Goal: Task Accomplishment & Management: Complete application form

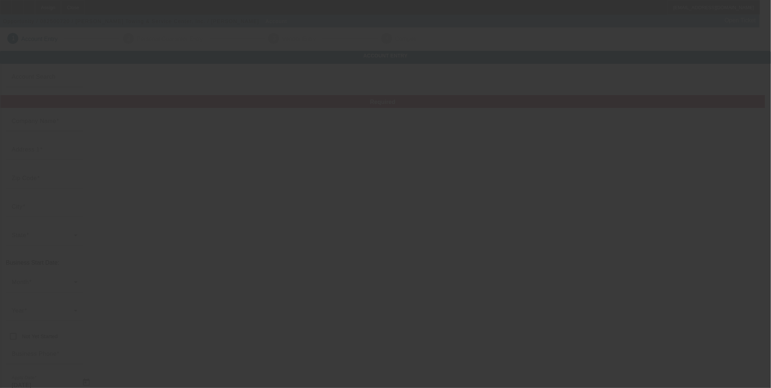
type input "[PERSON_NAME] Towing & Service Center, Inc."
type input "6820 Boydton Plank Rd"
type input "23803"
type input "North Dinwiddie"
type input "[PHONE_NUMBER]"
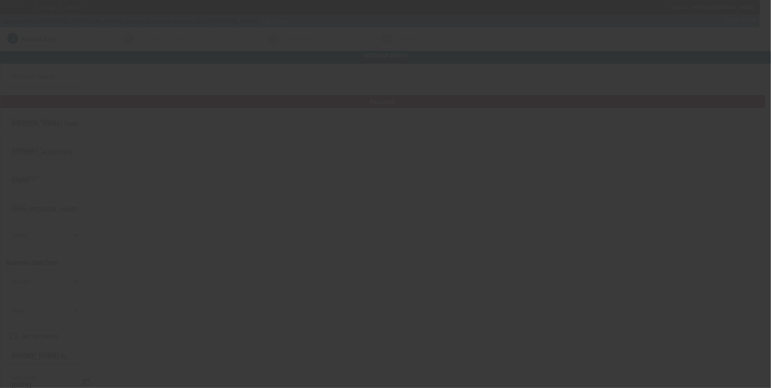
type input "browdersauto@gmail.com"
type input "Dinwiddie"
type input "[US_EMPLOYER_IDENTIFICATION_NUMBER]"
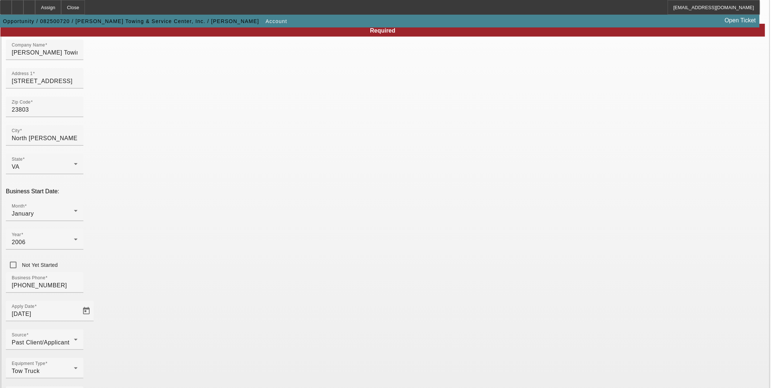
scroll to position [72, 0]
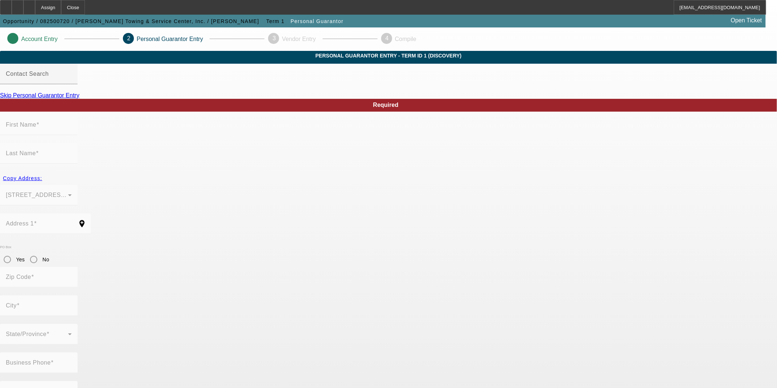
click at [79, 98] on link "Skip Personal Guarantor Entry" at bounding box center [39, 95] width 79 height 6
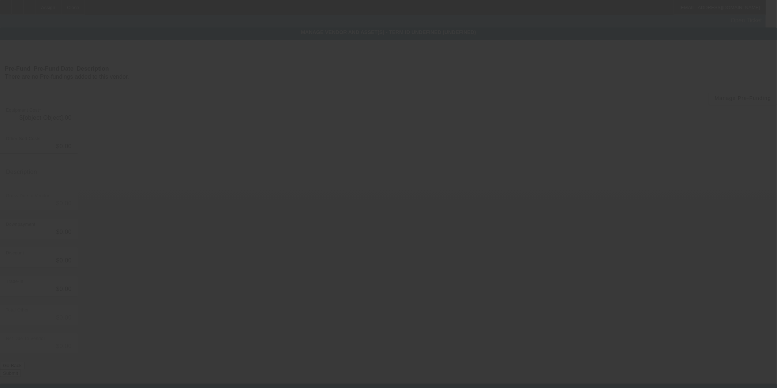
click at [209, 110] on div at bounding box center [388, 194] width 777 height 388
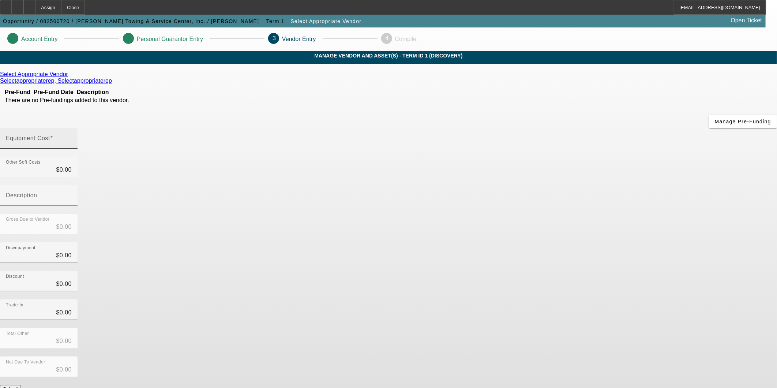
click at [50, 135] on mat-label "Equipment Cost" at bounding box center [28, 138] width 44 height 6
click at [72, 137] on input "Equipment Cost" at bounding box center [39, 141] width 66 height 9
type input "1"
type input "$1.00"
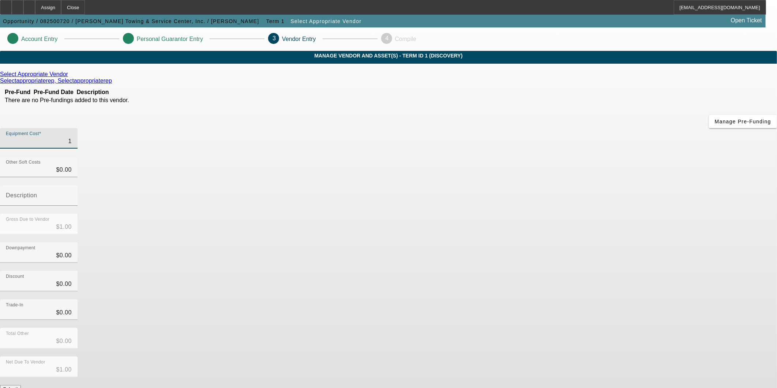
type input "14"
type input "$14.00"
type input "140"
type input "$140.00"
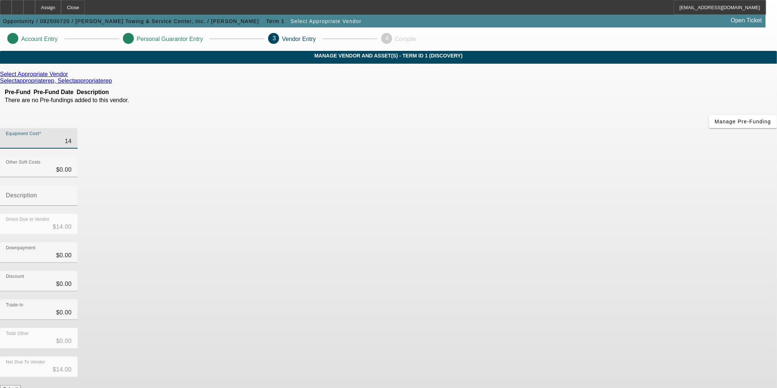
type input "$140.00"
type input "1408"
type input "$1,408.00"
type input "14081"
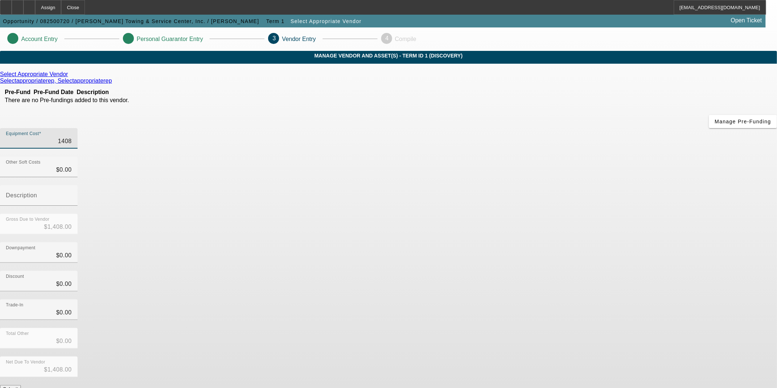
type input "$14,081.00"
type input "140810"
type input "$140,810.00"
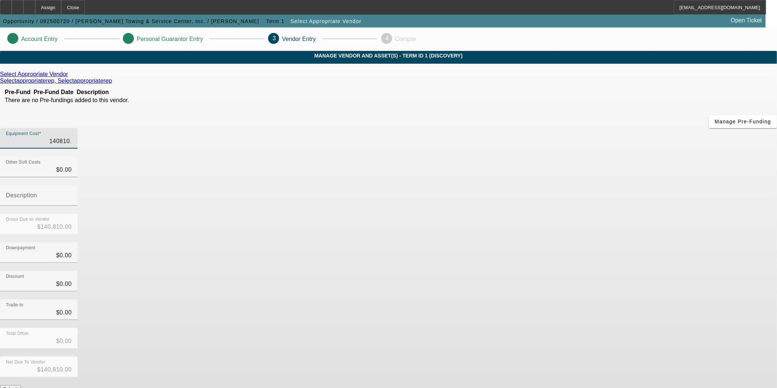
type input "140810.3"
type input "$140,810.30"
type input "140810.33"
type input "$140,810.33"
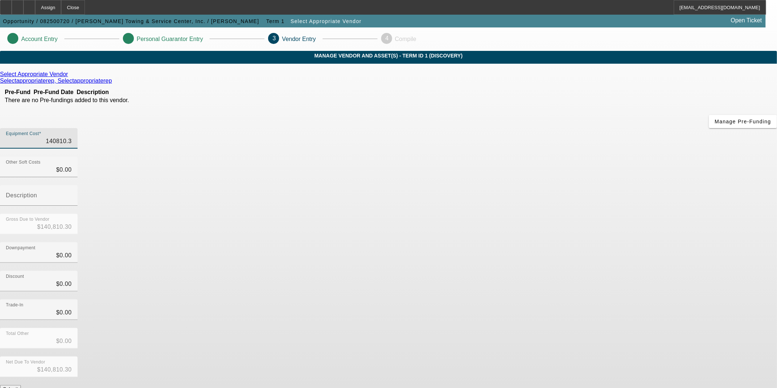
type input "$140,810.33"
click at [530, 214] on div "Gross Due to Vendor $140,810.33" at bounding box center [388, 228] width 777 height 29
drag, startPoint x: 474, startPoint y: 123, endPoint x: 345, endPoint y: 154, distance: 133.4
click at [502, 157] on div "Other Soft Costs 0 Description" at bounding box center [388, 185] width 777 height 57
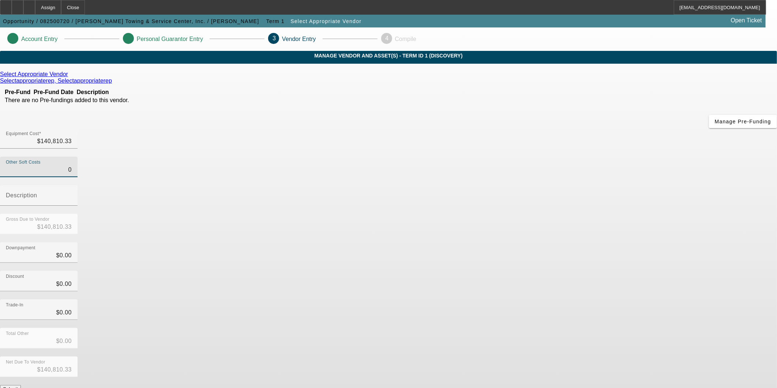
type input "4"
type input "$140,814.33"
type input "44"
type input "$140,854.33"
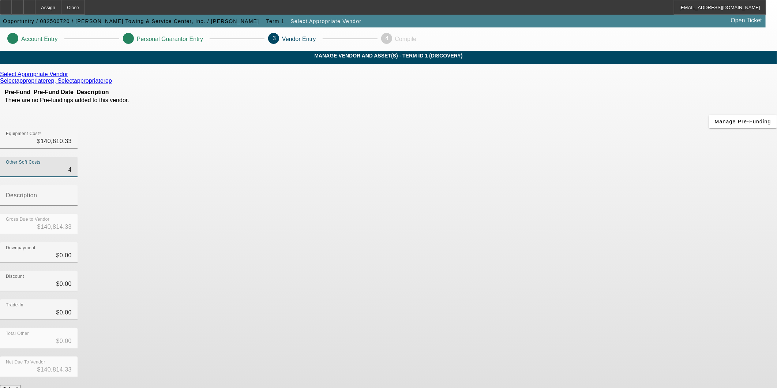
type input "$140,854.33"
type input "449"
type input "$141,259.33"
type input "$449.00"
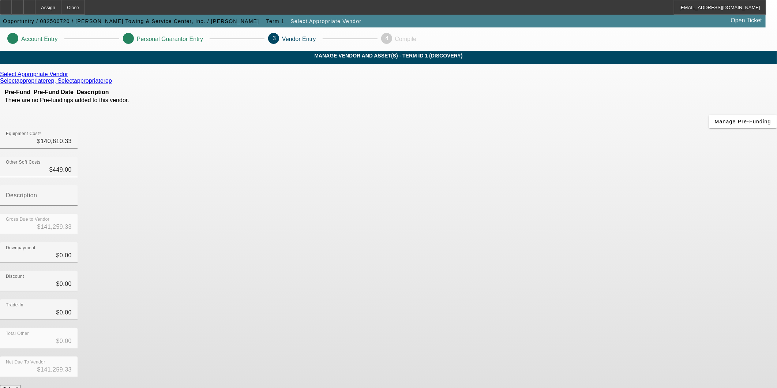
click at [518, 271] on div "Discount $0.00" at bounding box center [388, 285] width 777 height 29
click at [21, 385] on button "Submit" at bounding box center [10, 389] width 21 height 8
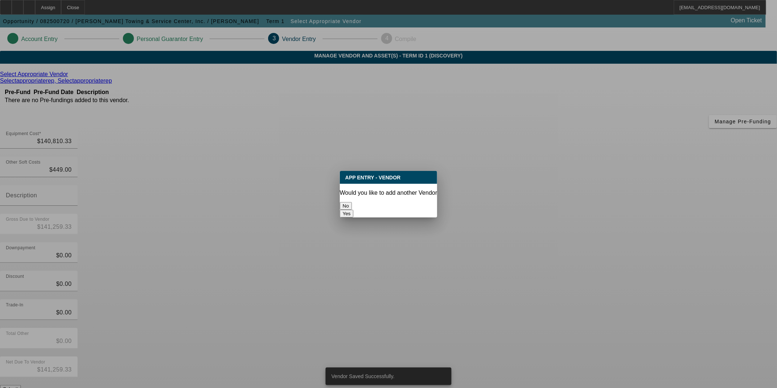
drag, startPoint x: 377, startPoint y: 202, endPoint x: 397, endPoint y: 216, distance: 24.0
click at [352, 202] on button "No" at bounding box center [346, 206] width 12 height 8
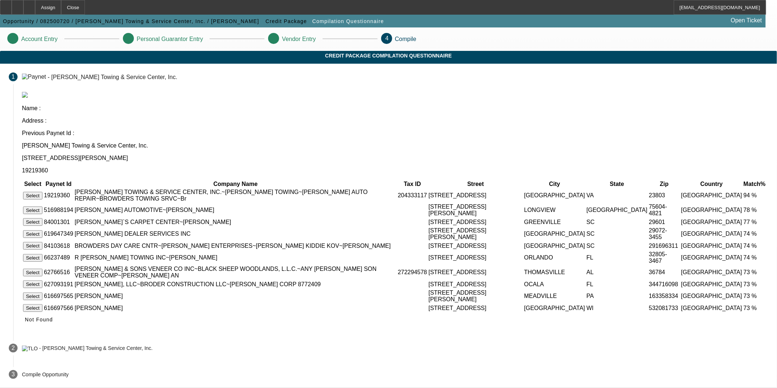
click at [42, 192] on button "Select" at bounding box center [32, 196] width 19 height 8
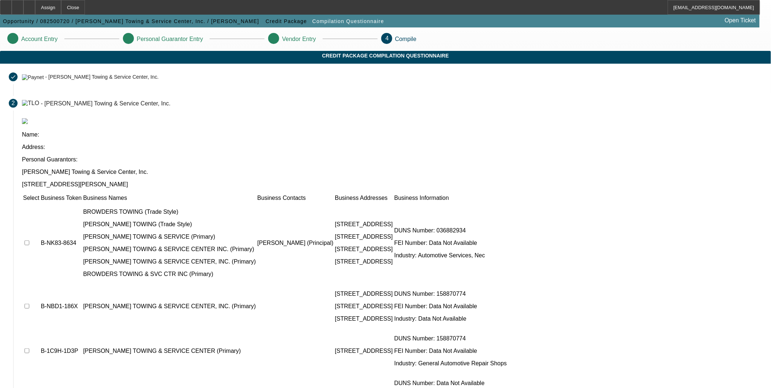
click at [40, 202] on td at bounding box center [31, 242] width 17 height 81
click at [29, 240] on input "checkbox" at bounding box center [27, 242] width 5 height 5
checkbox input "true"
click at [40, 284] on td at bounding box center [31, 306] width 17 height 44
click at [29, 304] on input "checkbox" at bounding box center [27, 306] width 5 height 5
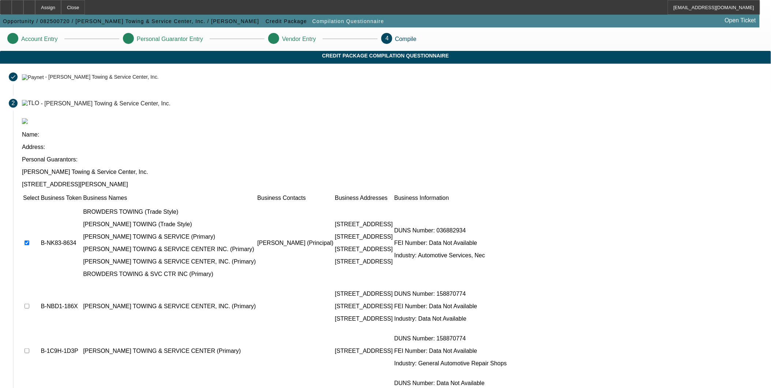
checkbox input "true"
click at [40, 329] on td at bounding box center [31, 351] width 17 height 44
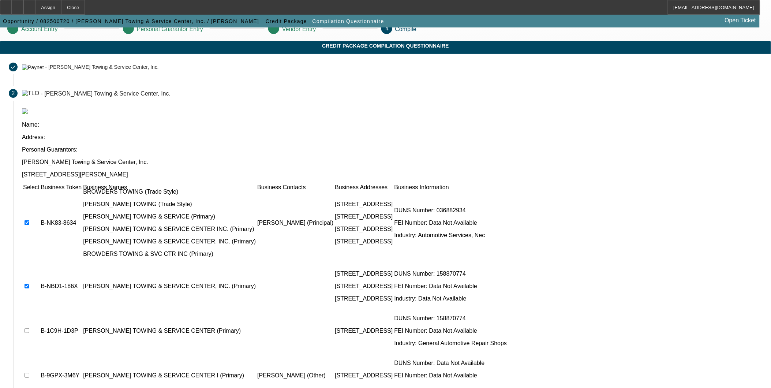
scroll to position [16, 0]
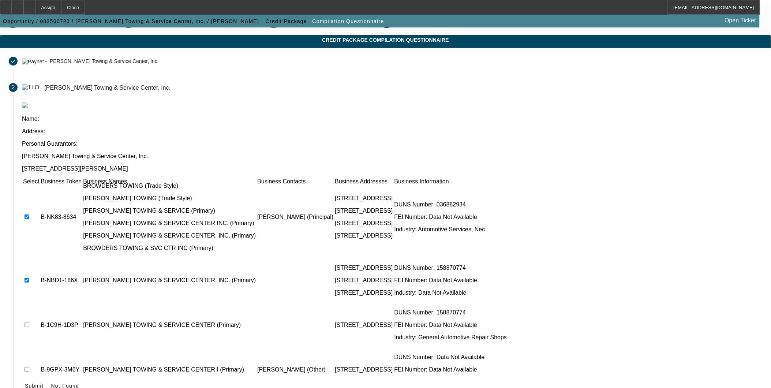
click at [29, 322] on input "checkbox" at bounding box center [27, 324] width 5 height 5
checkbox input "true"
click at [29, 367] on input "checkbox" at bounding box center [27, 369] width 5 height 5
checkbox input "true"
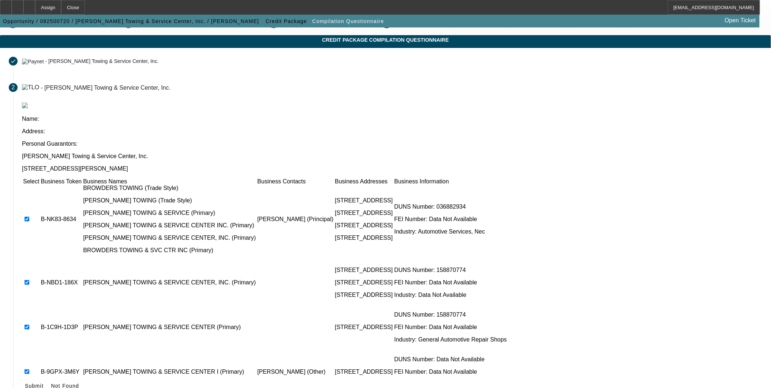
scroll to position [10, 0]
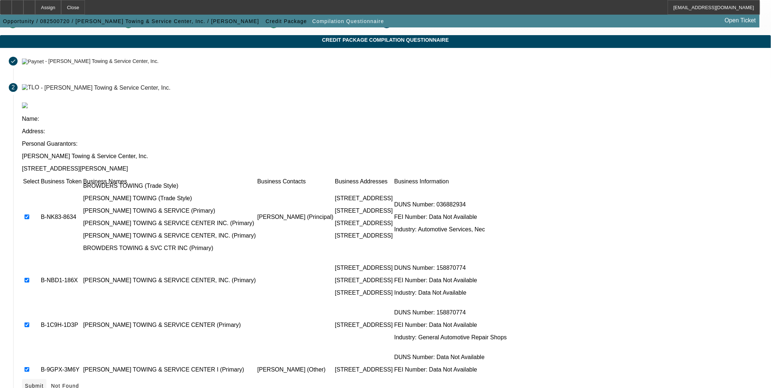
click at [44, 383] on span "Submit" at bounding box center [34, 386] width 19 height 6
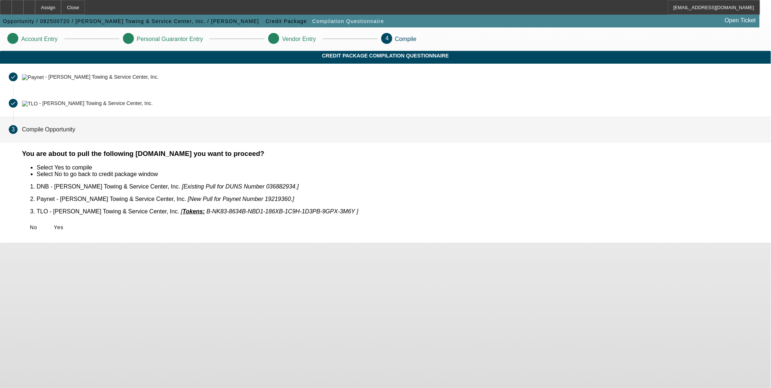
scroll to position [0, 0]
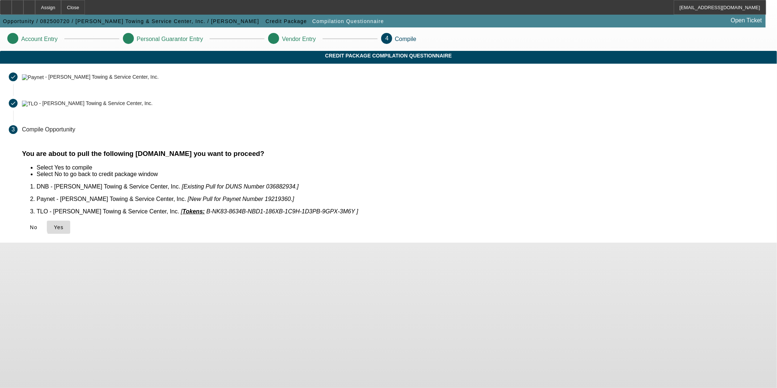
click at [64, 224] on span "Yes" at bounding box center [59, 227] width 10 height 6
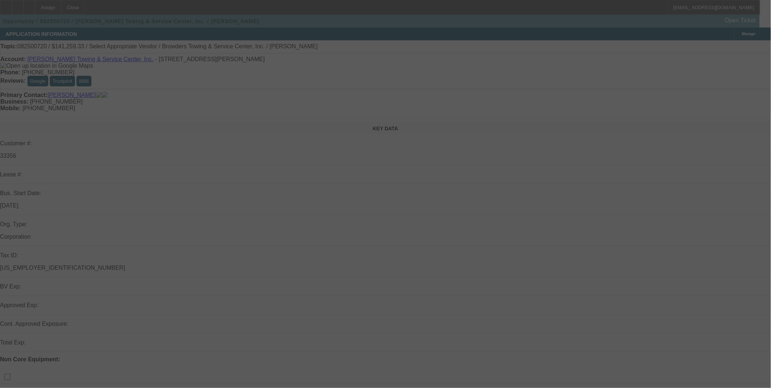
select select "0"
select select "2"
select select "0.1"
select select "4"
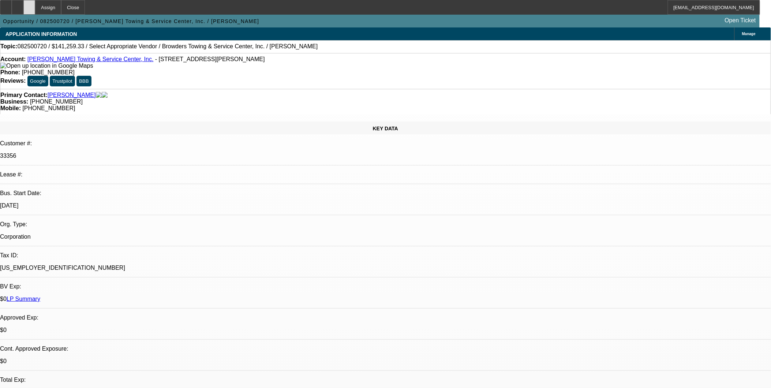
click at [35, 4] on div at bounding box center [29, 7] width 12 height 15
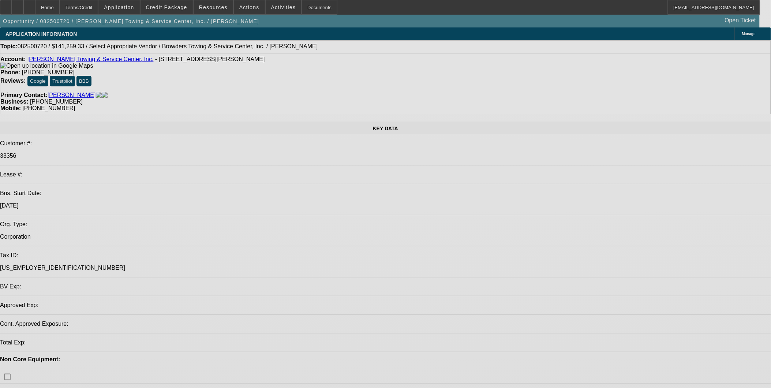
select select "0"
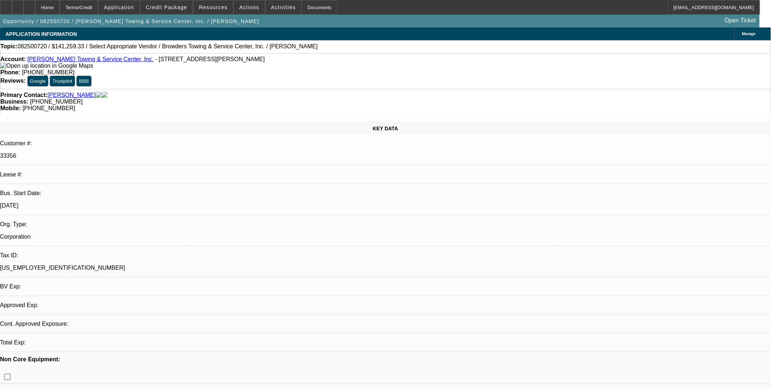
select select "2"
select select "0.1"
select select "4"
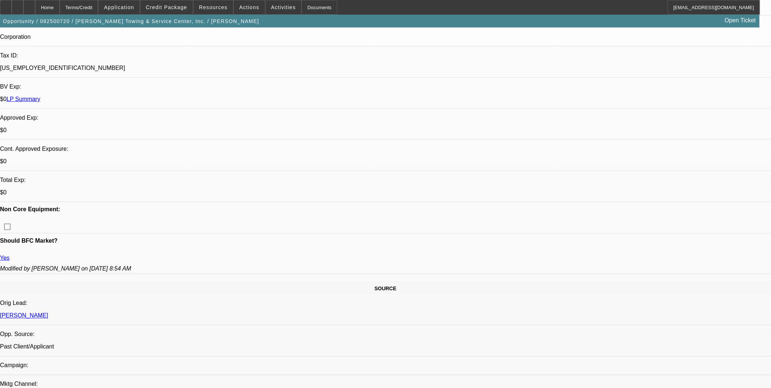
scroll to position [244, 0]
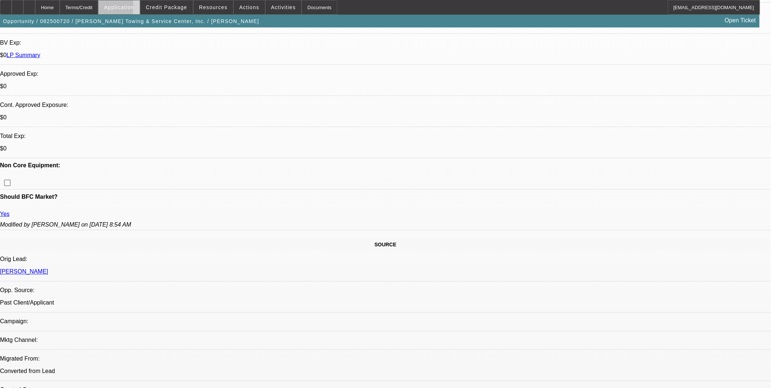
click at [123, 9] on span "Application" at bounding box center [119, 7] width 30 height 6
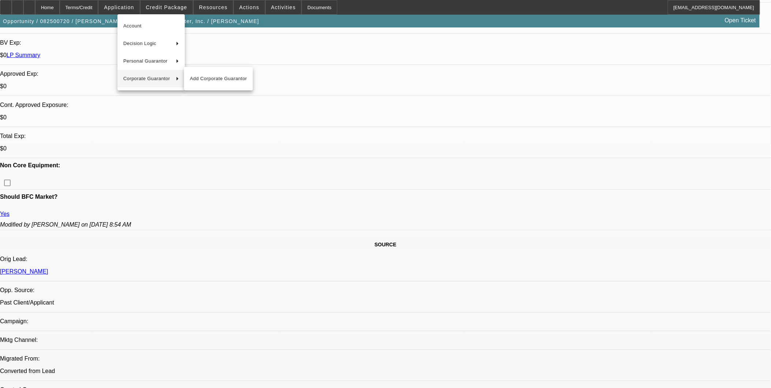
click at [218, 257] on div at bounding box center [385, 194] width 771 height 388
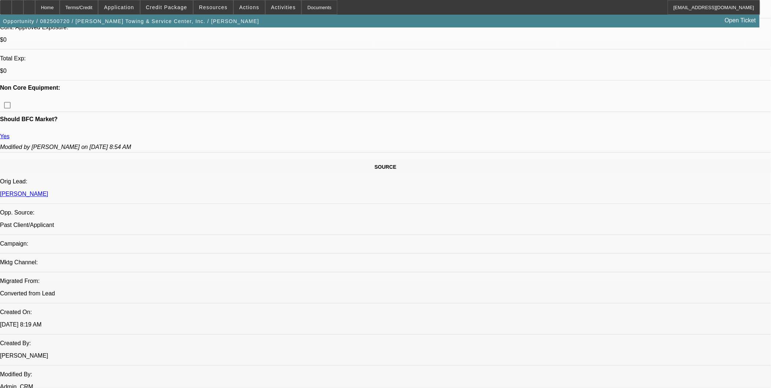
scroll to position [325, 0]
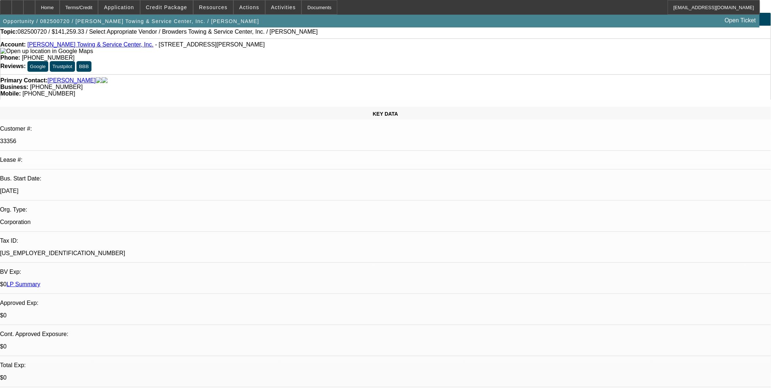
scroll to position [0, 0]
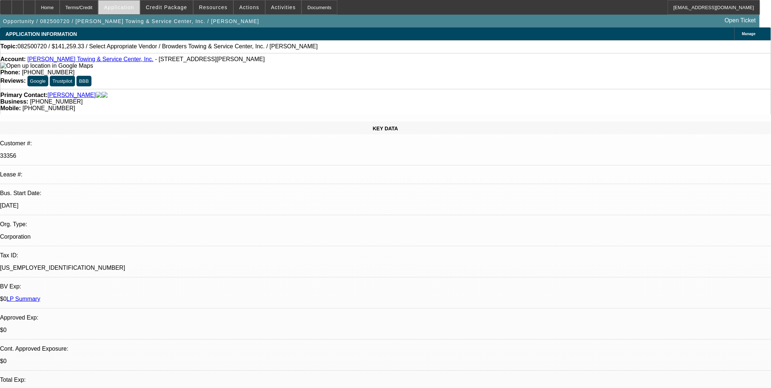
click at [132, 5] on span "Application" at bounding box center [119, 7] width 30 height 6
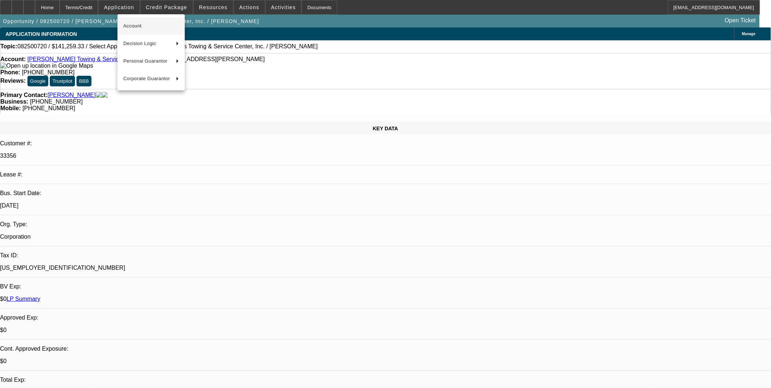
click at [135, 20] on button "Account" at bounding box center [151, 26] width 67 height 18
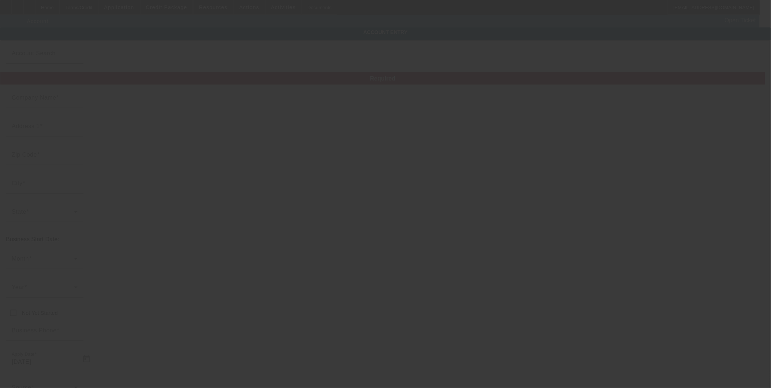
type input "[PERSON_NAME] Towing & Service Center, Inc."
type input "6820 Boydton Plank Rd"
type input "23803"
type input "North Dinwiddie"
type input "[PHONE_NUMBER]"
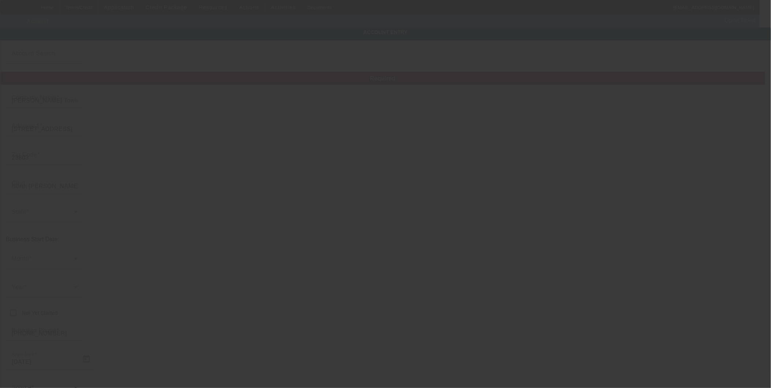
type input "browdersauto@gmail.com"
type input "Dinwiddie"
type input "[US_EMPLOYER_IDENTIFICATION_NUMBER]"
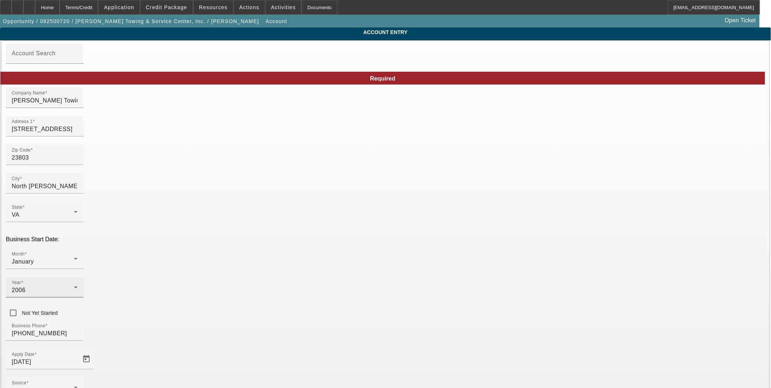
click at [78, 286] on div "2006" at bounding box center [45, 290] width 66 height 9
click at [303, 283] on mat-option "1997" at bounding box center [305, 284] width 42 height 18
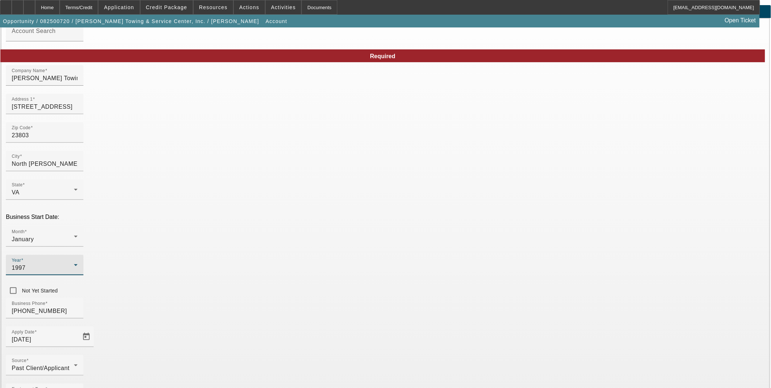
scroll to position [42, 0]
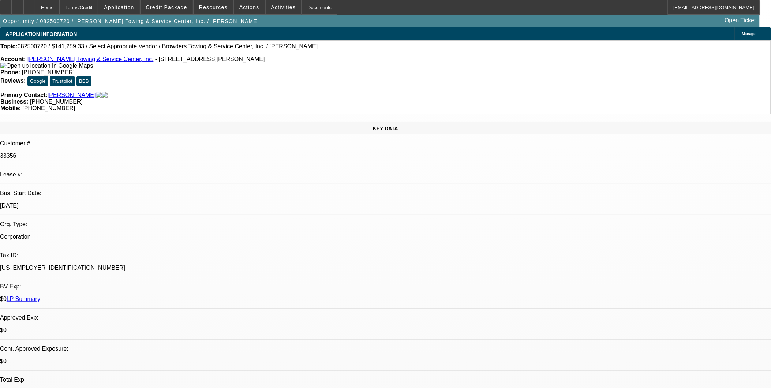
select select "0"
select select "2"
select select "0.1"
select select "4"
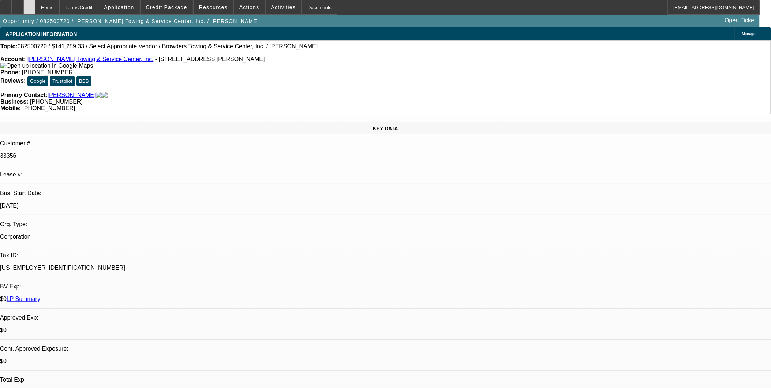
click at [29, 5] on icon at bounding box center [29, 5] width 0 height 0
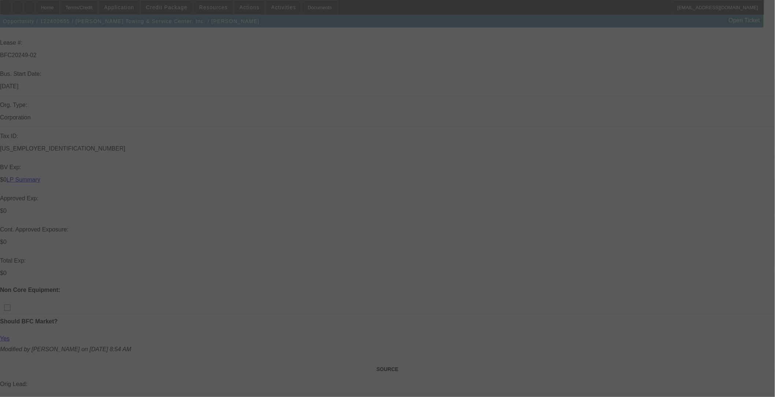
scroll to position [163, 0]
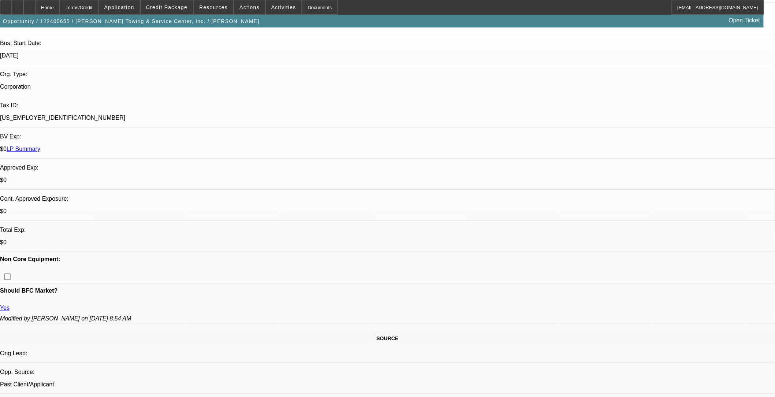
select select "0"
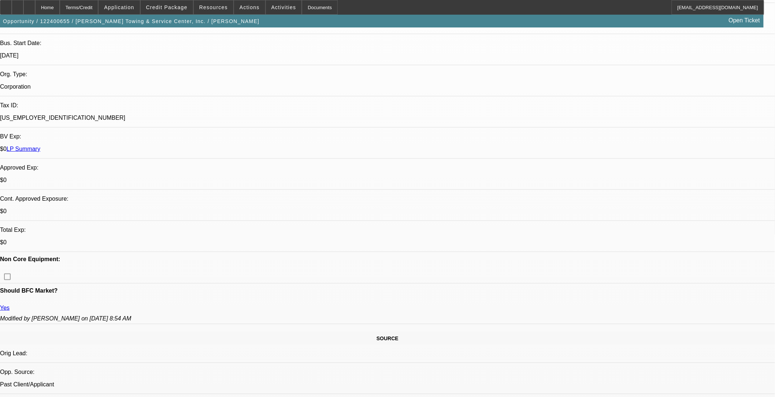
select select "0"
select select "1"
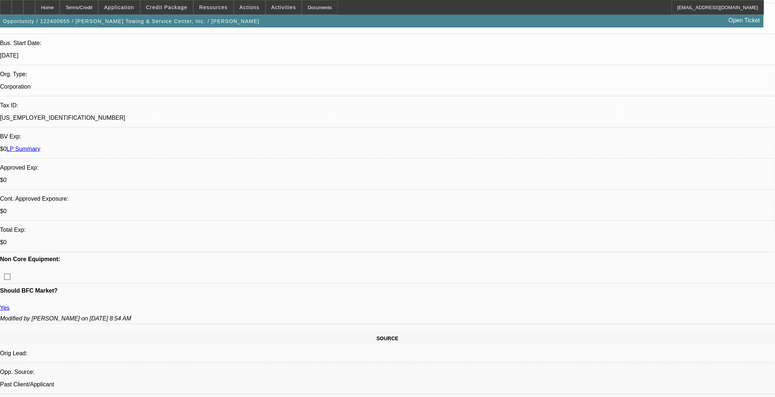
select select "2"
select select "6"
select select "1"
select select "2"
select select "6"
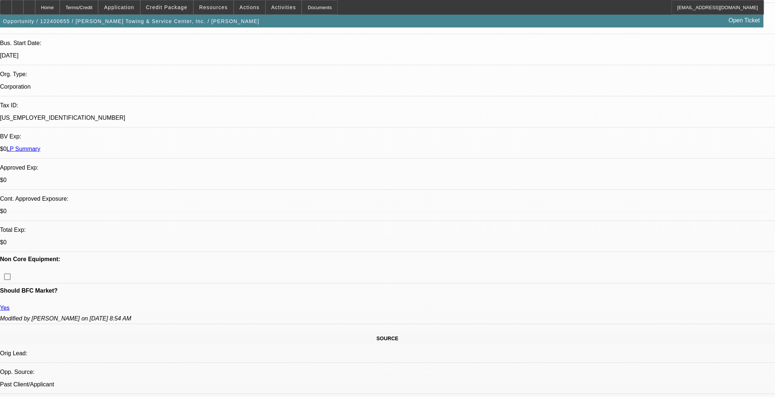
select select "1"
select select "2"
select select "6"
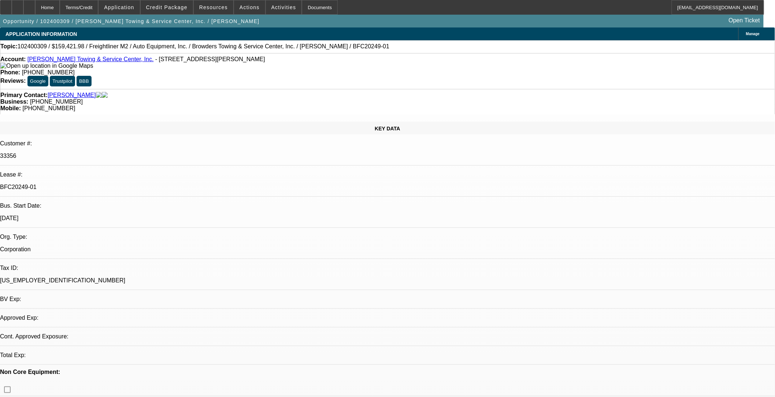
select select "0"
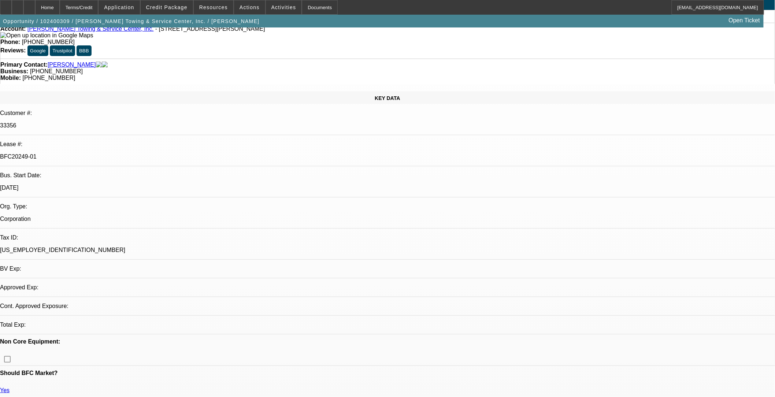
select select "1"
select select "2"
select select "6"
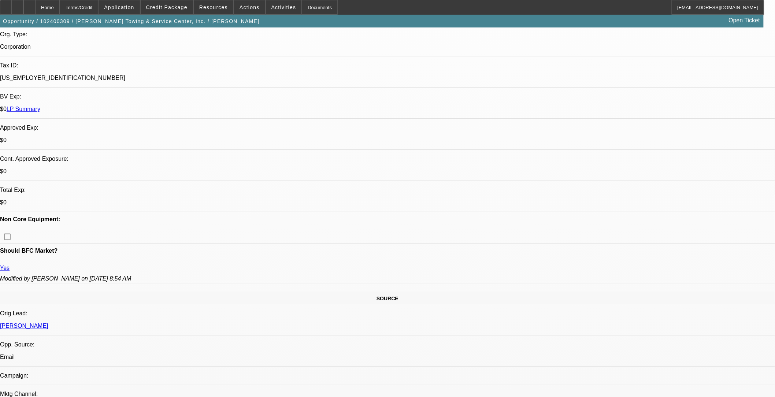
scroll to position [203, 0]
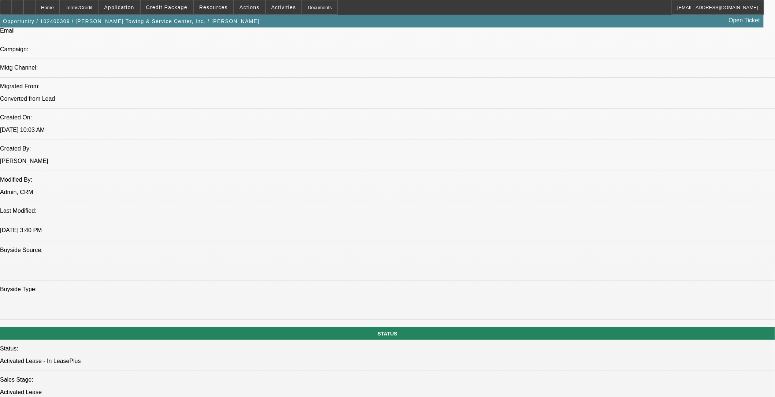
scroll to position [732, 0]
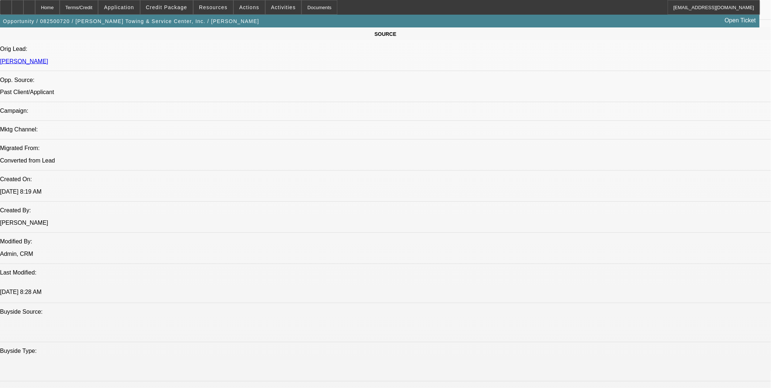
select select "0"
select select "2"
select select "0.1"
select select "4"
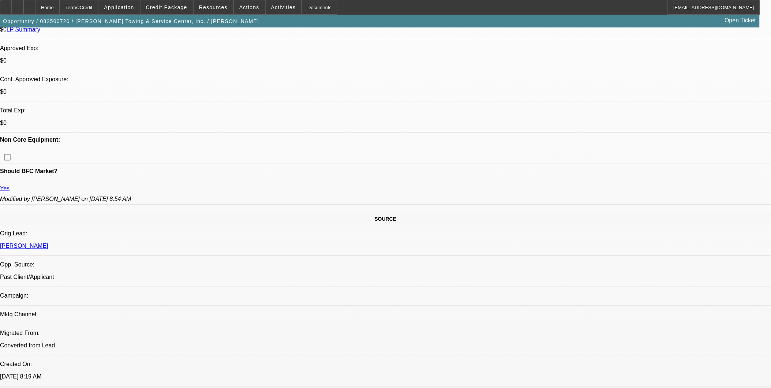
scroll to position [266, 0]
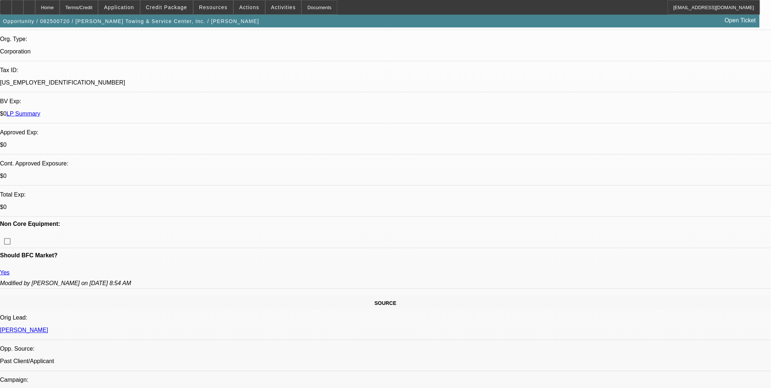
scroll to position [185, 0]
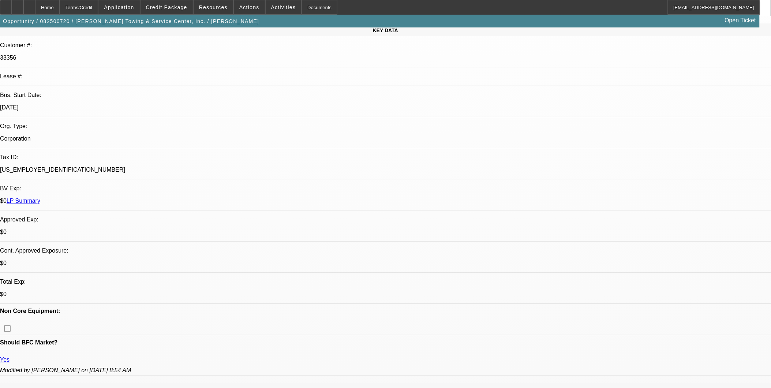
scroll to position [0, 0]
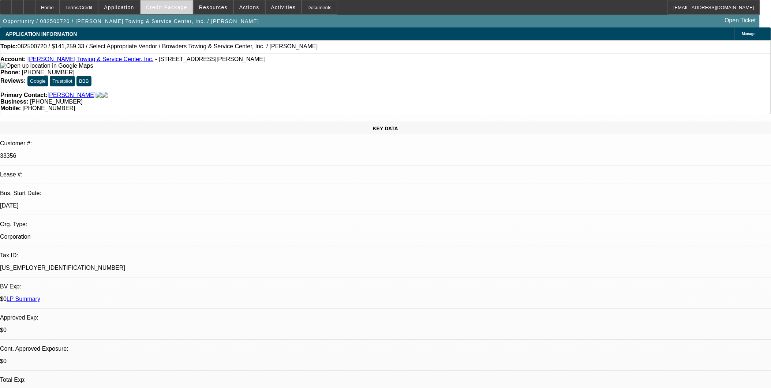
click at [180, 4] on span at bounding box center [167, 8] width 52 height 18
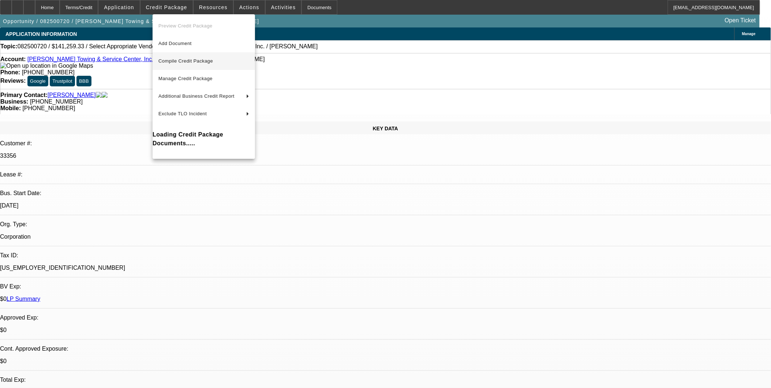
click at [191, 60] on span "Compile Credit Package" at bounding box center [186, 60] width 55 height 5
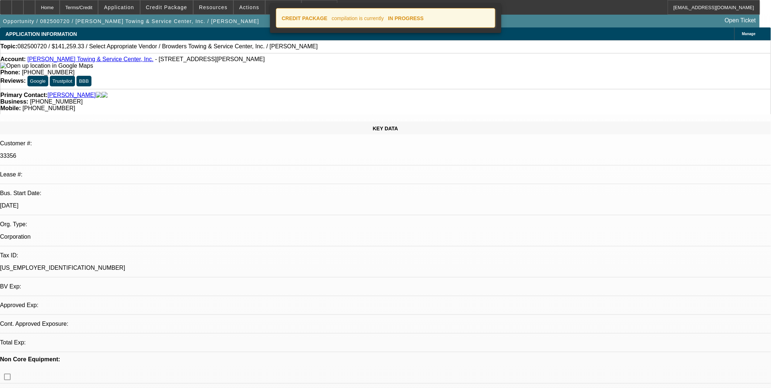
select select "0"
select select "2"
select select "0.1"
select select "4"
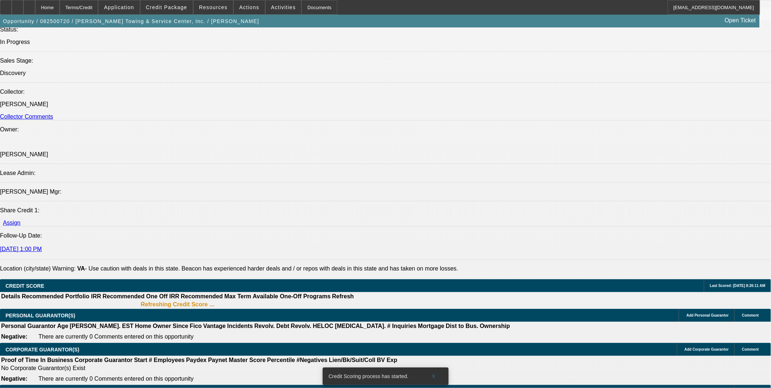
scroll to position [950, 0]
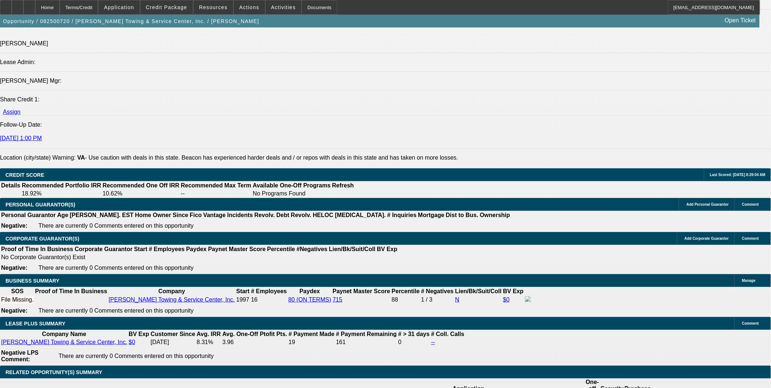
click at [173, 6] on span "Credit Package" at bounding box center [166, 7] width 41 height 6
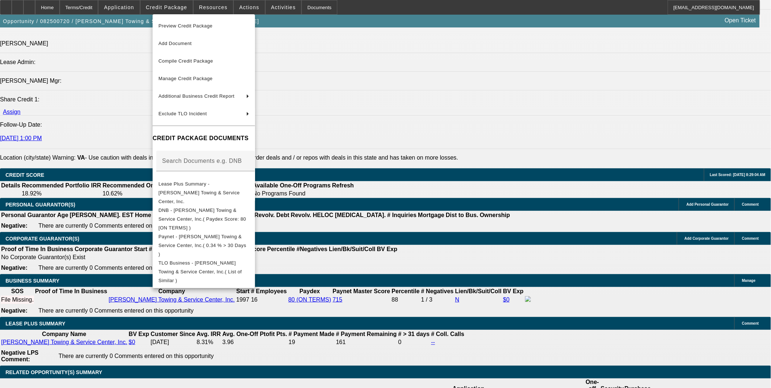
click at [366, 281] on div at bounding box center [385, 194] width 771 height 388
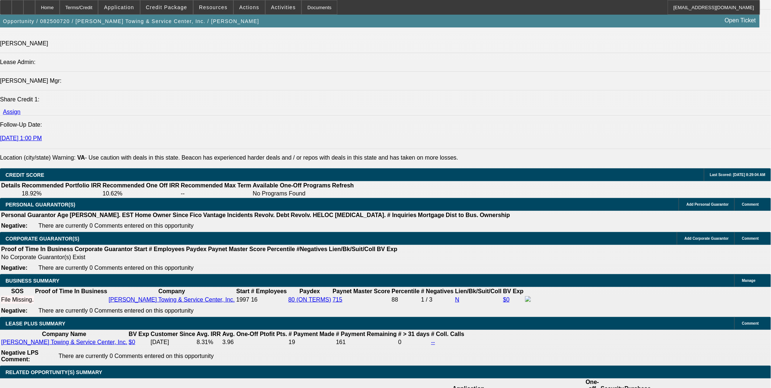
drag, startPoint x: 627, startPoint y: 335, endPoint x: 555, endPoint y: 350, distance: 74.2
click at [134, 5] on span "Application" at bounding box center [119, 7] width 30 height 6
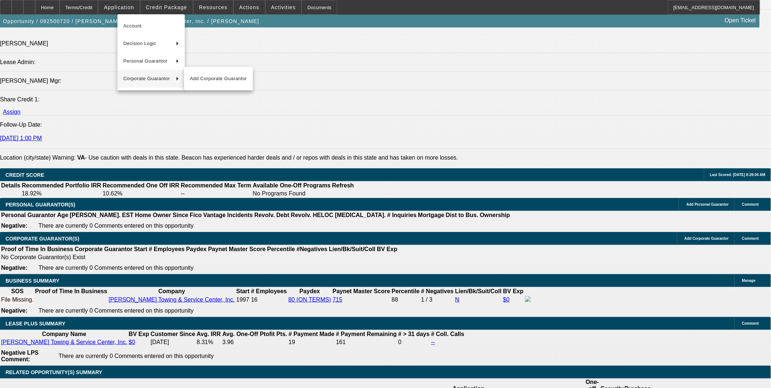
click at [392, 195] on div at bounding box center [385, 194] width 771 height 388
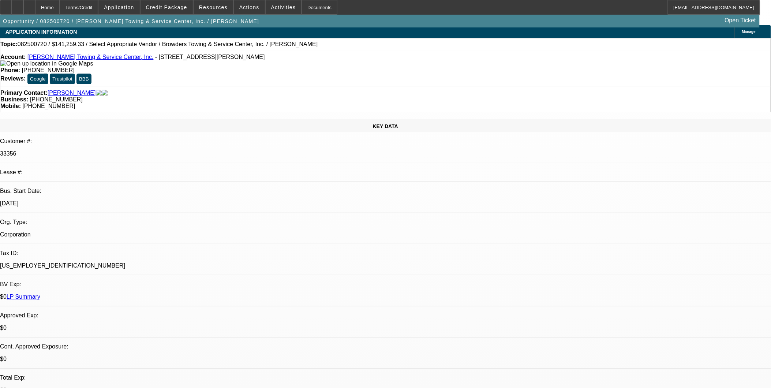
scroll to position [0, 0]
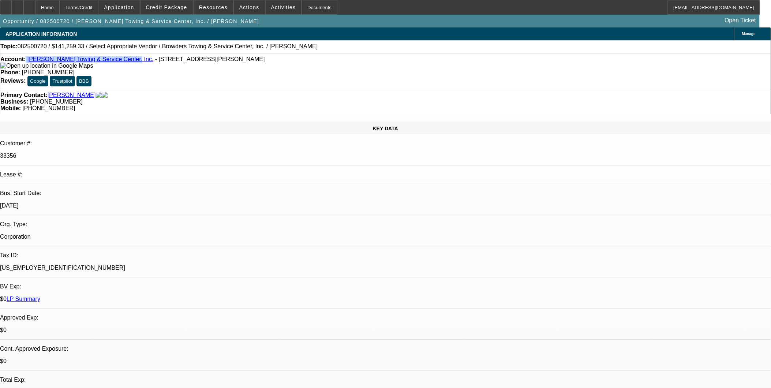
drag, startPoint x: 31, startPoint y: 59, endPoint x: 116, endPoint y: 60, distance: 84.2
click at [116, 60] on div "Account: Browder's Towing & Service Center, Inc. - 6820 Boydton Plank Rd, North…" at bounding box center [385, 62] width 771 height 13
copy div "Browder's Towing & Service Center, Inc"
click at [145, 122] on div "KEY DATA" at bounding box center [385, 128] width 771 height 13
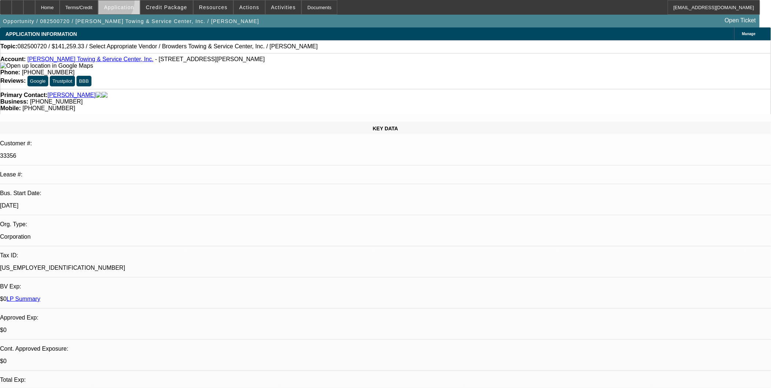
click at [123, 2] on span at bounding box center [118, 8] width 41 height 18
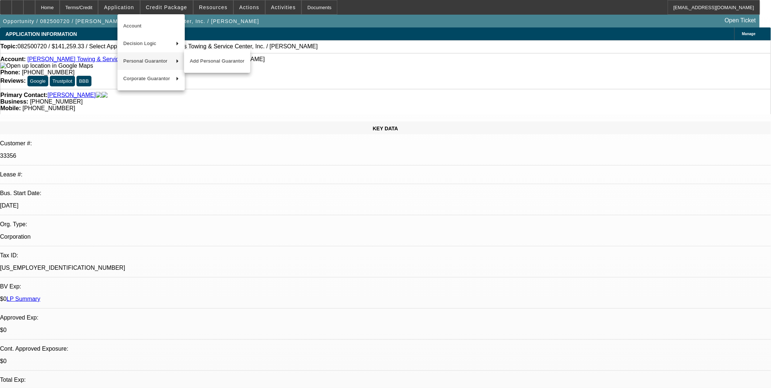
click at [272, 210] on div at bounding box center [385, 194] width 771 height 388
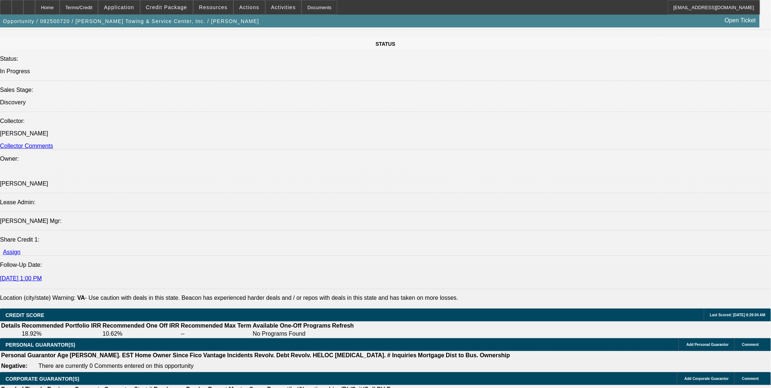
scroll to position [895, 0]
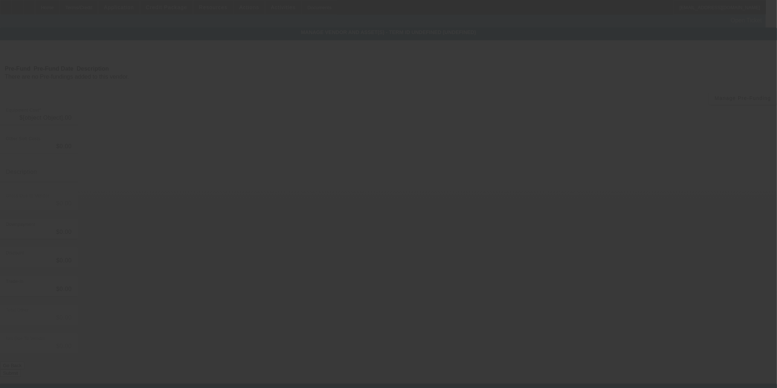
type input "$140,810.33"
type input "$449.00"
type input "$141,259.33"
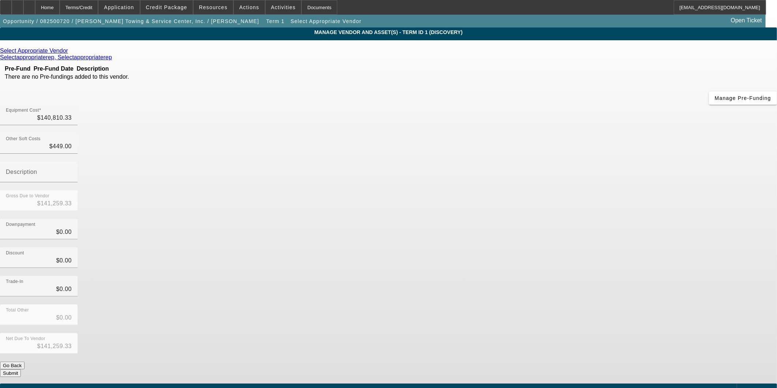
click at [245, 53] on div "Select Appropriate Vendor" at bounding box center [388, 51] width 777 height 7
click at [244, 53] on div "Select Appropriate Vendor" at bounding box center [388, 51] width 777 height 7
click at [70, 53] on icon at bounding box center [70, 51] width 0 height 6
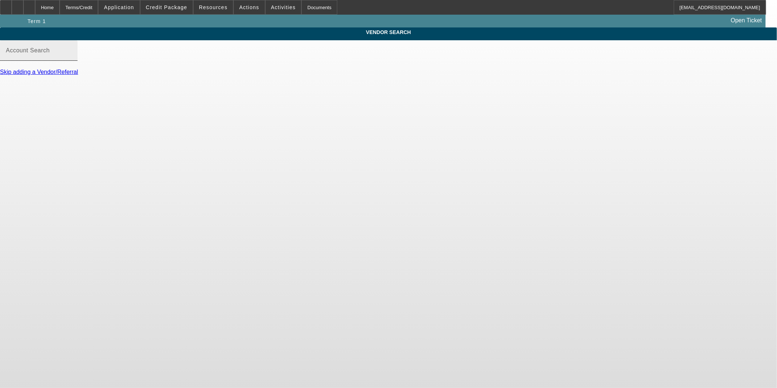
click at [72, 58] on input "Account Search" at bounding box center [39, 53] width 66 height 9
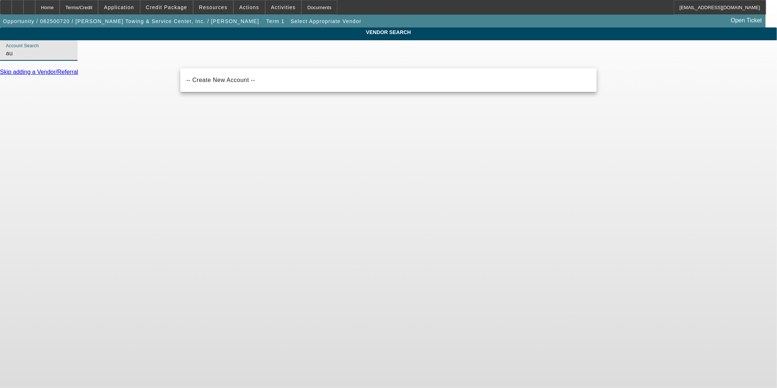
type input "a"
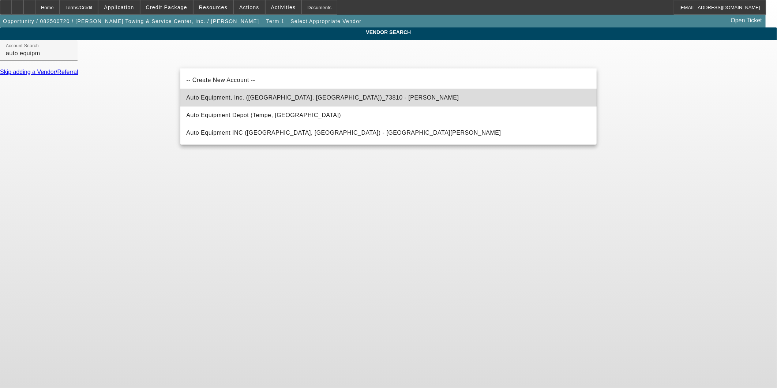
click at [318, 99] on mat-option "Auto Equipment, Inc. (Statesville, NC)_73810 - Reavis, Dick" at bounding box center [388, 98] width 417 height 18
type input "Auto Equipment, Inc. (Statesville, NC)_73810 - Reavis, Dick"
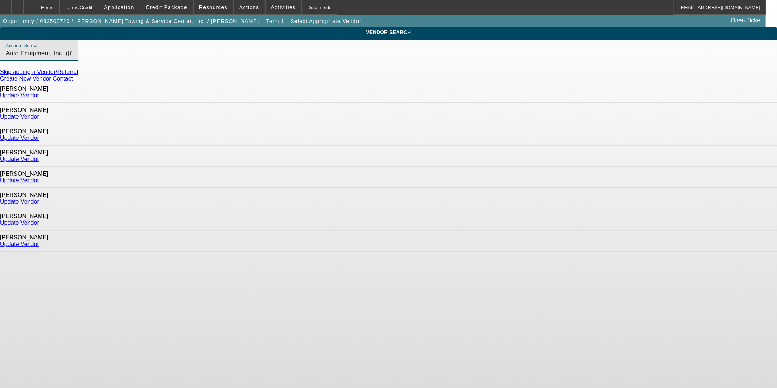
click at [39, 156] on link "Update Vendor" at bounding box center [19, 159] width 39 height 6
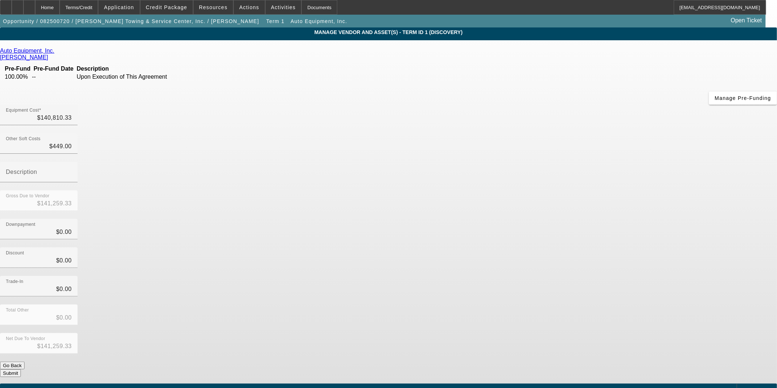
click at [608, 207] on app-vendor-asset-manage "MANAGE VENDOR AND ASSET(S) - Term ID 1 (Discovery) Remove Vendor Auto Equipment…" at bounding box center [388, 223] width 777 height 393
click at [567, 333] on div "Net Due To Vendor $141,259.33" at bounding box center [388, 347] width 777 height 29
click at [21, 369] on button "Submit" at bounding box center [10, 373] width 21 height 8
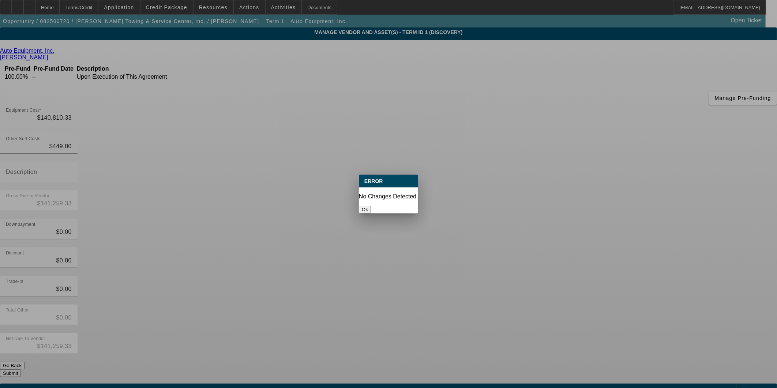
click at [371, 206] on button "Ok" at bounding box center [365, 210] width 12 height 8
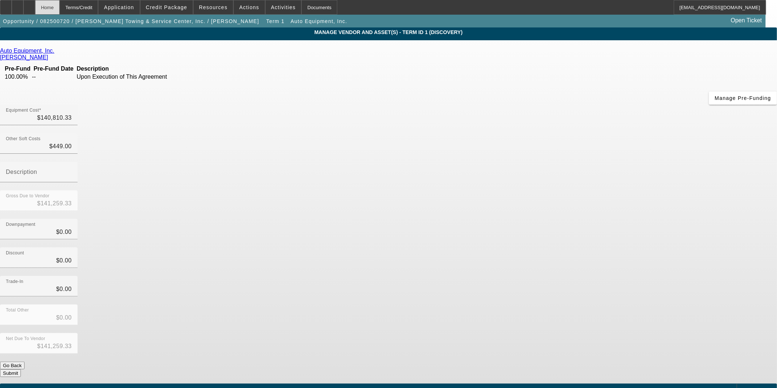
click at [59, 8] on div "Home" at bounding box center [47, 7] width 25 height 15
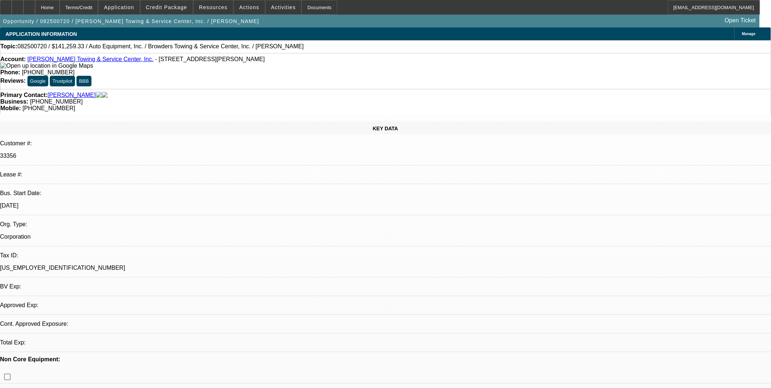
select select "0"
select select "2"
select select "0.1"
select select "4"
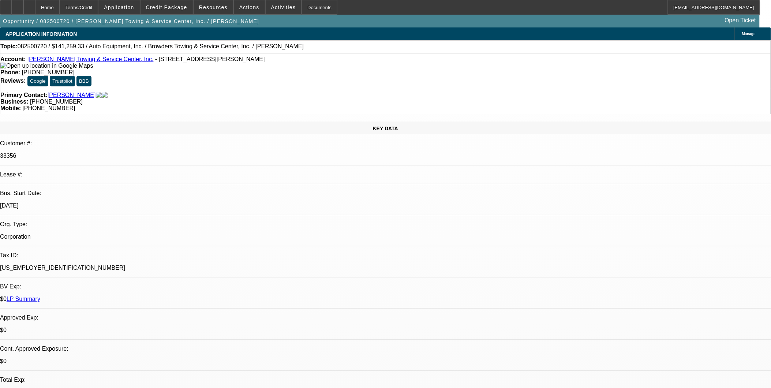
drag, startPoint x: 624, startPoint y: 329, endPoint x: 535, endPoint y: 307, distance: 92.0
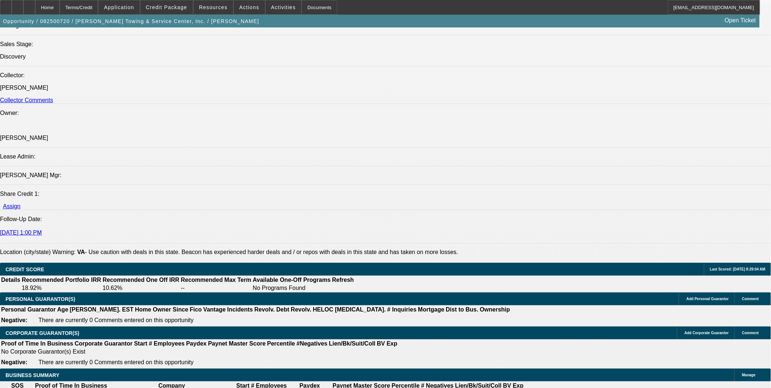
scroll to position [895, 0]
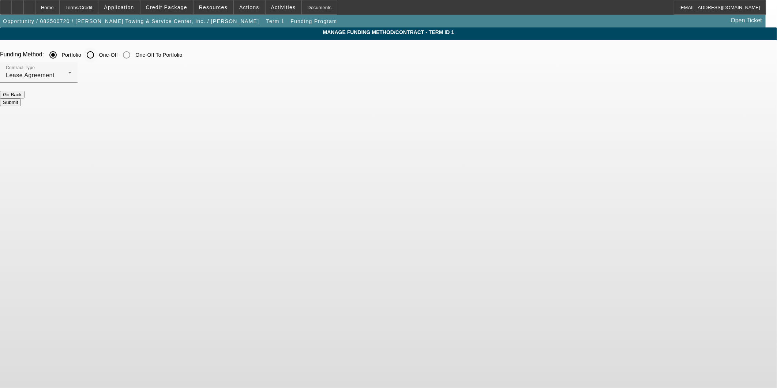
click at [98, 53] on input "One-Off" at bounding box center [90, 55] width 15 height 15
radio input "true"
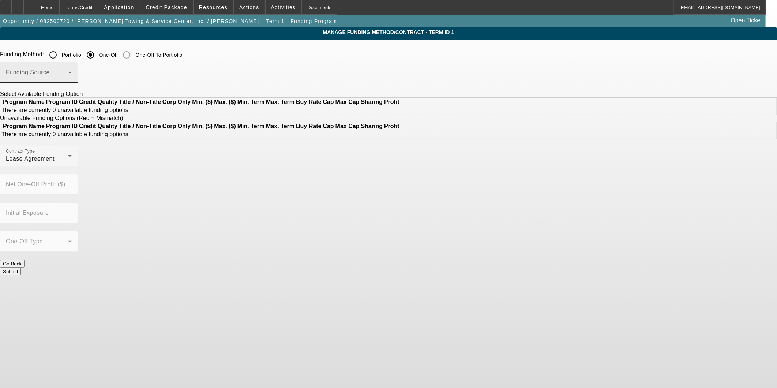
click at [68, 78] on span at bounding box center [37, 75] width 62 height 9
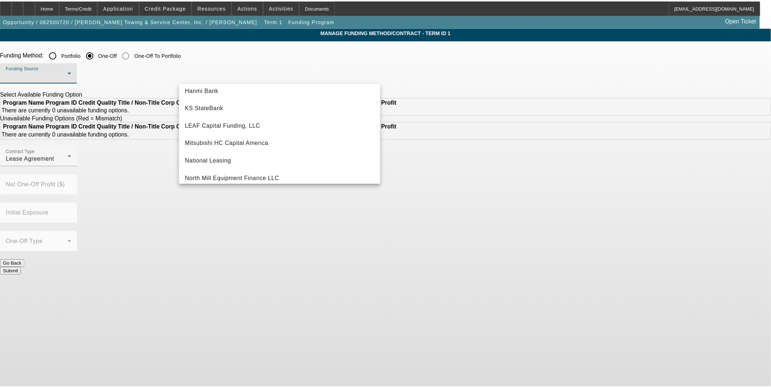
scroll to position [163, 0]
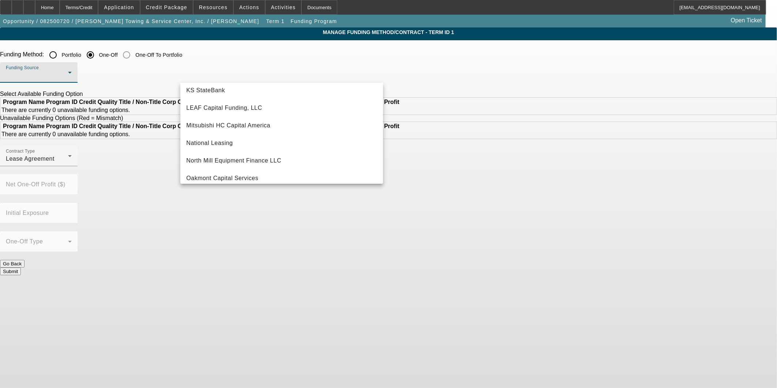
click at [425, 231] on div at bounding box center [388, 194] width 777 height 388
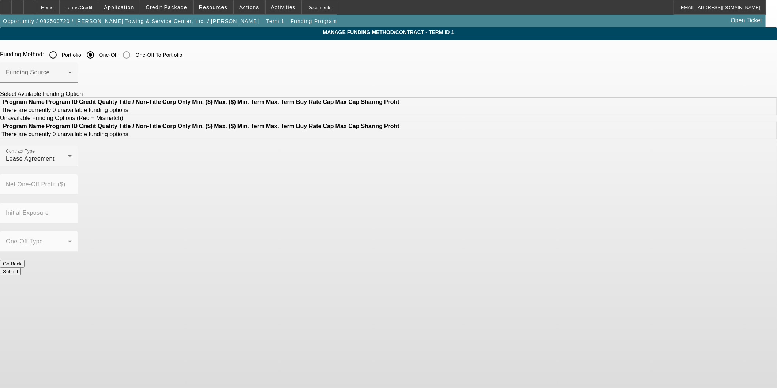
click at [25, 260] on button "Go Back" at bounding box center [12, 264] width 25 height 8
radio input "true"
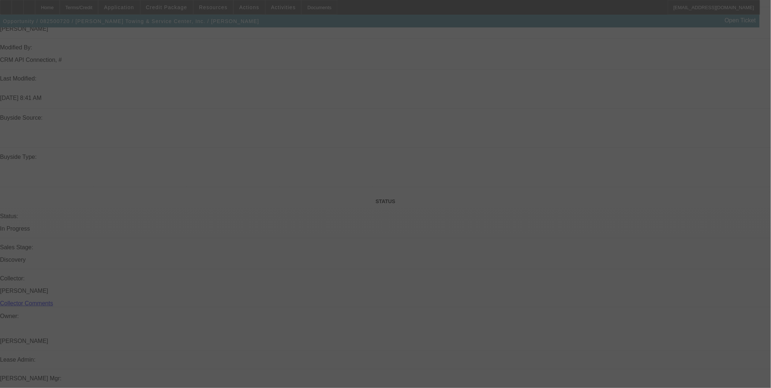
scroll to position [595, 0]
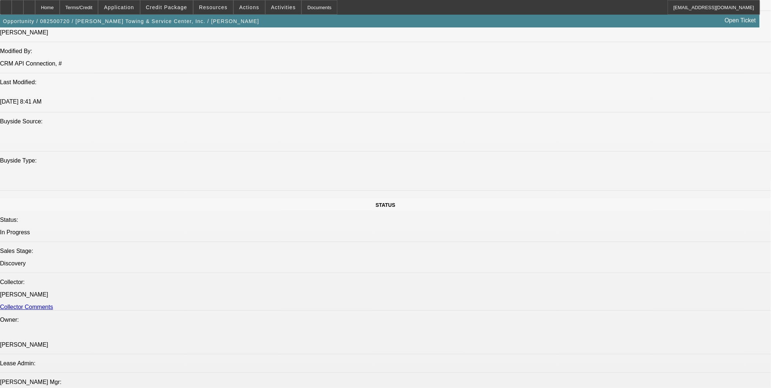
select select "0"
select select "2"
select select "0.1"
select select "4"
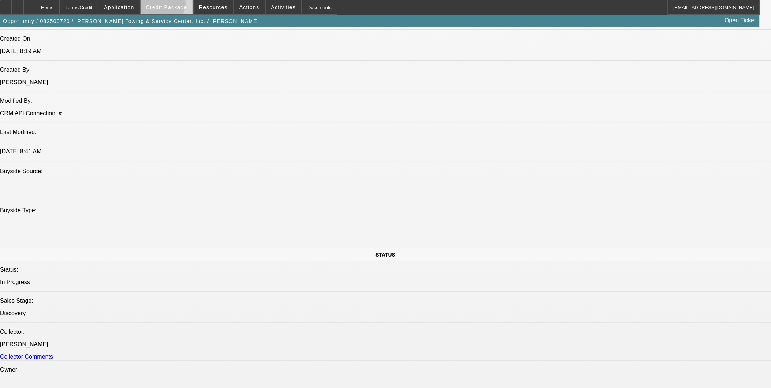
click at [174, 5] on span "Credit Package" at bounding box center [166, 7] width 41 height 6
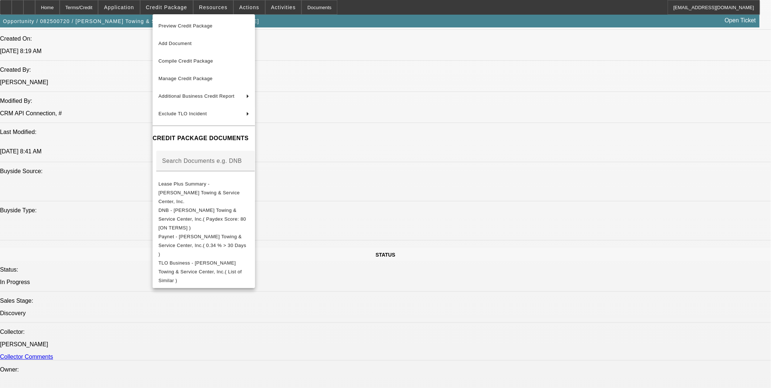
click at [411, 279] on div at bounding box center [385, 194] width 771 height 388
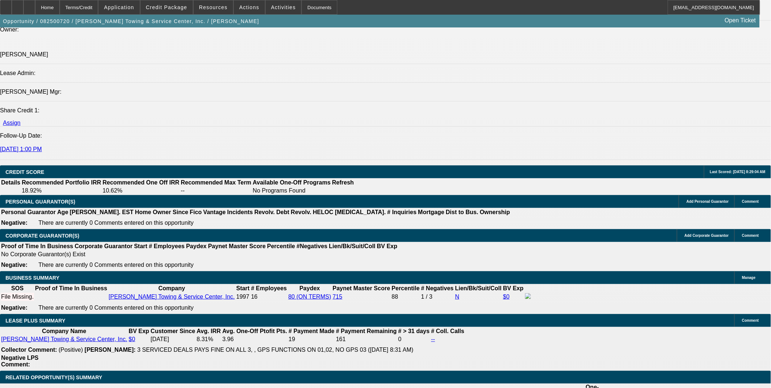
scroll to position [880, 0]
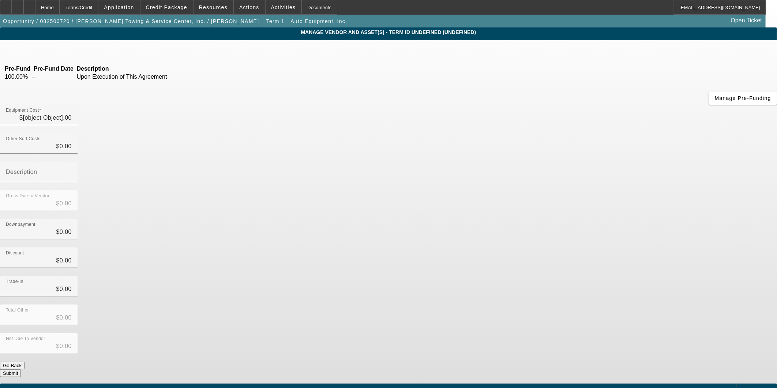
type input "$140,810.33"
type input "$449.00"
type input "$141,259.33"
click at [745, 388] on span "Add Equipment" at bounding box center [758, 390] width 27 height 4
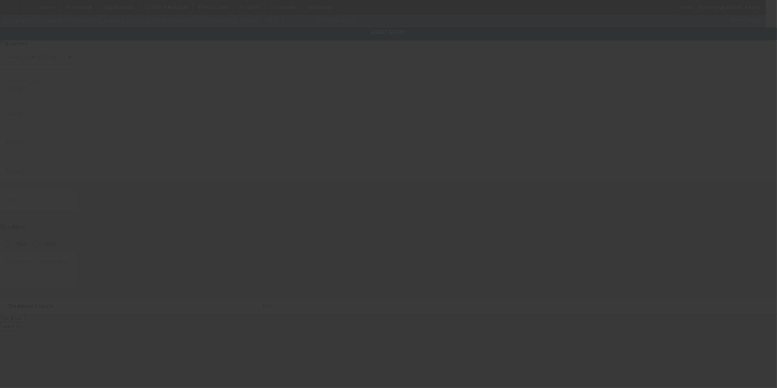
type input "6820 Boydton Plank Rd"
type input "North Dinwiddie"
type input "23803"
type input "Dinwiddie"
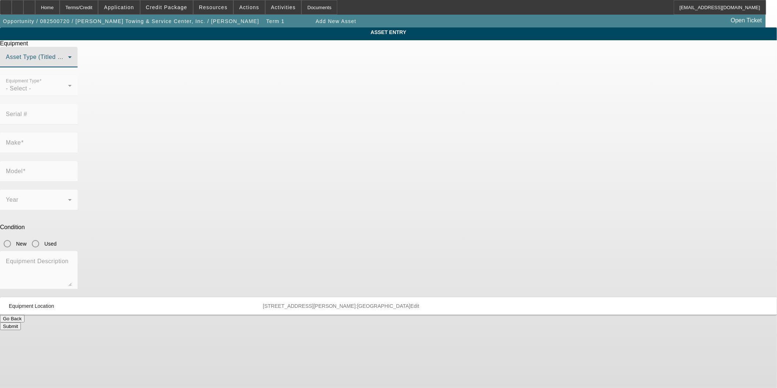
click at [68, 64] on span at bounding box center [37, 60] width 62 height 9
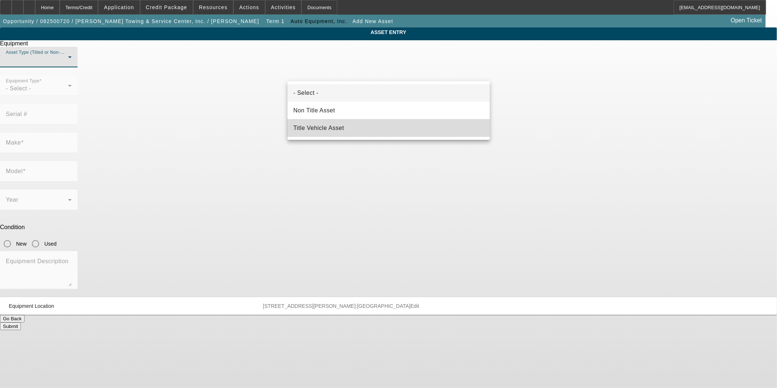
click at [316, 124] on span "Title Vehicle Asset" at bounding box center [319, 128] width 51 height 9
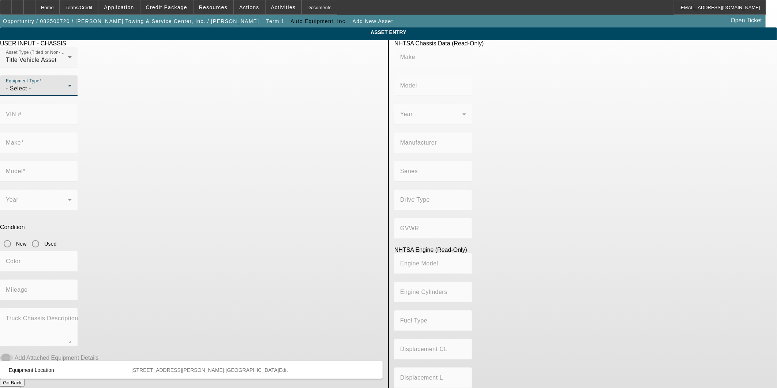
click at [68, 93] on div "- Select -" at bounding box center [37, 88] width 62 height 9
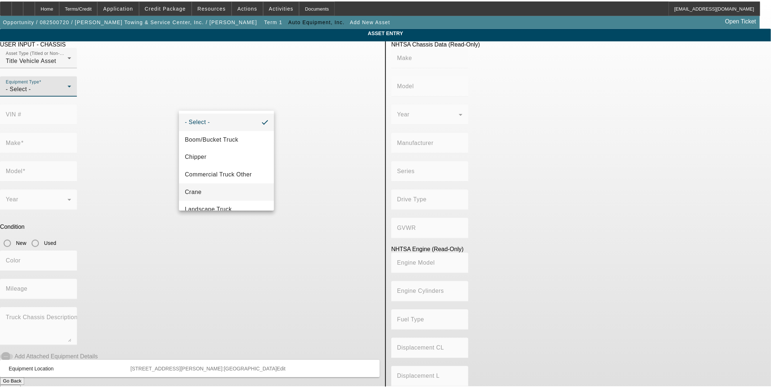
scroll to position [60, 0]
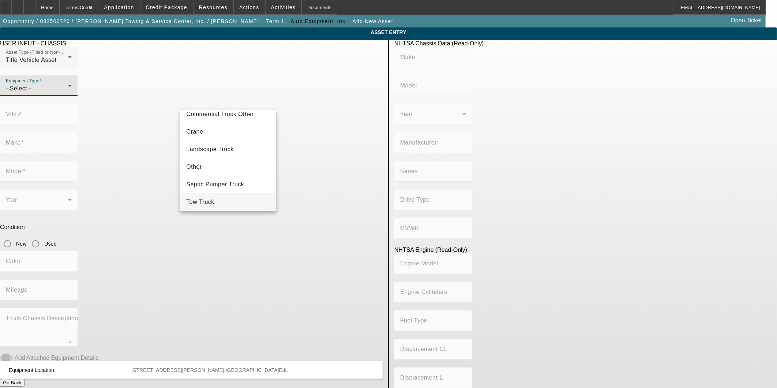
click at [208, 198] on span "Tow Truck" at bounding box center [200, 202] width 28 height 9
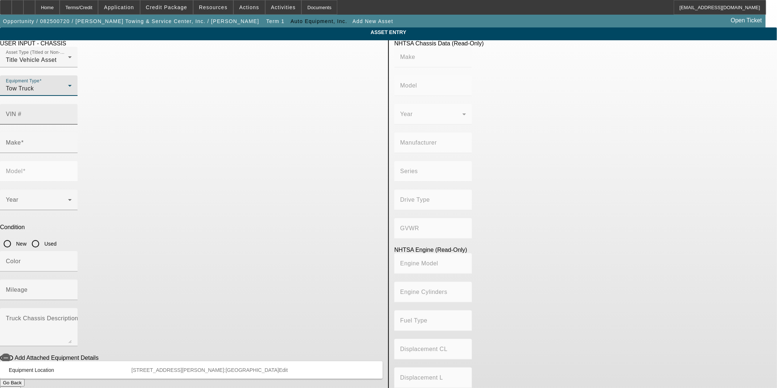
click at [72, 113] on input "VIN #" at bounding box center [39, 117] width 66 height 9
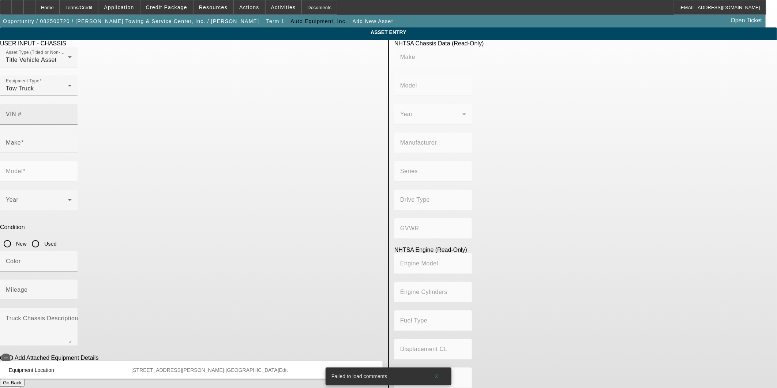
click at [22, 111] on mat-label "VIN #" at bounding box center [14, 114] width 16 height 6
click at [72, 113] on input "VIN #" at bounding box center [39, 117] width 66 height 9
click at [72, 141] on input "Make" at bounding box center [39, 145] width 66 height 9
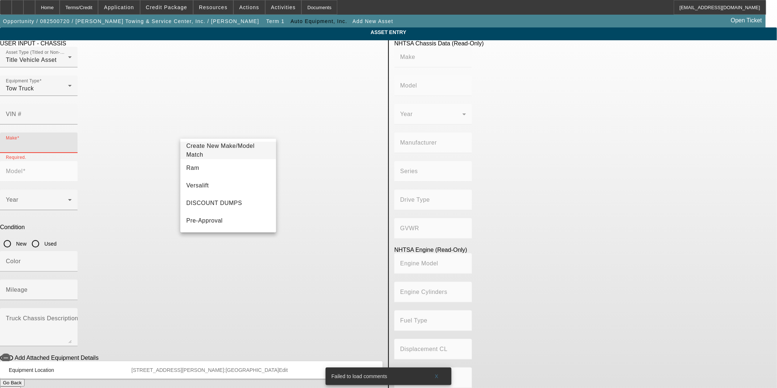
click at [72, 141] on input "Make" at bounding box center [39, 145] width 66 height 9
click at [213, 185] on mat-option "Freightliner" at bounding box center [228, 186] width 96 height 18
type input "Freightliner"
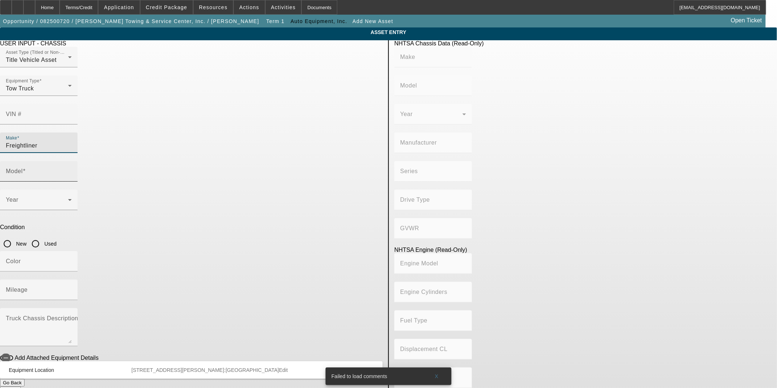
click at [23, 168] on mat-label "Model" at bounding box center [14, 171] width 17 height 6
click at [72, 170] on input "Model" at bounding box center [39, 174] width 66 height 9
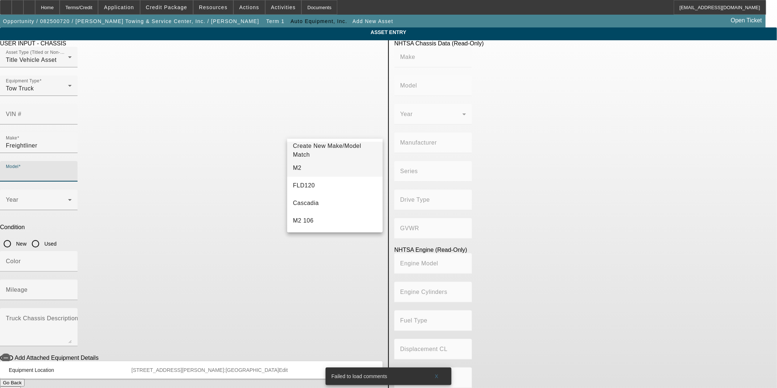
click at [308, 166] on mat-option "M2" at bounding box center [335, 168] width 96 height 18
type input "M2"
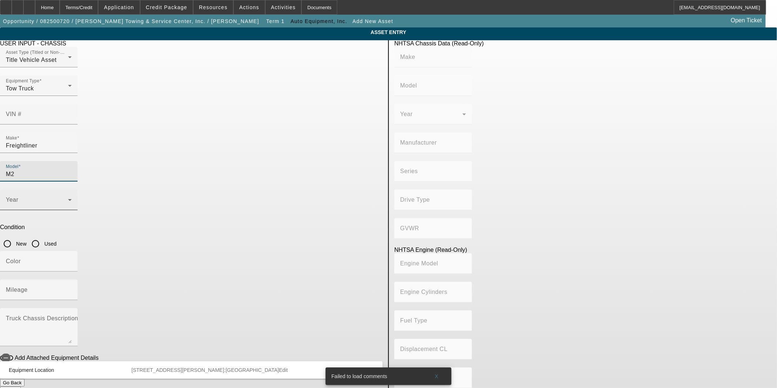
click at [68, 198] on span at bounding box center [37, 202] width 62 height 9
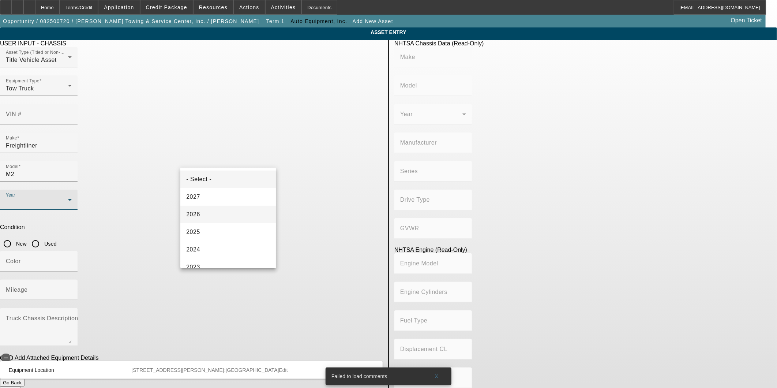
click at [217, 218] on mat-option "2026" at bounding box center [228, 215] width 96 height 18
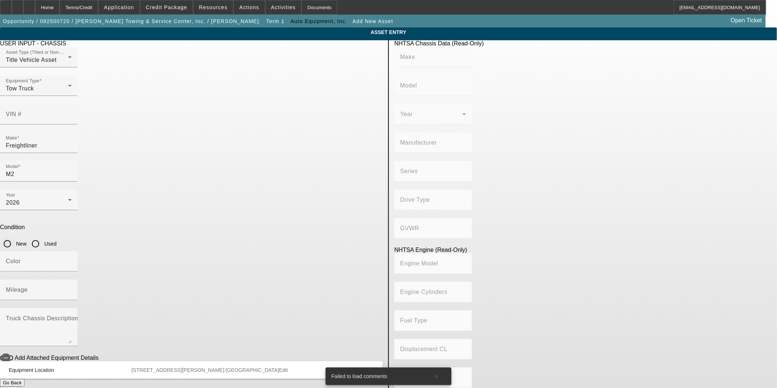
click at [15, 236] on input "New" at bounding box center [7, 243] width 15 height 15
radio input "true"
click at [78, 272] on div at bounding box center [39, 276] width 78 height 8
click at [72, 260] on input "Color" at bounding box center [39, 264] width 66 height 9
type input "White"
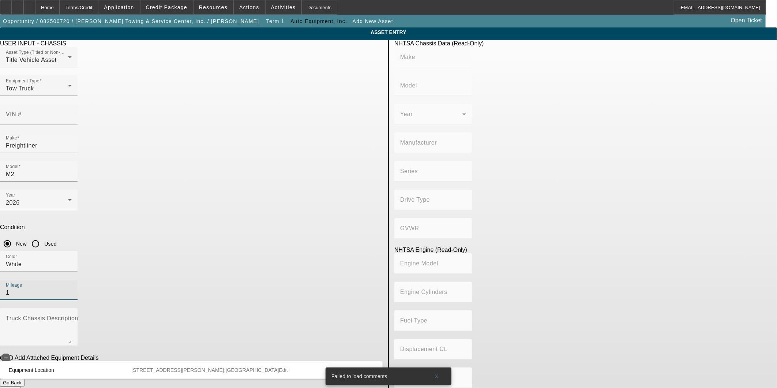
type input "1"
click at [72, 113] on input "VIN #" at bounding box center [39, 117] width 66 height 9
paste input "26FR0M2W1441XAAA2ACU0H00"
click at [650, 221] on app-asset-collateral-manage "ASSET ENTRY USER INPUT - CHASSIS Asset Type (Titled or Non-Titled) Title Vehicl…" at bounding box center [388, 230] width 777 height 406
click at [72, 113] on input "26FR0M2W1441XAAA2ACU0H00" at bounding box center [39, 117] width 66 height 9
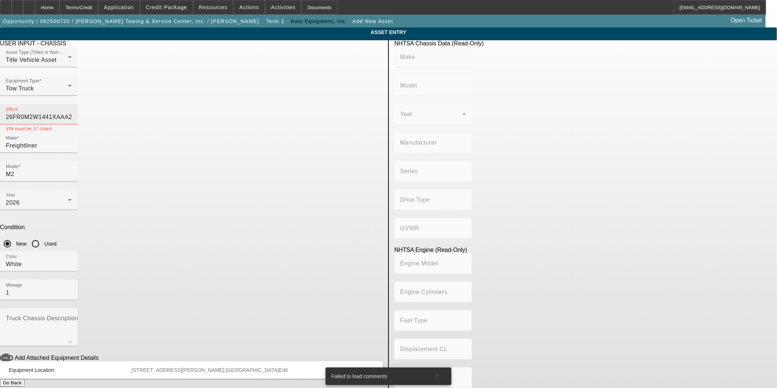
click at [78, 104] on div "VIN # 26FR0M2W1441XAAA2ACU0H00" at bounding box center [39, 114] width 78 height 20
click at [72, 113] on input "26FR0M2W1441XAAA2ACU0H00" at bounding box center [39, 117] width 66 height 9
drag, startPoint x: 334, startPoint y: 102, endPoint x: 154, endPoint y: 86, distance: 180.1
click at [154, 86] on app-asset-collateral-manage "ASSET ENTRY USER INPUT - CHASSIS Asset Type (Titled or Non-Titled) Title Vehicl…" at bounding box center [388, 230] width 777 height 406
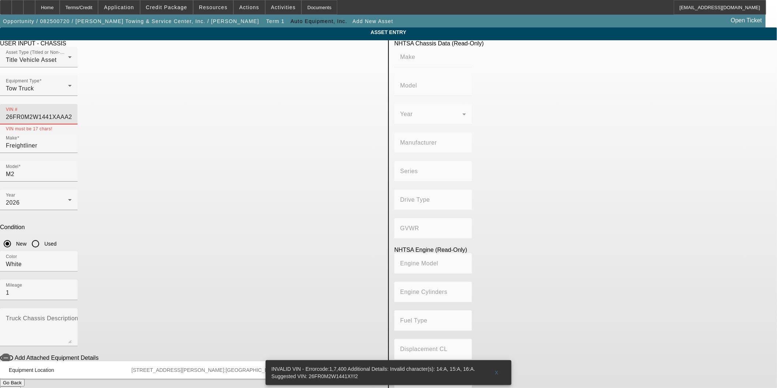
click at [78, 104] on div "VIN # 26FR0M2W1441XAAA2ACU0H00" at bounding box center [39, 114] width 78 height 20
click at [72, 113] on input "26FR0M2W1441XAAA2ACU0H00" at bounding box center [39, 117] width 66 height 9
type input "26FR0M2W1441XAAA2"
click at [21, 387] on button "Submit" at bounding box center [10, 391] width 21 height 8
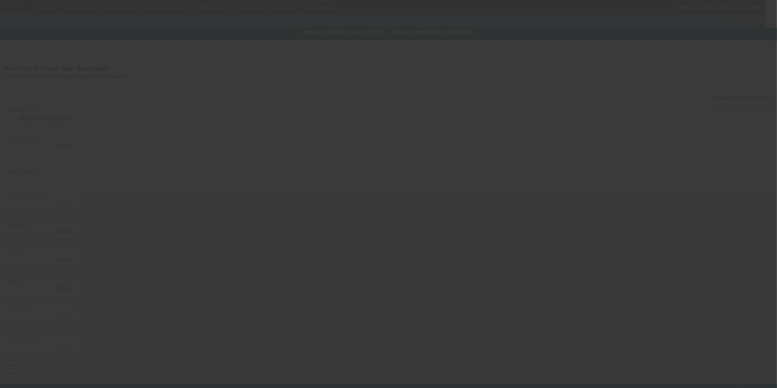
type input "$140,810.33"
type input "$449.00"
type input "$141,259.33"
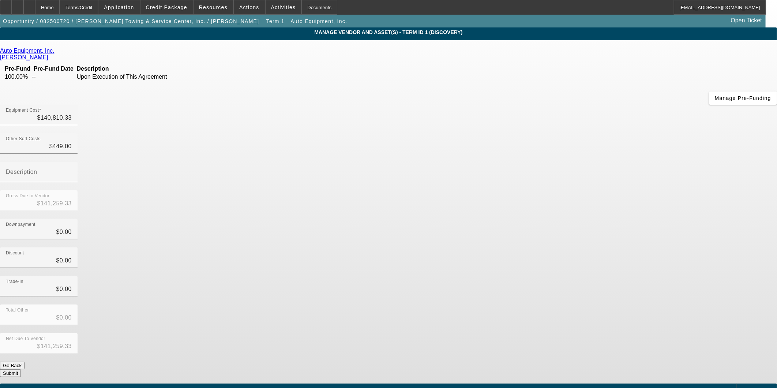
click at [21, 369] on button "Submit" at bounding box center [10, 373] width 21 height 8
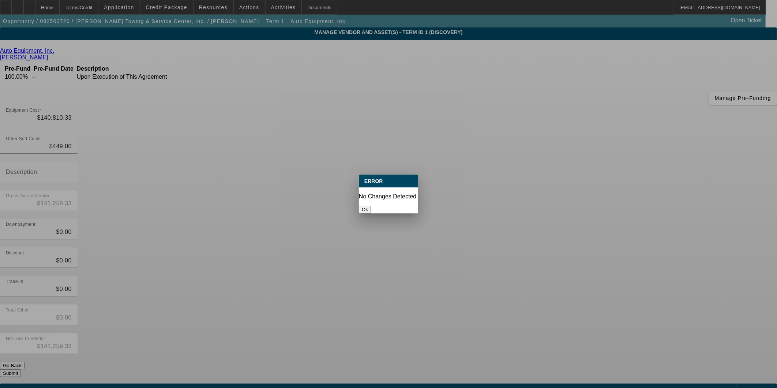
click at [549, 282] on div at bounding box center [388, 194] width 777 height 388
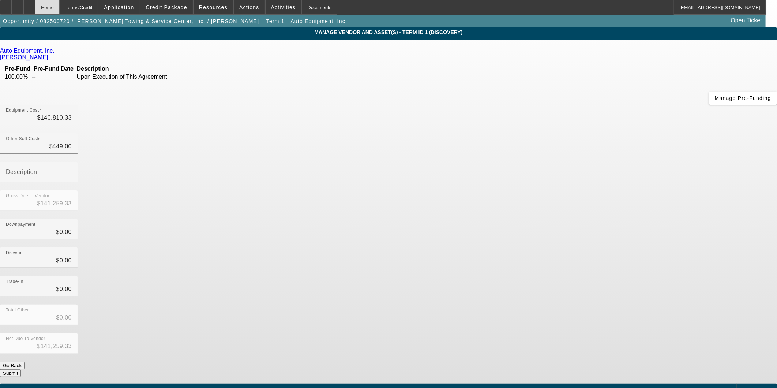
click at [60, 6] on div "Home" at bounding box center [47, 7] width 25 height 15
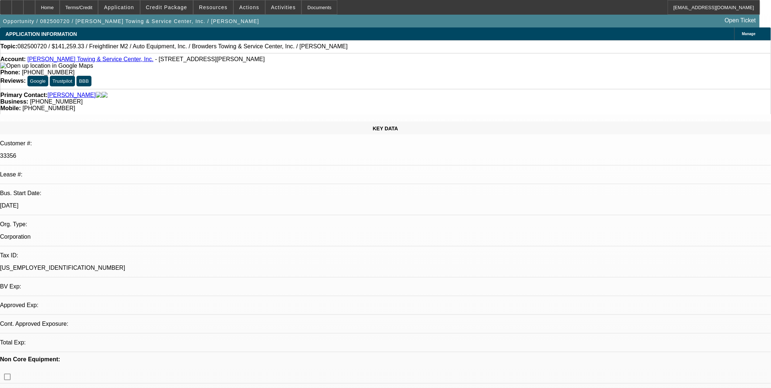
select select "0"
select select "2"
select select "0.1"
select select "4"
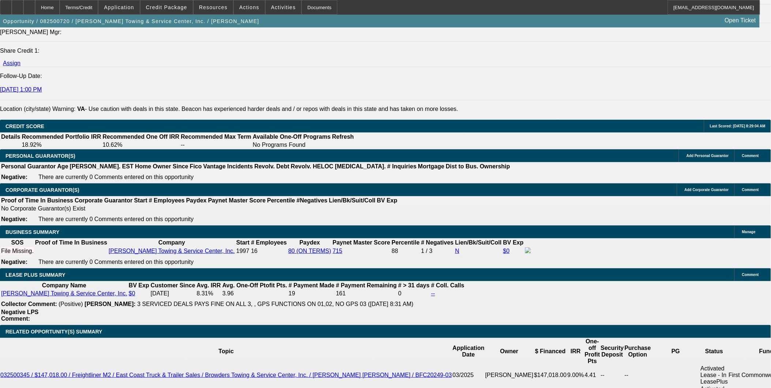
scroll to position [976, 0]
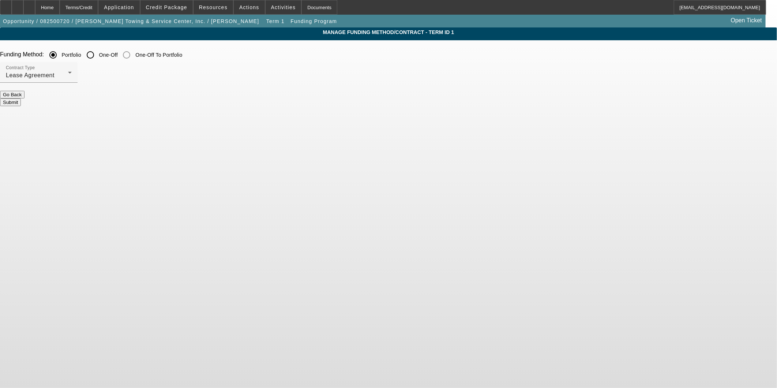
click at [25, 98] on button "Go Back" at bounding box center [12, 95] width 25 height 8
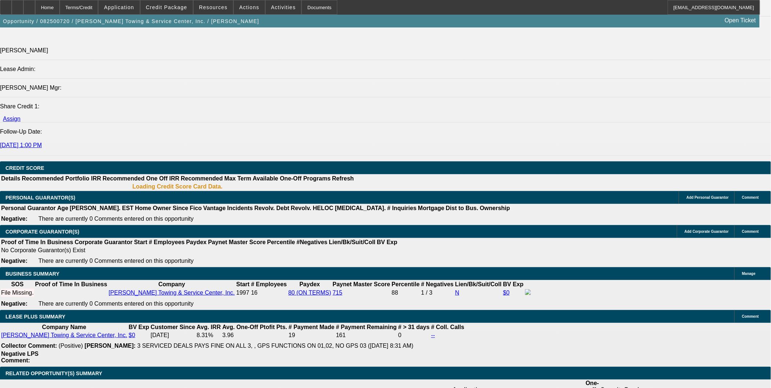
select select "0"
select select "2"
select select "0.1"
select select "4"
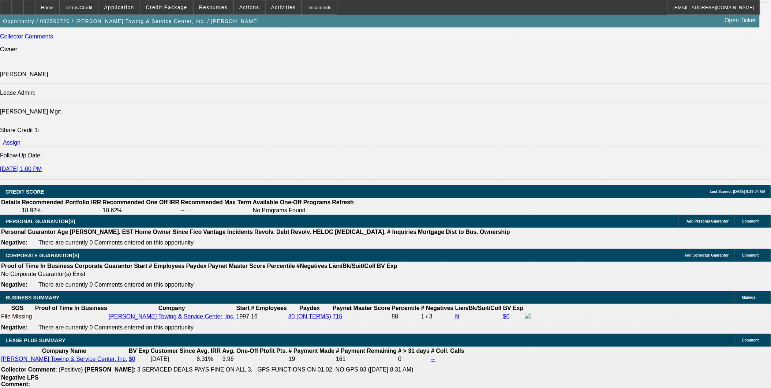
scroll to position [926, 0]
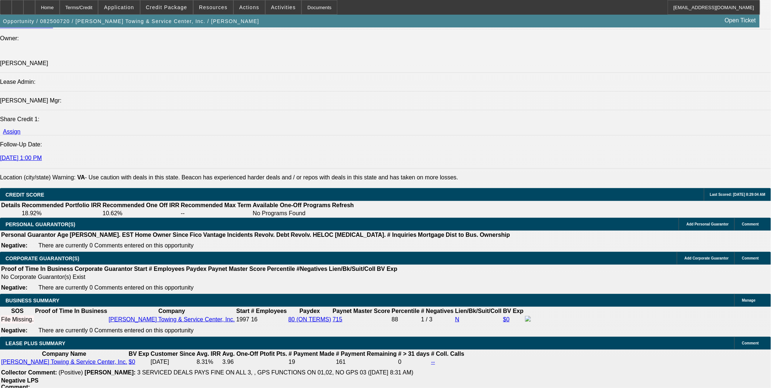
type input "5"
type input "60"
type input "8"
type input "$2,864.23"
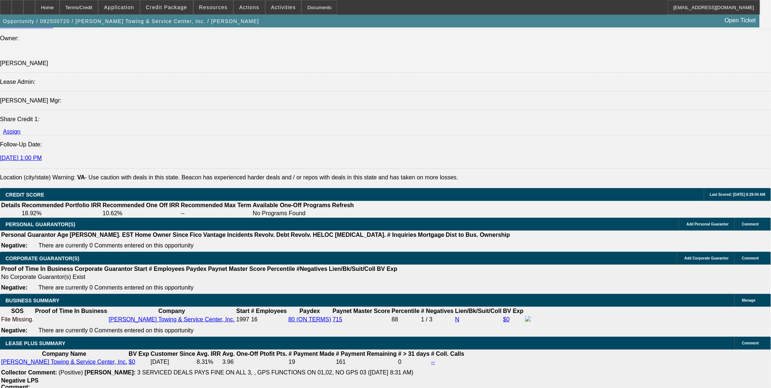
type input "$5,728.46"
type input "8"
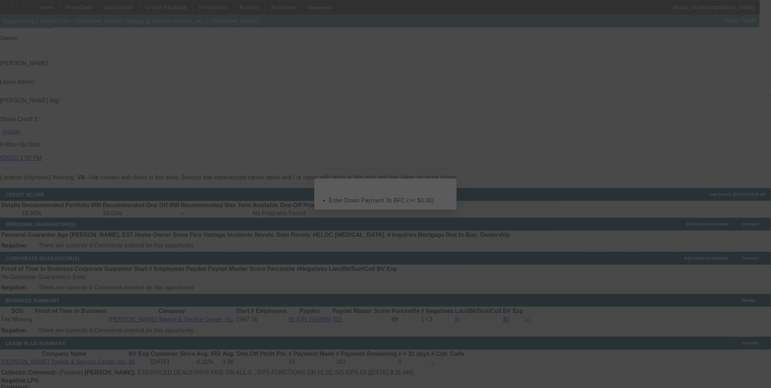
scroll to position [0, 0]
select select "0"
select select "2"
select select "0.1"
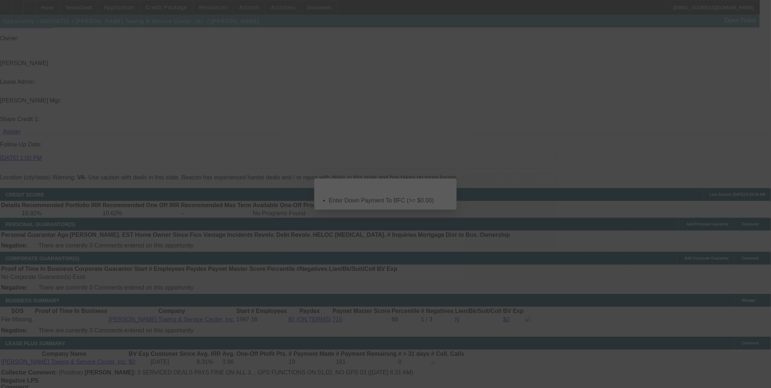
select select "4"
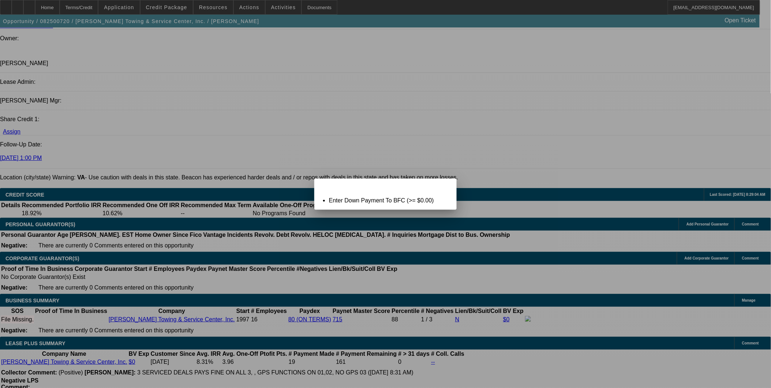
click at [452, 187] on div "Close" at bounding box center [449, 183] width 16 height 8
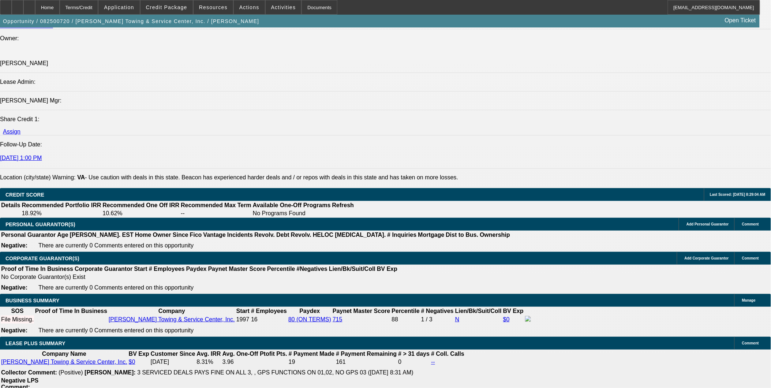
scroll to position [1008, 0]
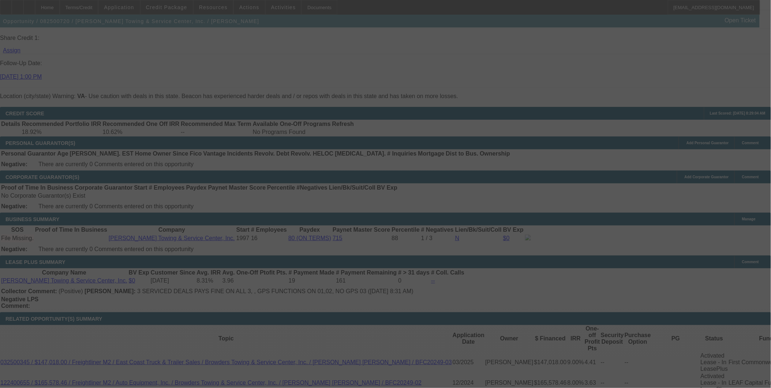
scroll to position [0, 0]
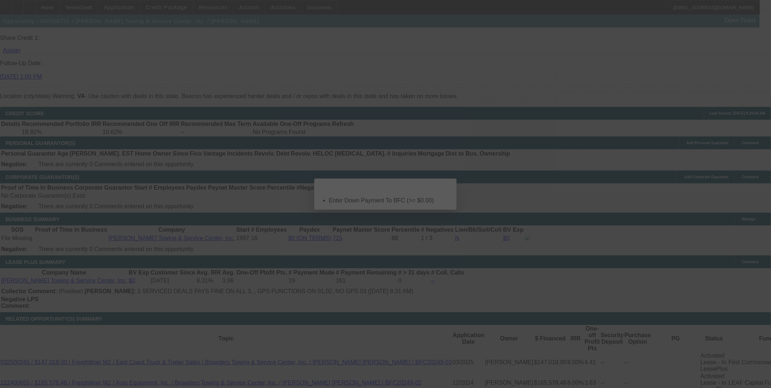
select select "0"
select select "2"
select select "0.1"
select select "4"
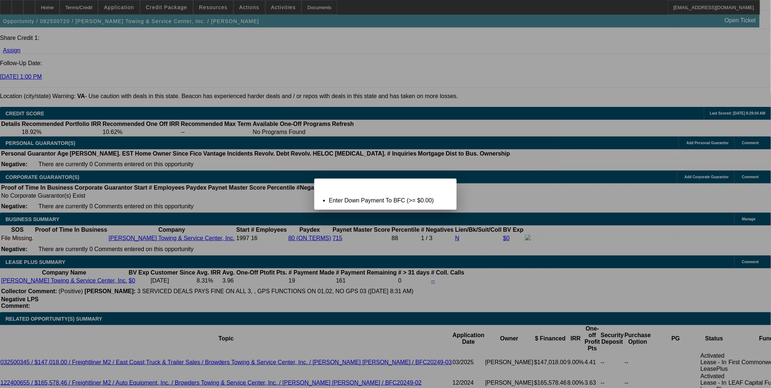
click at [450, 185] on div "Close" at bounding box center [449, 183] width 16 height 8
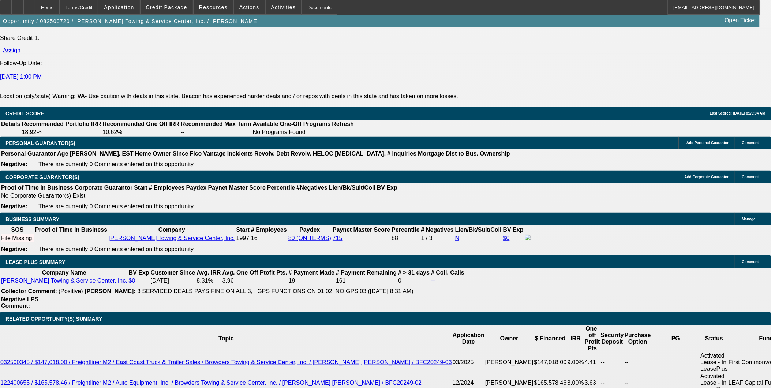
scroll to position [1008, 0]
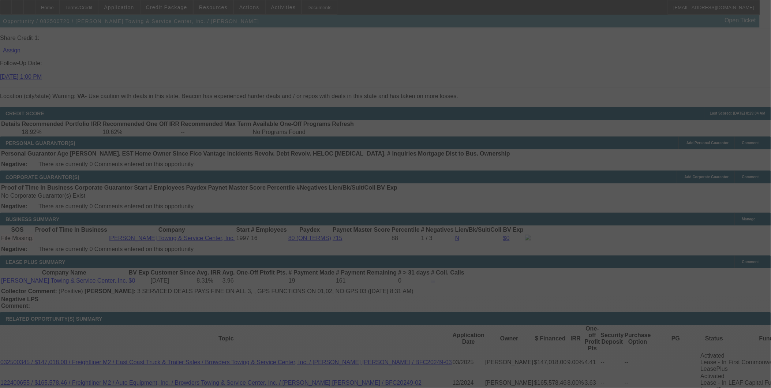
scroll to position [0, 0]
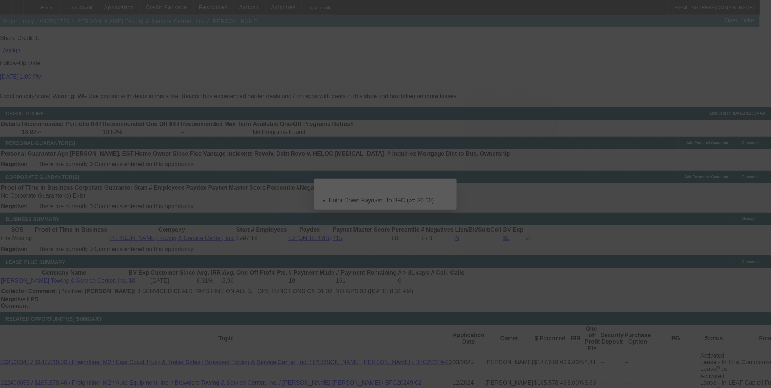
select select "0"
select select "2"
select select "0.1"
select select "4"
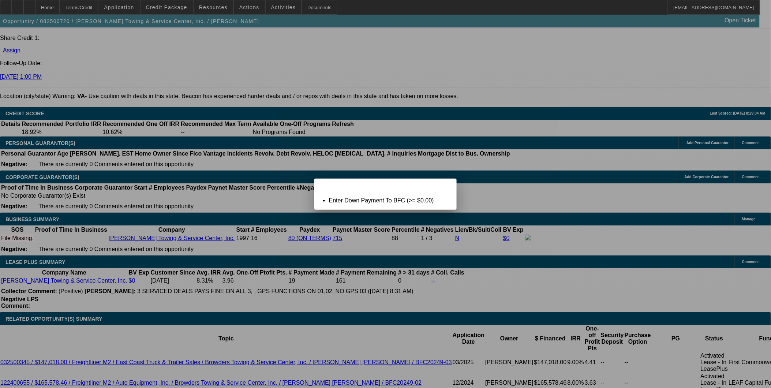
click at [443, 187] on span "Close" at bounding box center [448, 185] width 10 height 4
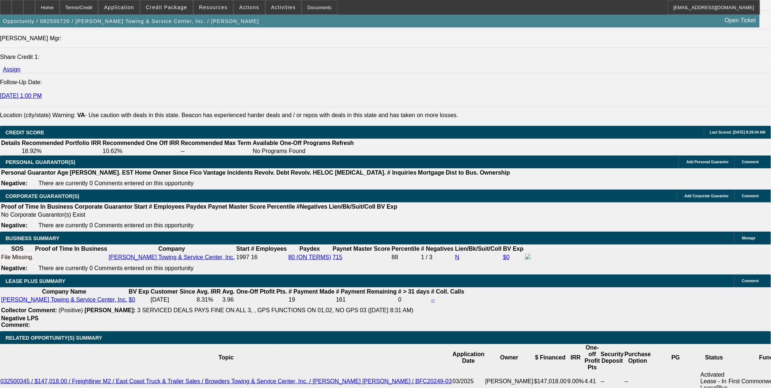
scroll to position [1008, 0]
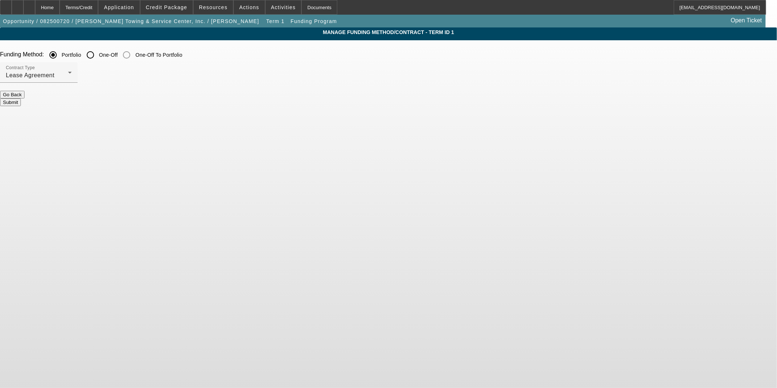
click at [98, 56] on input "One-Off" at bounding box center [90, 55] width 15 height 15
radio input "true"
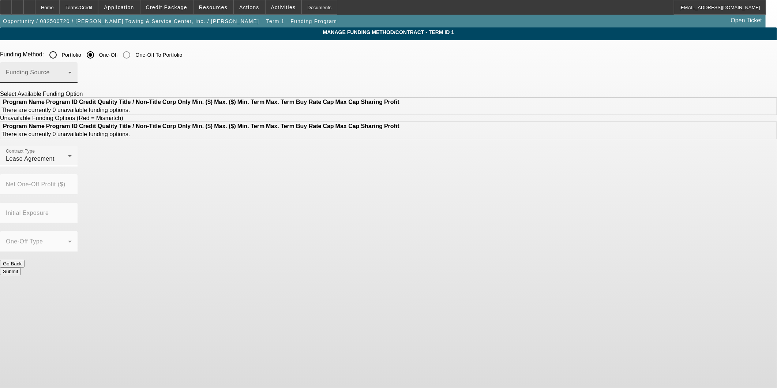
click at [68, 79] on span at bounding box center [37, 75] width 62 height 9
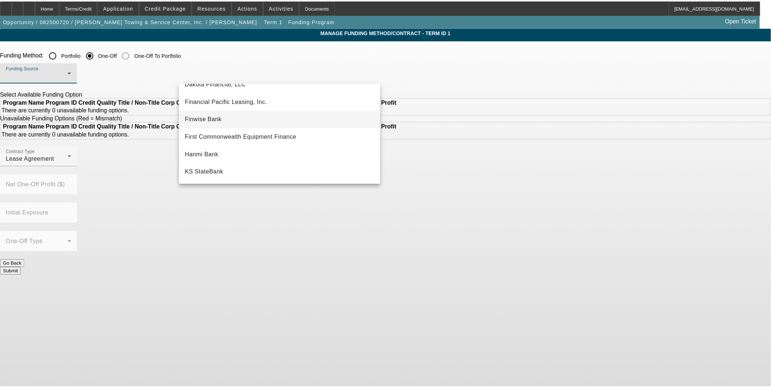
scroll to position [122, 0]
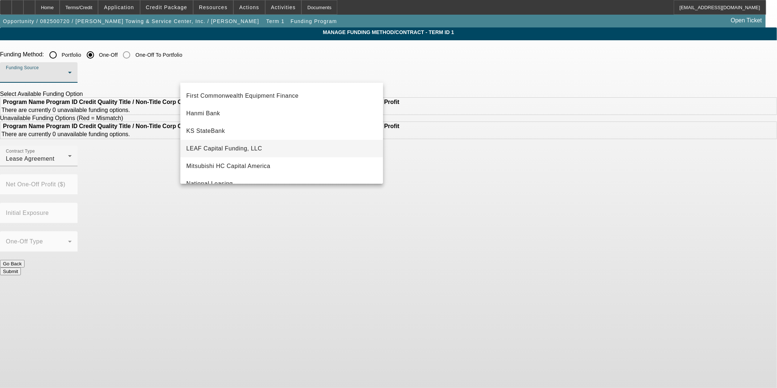
click at [258, 145] on span "LEAF Capital Funding, LLC" at bounding box center [224, 148] width 76 height 9
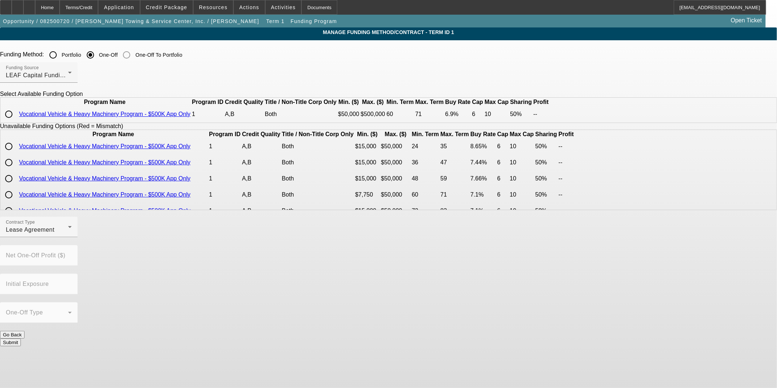
click at [18, 123] on div at bounding box center [9, 114] width 18 height 18
radio input "true"
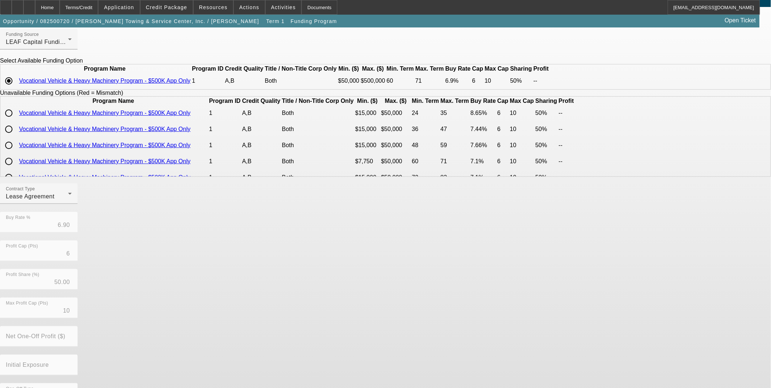
scroll to position [67, 0]
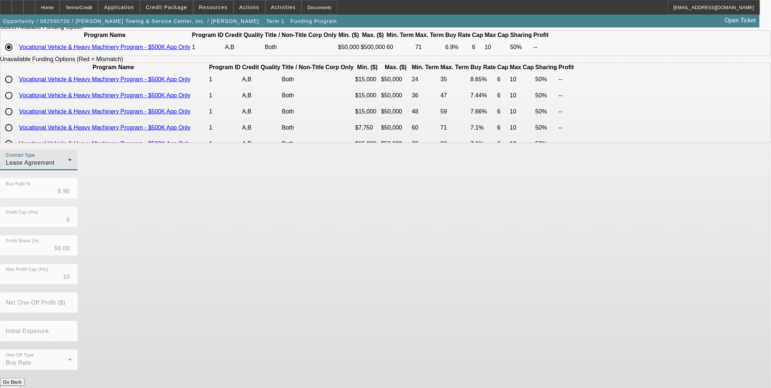
click at [68, 167] on div "Lease Agreement" at bounding box center [37, 163] width 62 height 9
click at [221, 214] on span "Equipment Finance Agreement" at bounding box center [225, 217] width 84 height 18
click at [21, 386] on button "Submit" at bounding box center [10, 390] width 21 height 8
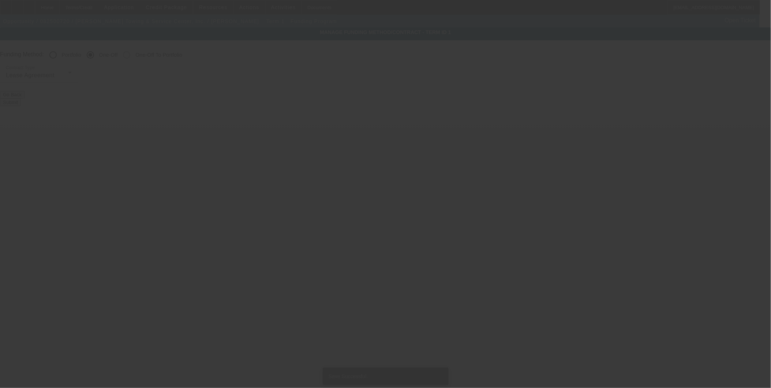
radio input "true"
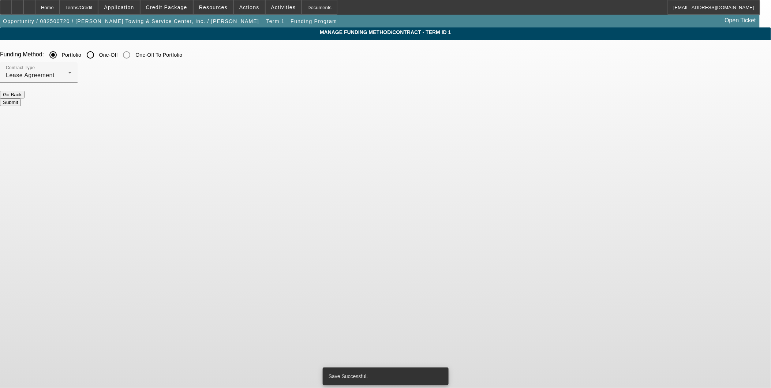
scroll to position [0, 0]
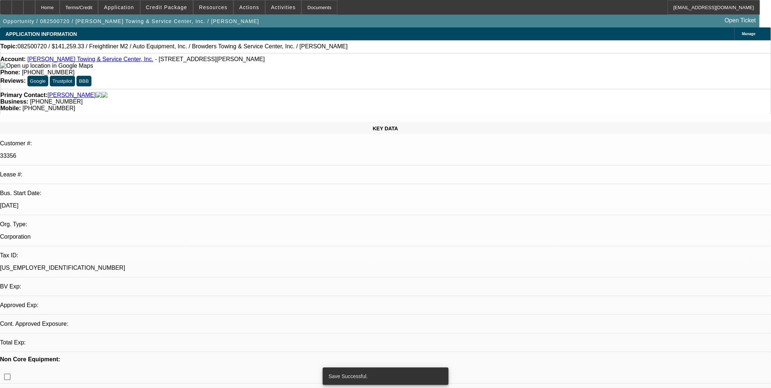
select select "0"
select select "2"
select select "0"
select select "6"
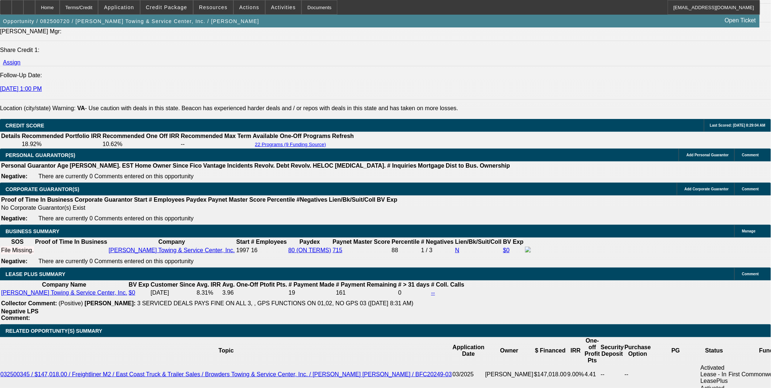
scroll to position [976, 0]
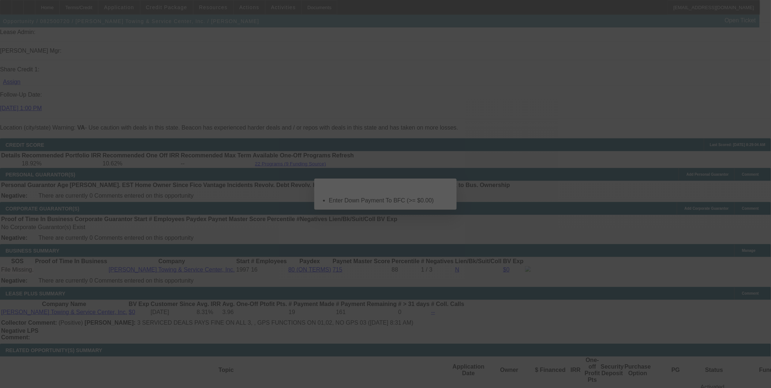
scroll to position [0, 0]
select select "0"
select select "2"
select select "0"
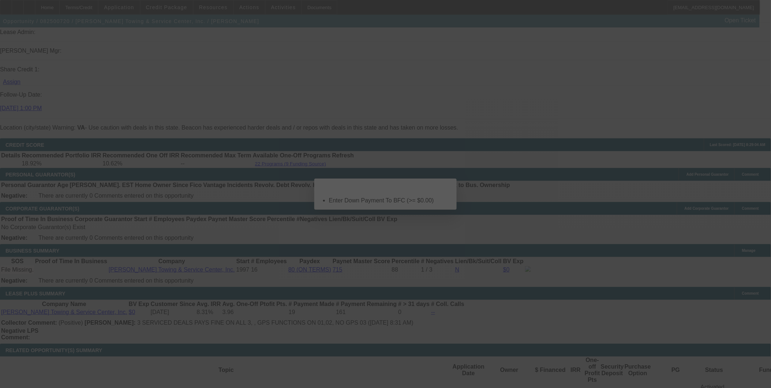
select select "6"
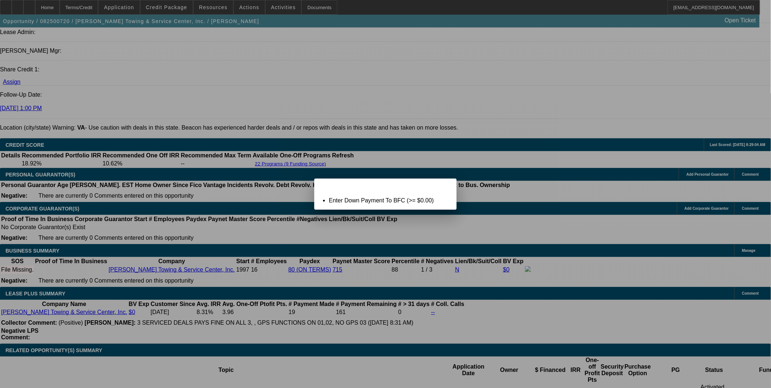
click at [443, 187] on span "Close" at bounding box center [448, 185] width 10 height 4
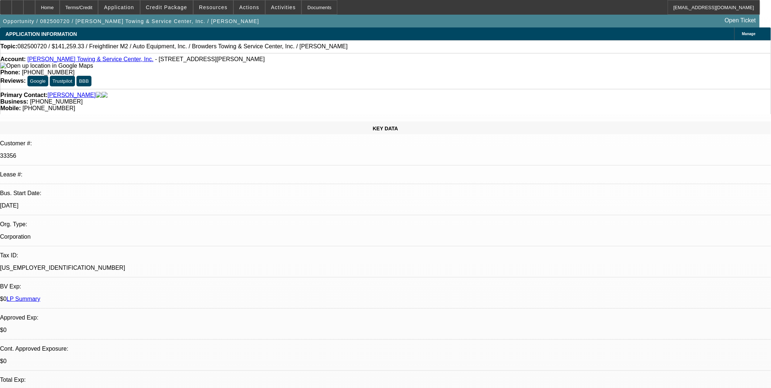
scroll to position [976, 0]
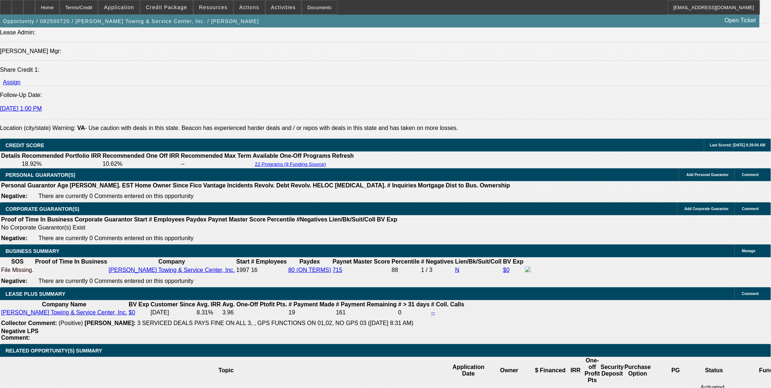
type input "$0.00"
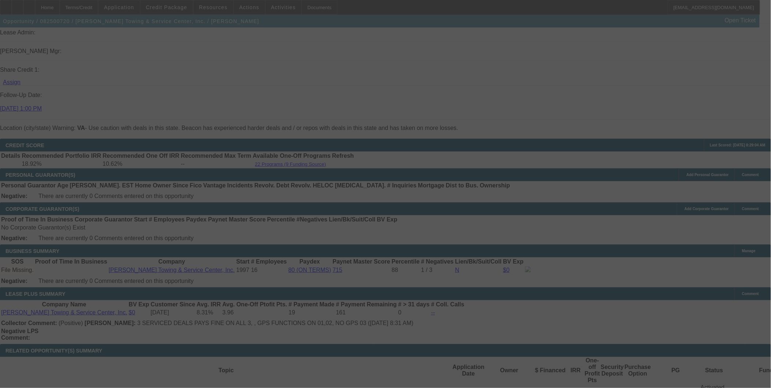
select select "0"
select select "2"
select select "0"
select select "6"
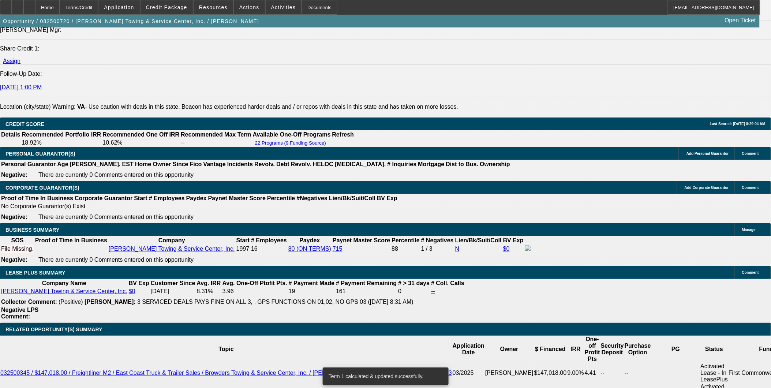
scroll to position [1017, 0]
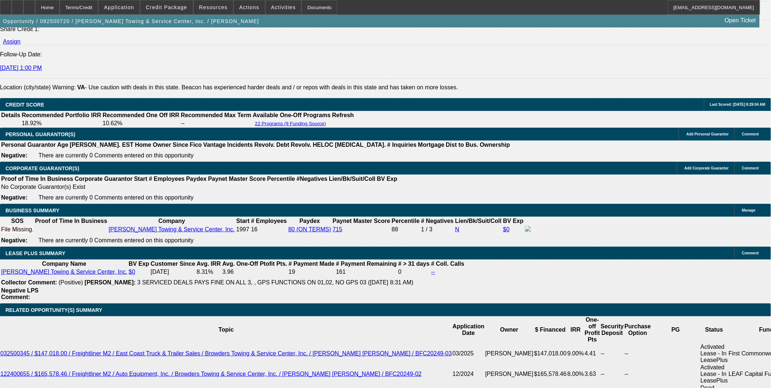
select select "0"
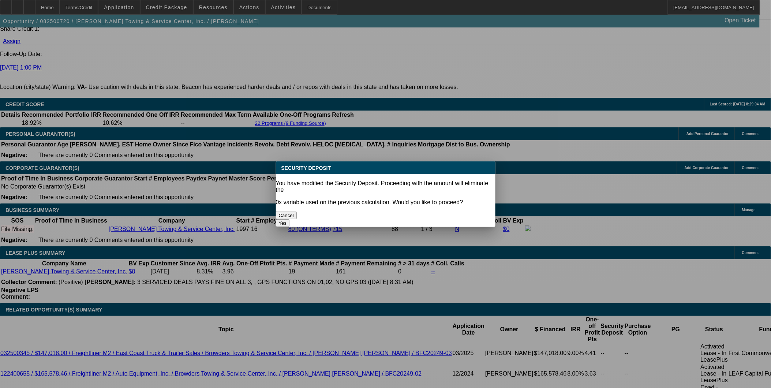
scroll to position [0, 0]
click at [290, 219] on button "Yes" at bounding box center [283, 223] width 14 height 8
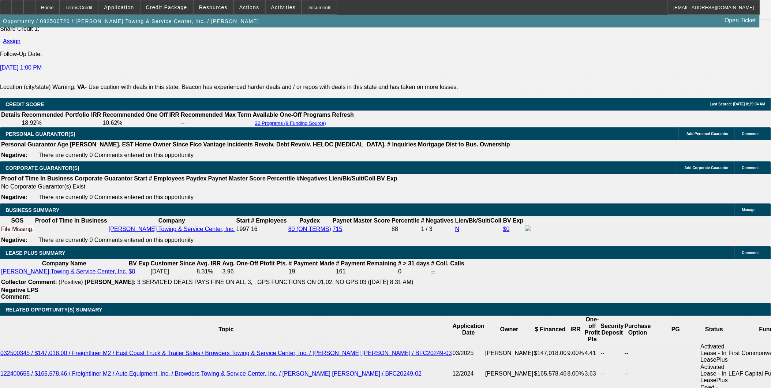
type input "$0.00"
type input "UNKNOWN"
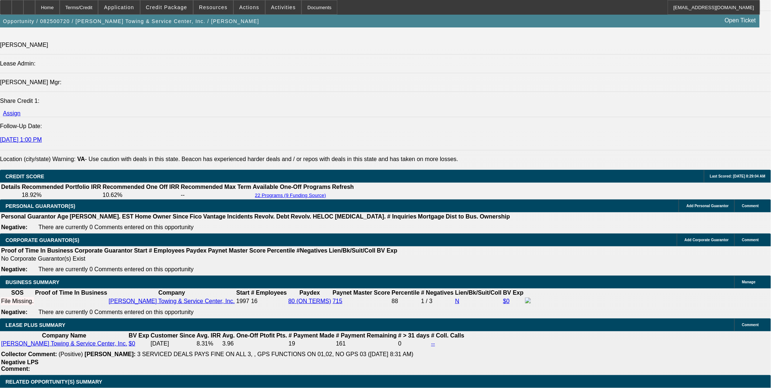
scroll to position [935, 0]
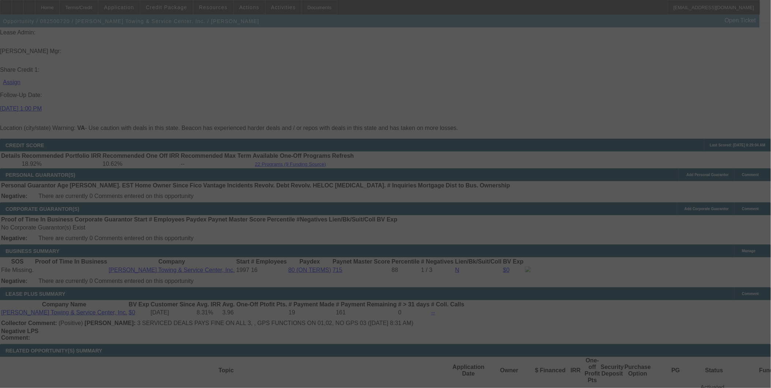
scroll to position [1017, 0]
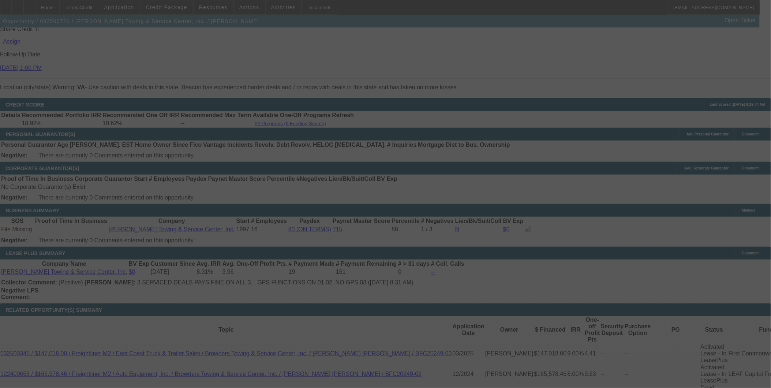
select select "0"
select select "2"
select select "0"
select select "6"
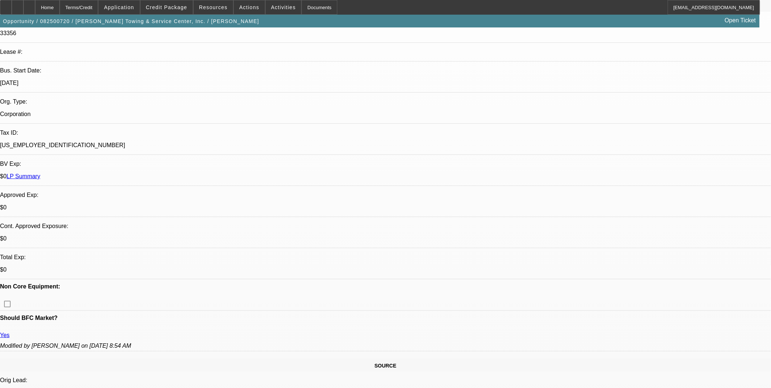
scroll to position [203, 0]
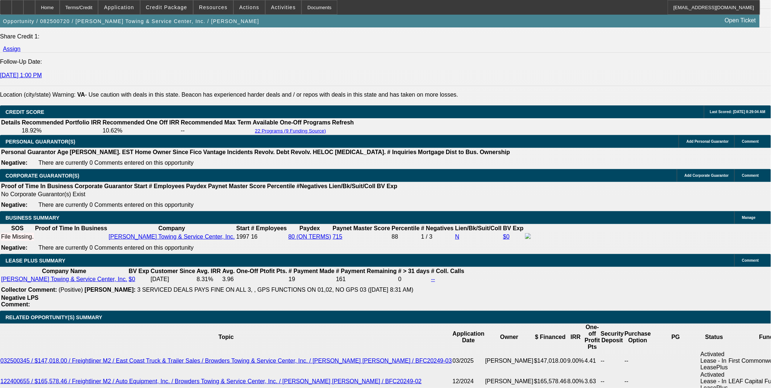
scroll to position [1057, 0]
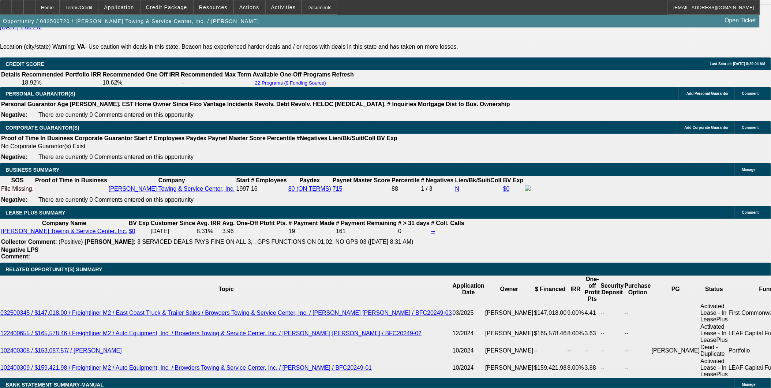
type input "0"
drag, startPoint x: 126, startPoint y: 180, endPoint x: 190, endPoint y: 182, distance: 63.4
type input "UNKNOWN"
type input "$2,834.23"
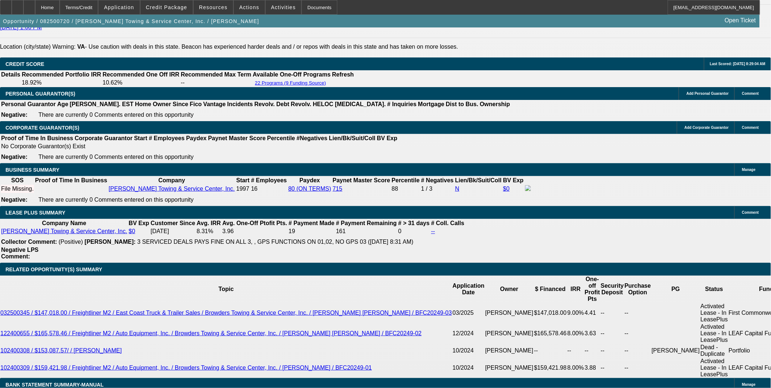
drag, startPoint x: 173, startPoint y: 174, endPoint x: 192, endPoint y: 178, distance: 19.7
type input "7."
type input "$2,797.10"
type input "7.5"
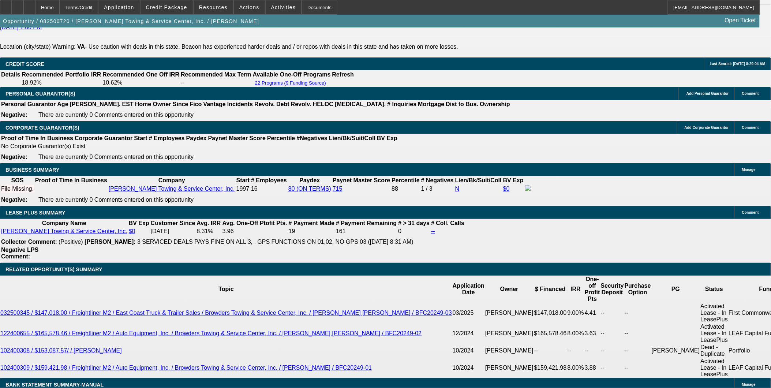
type input "$2,830.55"
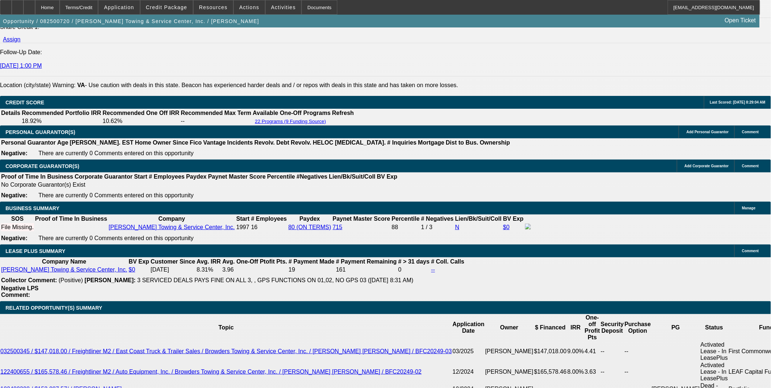
scroll to position [976, 0]
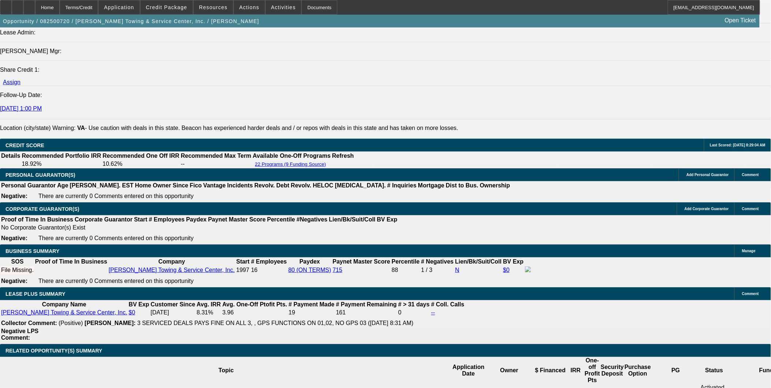
type input "7.5"
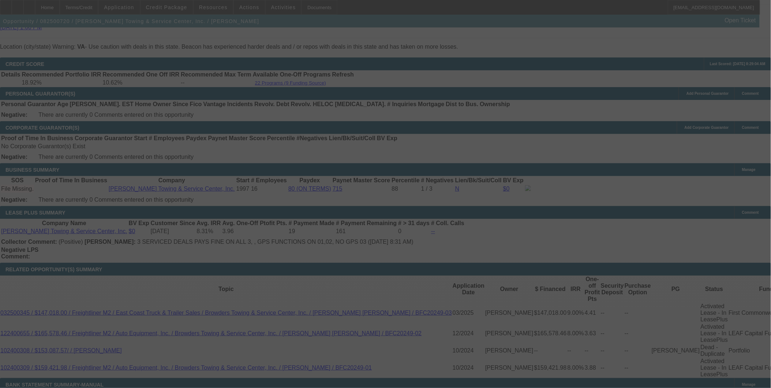
scroll to position [1017, 0]
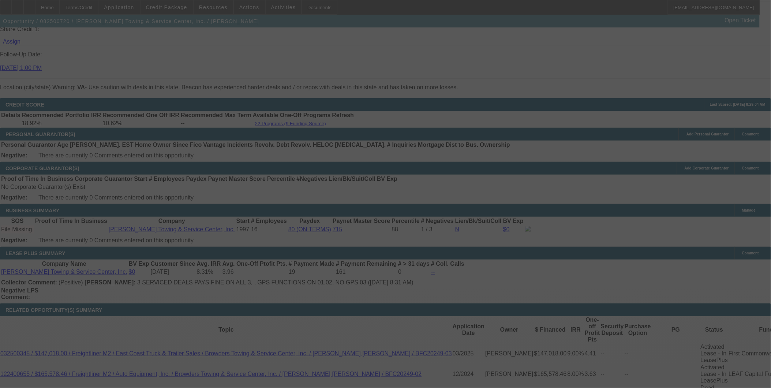
select select "0"
select select "2"
select select "0"
select select "6"
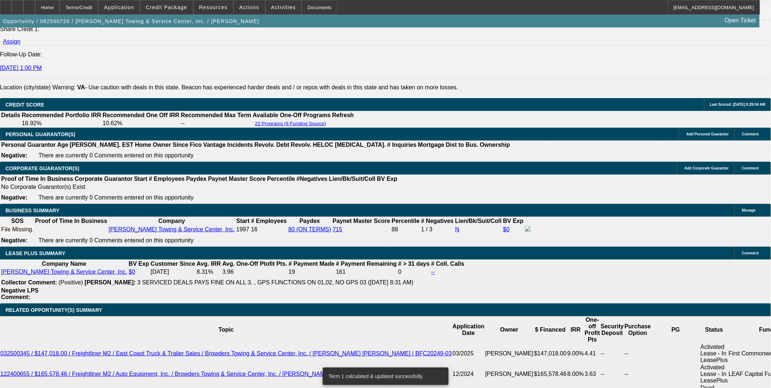
type input "2834.23"
drag, startPoint x: 120, startPoint y: 222, endPoint x: 233, endPoint y: 230, distance: 113.4
type input "UNKNOWN"
type input "$2,830.55"
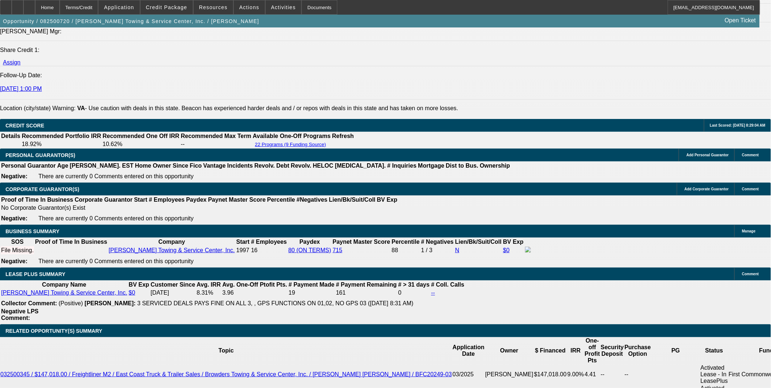
scroll to position [976, 0]
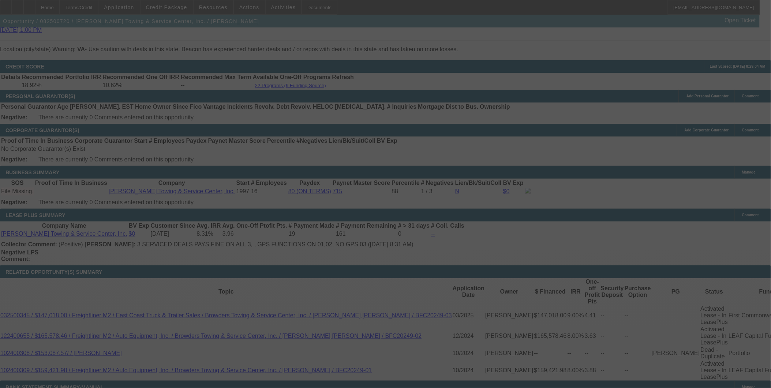
scroll to position [1057, 0]
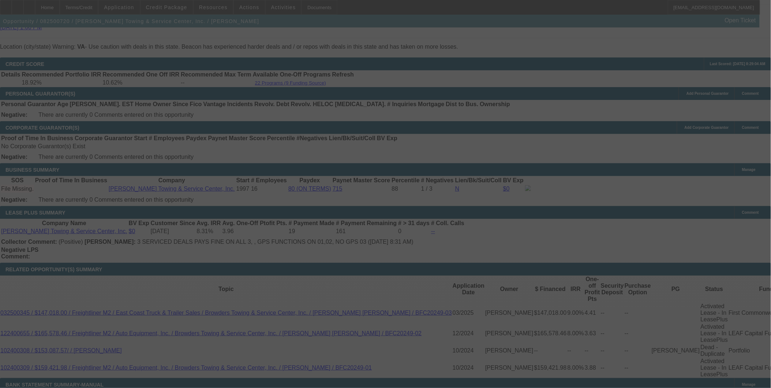
select select "0"
select select "2"
select select "0"
select select "6"
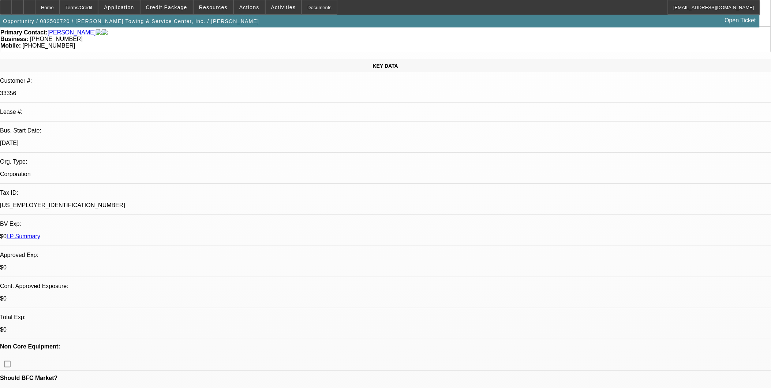
scroll to position [0, 0]
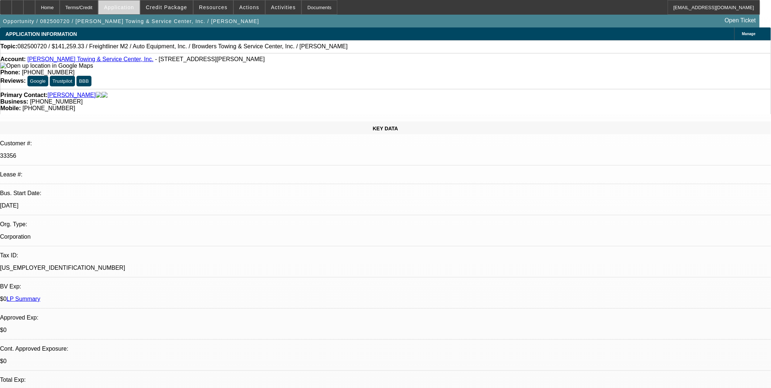
click at [134, 10] on span "Application" at bounding box center [119, 7] width 30 height 6
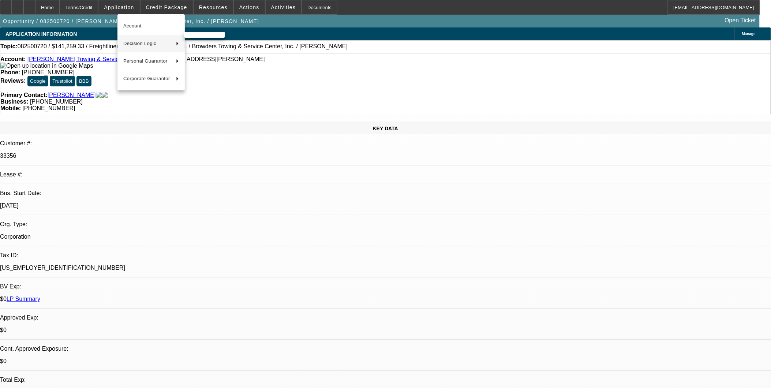
click at [334, 224] on div at bounding box center [385, 194] width 771 height 388
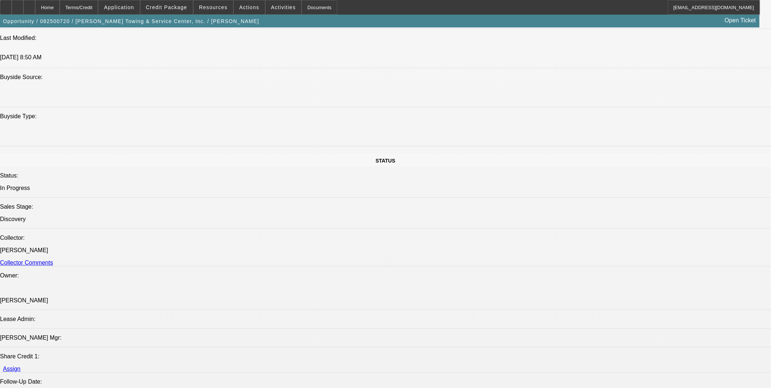
scroll to position [813, 0]
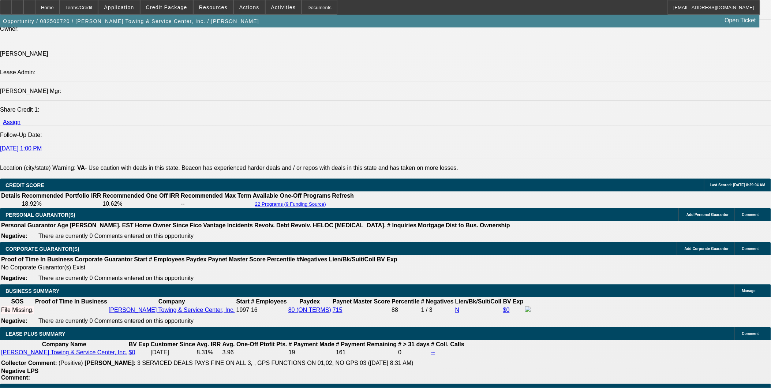
scroll to position [935, 0]
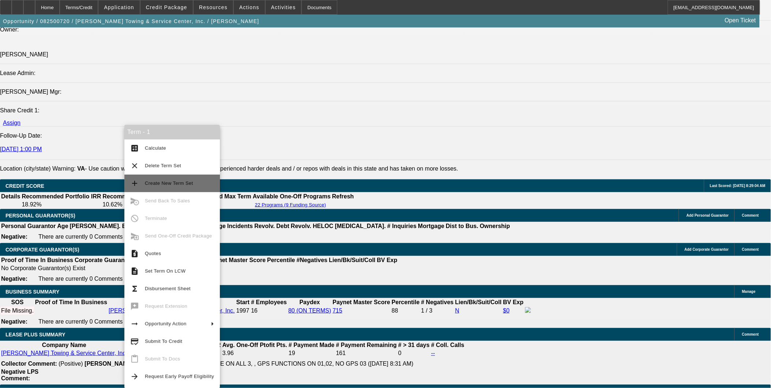
click at [176, 181] on span "Create New Term Set" at bounding box center [169, 182] width 48 height 5
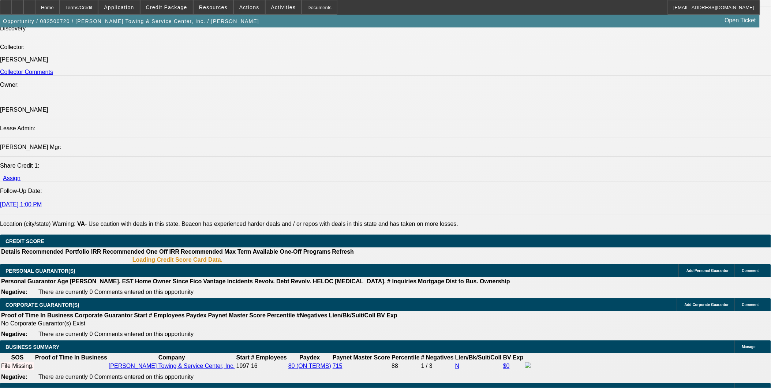
select select "0"
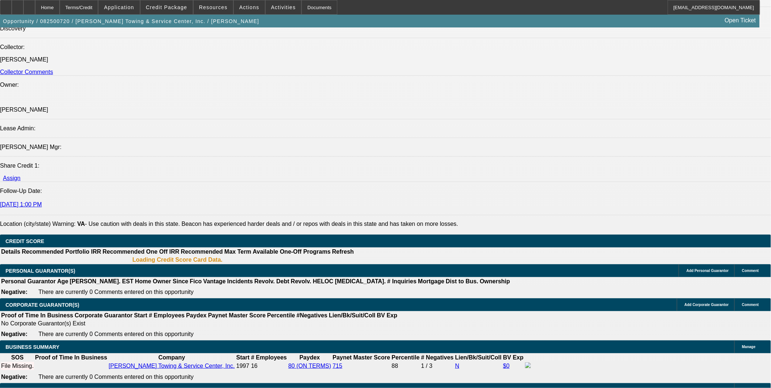
select select "0"
select select "1"
select select "2"
select select "6"
select select "1"
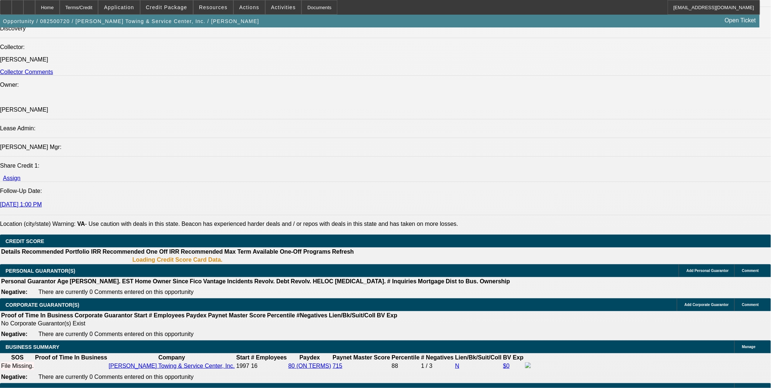
select select "2"
select select "6"
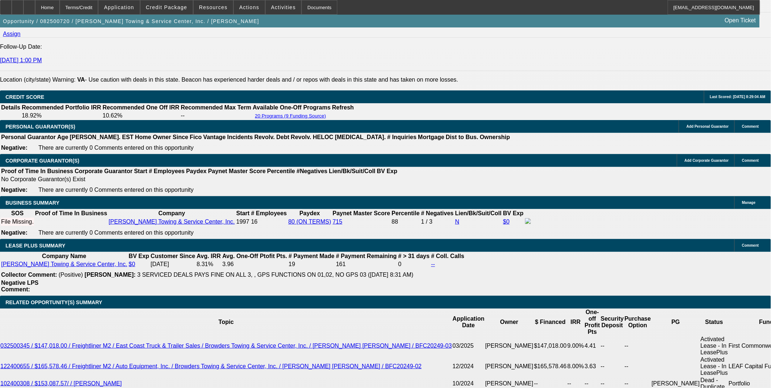
scroll to position [1010, 0]
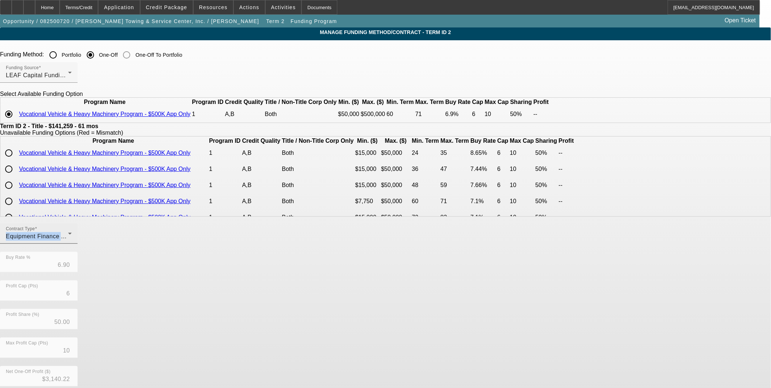
click at [72, 244] on div "Contract Type Equipment Finance Agreement" at bounding box center [39, 233] width 66 height 20
drag, startPoint x: 228, startPoint y: 249, endPoint x: 218, endPoint y: 273, distance: 26.4
click at [218, 273] on span "Lease Agreement" at bounding box center [207, 272] width 49 height 9
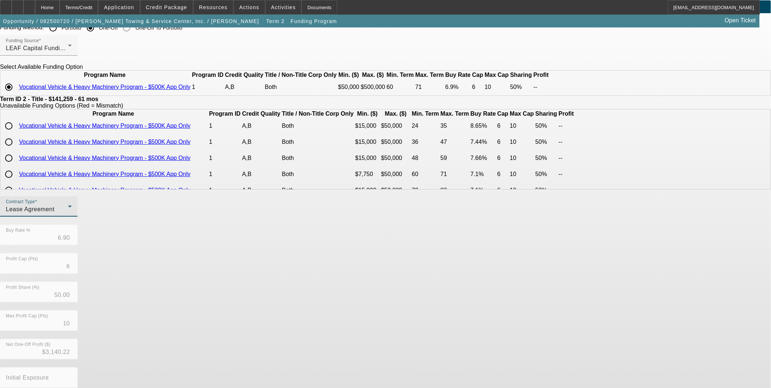
scroll to position [74, 0]
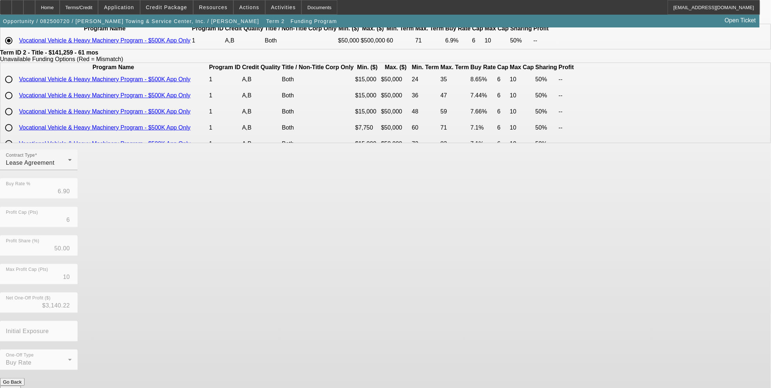
click at [21, 386] on button "Submit" at bounding box center [10, 390] width 21 height 8
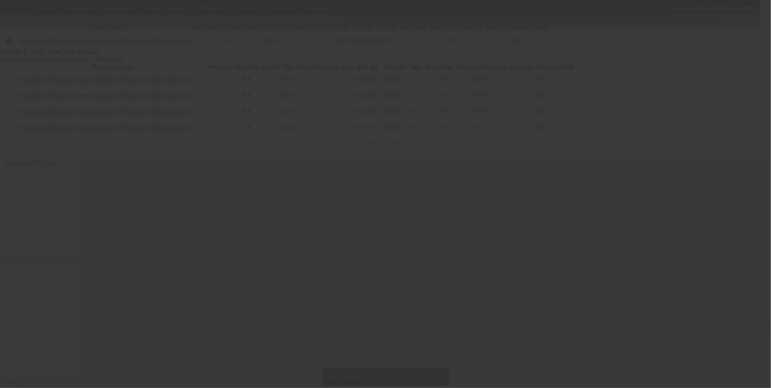
scroll to position [0, 0]
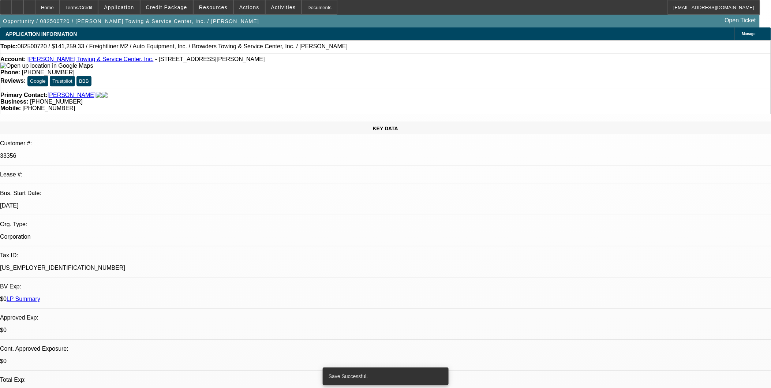
select select "0"
select select "2"
select select "0"
select select "6"
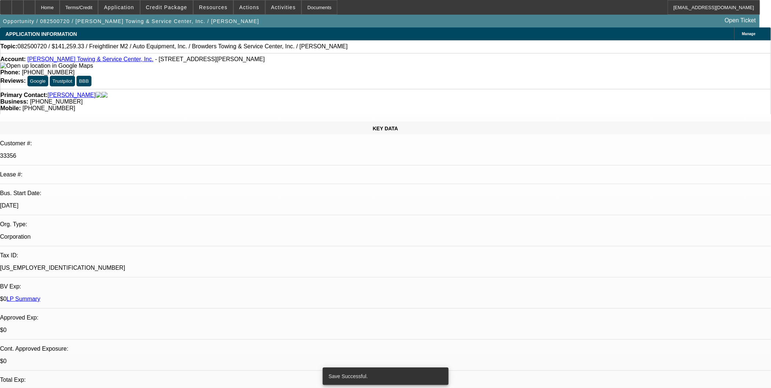
select select "0"
select select "2"
select select "0"
select select "6"
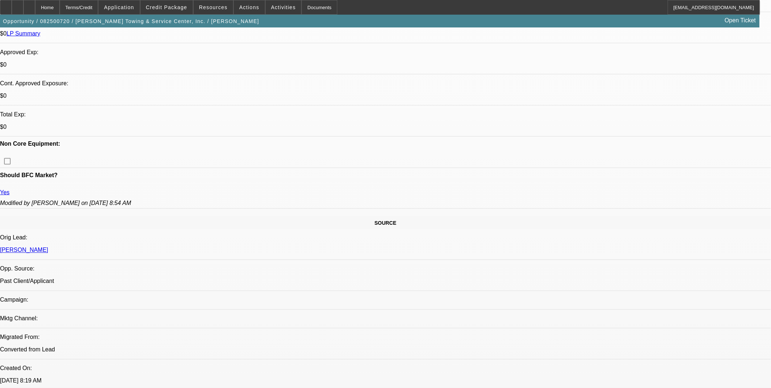
scroll to position [284, 0]
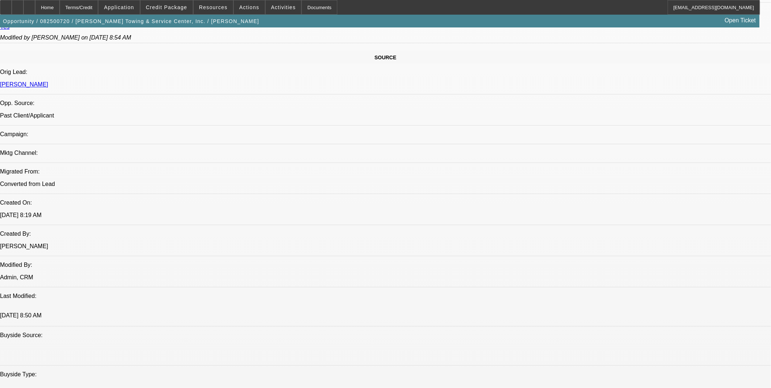
scroll to position [407, 0]
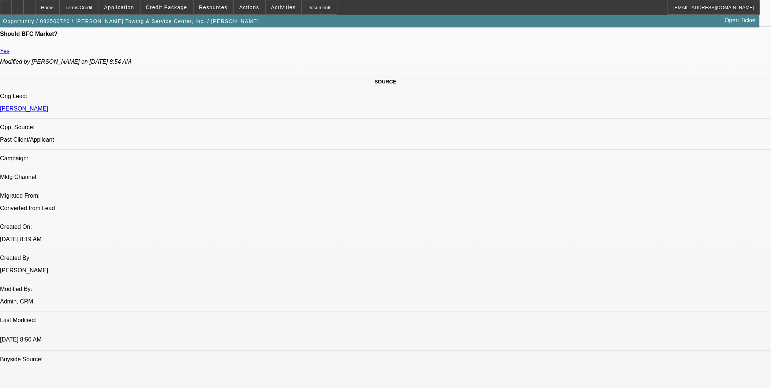
drag, startPoint x: 227, startPoint y: 161, endPoint x: 240, endPoint y: 164, distance: 13.9
drag, startPoint x: 240, startPoint y: 164, endPoint x: 248, endPoint y: 199, distance: 36.3
drag, startPoint x: 228, startPoint y: 162, endPoint x: 234, endPoint y: 163, distance: 6.0
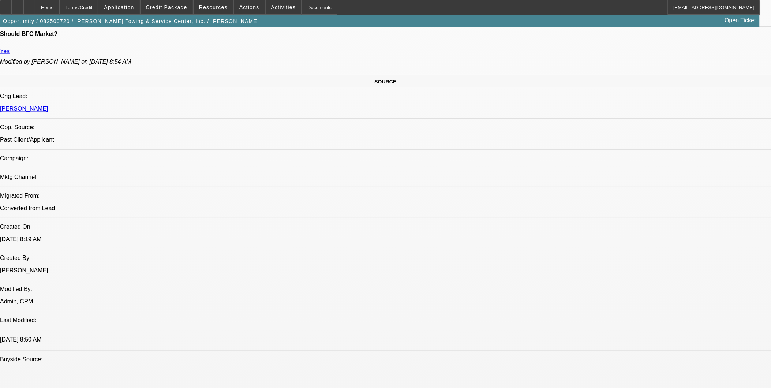
drag, startPoint x: 234, startPoint y: 163, endPoint x: 246, endPoint y: 191, distance: 31.1
drag, startPoint x: 226, startPoint y: 160, endPoint x: 235, endPoint y: 162, distance: 9.0
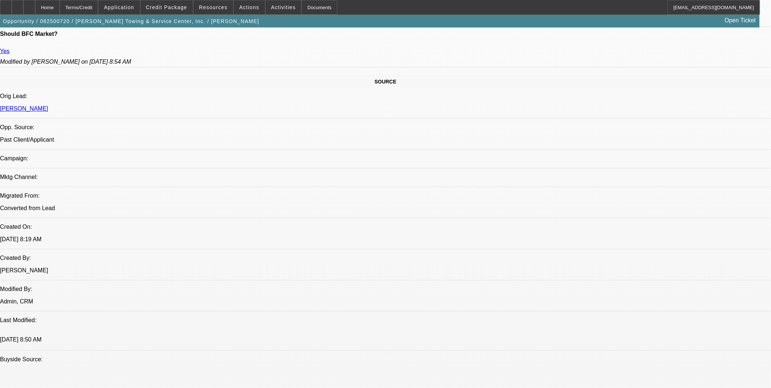
drag, startPoint x: 235, startPoint y: 162, endPoint x: 230, endPoint y: 169, distance: 9.4
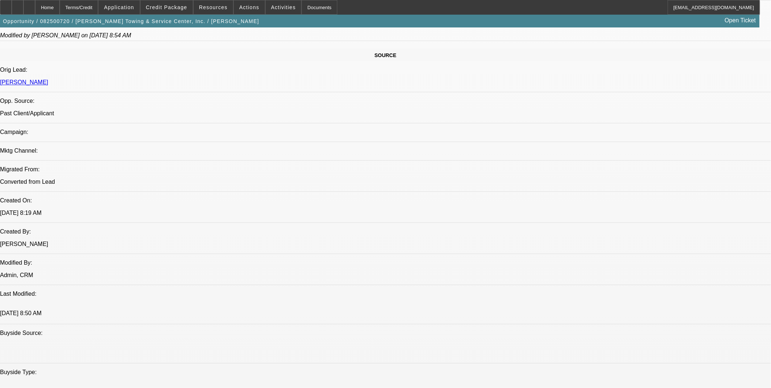
scroll to position [447, 0]
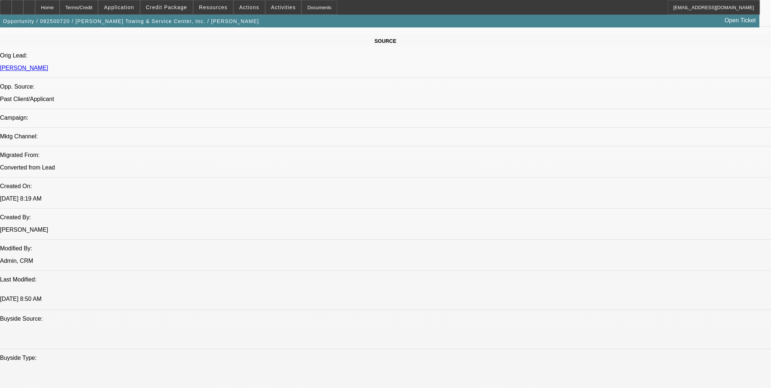
drag, startPoint x: 191, startPoint y: 122, endPoint x: 206, endPoint y: 123, distance: 14.3
drag, startPoint x: 206, startPoint y: 123, endPoint x: 242, endPoint y: 152, distance: 46.6
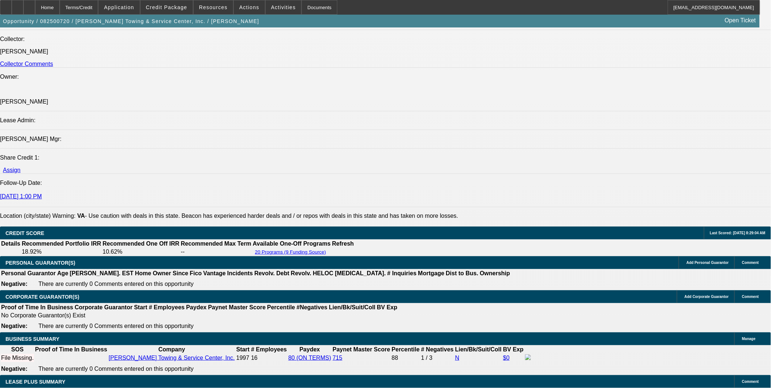
scroll to position [935, 0]
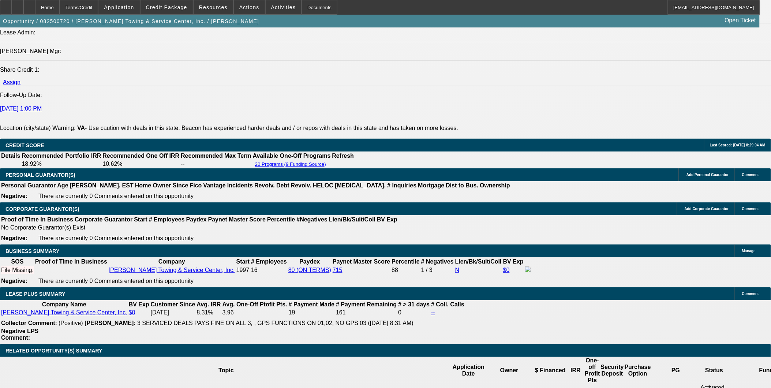
scroll to position [1017, 0]
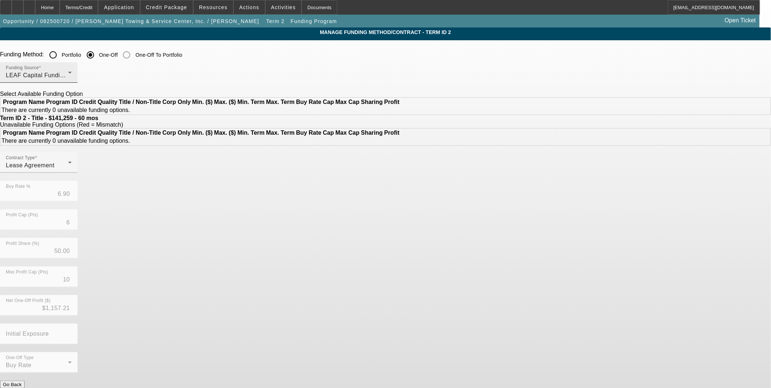
click at [68, 74] on div "LEAF Capital Funding, LLC" at bounding box center [37, 75] width 62 height 9
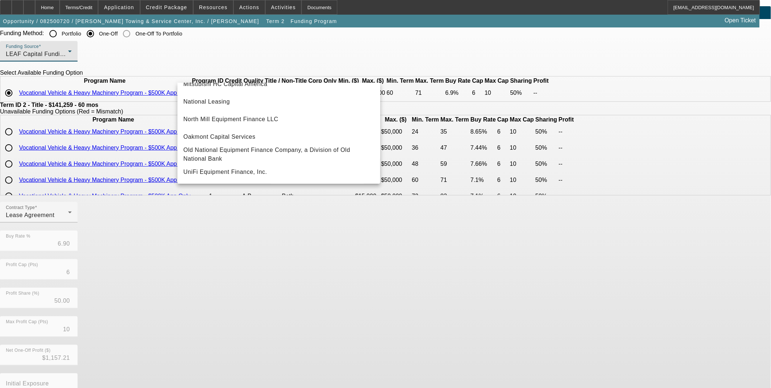
scroll to position [41, 0]
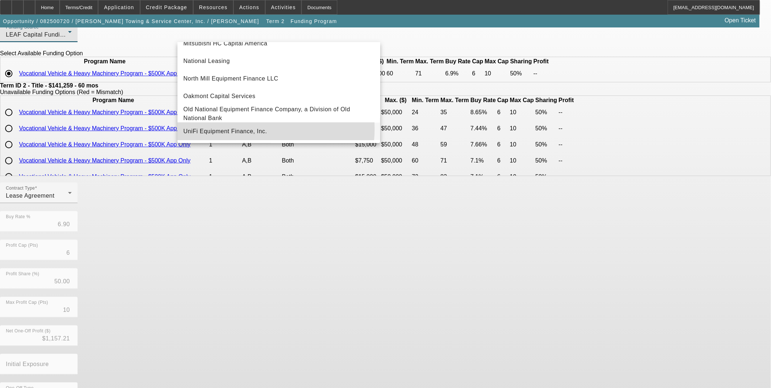
click at [259, 129] on span "UniFi Equipment Finance, Inc." at bounding box center [225, 131] width 84 height 9
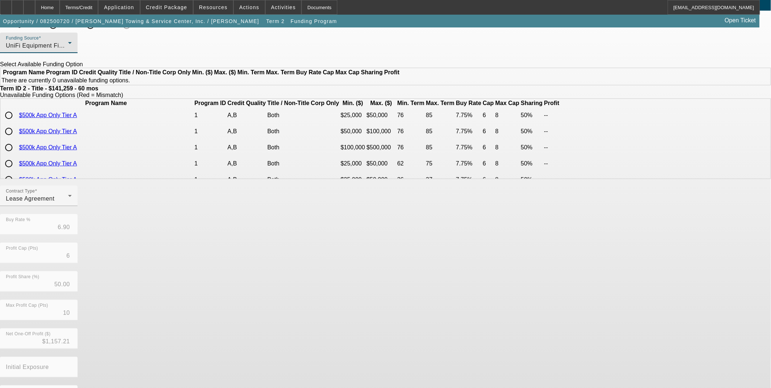
scroll to position [61, 0]
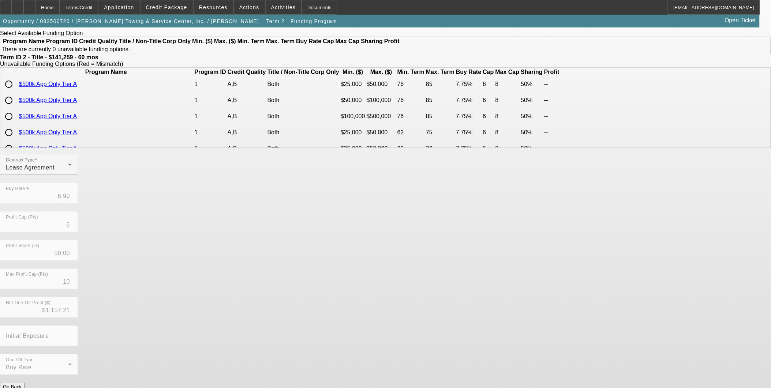
click at [25, 383] on button "Go Back" at bounding box center [12, 387] width 25 height 8
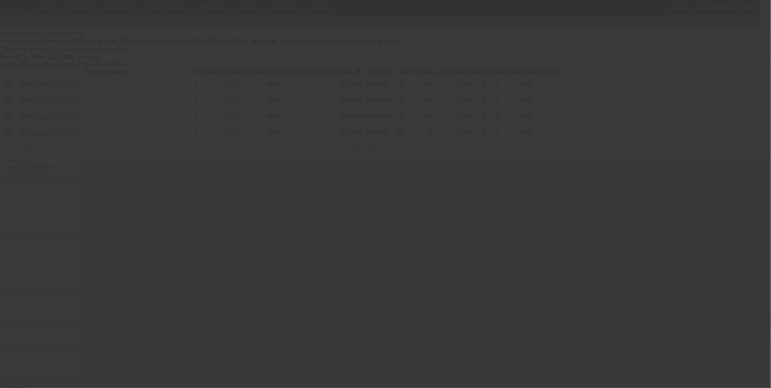
scroll to position [0, 0]
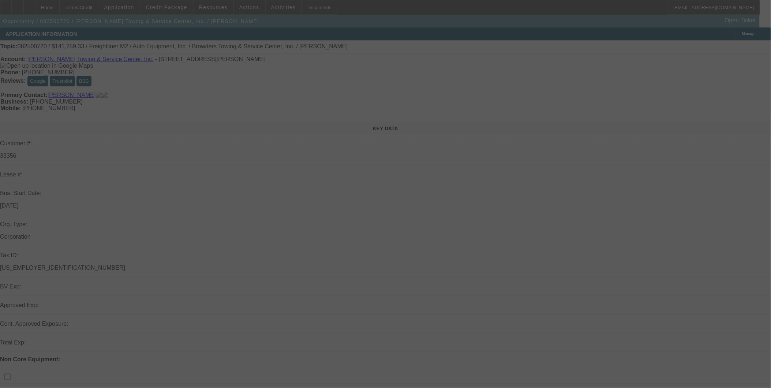
click at [143, 5] on div at bounding box center [385, 194] width 771 height 388
click at [142, 5] on div at bounding box center [385, 194] width 771 height 388
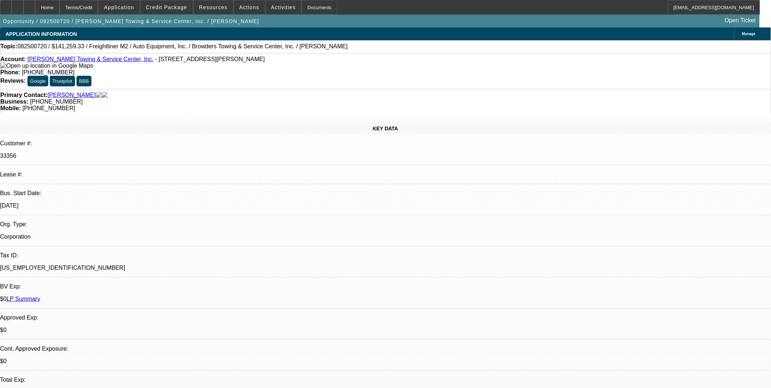
select select "0"
select select "2"
select select "0"
select select "6"
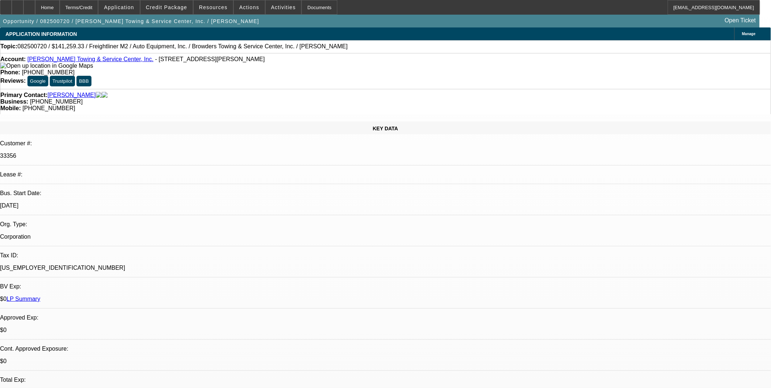
select select "0"
select select "2"
select select "0"
select select "6"
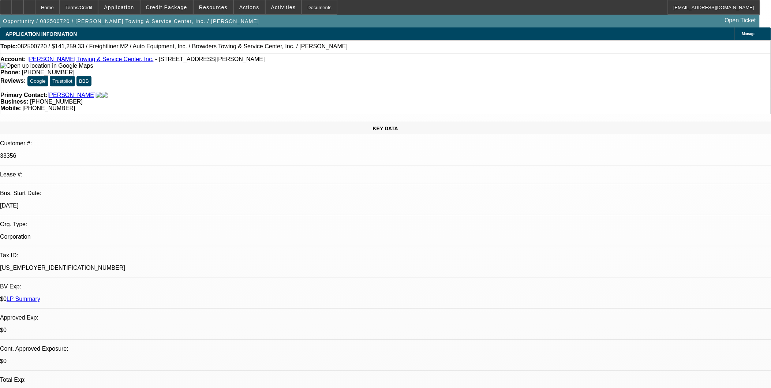
click at [134, 5] on span "Application" at bounding box center [119, 7] width 30 height 6
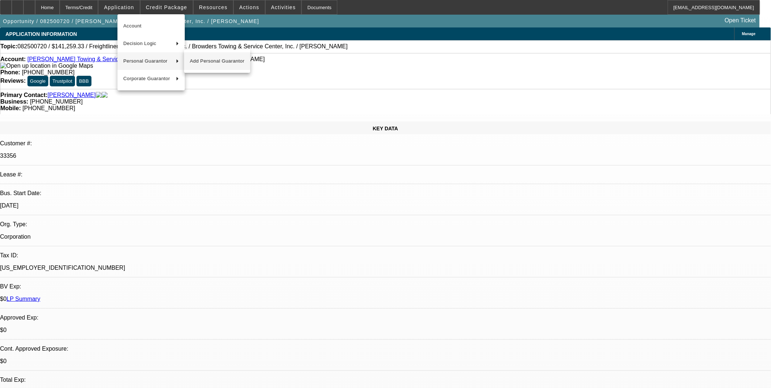
click at [204, 66] on button "Add Personal Guarantor" at bounding box center [217, 61] width 66 height 18
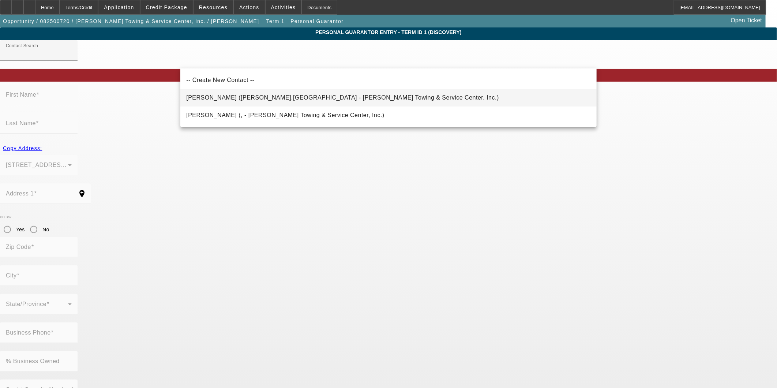
click at [251, 101] on span "Browder, Jerry (Sutherland,VA - Browder's Towing & Service Center, Inc.)" at bounding box center [342, 97] width 313 height 9
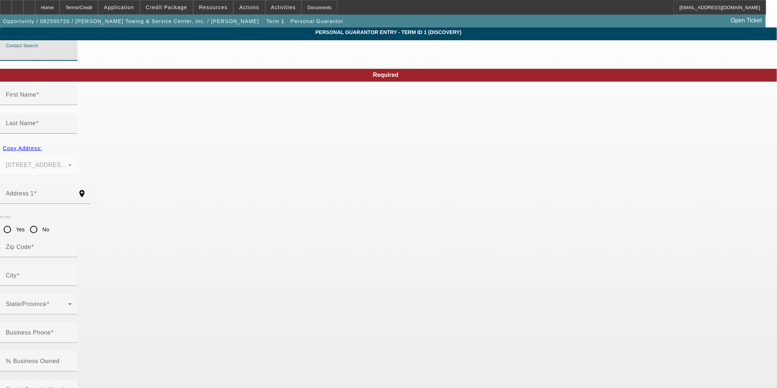
type input "Browder, Jerry (Sutherland,VA - Browder's Towing & Service Center, Inc.)"
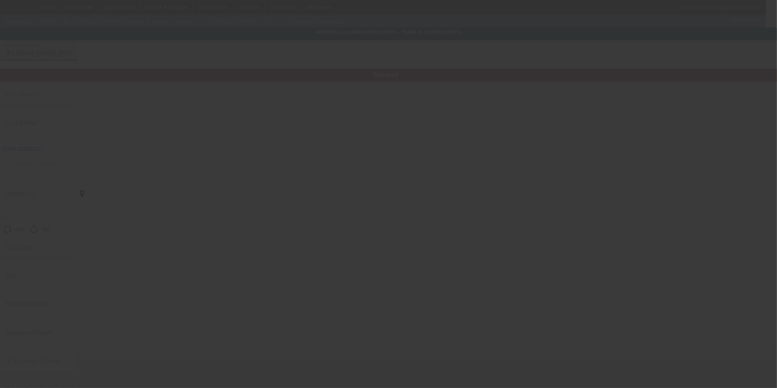
type input "Jerry"
type input "Browder"
type input "9603 Boisseau Rd"
radio input "true"
type input "23885"
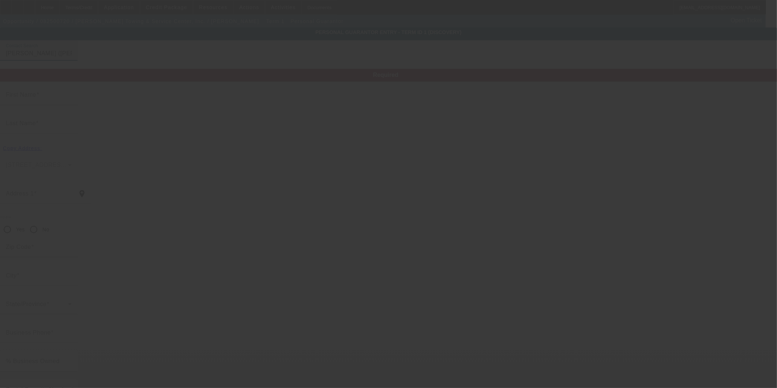
type input "Sutherland"
type input "[PHONE_NUMBER]"
type input "100"
type input "227-78-0623"
type input "browdersauto@gmail.com"
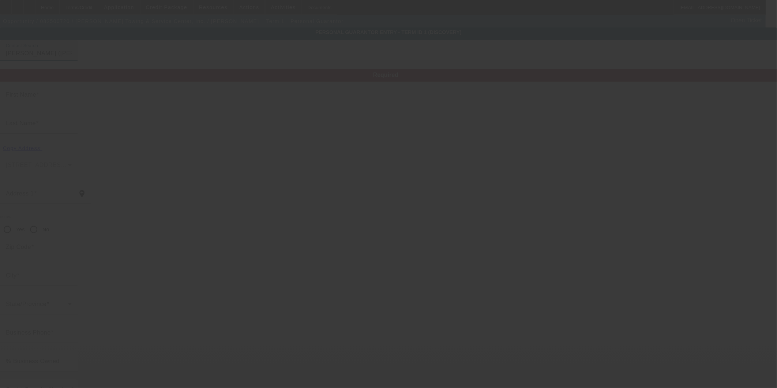
type input "(804) 265-5703"
type input "[PHONE_NUMBER]"
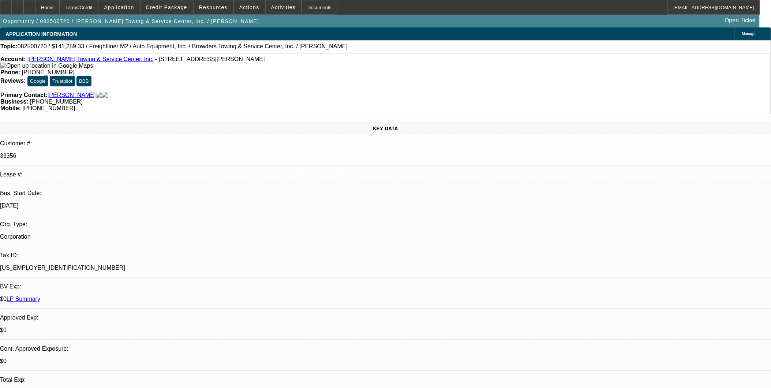
select select "0"
select select "2"
select select "0"
select select "6"
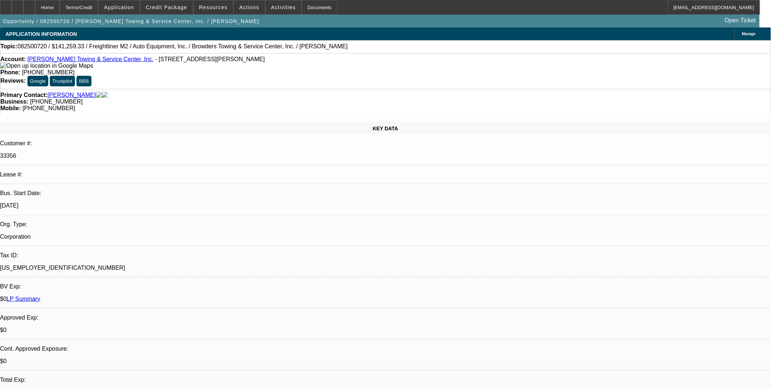
select select "0"
select select "2"
select select "0"
select select "6"
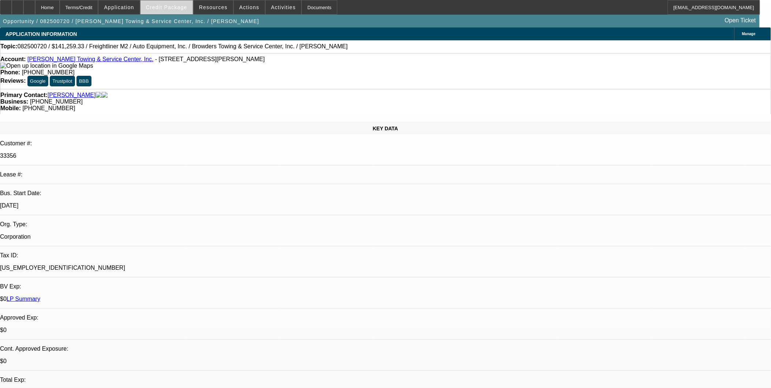
click at [164, 3] on span at bounding box center [167, 8] width 52 height 18
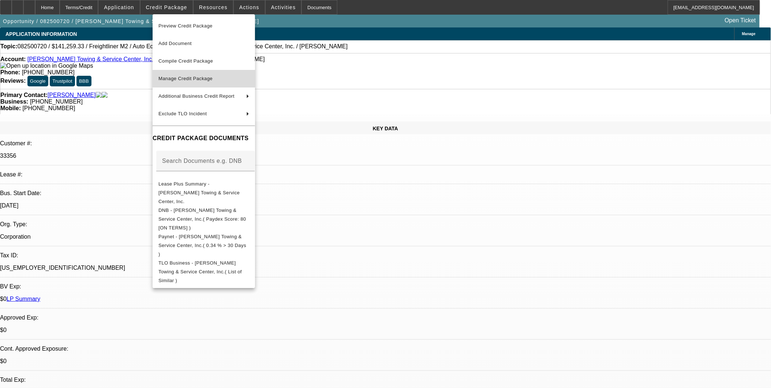
click at [212, 79] on span "Manage Credit Package" at bounding box center [186, 78] width 54 height 5
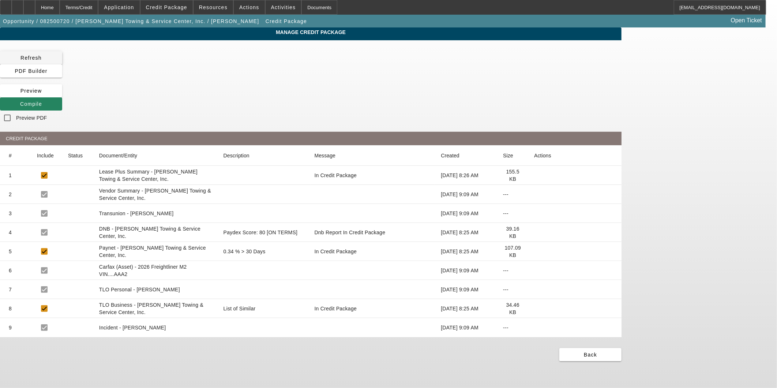
click at [42, 59] on span "Refresh" at bounding box center [30, 58] width 21 height 6
click at [62, 95] on span at bounding box center [31, 104] width 62 height 18
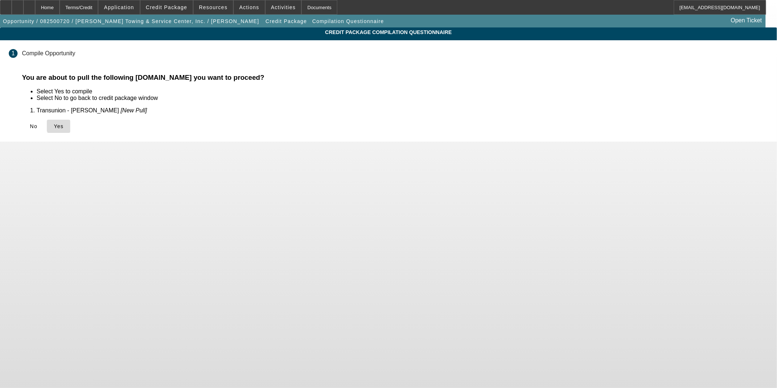
click at [64, 125] on span "Yes" at bounding box center [59, 126] width 10 height 6
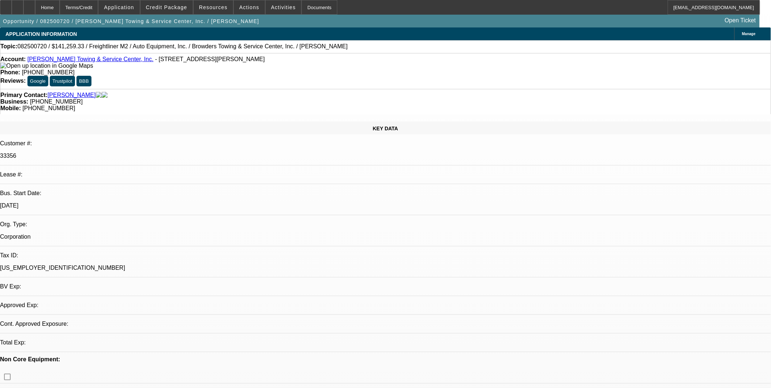
select select "0"
select select "2"
select select "0"
select select "6"
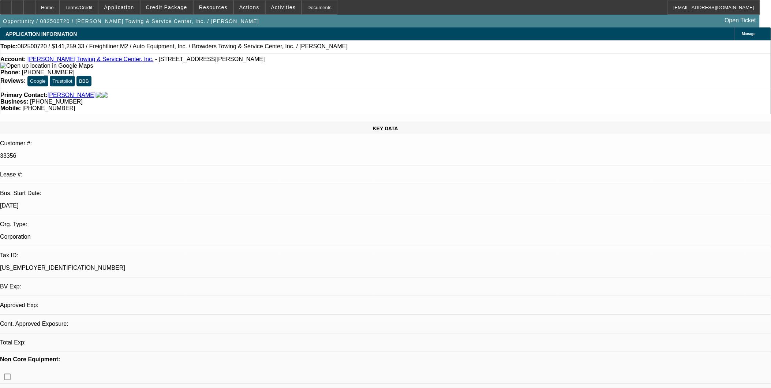
select select "0"
select select "2"
select select "0"
select select "6"
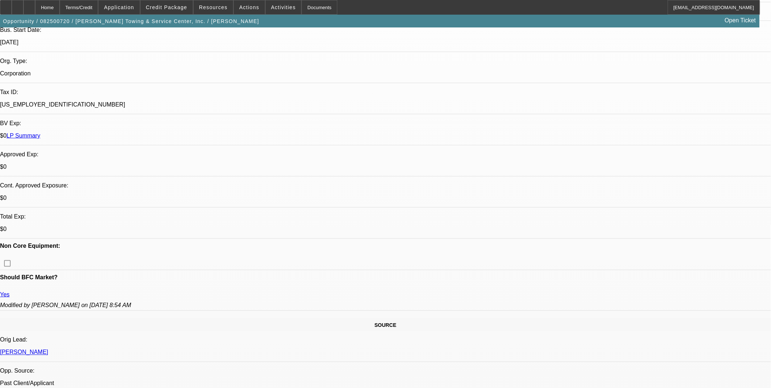
scroll to position [163, 0]
click at [35, 10] on div at bounding box center [29, 7] width 12 height 15
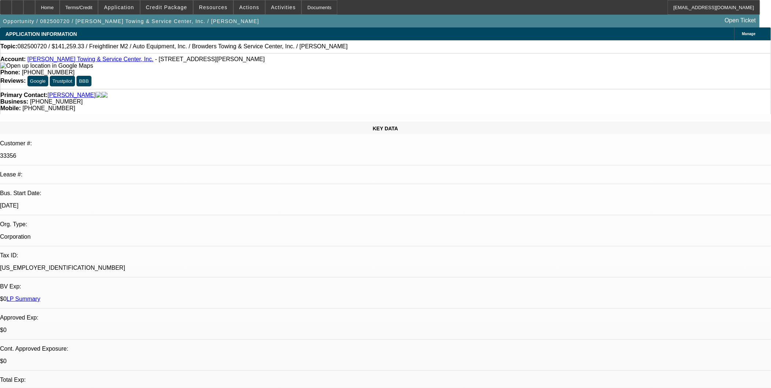
select select "0"
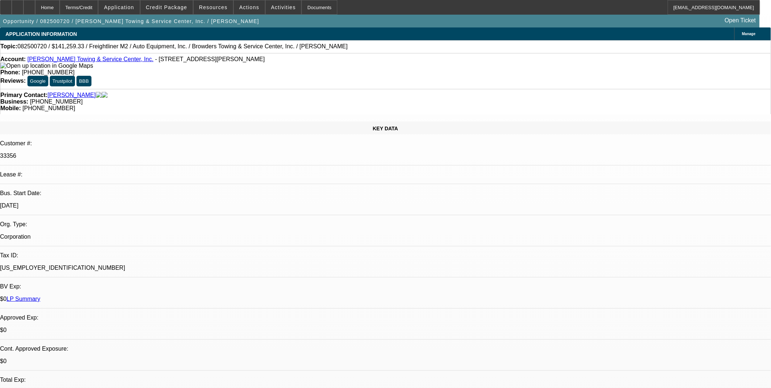
select select "0"
select select "1"
select select "2"
select select "6"
select select "1"
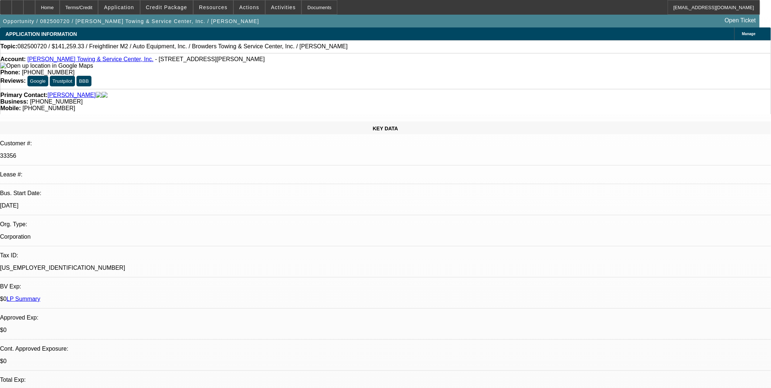
select select "2"
select select "6"
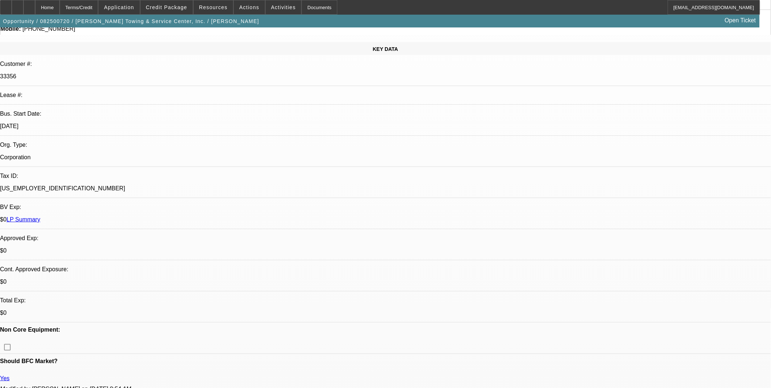
scroll to position [81, 0]
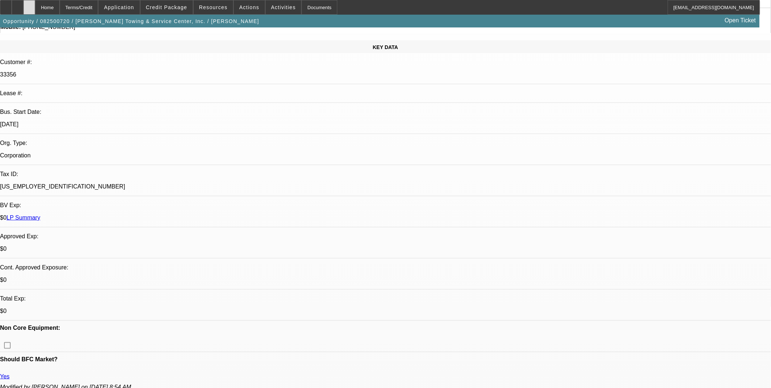
click at [29, 5] on icon at bounding box center [29, 5] width 0 height 0
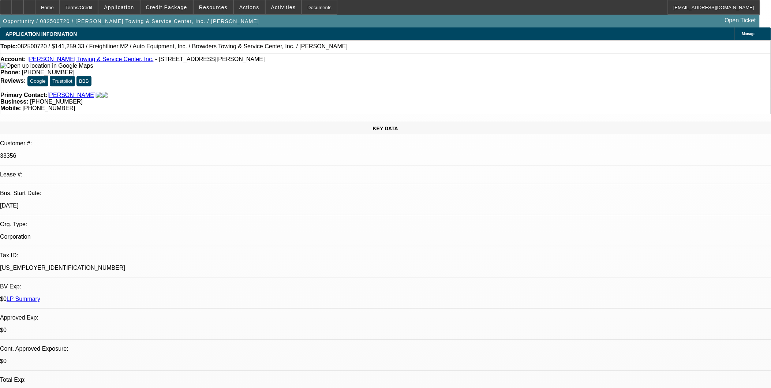
select select "0"
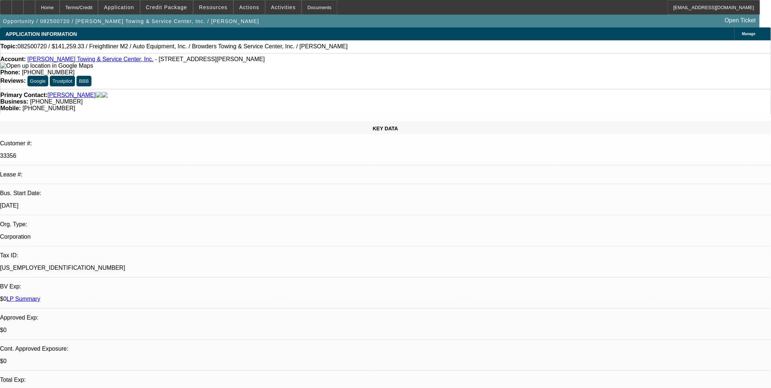
select select "0"
select select "1"
select select "2"
select select "6"
select select "1"
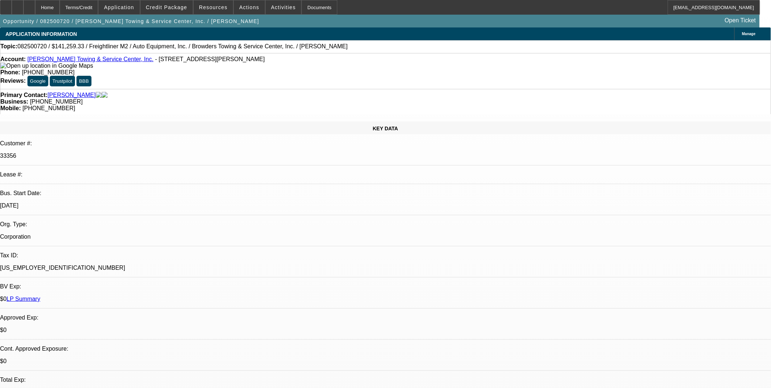
select select "2"
select select "6"
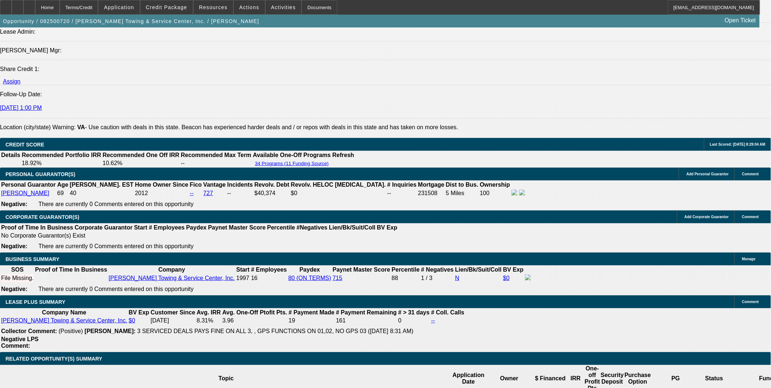
scroll to position [976, 0]
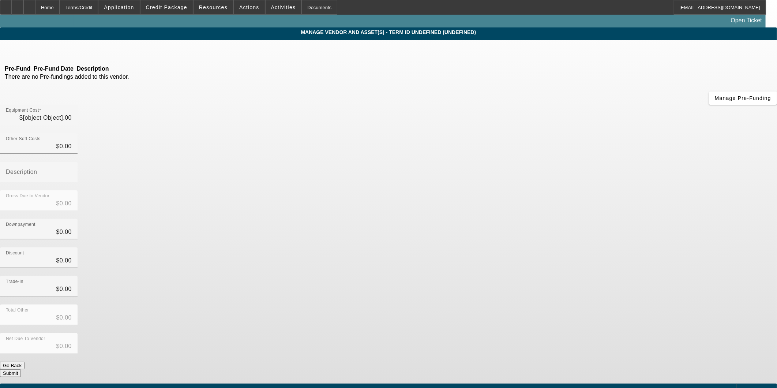
type input "$140,810.33"
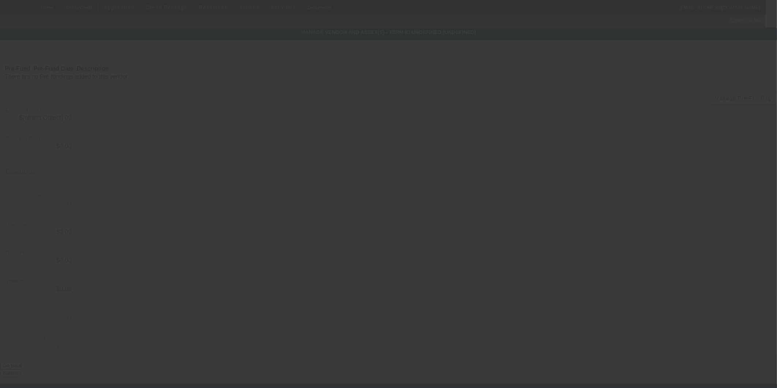
type input "$449.00"
type input "$141,259.33"
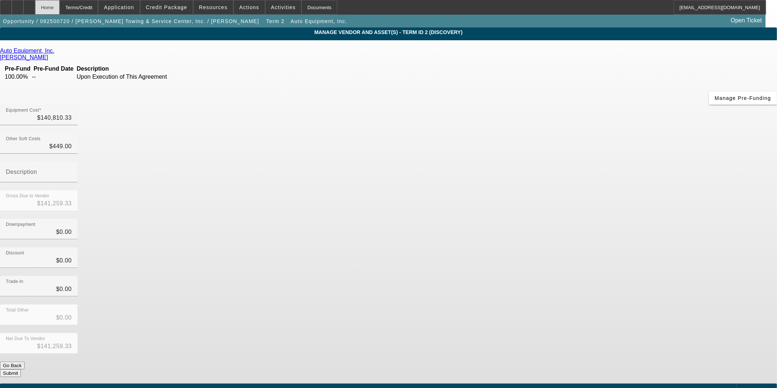
click at [60, 6] on div "Home" at bounding box center [47, 7] width 25 height 15
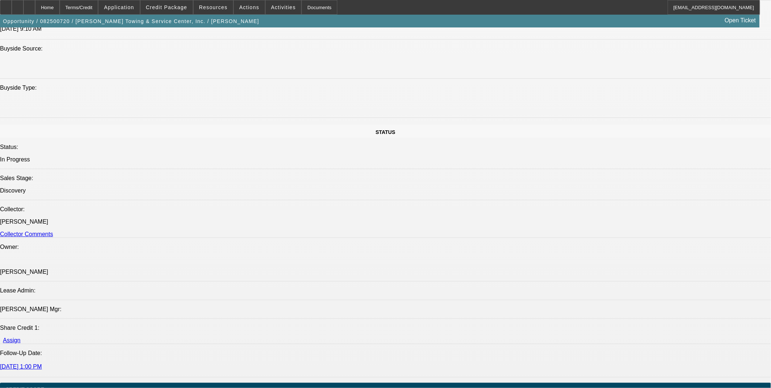
select select "0"
select select "2"
select select "0"
select select "6"
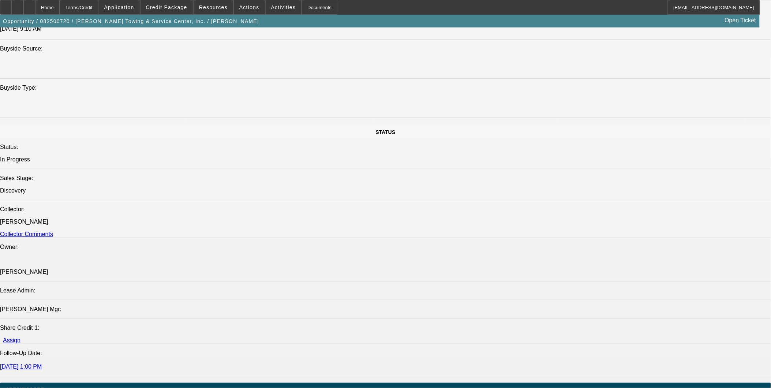
select select "0"
select select "2"
select select "0"
select select "6"
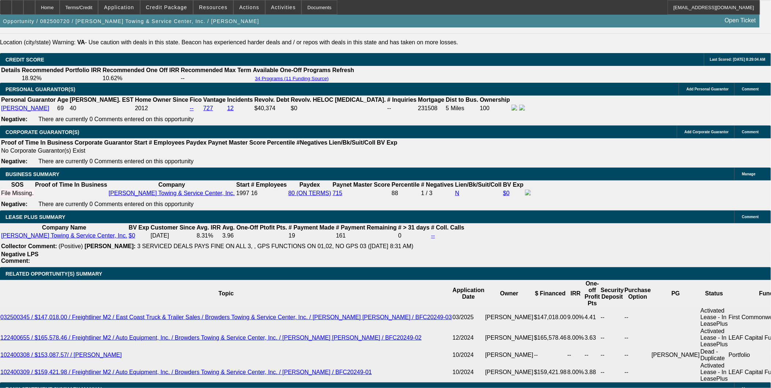
scroll to position [1061, 0]
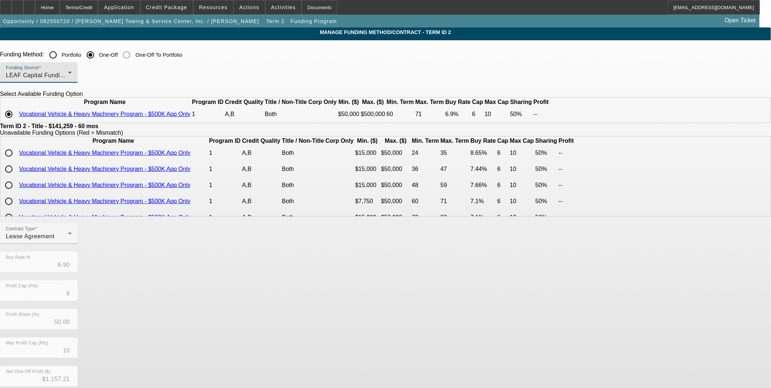
click at [68, 80] on div "LEAF Capital Funding, LLC" at bounding box center [37, 75] width 62 height 9
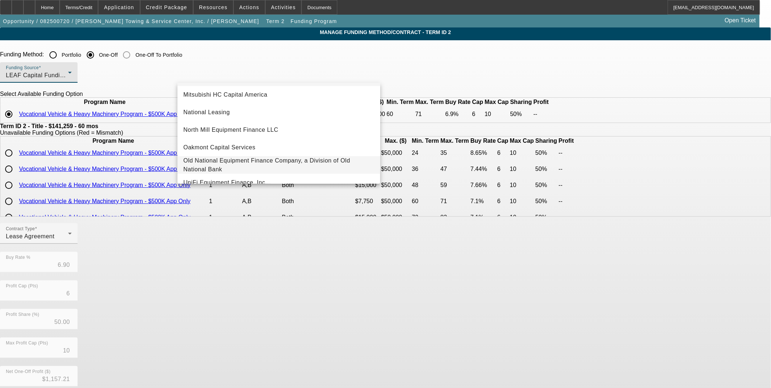
scroll to position [207, 0]
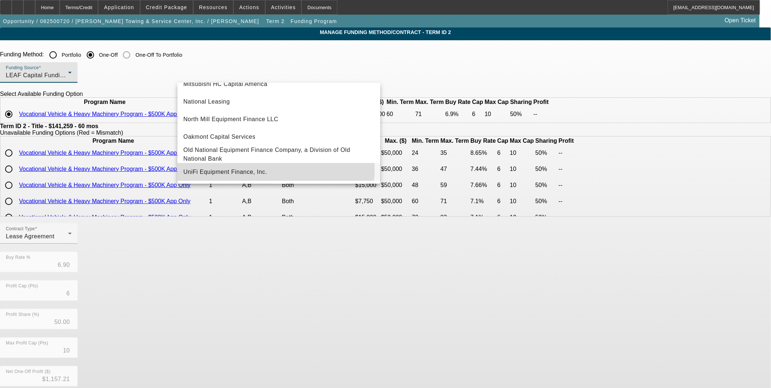
click at [253, 169] on span "UniFi Equipment Finance, Inc." at bounding box center [225, 172] width 84 height 9
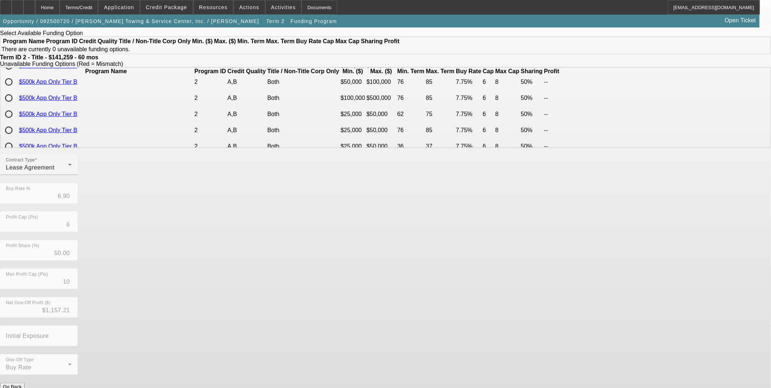
scroll to position [203, 0]
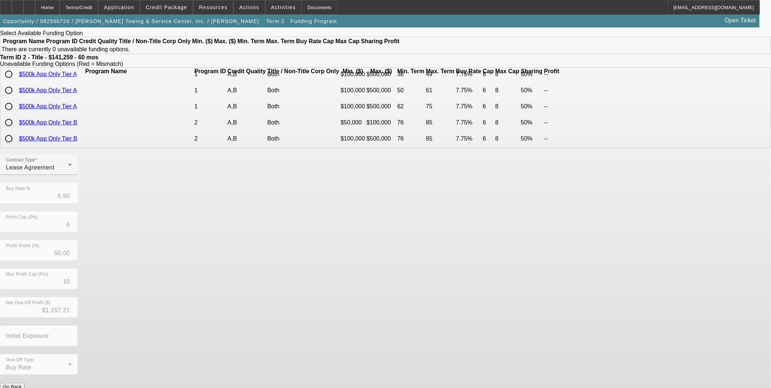
click at [25, 383] on button "Go Back" at bounding box center [12, 387] width 25 height 8
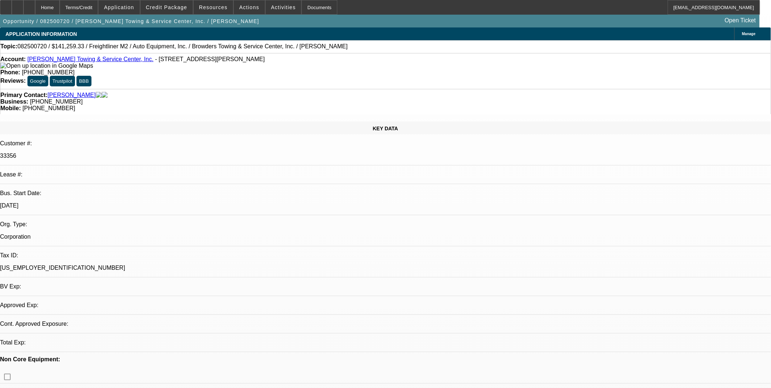
select select "0"
select select "2"
select select "0"
select select "6"
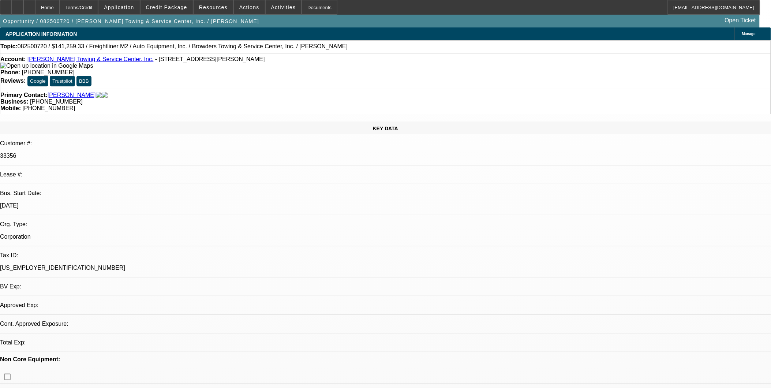
select select "0"
select select "2"
select select "0"
select select "6"
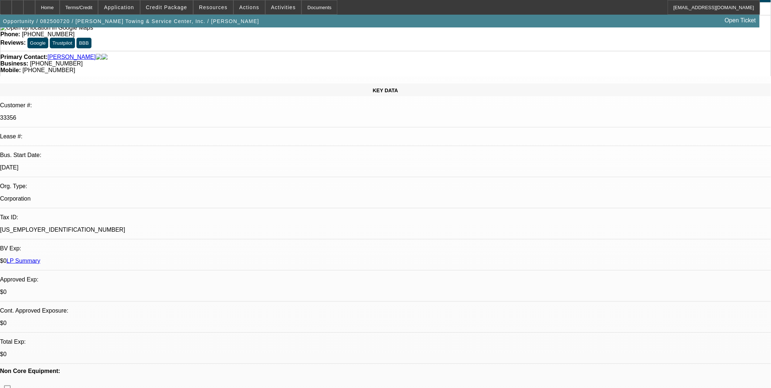
scroll to position [122, 0]
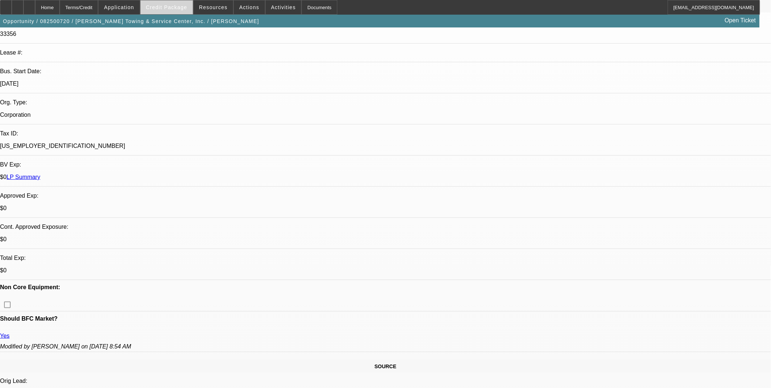
click at [162, 9] on span "Credit Package" at bounding box center [166, 7] width 41 height 6
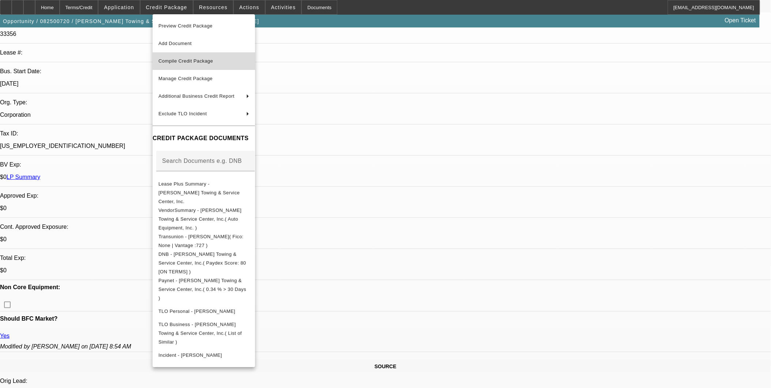
click at [199, 60] on span "Compile Credit Package" at bounding box center [186, 60] width 55 height 5
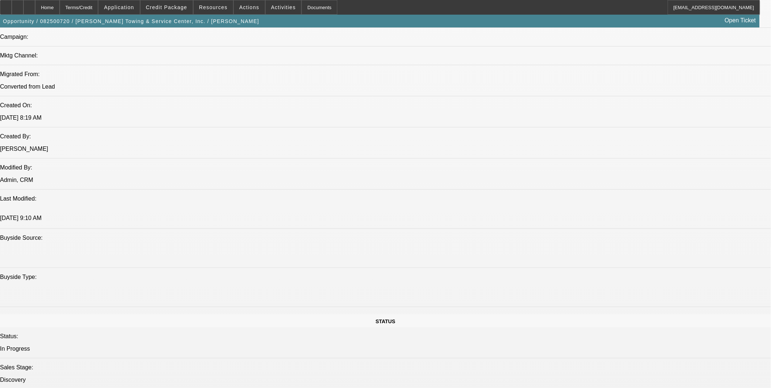
select select "0"
select select "2"
select select "0"
select select "6"
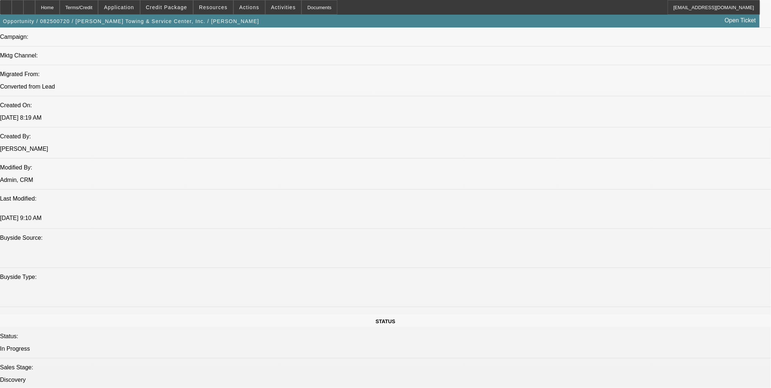
select select "0"
select select "2"
select select "0"
select select "6"
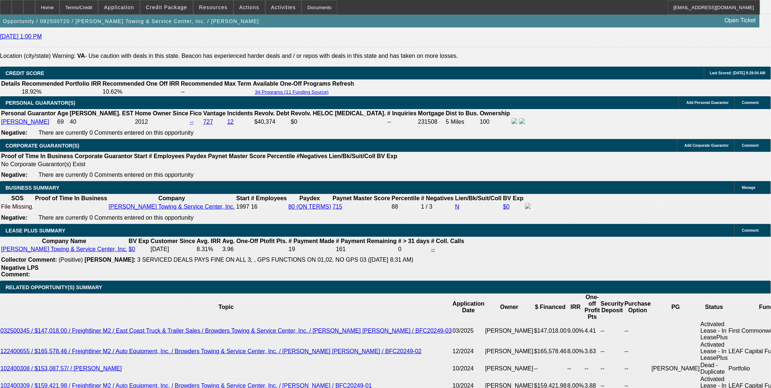
scroll to position [1050, 0]
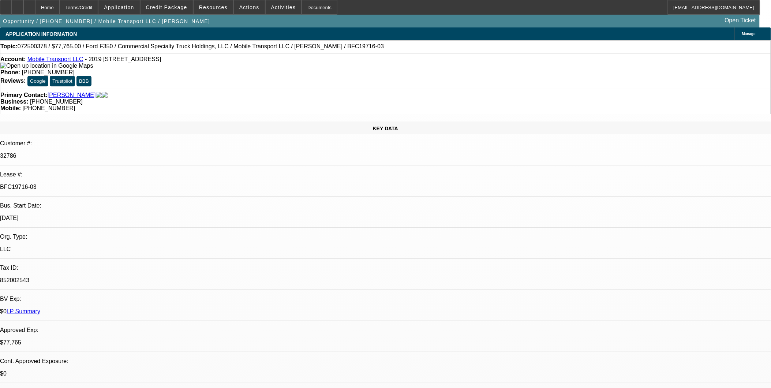
select select "0"
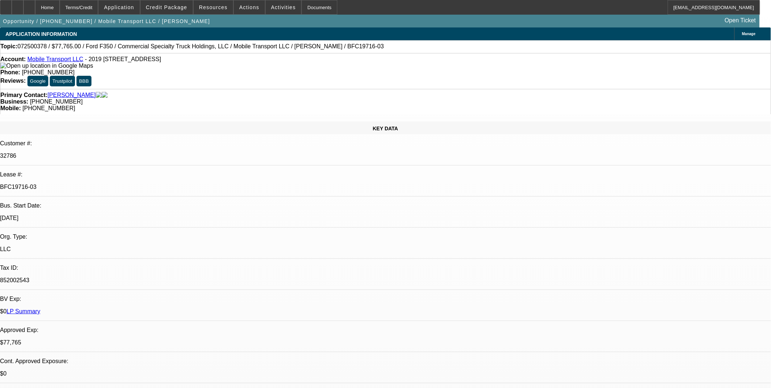
select select "0"
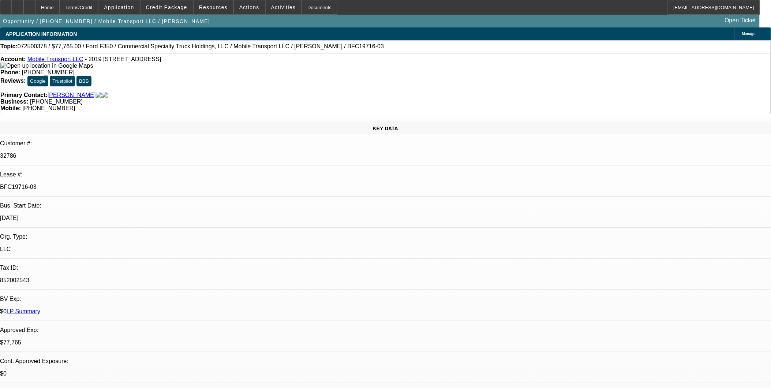
select select "0"
select select "1"
select select "2"
select select "6"
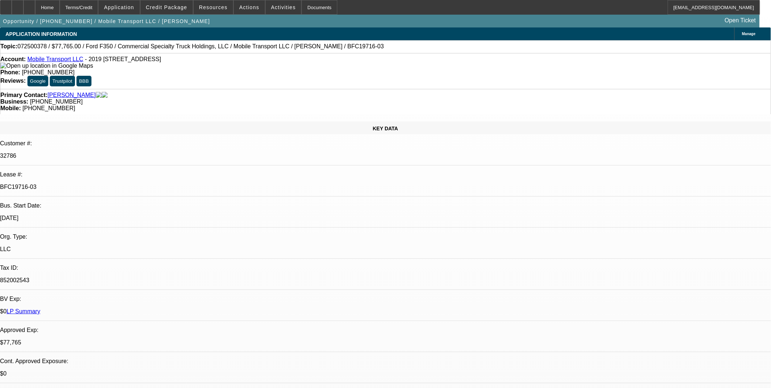
select select "1"
select select "2"
select select "6"
select select "1"
select select "2"
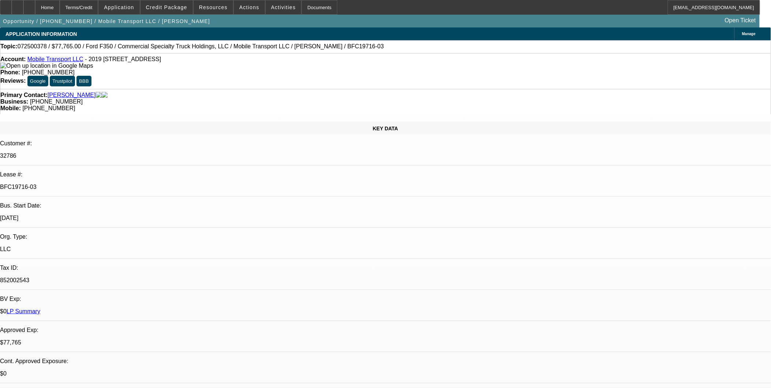
select select "6"
select select "1"
select select "2"
select select "6"
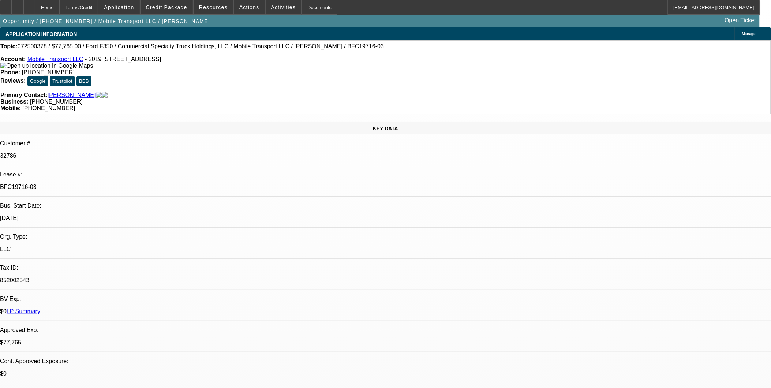
drag, startPoint x: 589, startPoint y: 343, endPoint x: 596, endPoint y: 340, distance: 7.8
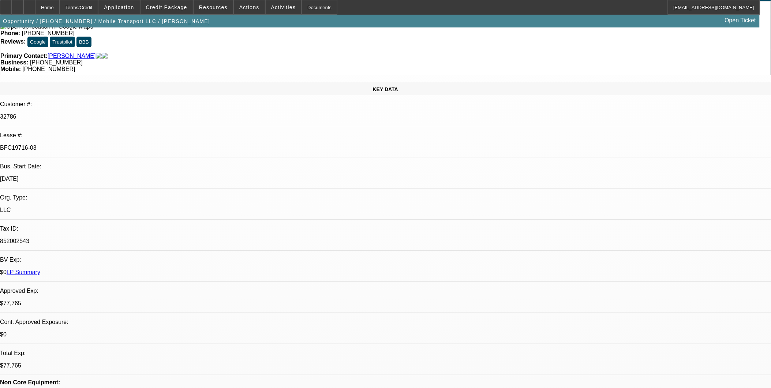
scroll to position [163, 0]
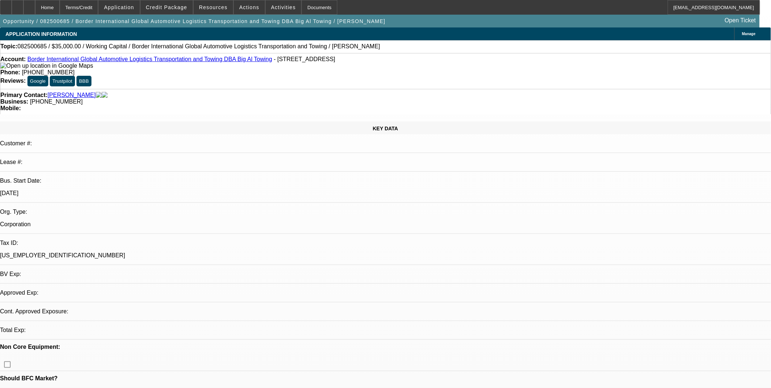
select select "0"
select select "2"
select select "0.1"
select select "1"
select select "2"
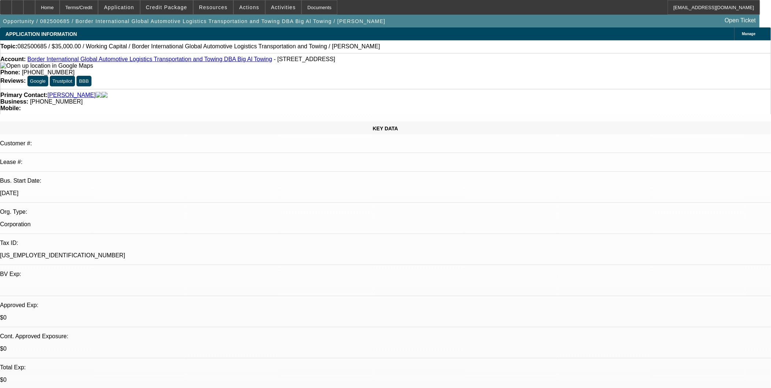
select select "4"
click at [136, 65] on div "Account: Border International Global Automotive Logistics Transportation and To…" at bounding box center [385, 62] width 771 height 13
click at [137, 61] on link "Border International Global Automotive Logistics Transportation and Towing DBA …" at bounding box center [149, 59] width 245 height 6
click at [35, 9] on div at bounding box center [29, 7] width 12 height 15
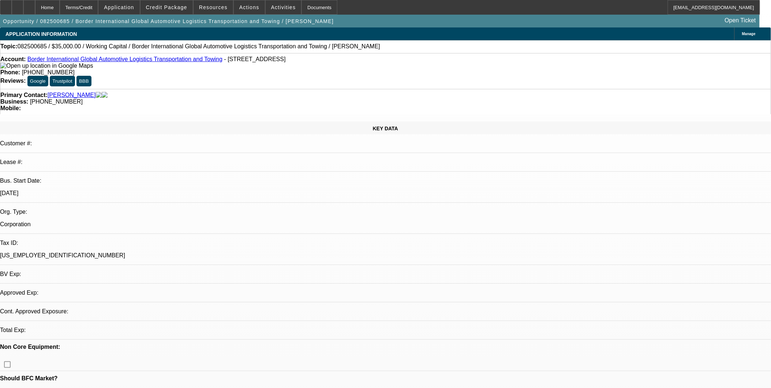
select select "0"
select select "1"
select select "2"
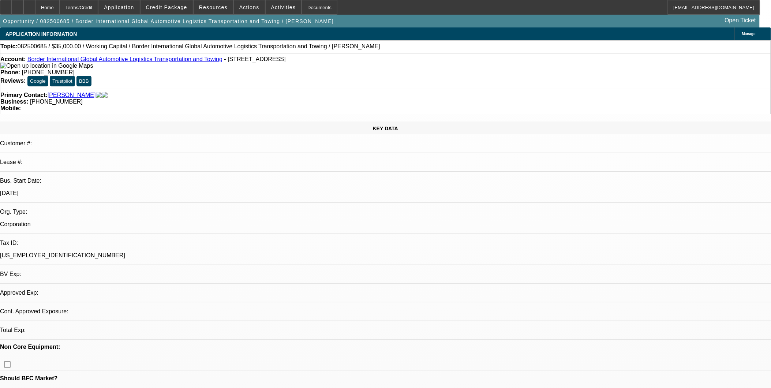
select select "6"
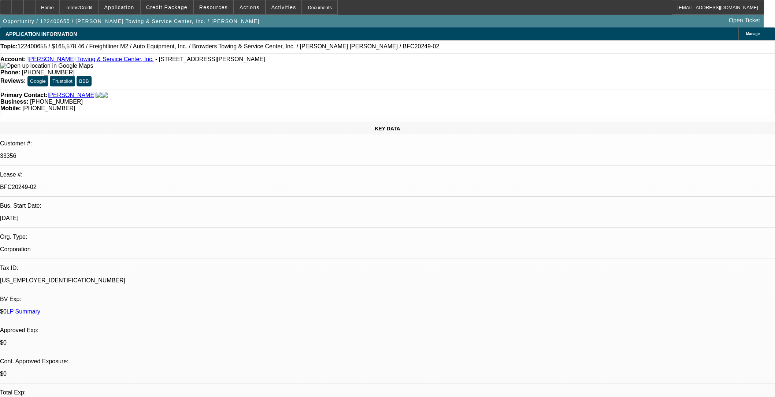
select select "0"
select select "2"
select select "0"
select select "6"
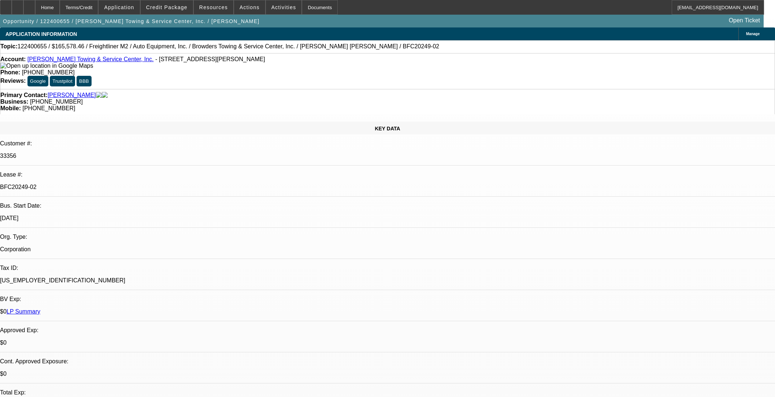
select select "0"
select select "2"
select select "0"
select select "6"
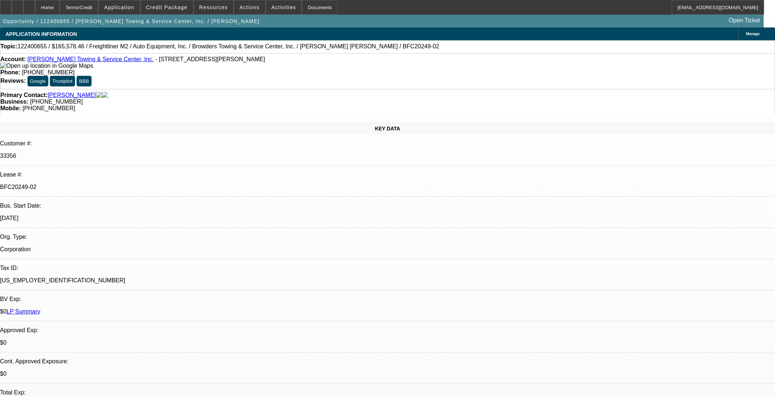
select select "0"
select select "2"
select select "0"
select select "6"
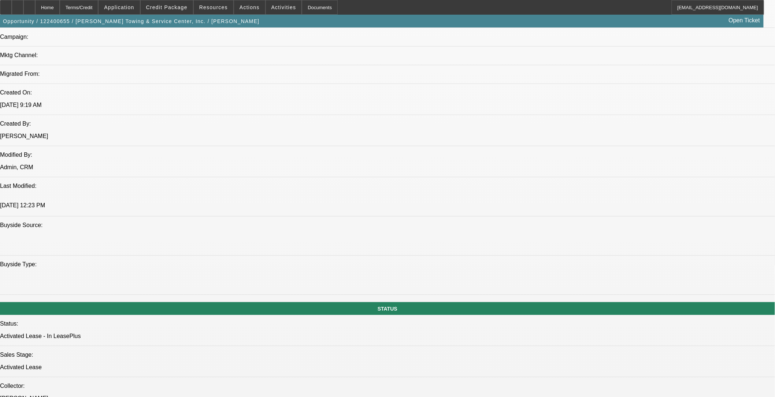
scroll to position [325, 0]
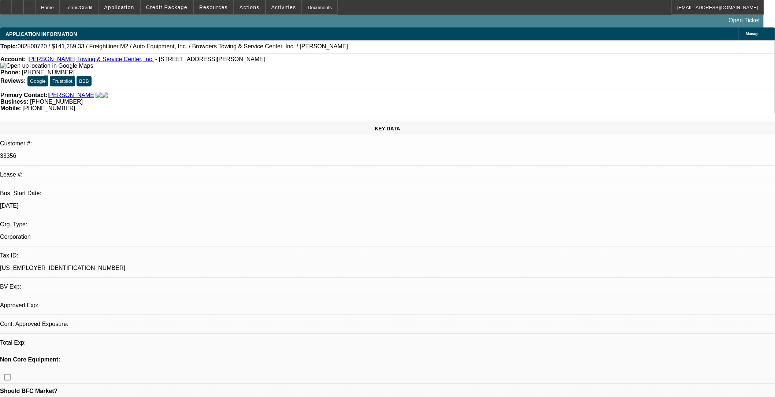
select select "0"
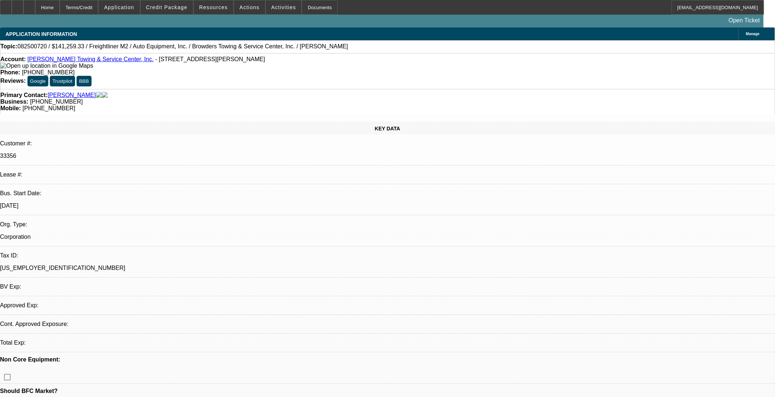
select select "0"
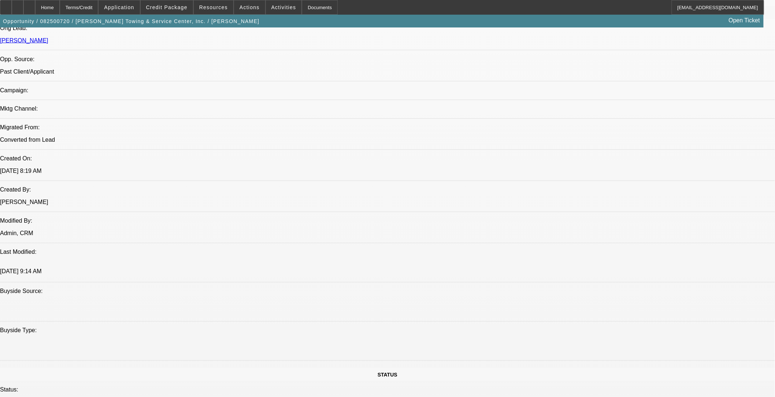
select select "1"
select select "2"
select select "6"
select select "1"
select select "2"
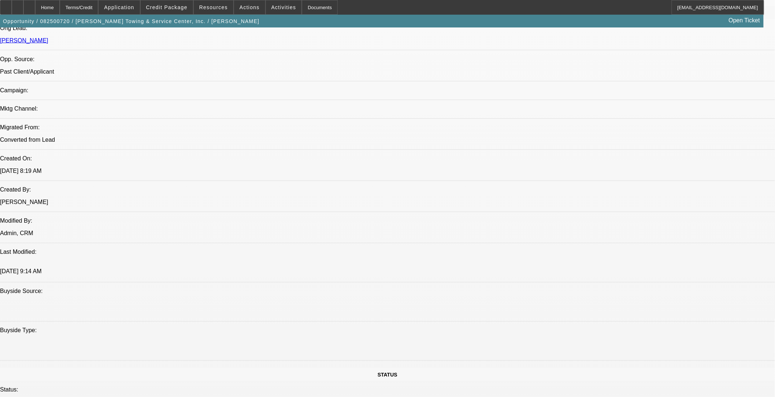
select select "6"
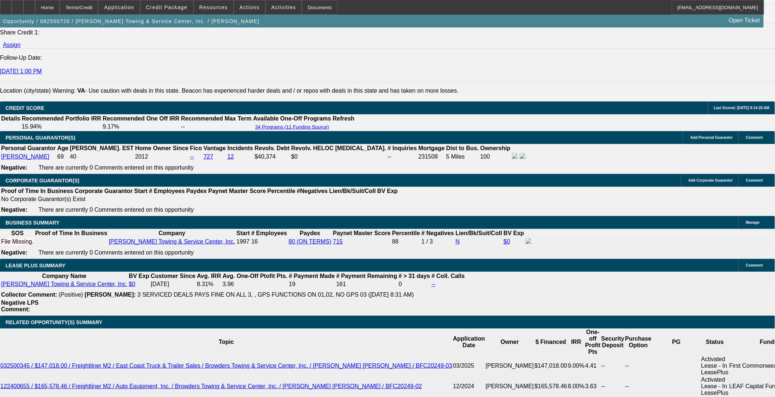
scroll to position [999, 0]
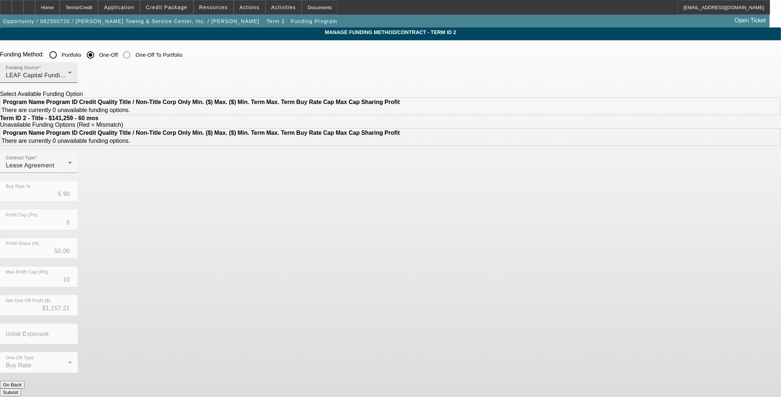
click at [72, 68] on div "Funding Source LEAF Capital Funding, LLC" at bounding box center [39, 72] width 66 height 20
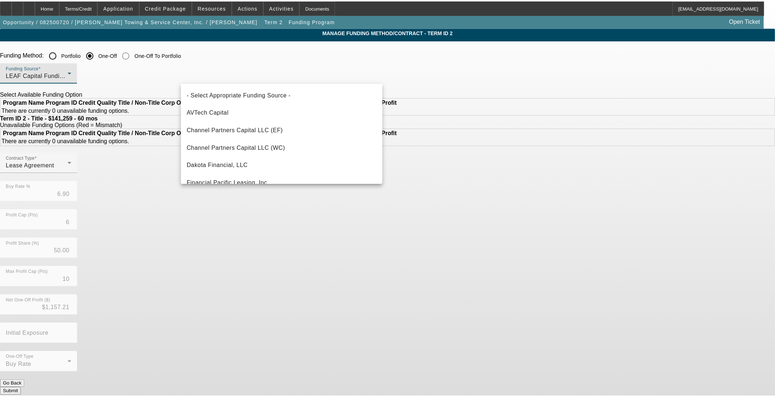
scroll to position [96, 0]
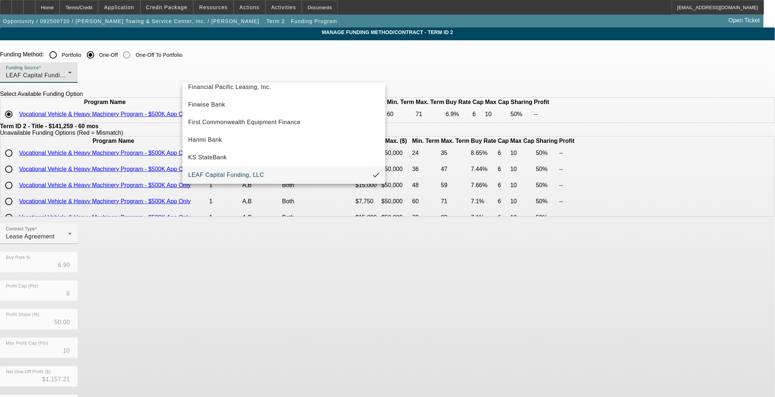
drag, startPoint x: 492, startPoint y: 326, endPoint x: 411, endPoint y: 266, distance: 101.3
click at [325, 325] on div at bounding box center [387, 198] width 775 height 397
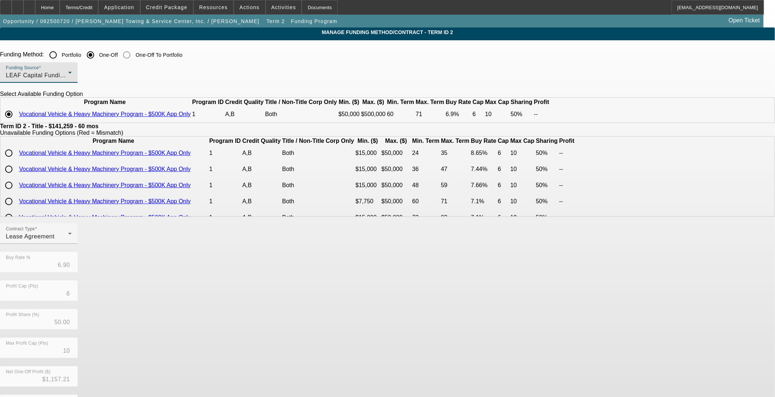
click at [68, 75] on div "LEAF Capital Funding, LLC" at bounding box center [37, 75] width 62 height 9
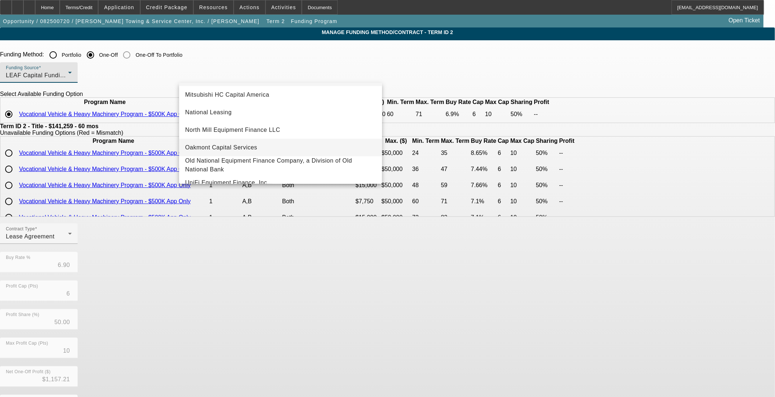
scroll to position [207, 0]
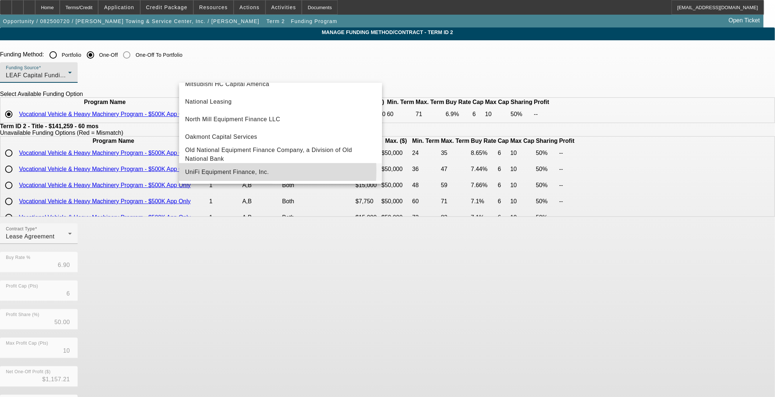
click at [243, 171] on span "UniFi Equipment Finance, Inc." at bounding box center [227, 172] width 84 height 9
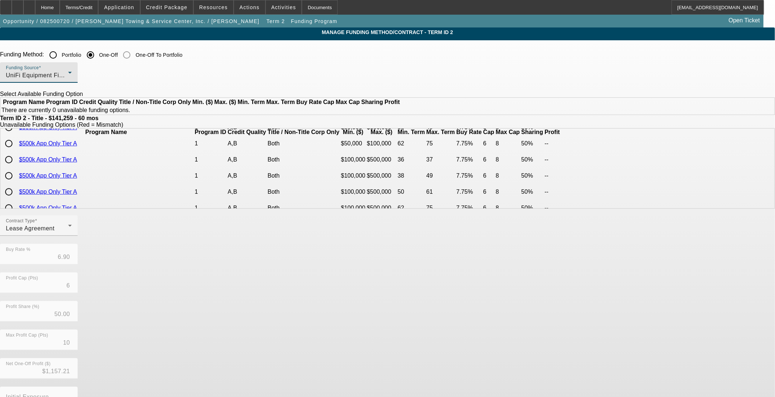
scroll to position [203, 0]
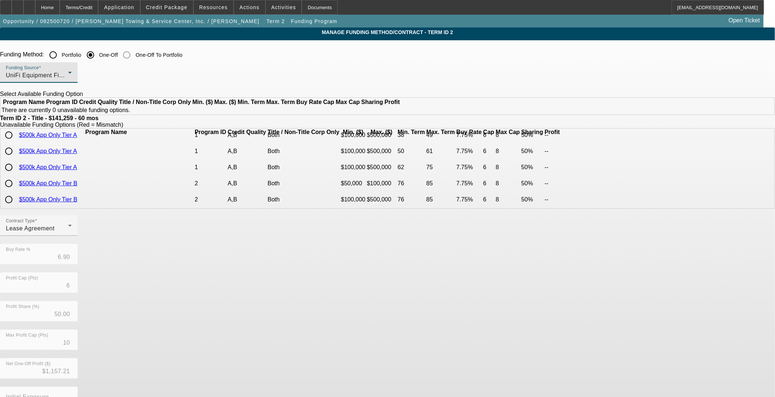
click at [325, 127] on td at bounding box center [325, 118] width 29 height 15
click at [311, 119] on icon at bounding box center [311, 119] width 0 height 0
click at [60, 7] on div "Home" at bounding box center [47, 7] width 25 height 15
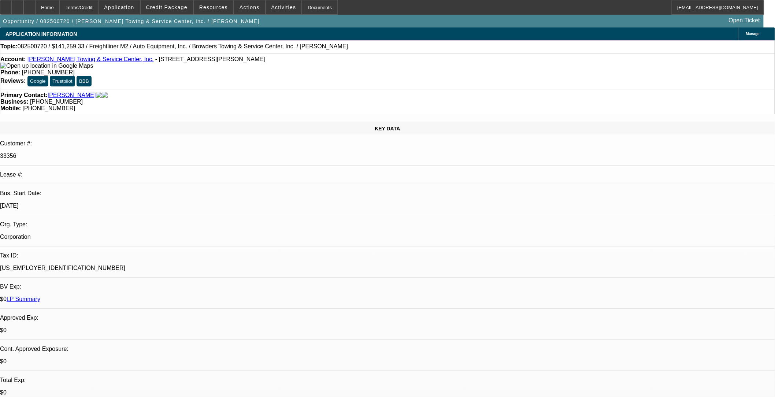
select select "0"
select select "2"
select select "0"
select select "6"
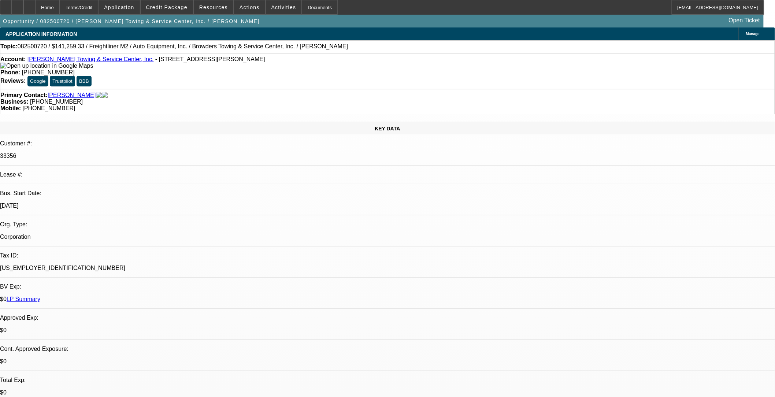
select select "0"
select select "2"
select select "0"
select select "6"
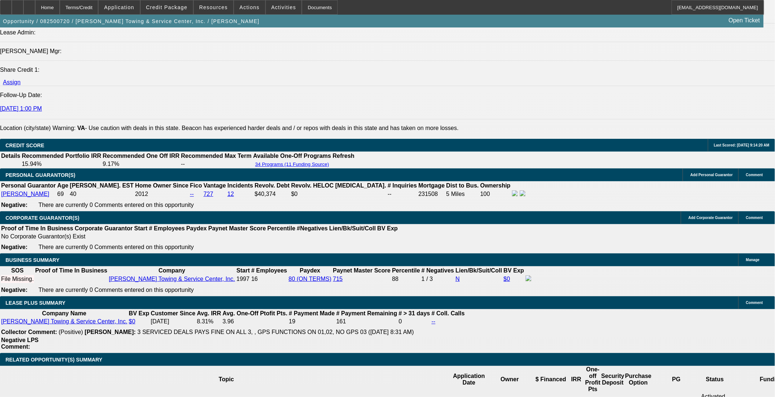
scroll to position [987, 0]
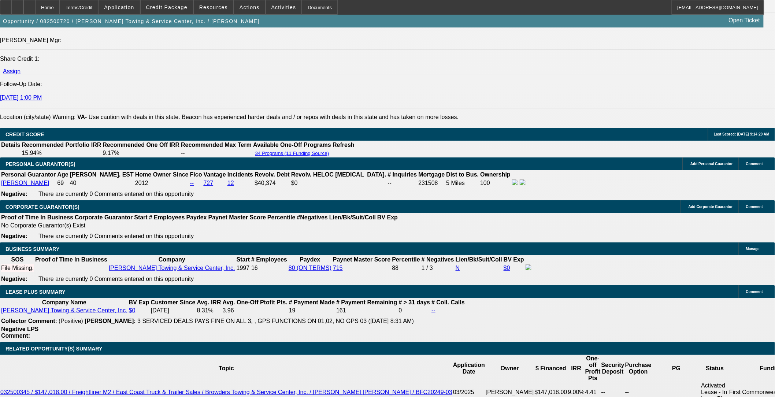
drag, startPoint x: 156, startPoint y: 258, endPoint x: 191, endPoint y: 265, distance: 35.9
type input "UNKNOWN"
type input "6"
type input "$24,060.90"
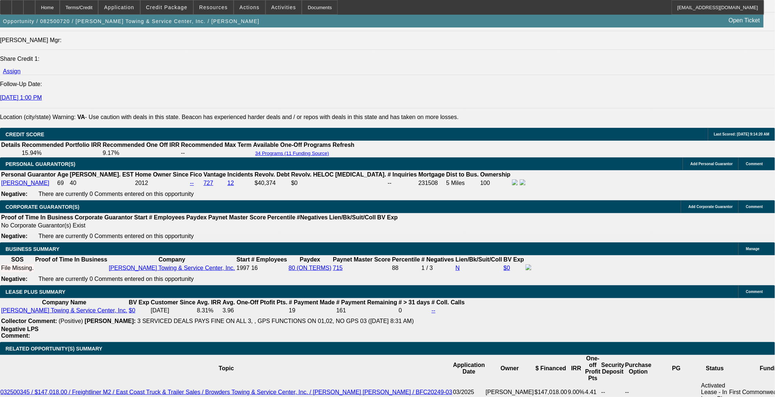
type input "7"
type input "$0.55"
type input "72"
type input "8"
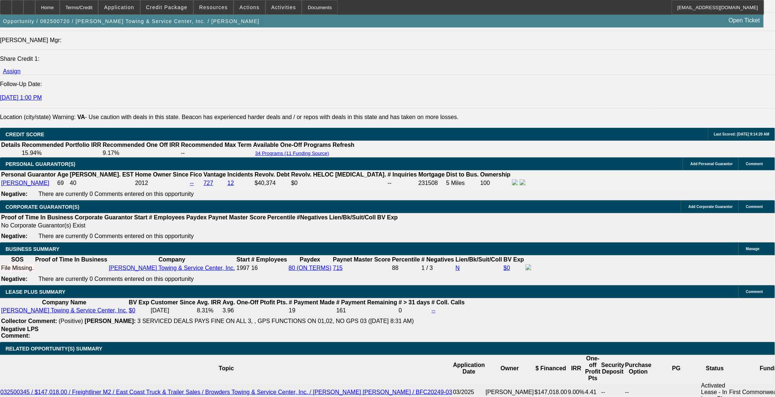
type input "$2,476.73"
type input "8"
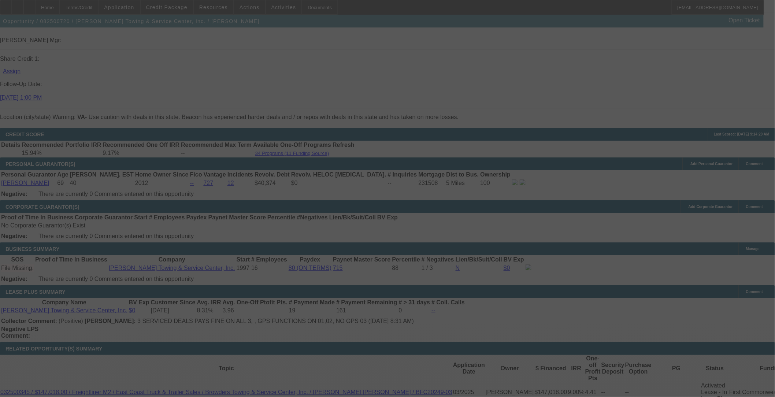
select select "0"
select select "2"
select select "0"
select select "6"
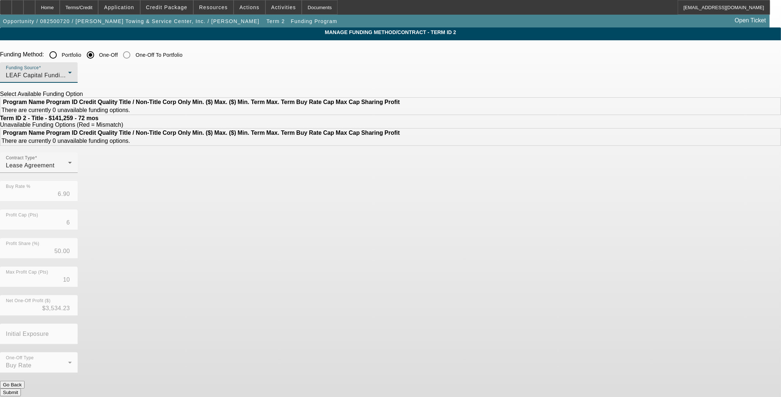
click at [68, 79] on div "LEAF Capital Funding, LLC" at bounding box center [37, 75] width 62 height 9
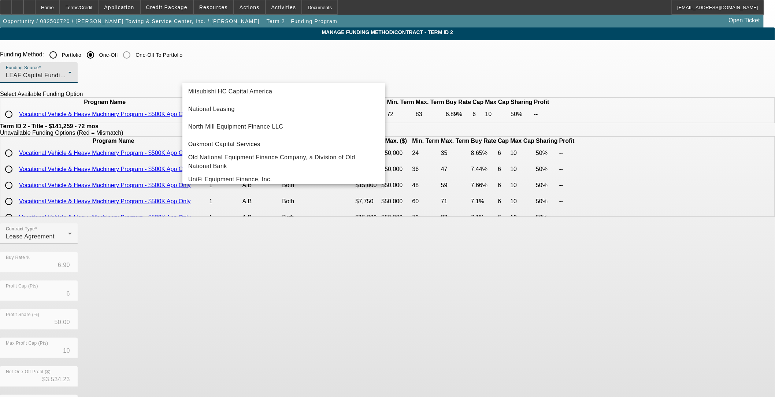
scroll to position [207, 0]
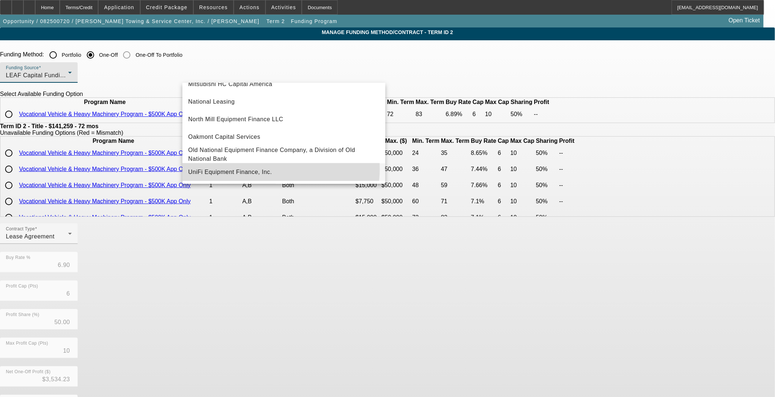
click at [268, 169] on span "UniFi Equipment Finance, Inc." at bounding box center [230, 172] width 84 height 9
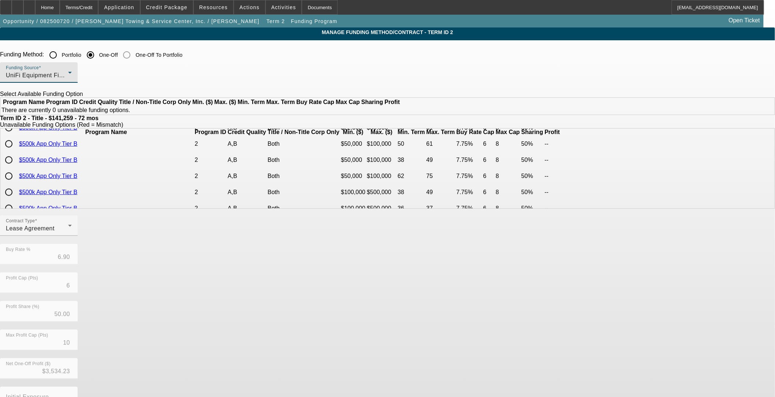
scroll to position [447, 0]
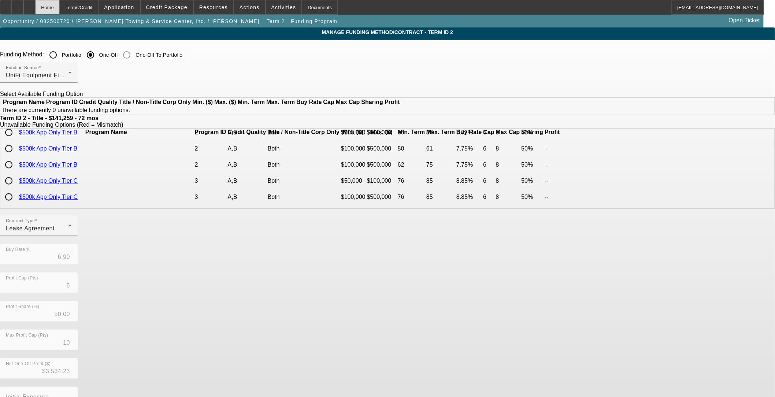
click at [60, 6] on div "Home" at bounding box center [47, 7] width 25 height 15
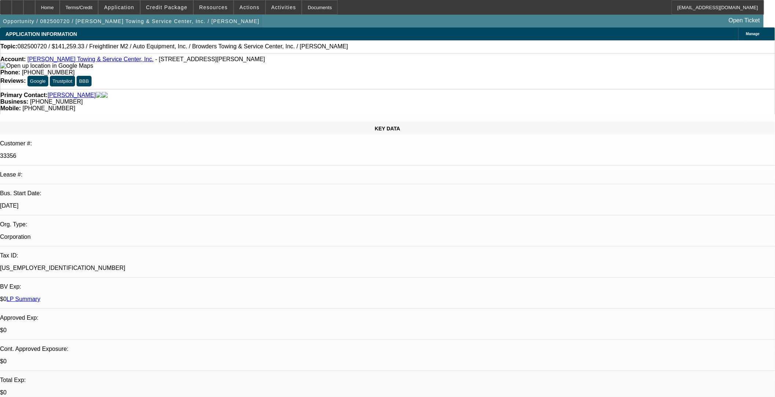
select select "0"
select select "2"
select select "0"
select select "6"
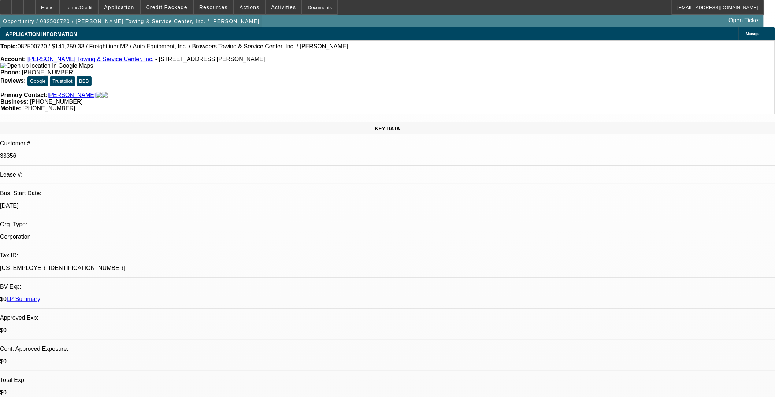
select select "0"
select select "2"
select select "0"
select select "6"
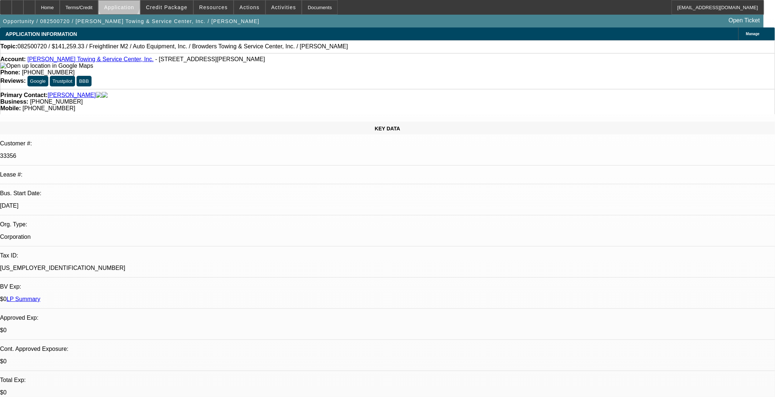
click at [138, 4] on span at bounding box center [118, 8] width 41 height 18
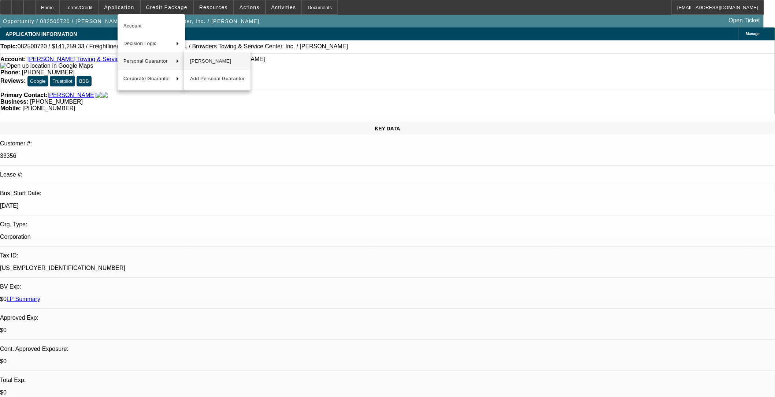
click at [201, 60] on span "[PERSON_NAME]" at bounding box center [217, 61] width 55 height 9
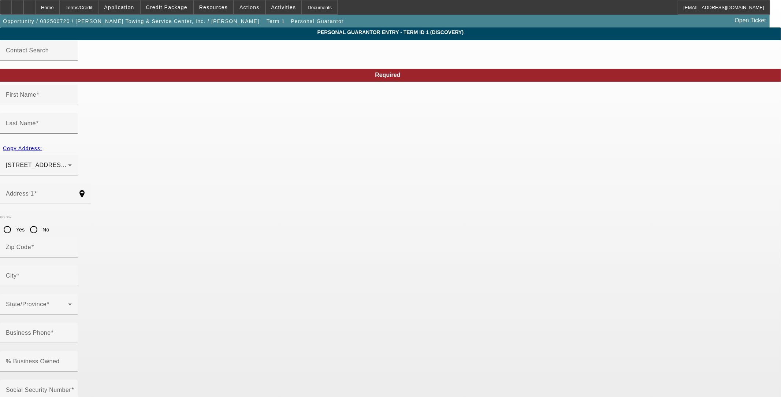
type input "Jerry"
type input "Browder"
type input "9603 Boisseau Rd"
radio input "true"
type input "23885"
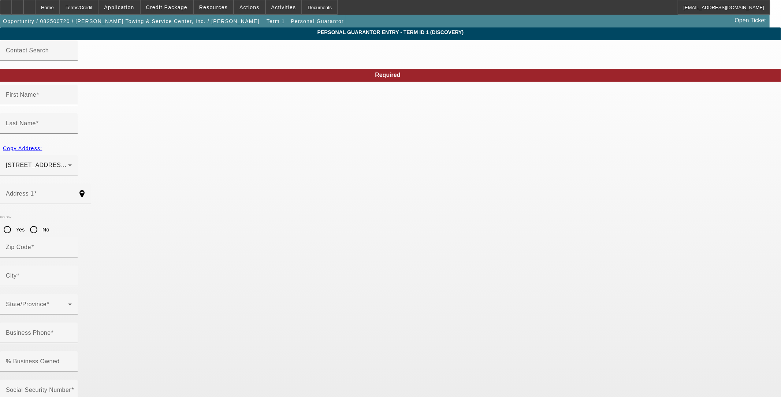
type input "Sutherland"
type input "[PHONE_NUMBER]"
type input "100"
type input "227-78-0623"
type input "browdersauto@gmail.com"
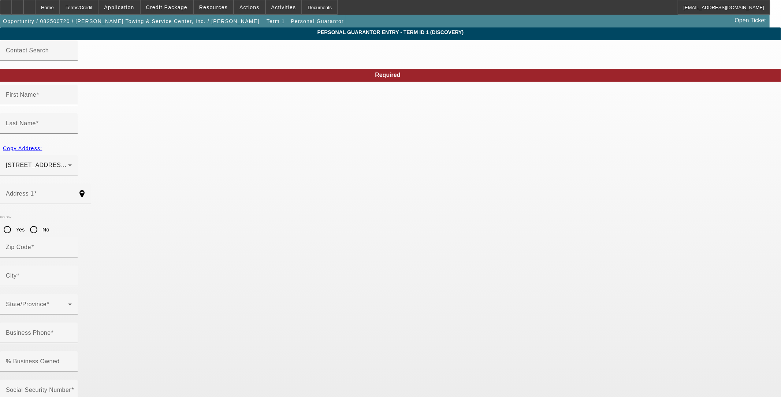
type input "(804) 265-5703"
type input "[PHONE_NUMBER]"
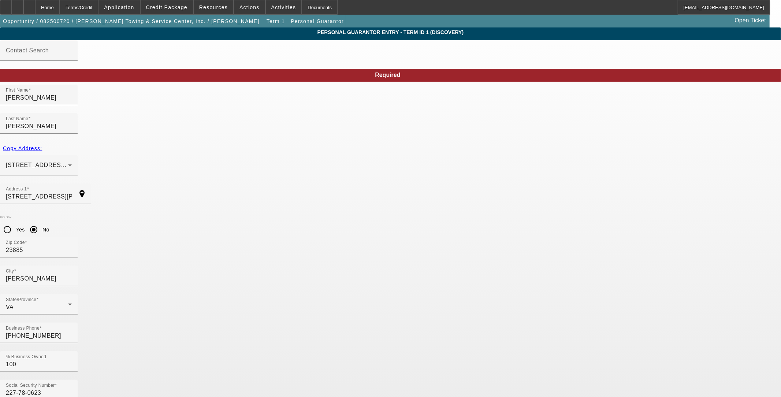
click at [325, 285] on div "Required First Name Jerry Last Name Browder Copy Address: 9603 Boisseau Rd Suth…" at bounding box center [390, 403] width 781 height 669
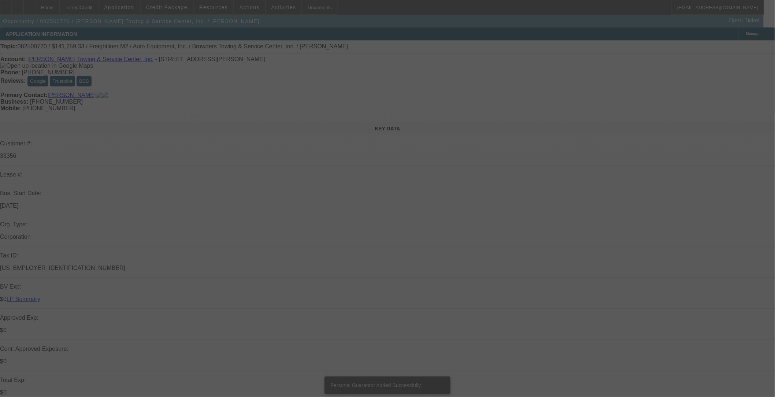
select select "0"
select select "2"
select select "0"
select select "6"
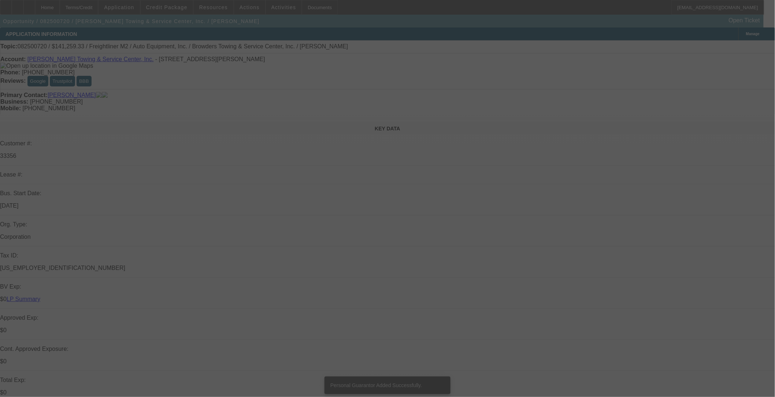
select select "0"
select select "2"
select select "0"
select select "6"
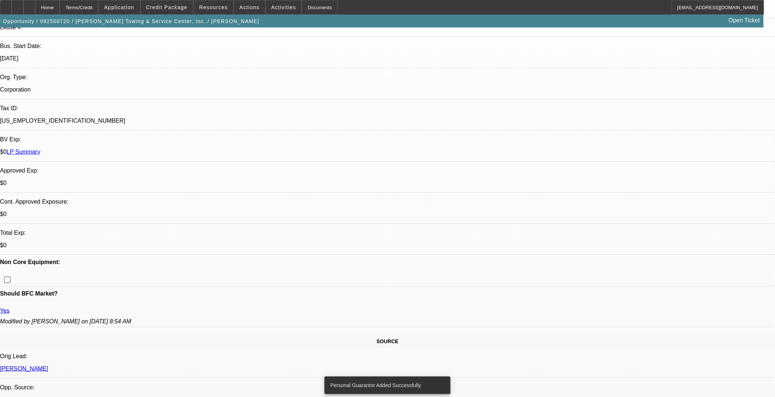
scroll to position [203, 0]
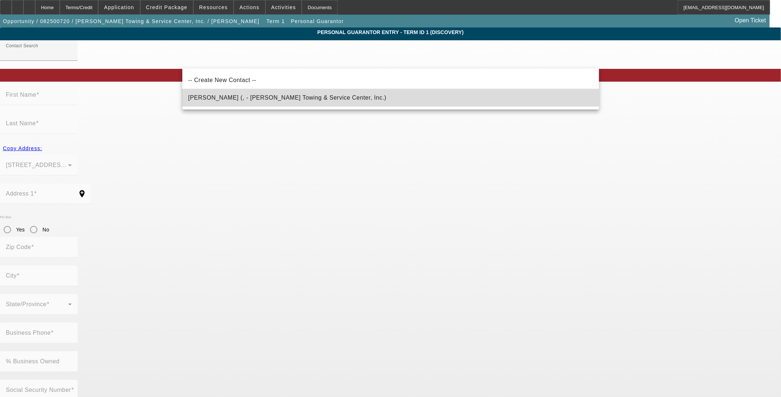
click at [280, 96] on span "Browder, Barbara (, - Browder's Towing & Service Center, Inc.)" at bounding box center [287, 97] width 198 height 6
type input "Browder, Barbara (, - Browder's Towing & Service Center, Inc.)"
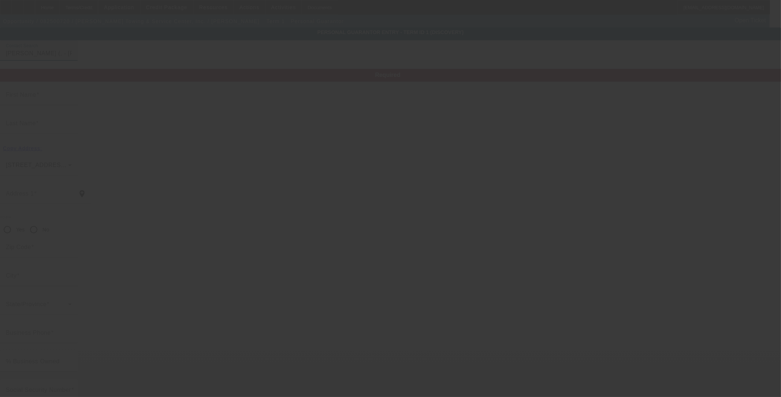
type input "Barbara"
type input "Browder"
radio input "true"
type input "[PHONE_NUMBER]"
type input "browdersauto@gmail.com"
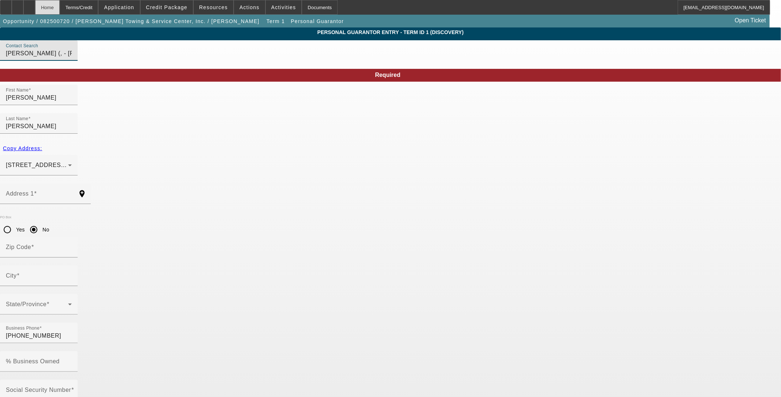
click at [60, 7] on div "Home" at bounding box center [47, 7] width 25 height 15
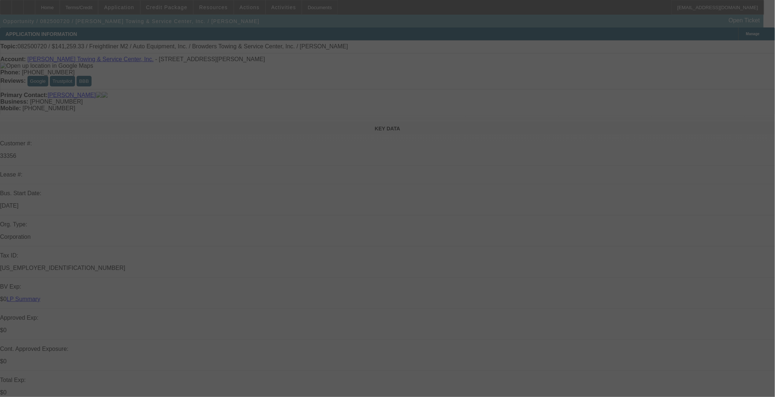
click at [177, 6] on div at bounding box center [387, 198] width 775 height 397
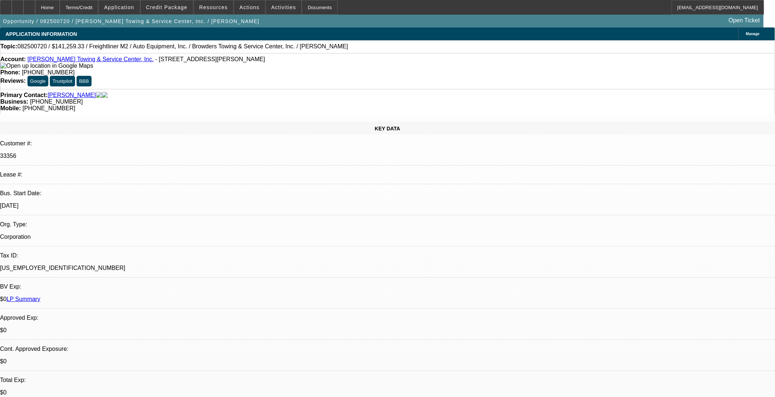
click at [177, 6] on span "Credit Package" at bounding box center [166, 7] width 41 height 6
select select "0"
select select "2"
select select "0"
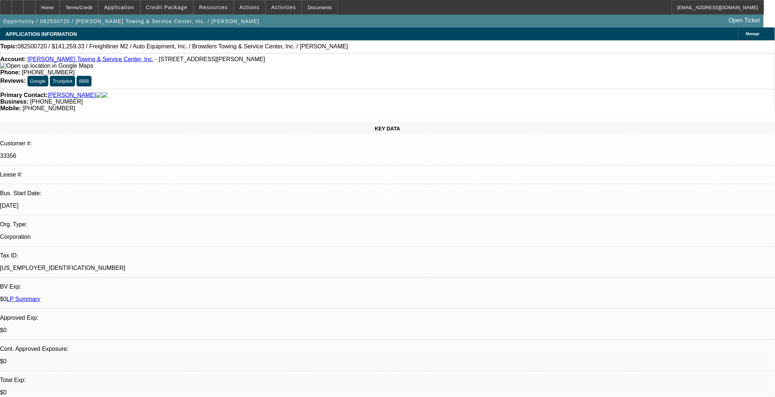
select select "6"
select select "0"
select select "2"
select select "0"
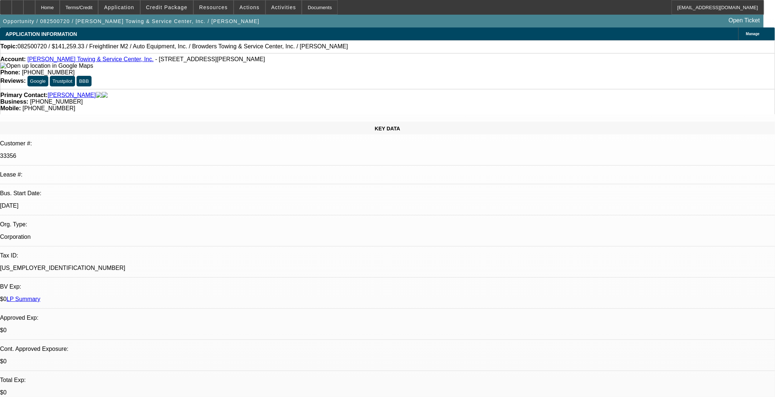
select select "6"
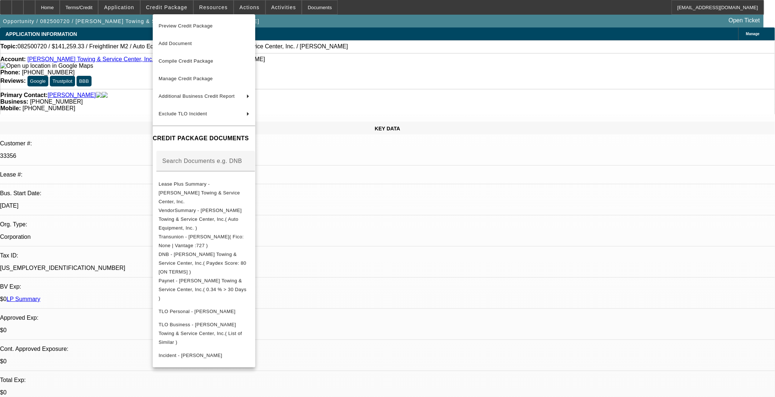
click at [177, 6] on div at bounding box center [387, 198] width 775 height 397
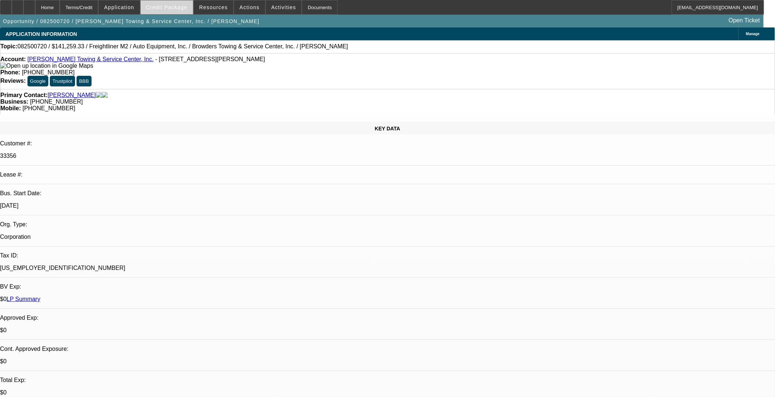
click at [177, 6] on span "Credit Package" at bounding box center [166, 7] width 41 height 6
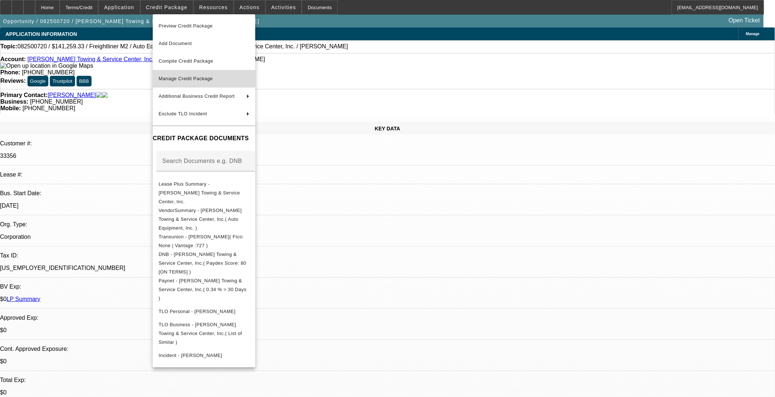
click at [189, 78] on span "Manage Credit Package" at bounding box center [186, 78] width 54 height 5
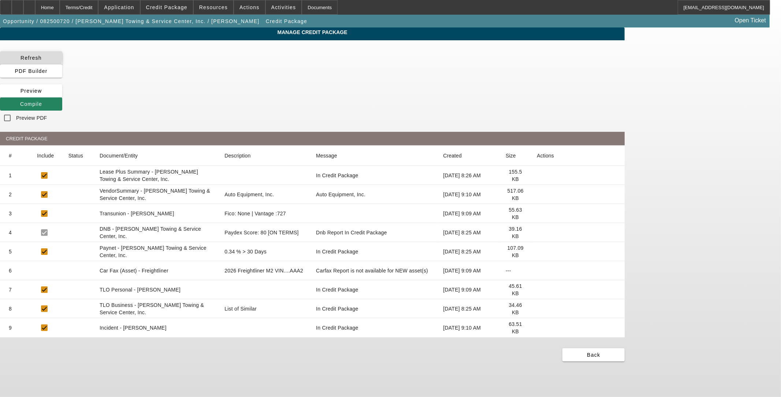
click at [20, 57] on icon at bounding box center [20, 58] width 0 height 6
click at [325, 213] on icon at bounding box center [537, 213] width 0 height 0
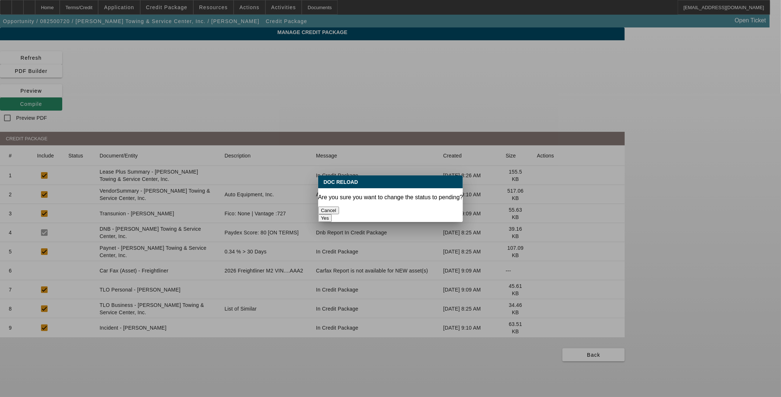
click at [325, 214] on button "Yes" at bounding box center [325, 218] width 14 height 8
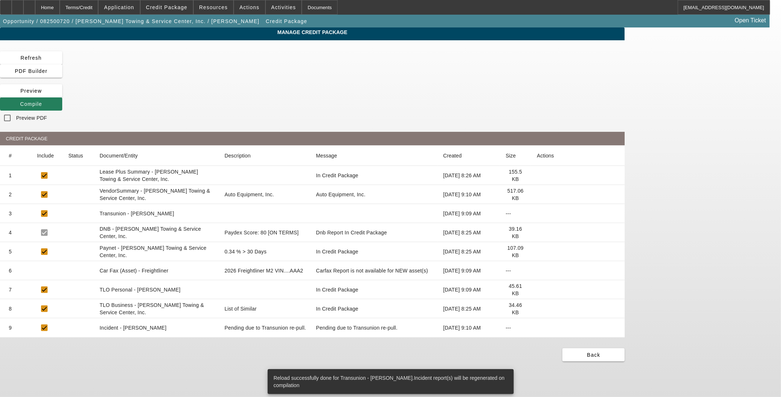
click at [42, 101] on span "Compile" at bounding box center [31, 104] width 22 height 6
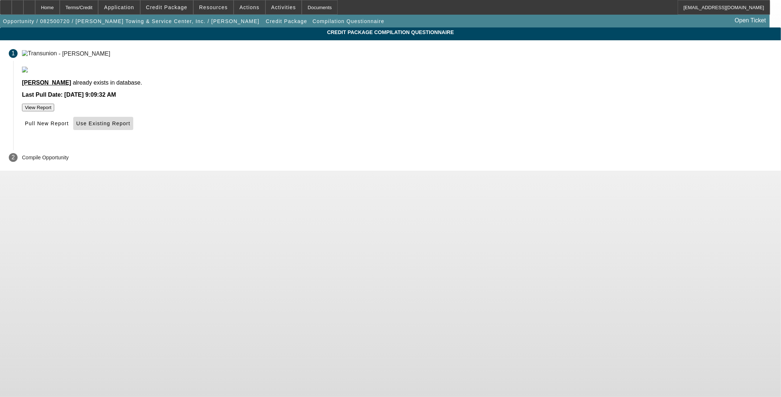
click at [133, 132] on span at bounding box center [103, 124] width 60 height 18
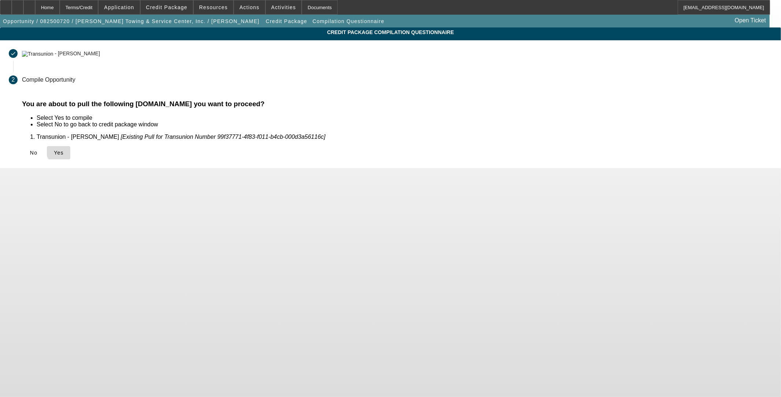
click at [64, 150] on span "Yes" at bounding box center [59, 153] width 10 height 6
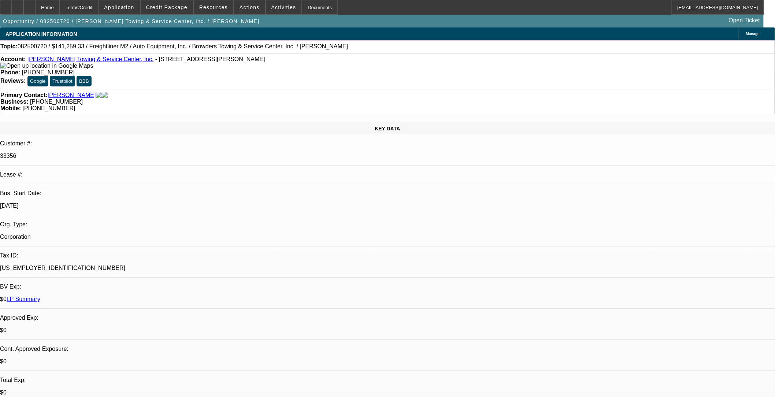
select select "0"
select select "2"
select select "0"
select select "6"
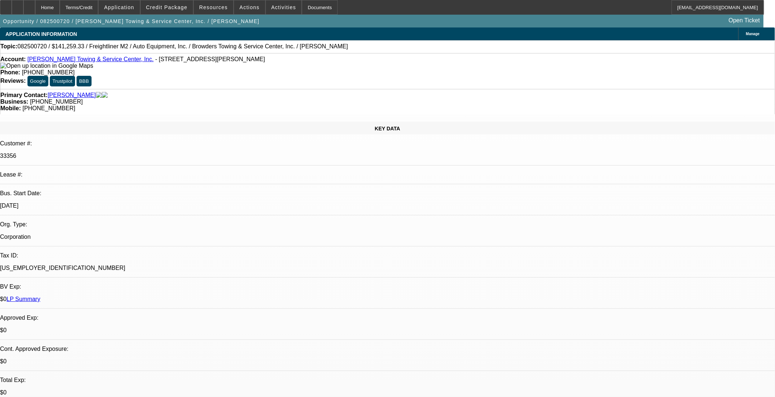
select select "0"
select select "2"
select select "0"
select select "6"
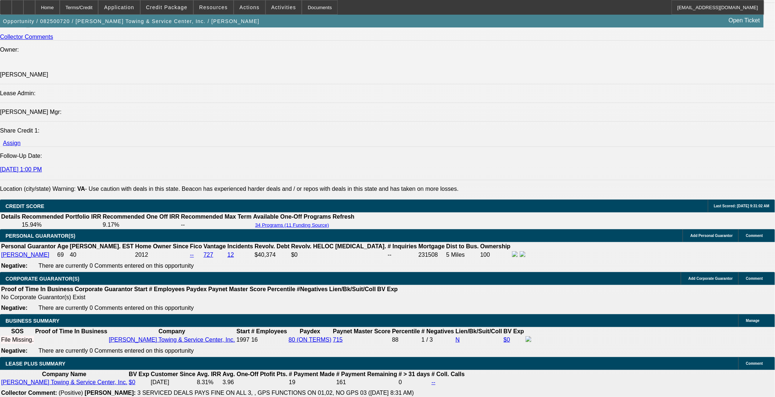
scroll to position [935, 0]
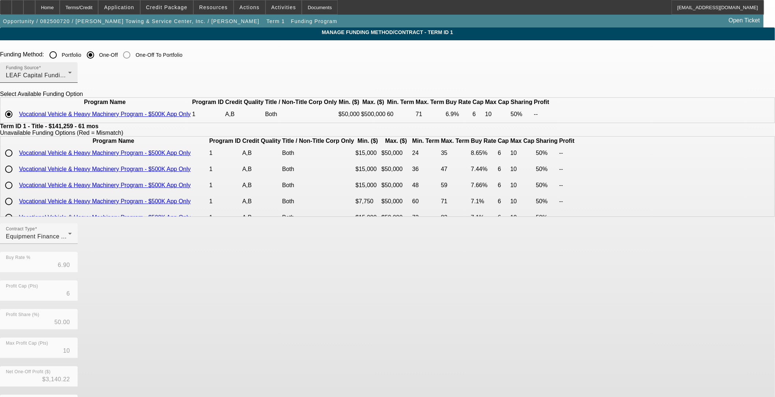
click at [72, 81] on div "Funding Source LEAF Capital Funding, LLC" at bounding box center [39, 72] width 66 height 20
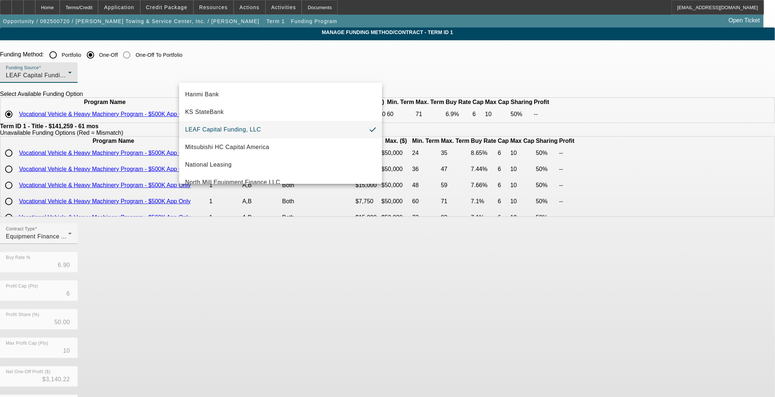
scroll to position [207, 0]
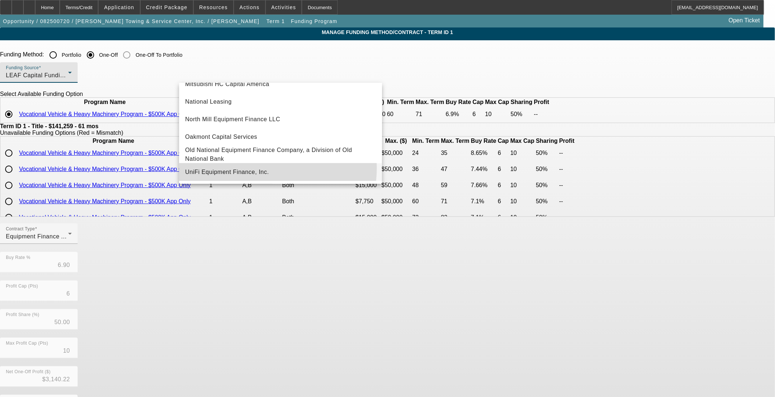
click at [248, 168] on span "UniFi Equipment Finance, Inc." at bounding box center [227, 172] width 84 height 9
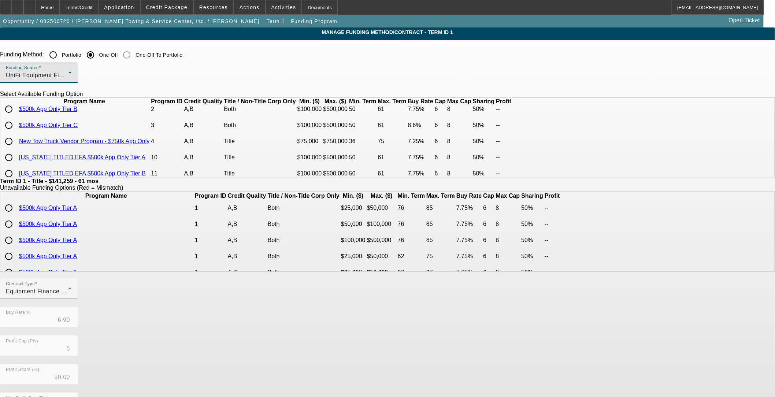
scroll to position [41, 0]
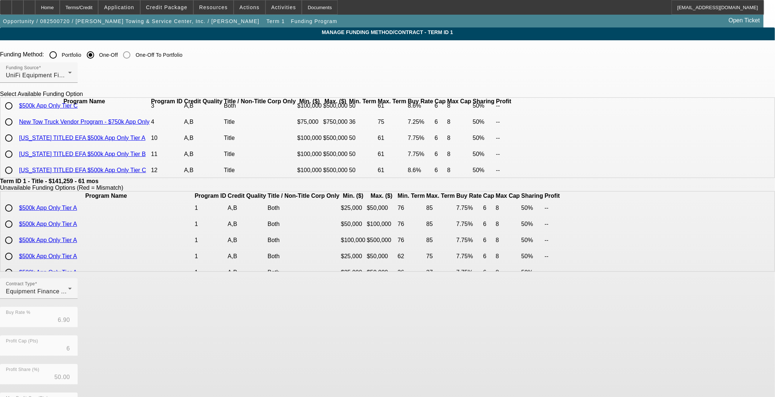
click at [16, 129] on input "radio" at bounding box center [8, 122] width 15 height 15
radio input "true"
type input "7.25"
type input "8"
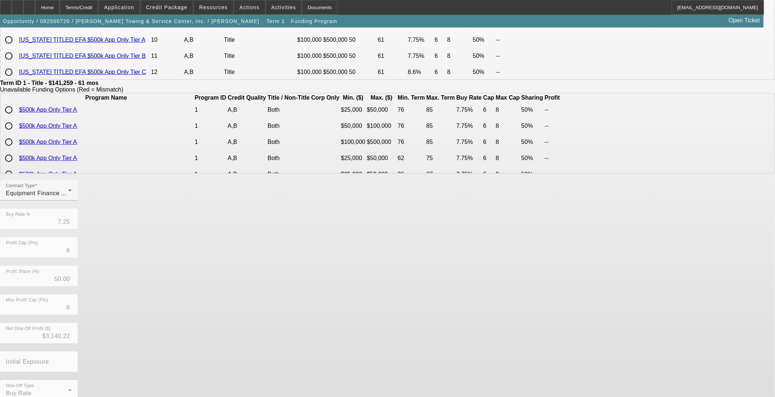
scroll to position [108, 0]
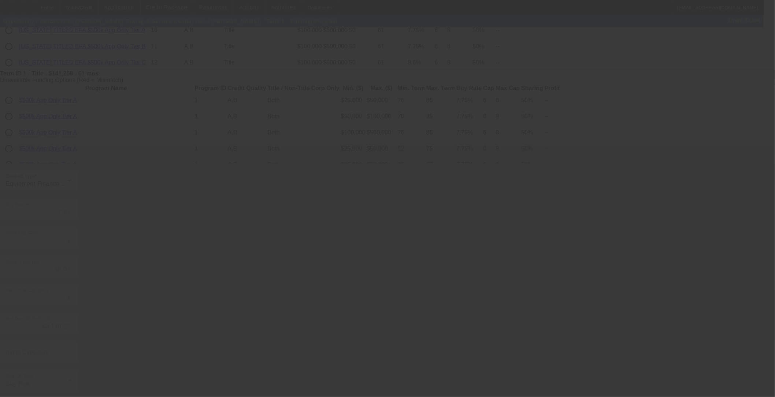
type input "6.90"
type input "10"
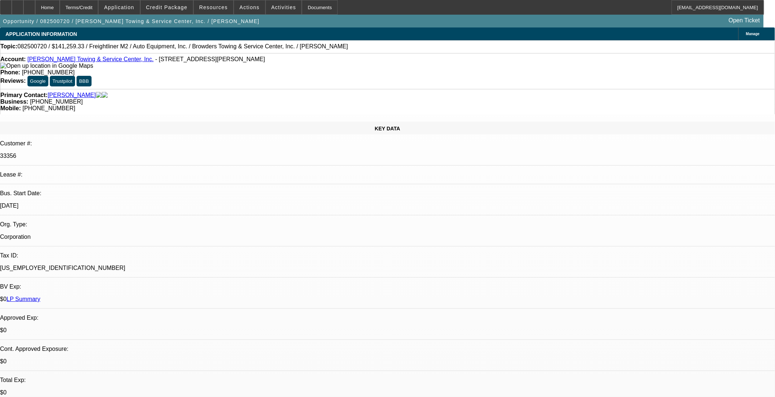
select select "0"
select select "2"
select select "0"
select select "6"
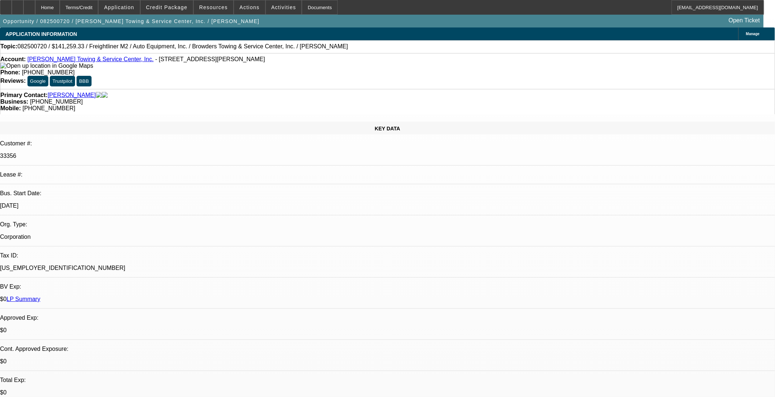
select select "0"
select select "2"
select select "0"
select select "6"
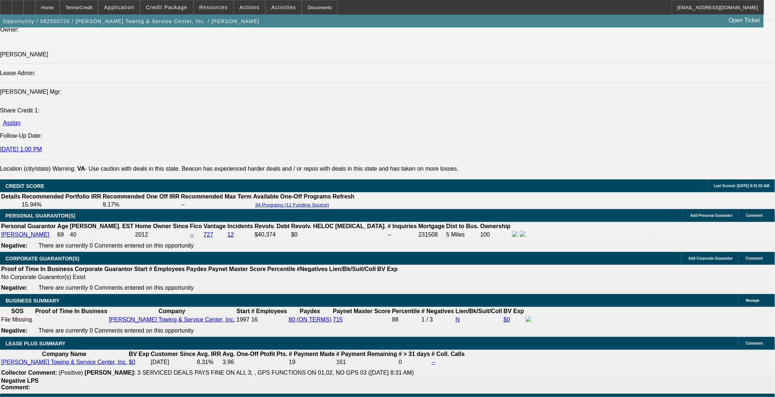
scroll to position [1017, 0]
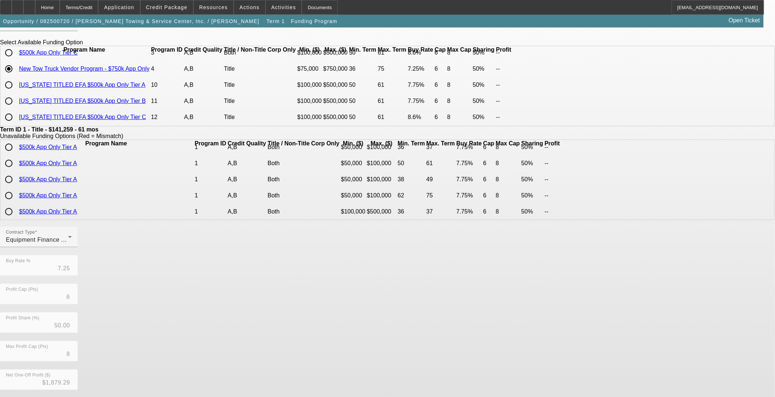
scroll to position [108, 0]
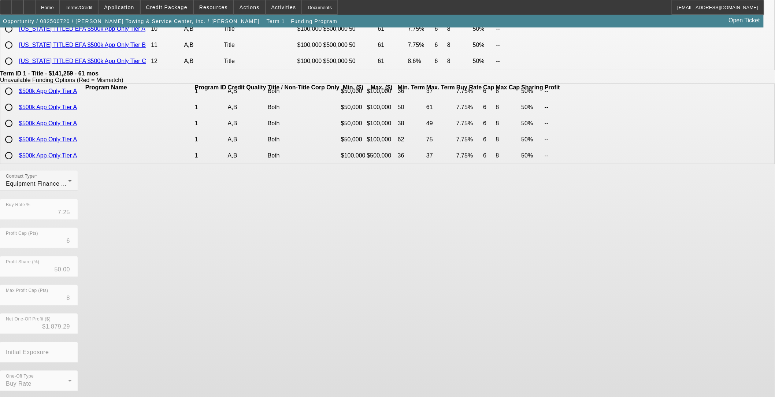
click at [25, 325] on button "Go Back" at bounding box center [12, 403] width 25 height 8
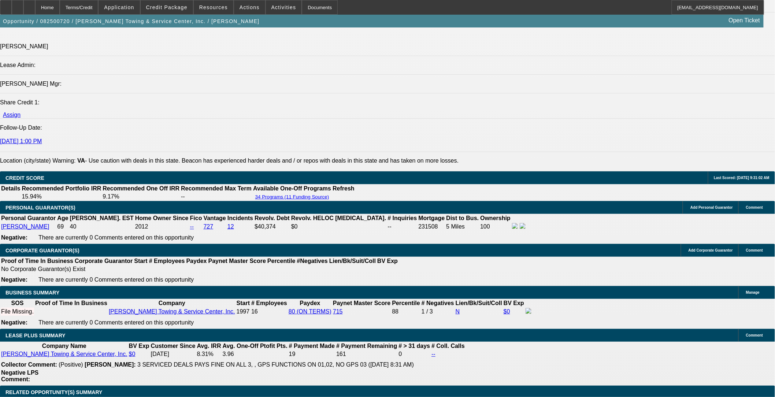
select select "0"
select select "2"
select select "0"
select select "6"
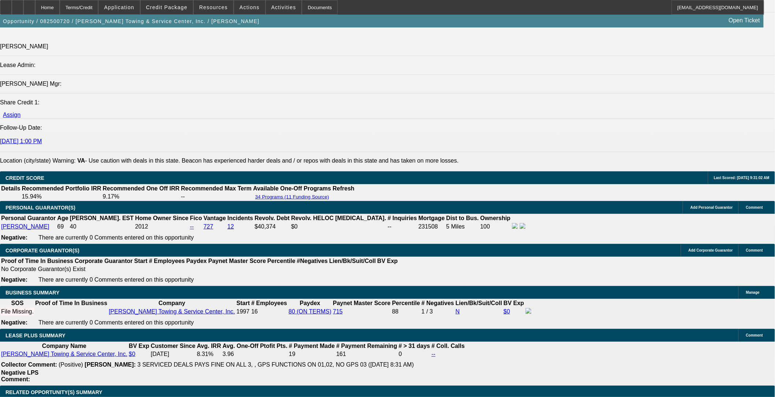
select select "0"
select select "2"
select select "0"
select select "6"
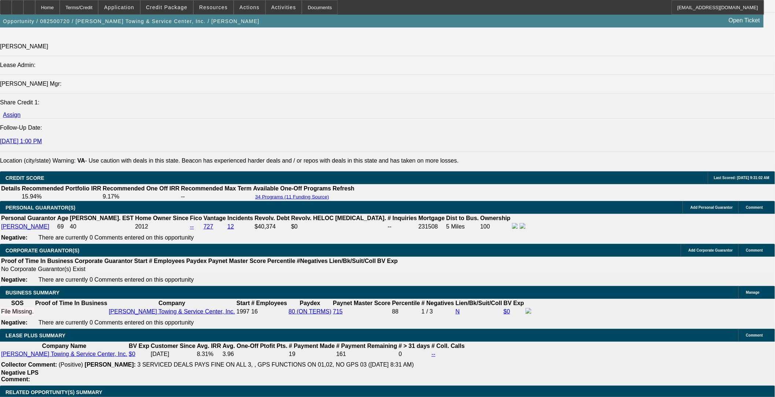
scroll to position [1017, 0]
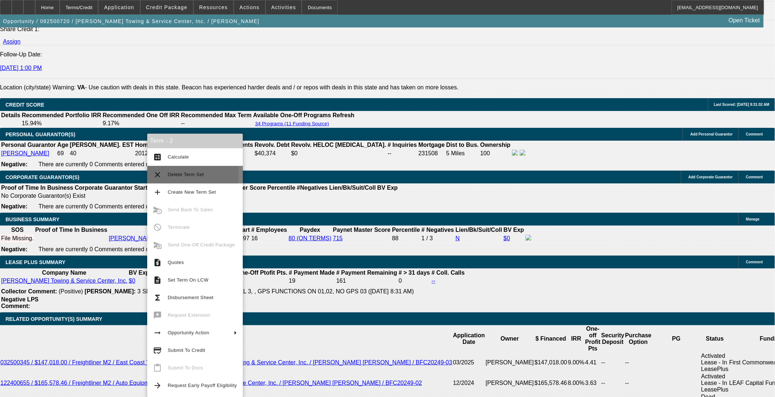
click at [174, 174] on span "Delete Term Set" at bounding box center [186, 174] width 36 height 5
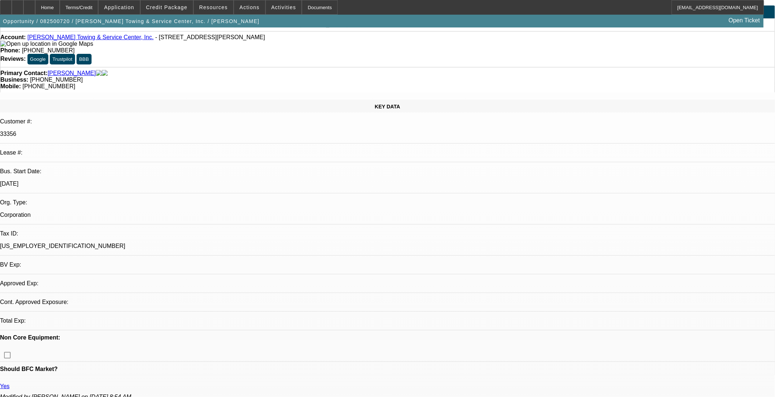
select select "0"
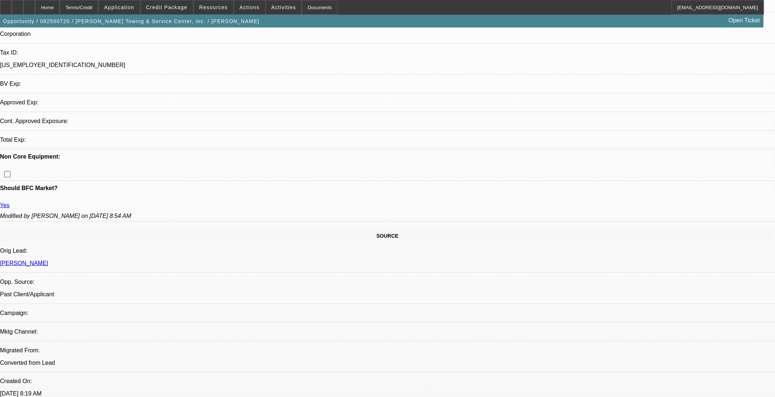
select select "1"
select select "2"
select select "6"
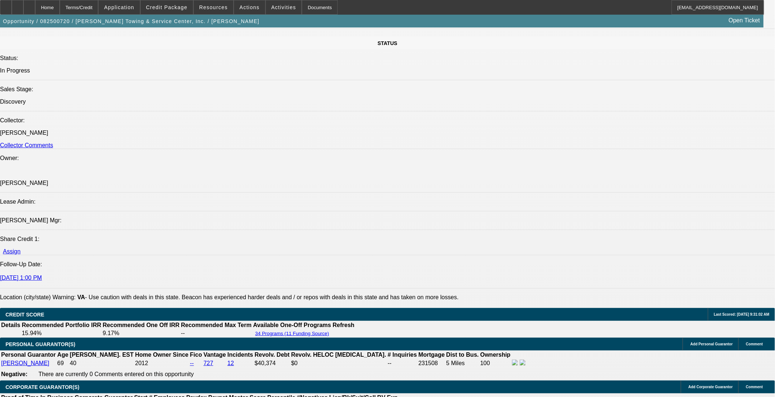
scroll to position [980, 0]
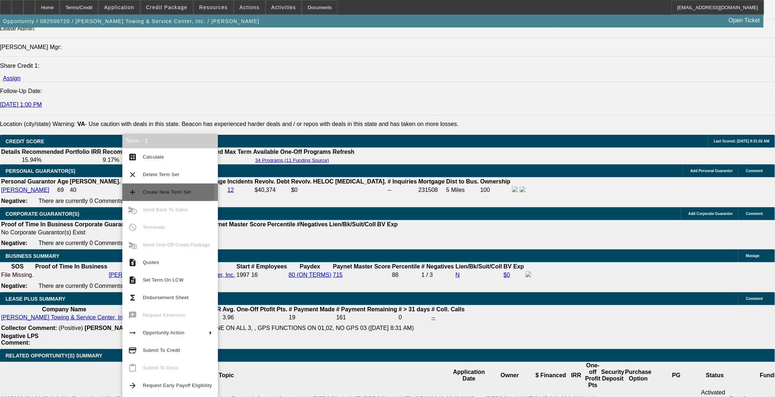
click at [160, 189] on span "Create New Term Set" at bounding box center [177, 192] width 69 height 9
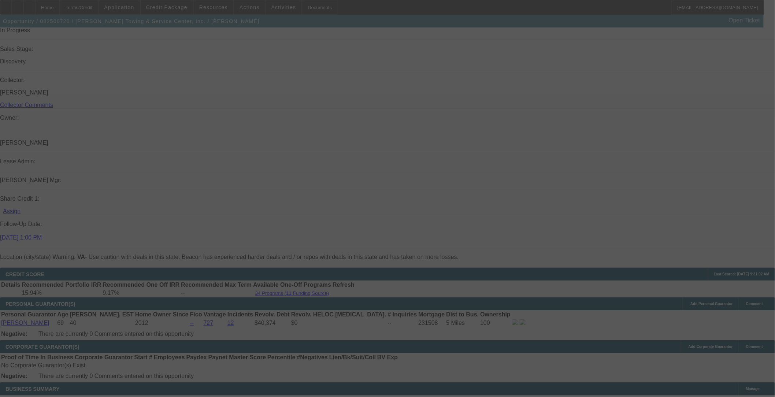
select select "0"
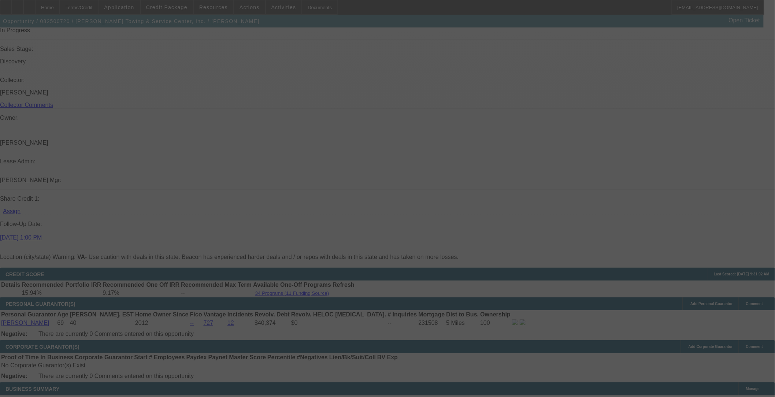
select select "0"
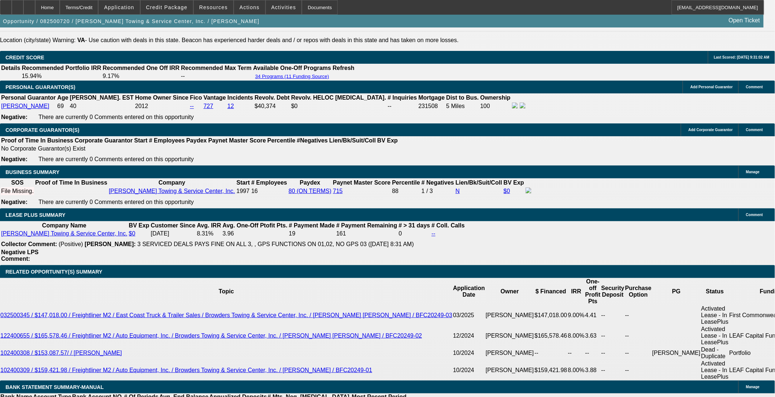
select select "1"
select select "2"
select select "6"
select select "1"
select select "2"
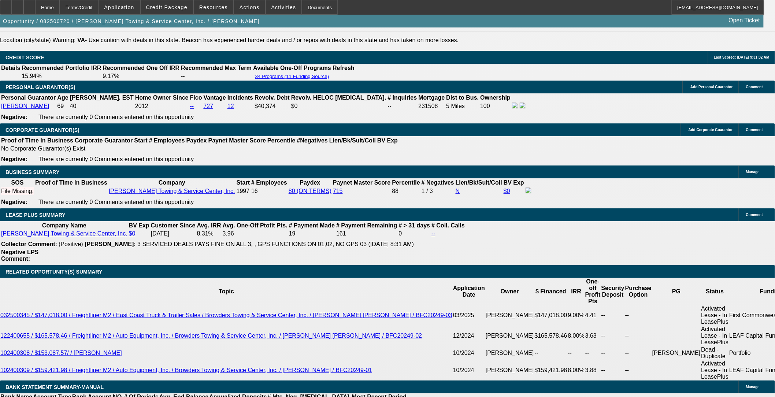
select select "6"
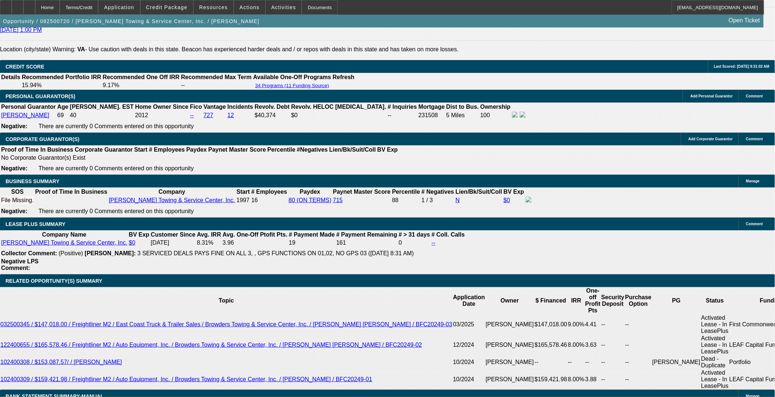
scroll to position [1014, 0]
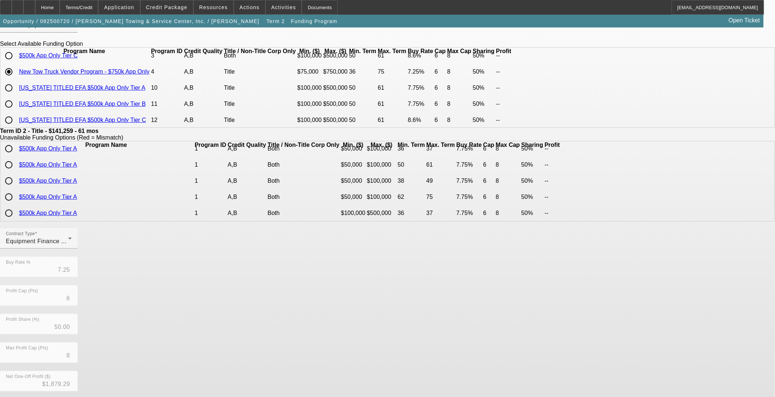
scroll to position [108, 0]
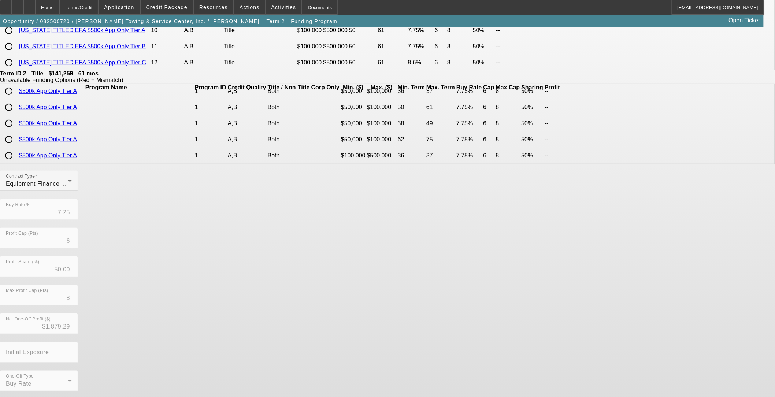
click at [25, 396] on button "Go Back" at bounding box center [12, 403] width 25 height 8
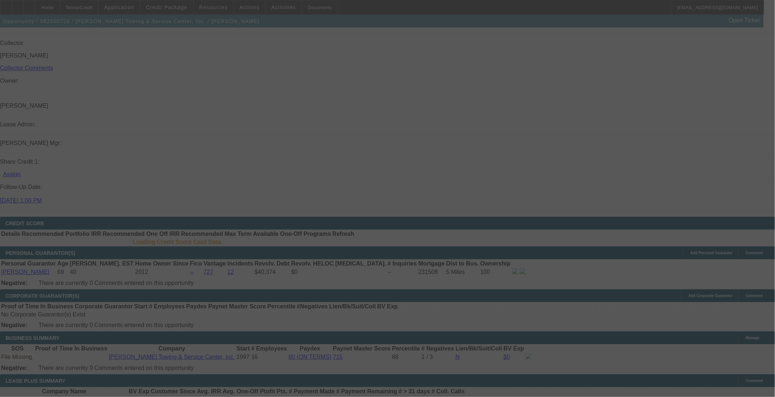
select select "0"
select select "2"
select select "0"
select select "6"
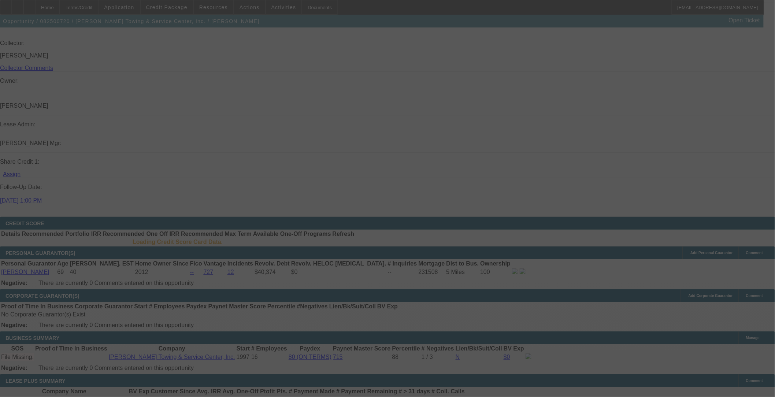
select select "0"
select select "2"
select select "0"
select select "6"
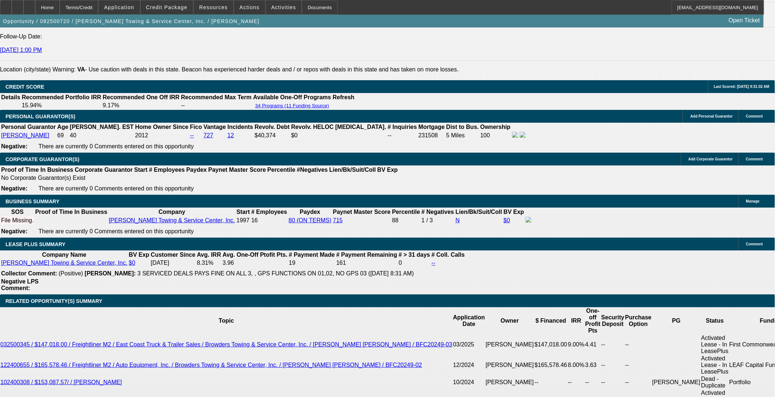
scroll to position [1045, 0]
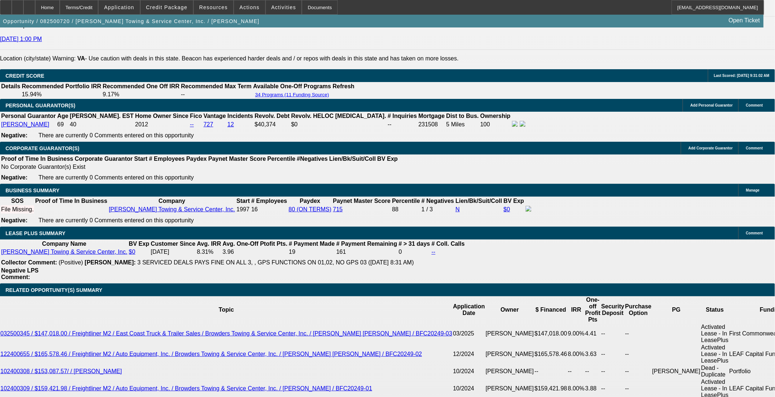
drag, startPoint x: 152, startPoint y: 199, endPoint x: 190, endPoint y: 205, distance: 39.2
type input "UNKNOWN"
type input "36"
type input "$4,394.04"
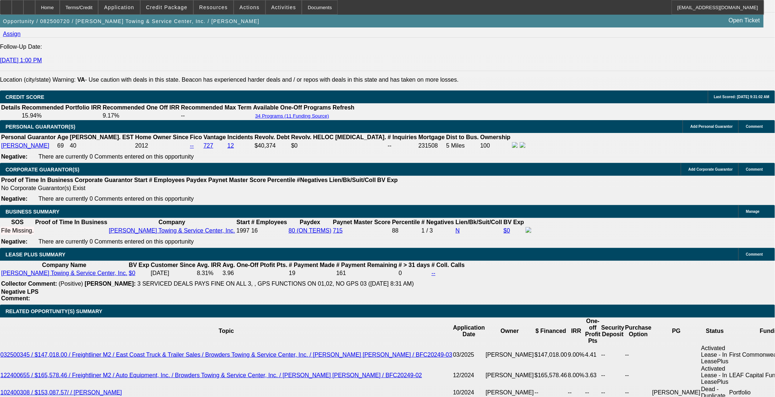
scroll to position [1005, 0]
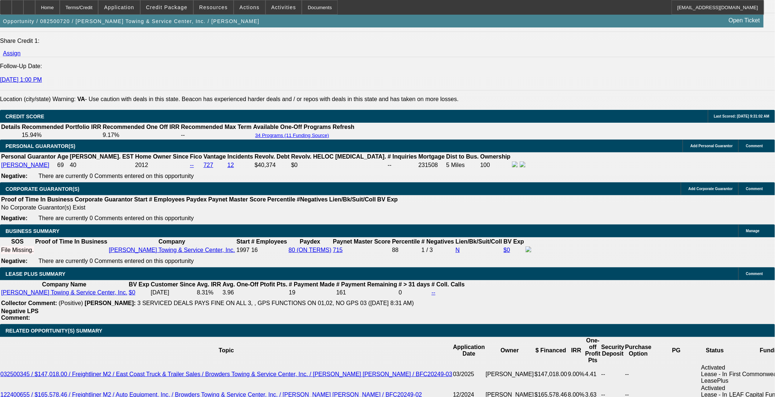
type input "36"
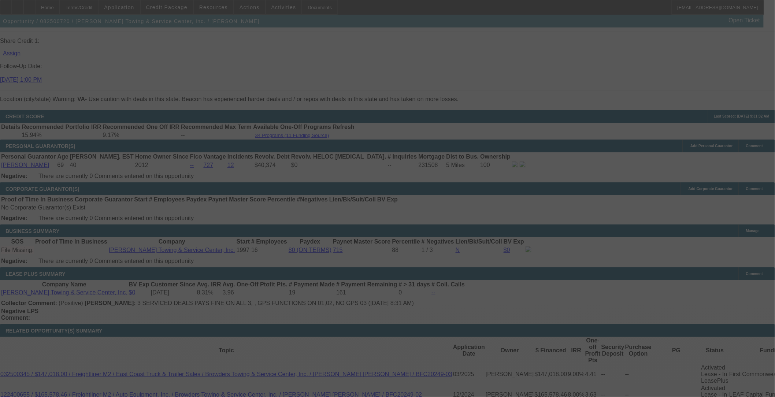
select select "0"
select select "2"
select select "0"
select select "6"
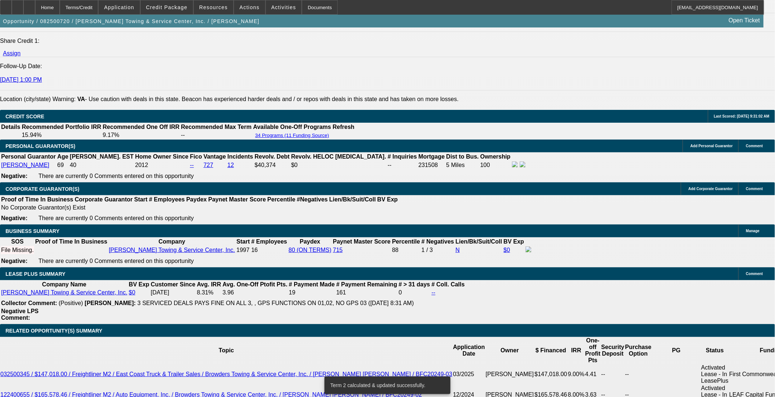
type input "2830.55"
drag, startPoint x: 119, startPoint y: 251, endPoint x: 183, endPoint y: 256, distance: 64.3
type input "UNKNOWN"
type input "$10,000.00"
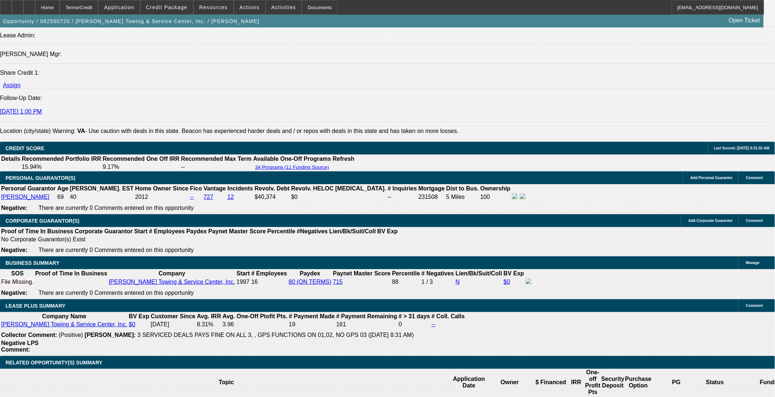
scroll to position [924, 0]
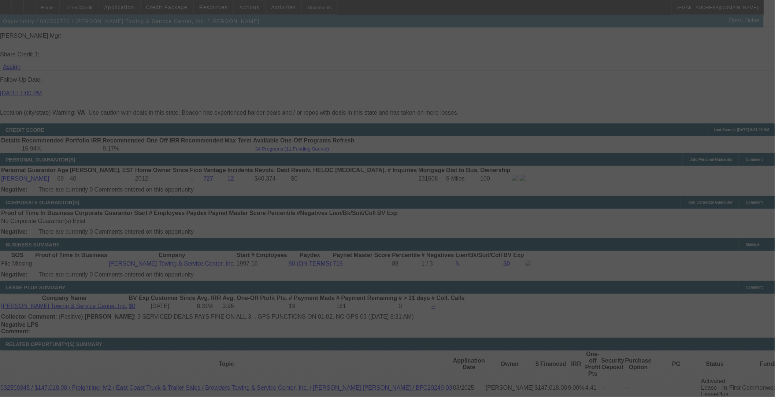
scroll to position [1005, 0]
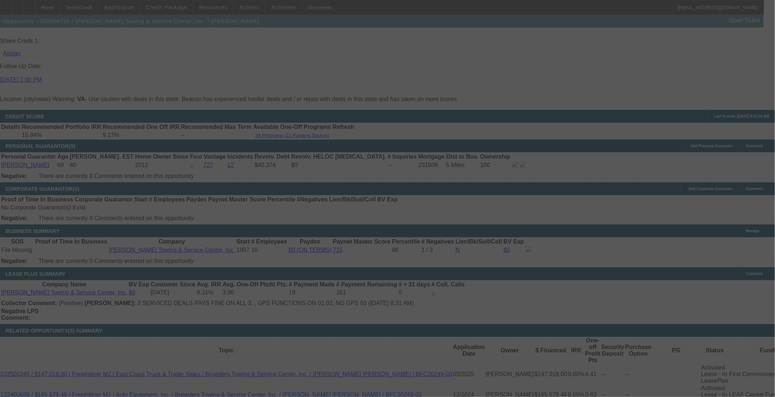
select select "0"
select select "2"
select select "0"
select select "6"
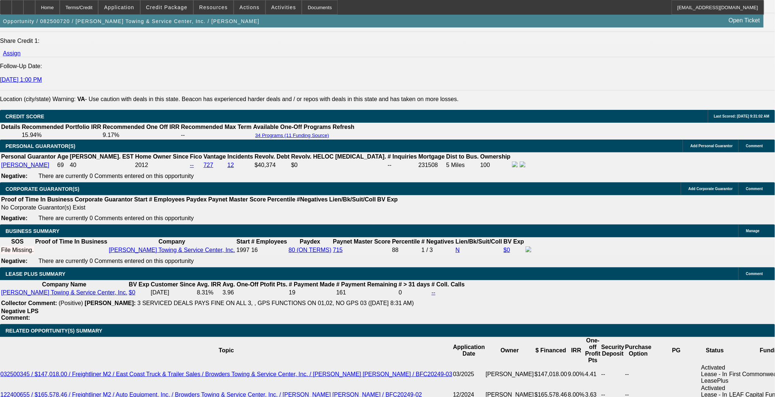
drag, startPoint x: 169, startPoint y: 241, endPoint x: 206, endPoint y: 242, distance: 37.0
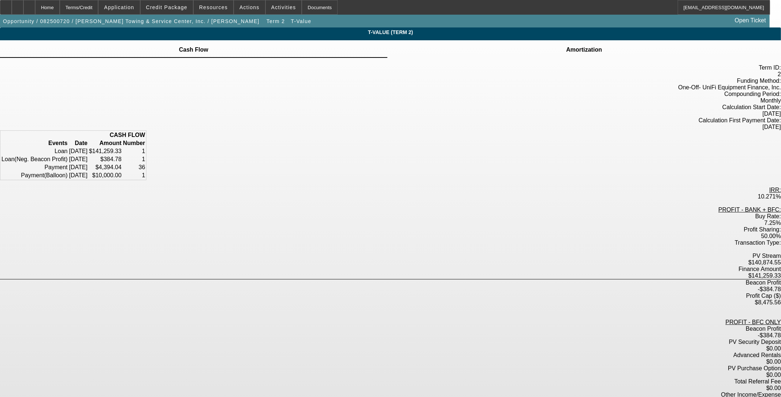
click at [275, 213] on div "Buy Rate:" at bounding box center [390, 216] width 781 height 7
click at [60, 10] on div "Home" at bounding box center [47, 7] width 25 height 15
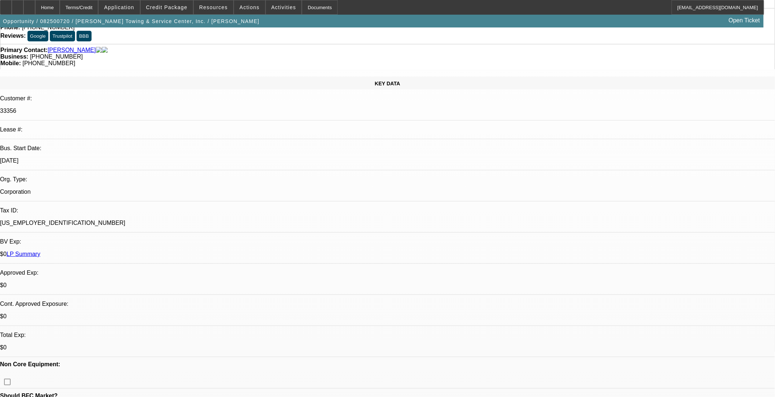
select select "0"
select select "2"
select select "0"
select select "6"
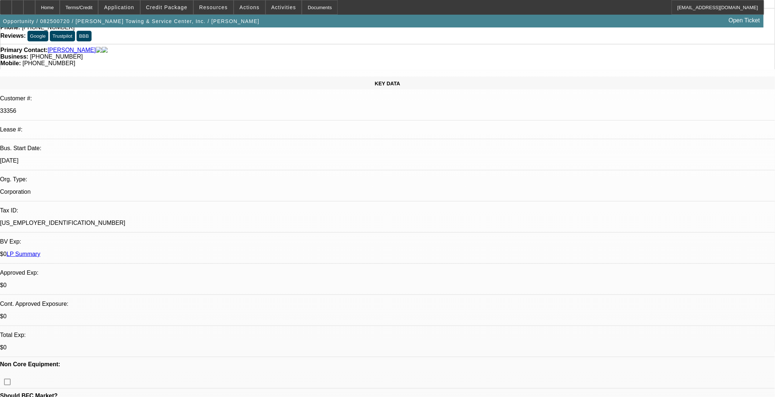
select select "0"
select select "2"
select select "0"
select select "6"
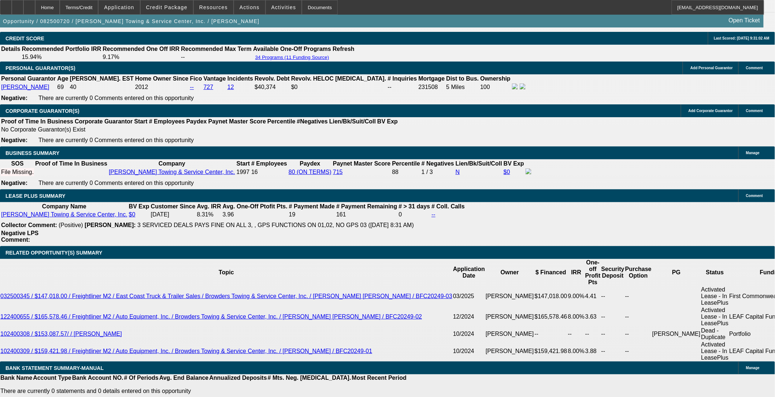
scroll to position [1028, 0]
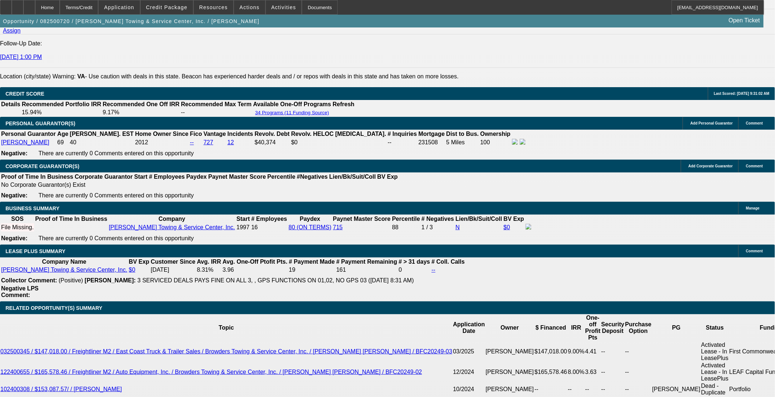
drag, startPoint x: 166, startPoint y: 219, endPoint x: 196, endPoint y: 218, distance: 30.4
type input "UNKNOWN"
type input "6"
type input "$4,297.38"
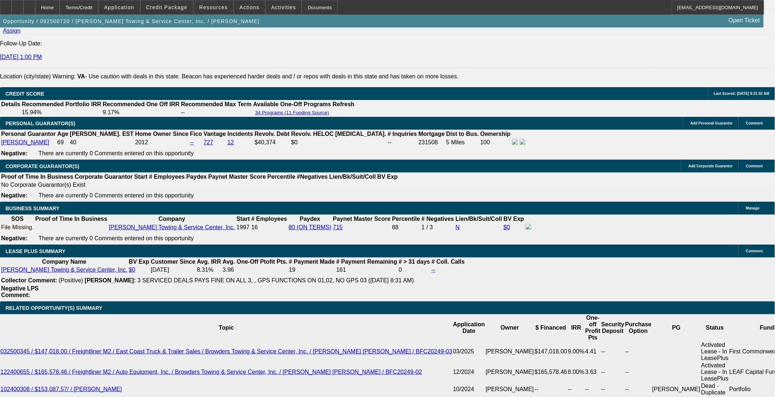
type input "6.5"
type input "$4,329.46"
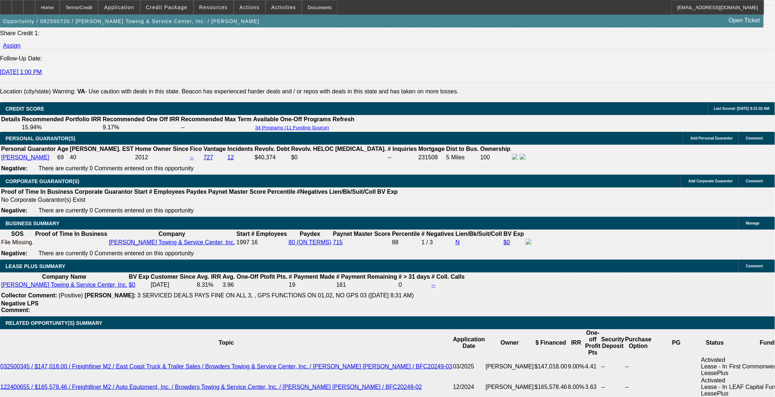
scroll to position [987, 0]
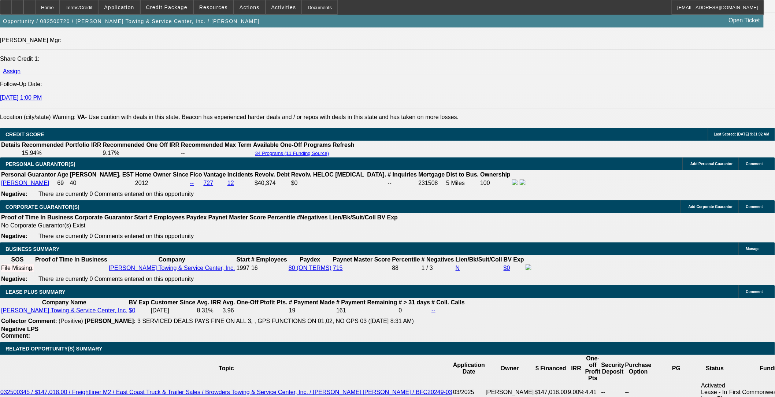
type input "6.5"
drag, startPoint x: 149, startPoint y: 180, endPoint x: 145, endPoint y: 174, distance: 7.2
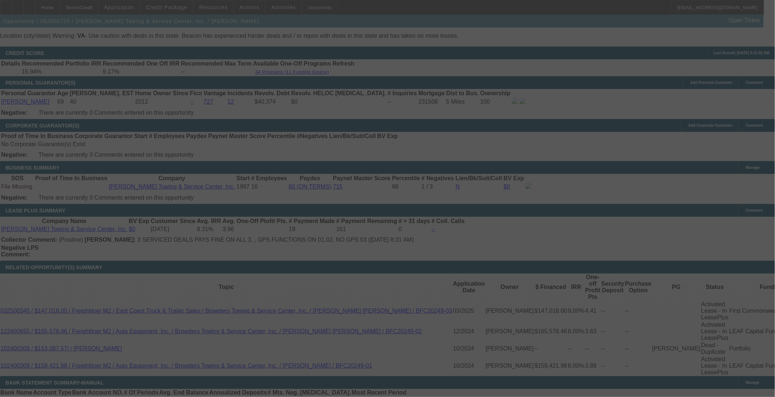
scroll to position [1028, 0]
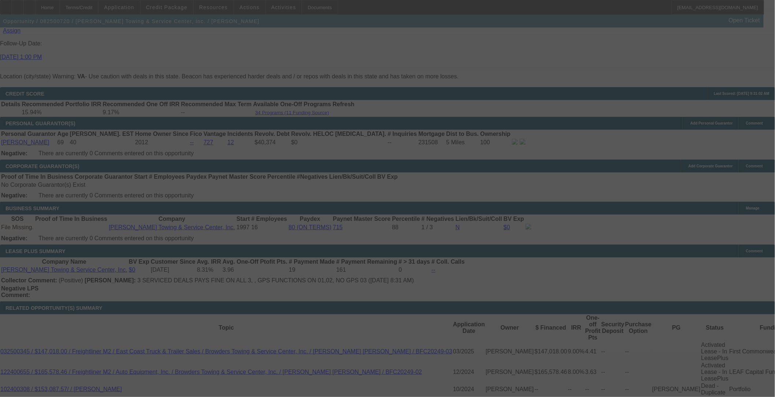
select select "0"
select select "2"
select select "0"
select select "6"
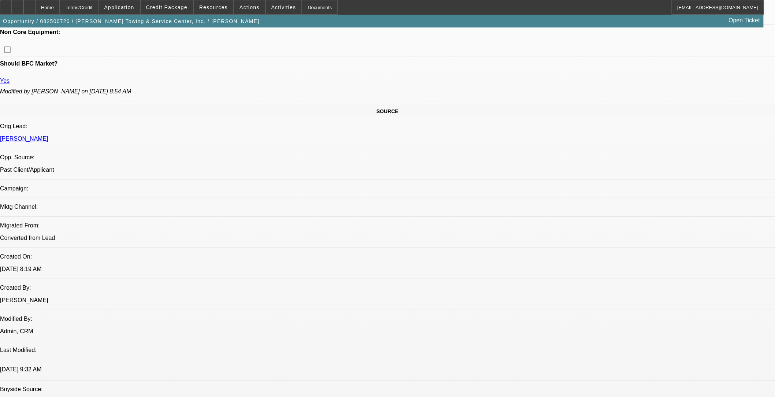
scroll to position [255, 0]
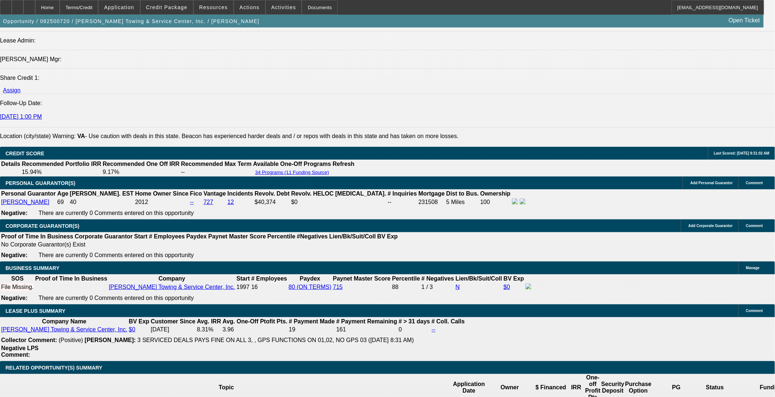
scroll to position [987, 0]
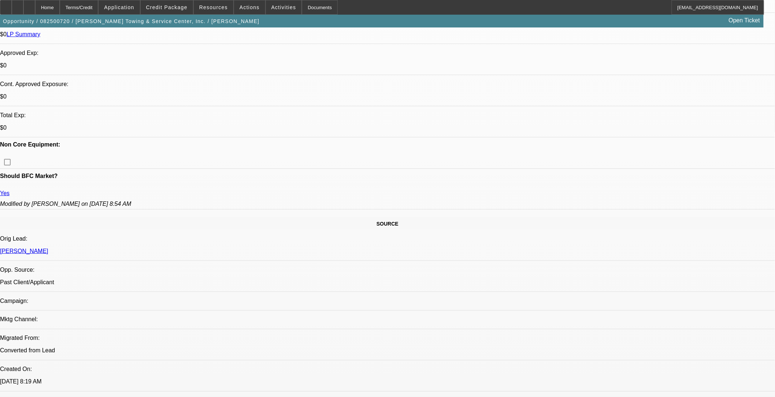
scroll to position [255, 0]
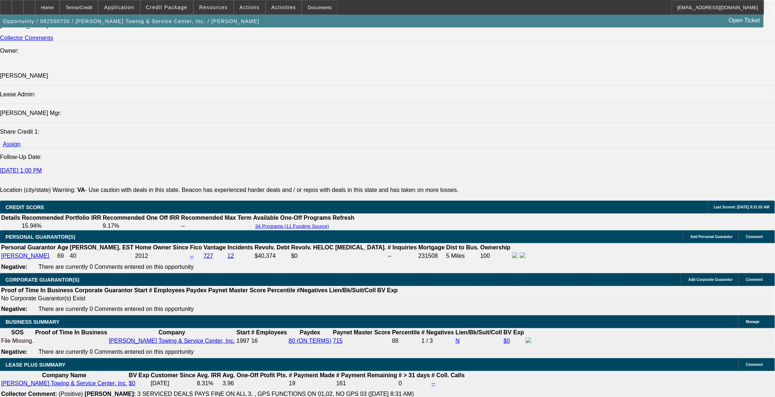
scroll to position [906, 0]
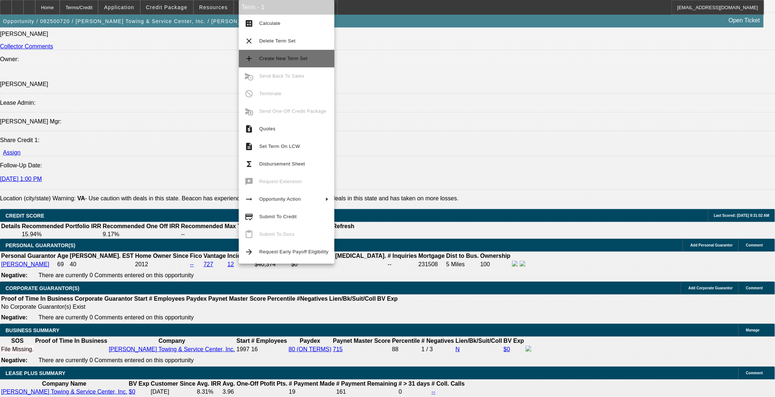
click at [292, 54] on span "Create New Term Set" at bounding box center [293, 58] width 69 height 9
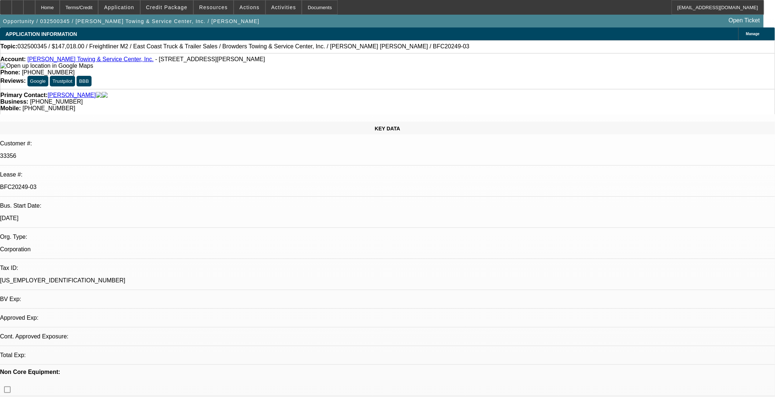
select select "0"
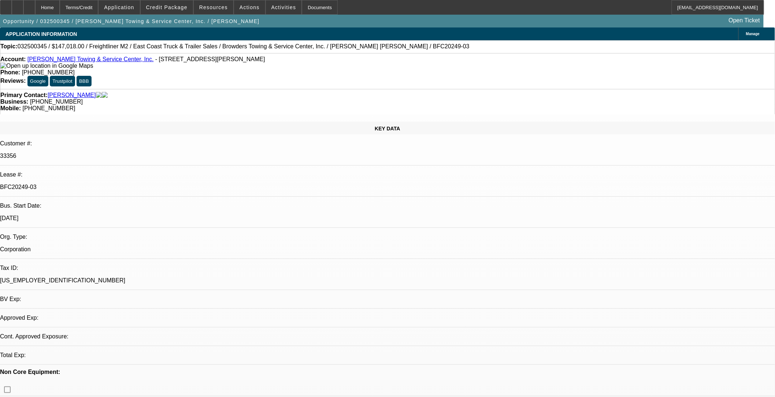
select select "0"
select select "1"
select select "2"
select select "6"
select select "1"
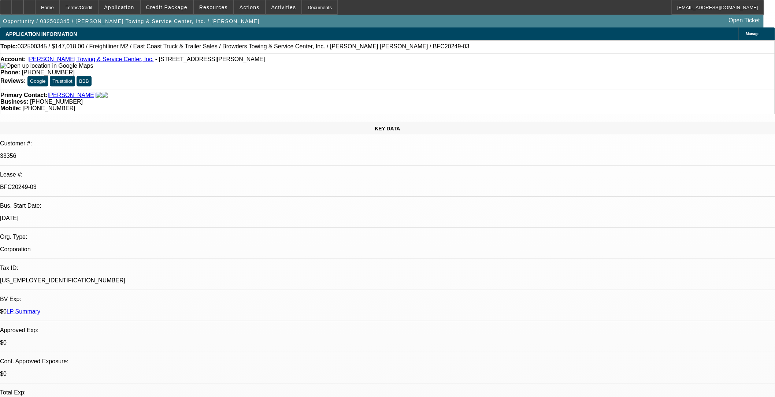
select select "2"
select select "6"
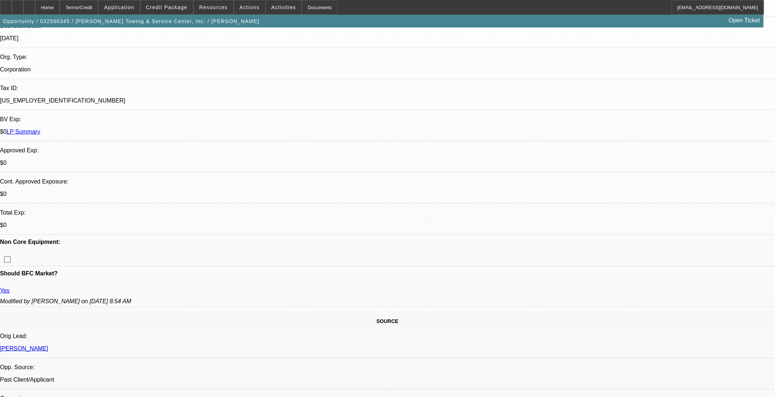
scroll to position [244, 0]
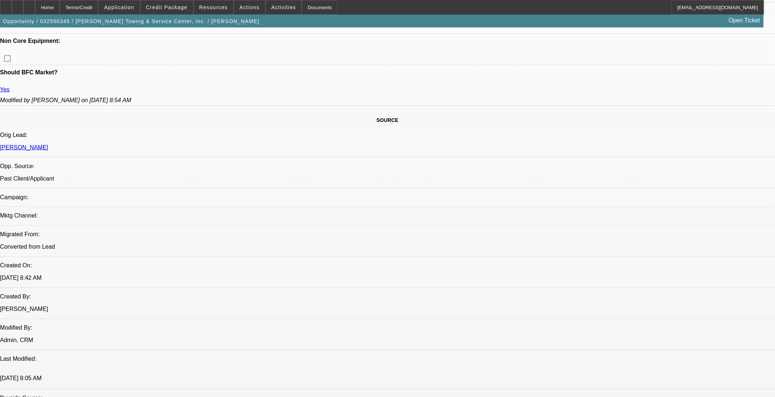
scroll to position [325, 0]
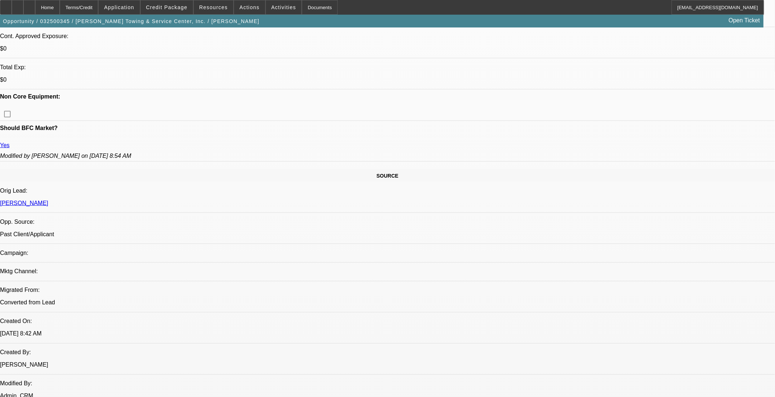
drag, startPoint x: 653, startPoint y: 132, endPoint x: 645, endPoint y: 134, distance: 7.9
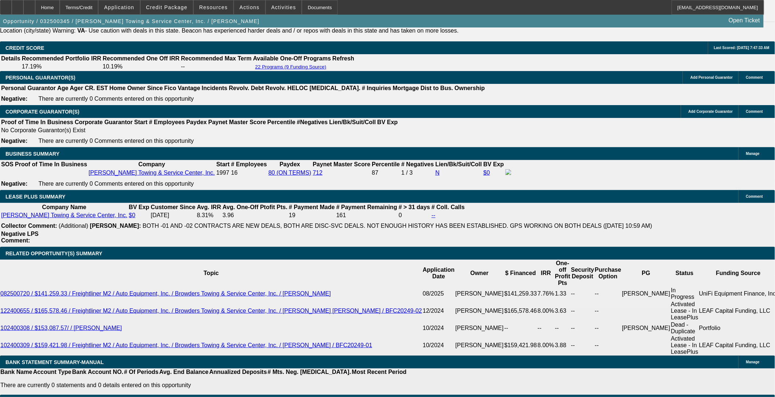
scroll to position [1139, 0]
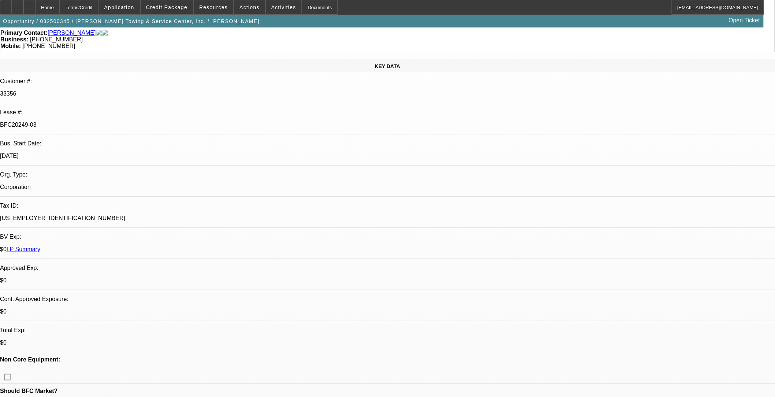
scroll to position [0, 0]
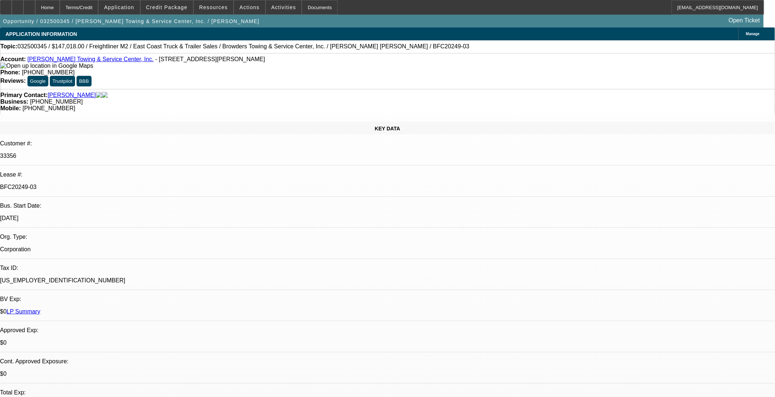
select select "0"
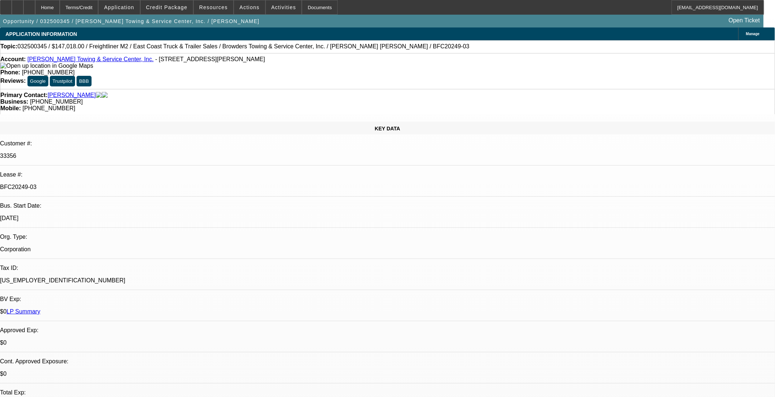
select select "0"
select select "1"
select select "2"
select select "6"
select select "1"
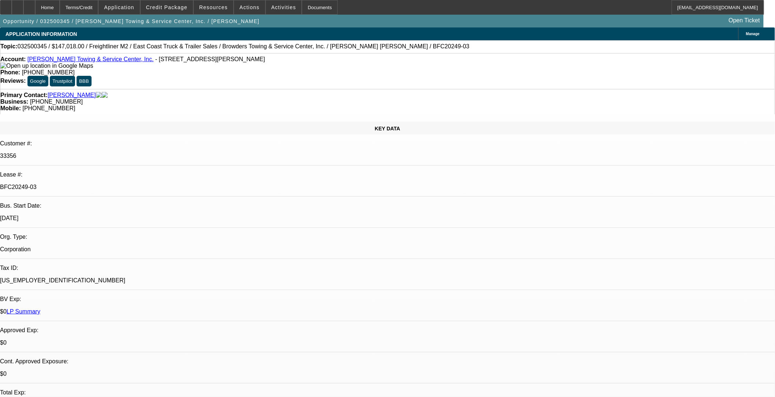
select select "2"
select select "6"
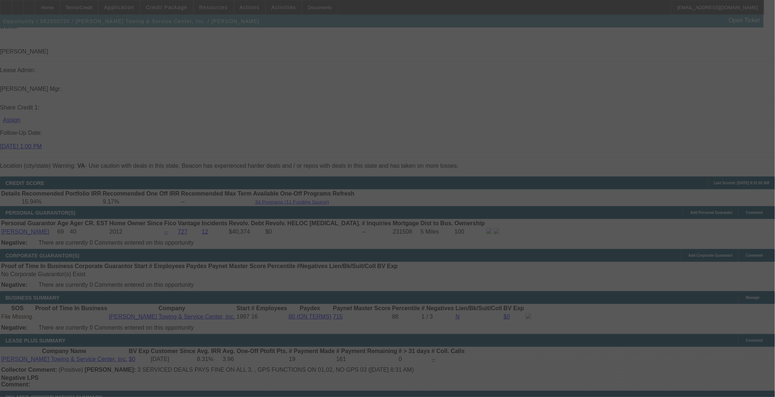
scroll to position [975, 0]
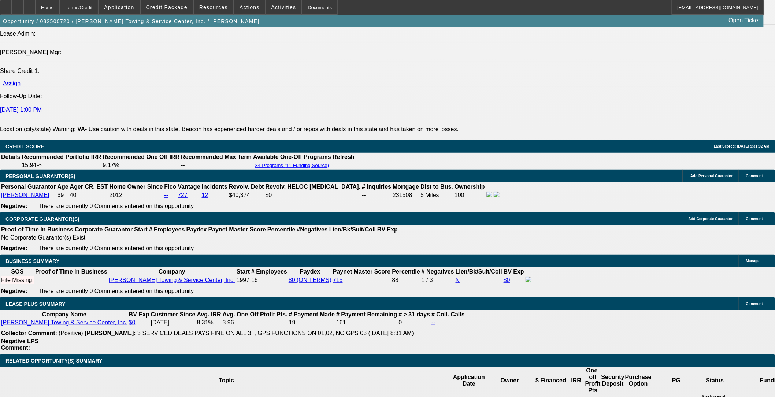
select select "0"
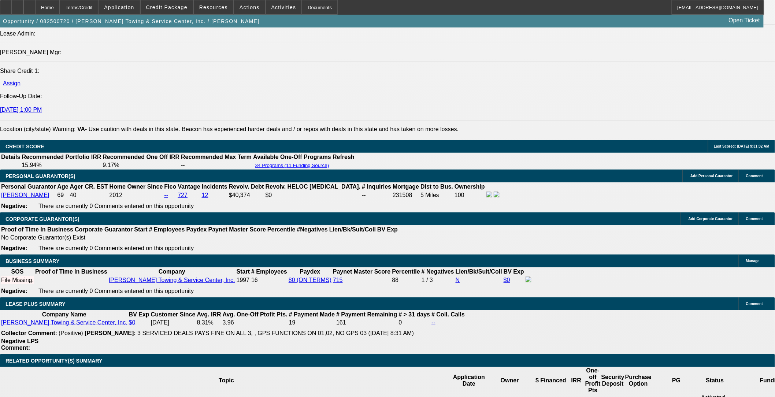
select select "0"
select select "1"
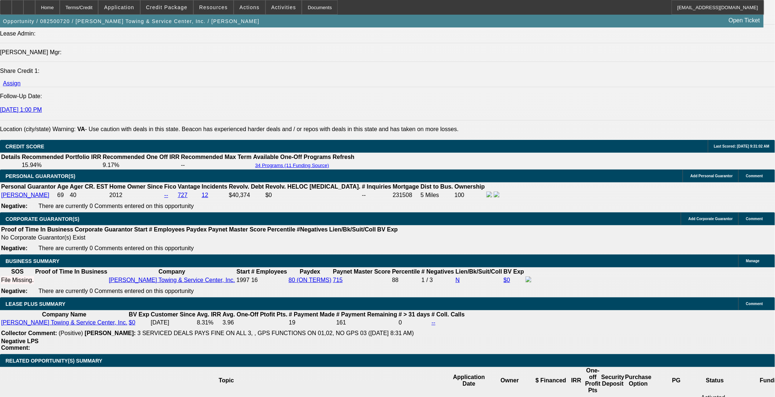
select select "2"
select select "6"
select select "1"
select select "2"
select select "6"
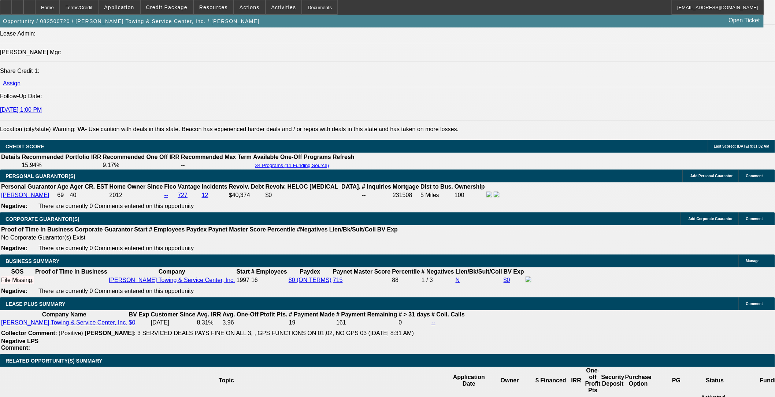
select select "1"
select select "2"
select select "6"
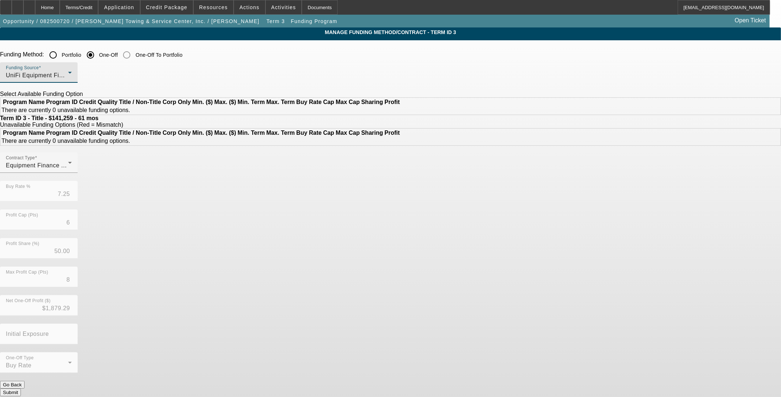
click at [68, 78] on div "UniFi Equipment Finance, Inc." at bounding box center [37, 75] width 62 height 9
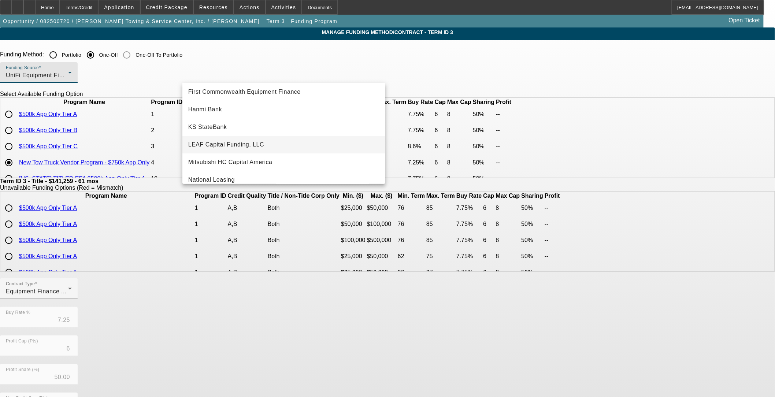
scroll to position [167, 0]
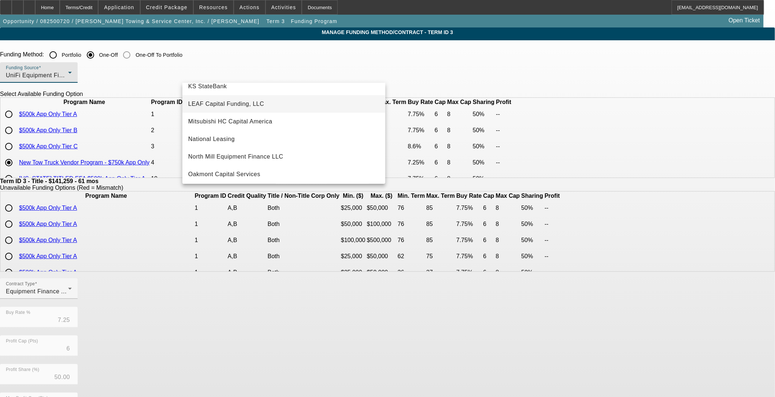
click at [302, 97] on mat-option "LEAF Capital Funding, LLC" at bounding box center [283, 104] width 203 height 18
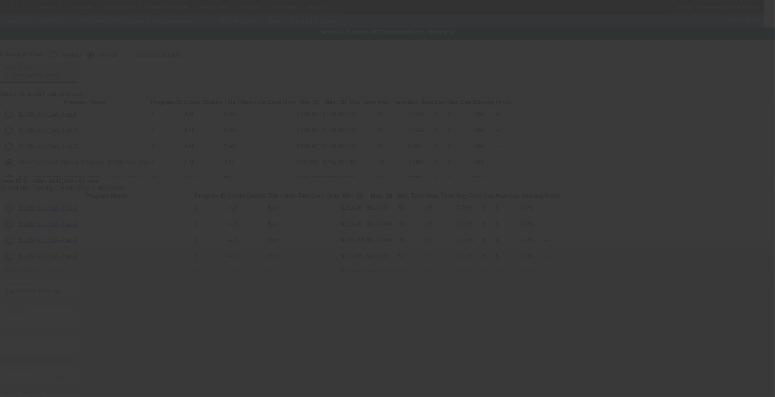
type input "6.90"
type input "10"
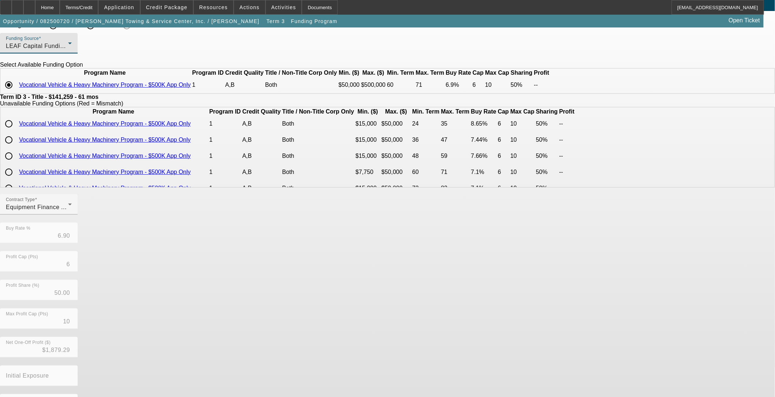
scroll to position [64, 0]
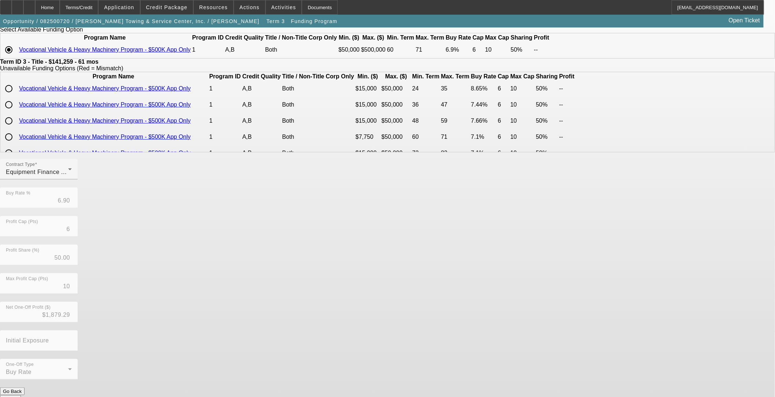
click at [21, 395] on button "Submit" at bounding box center [10, 399] width 21 height 8
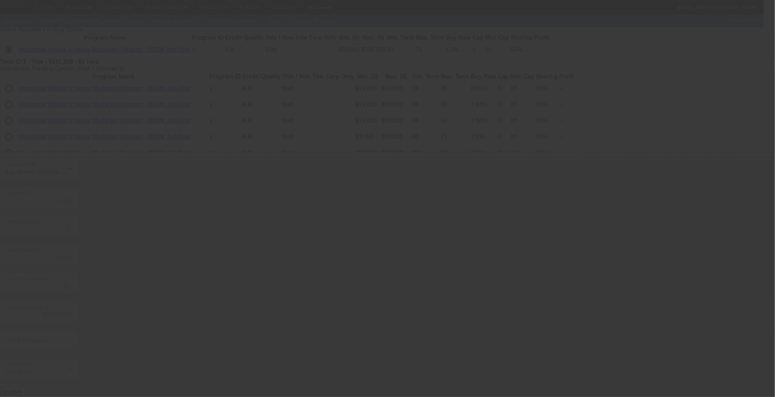
type input "7.25"
type input "8"
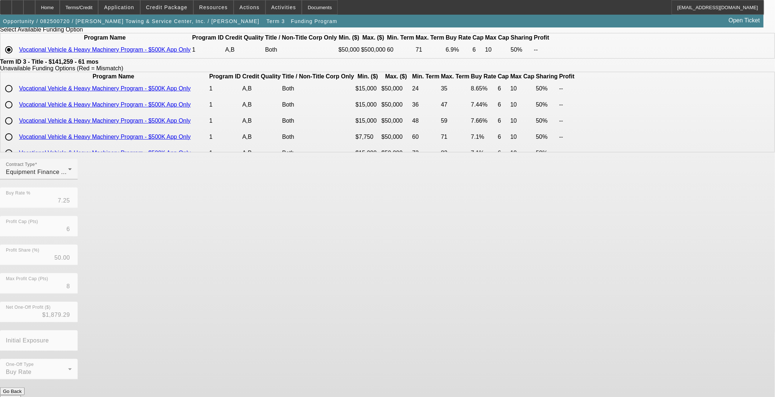
scroll to position [0, 0]
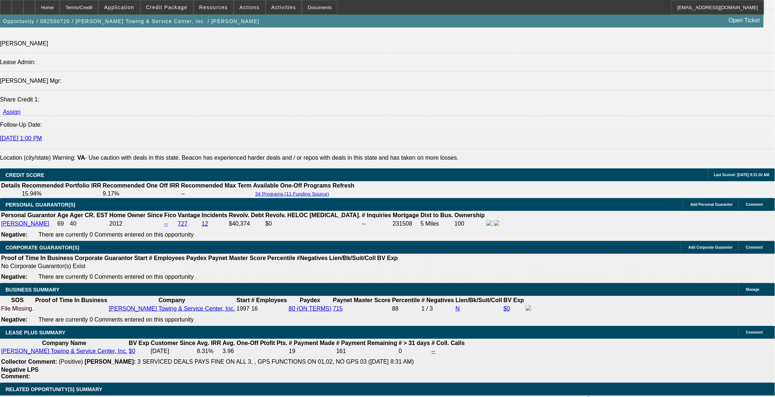
scroll to position [1043, 0]
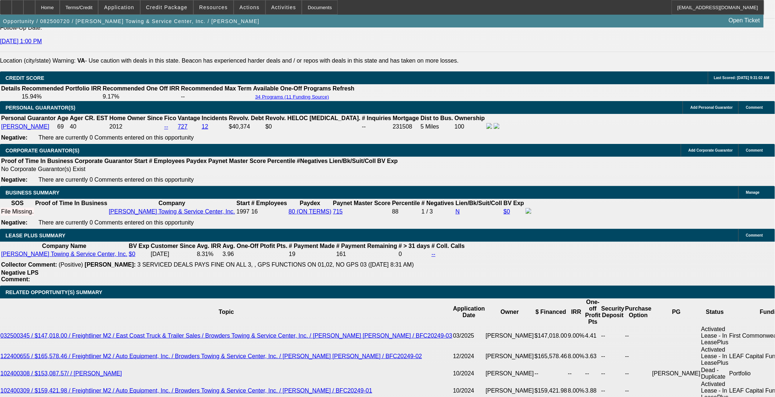
select select "0"
select select "2"
select select "0"
select select "6"
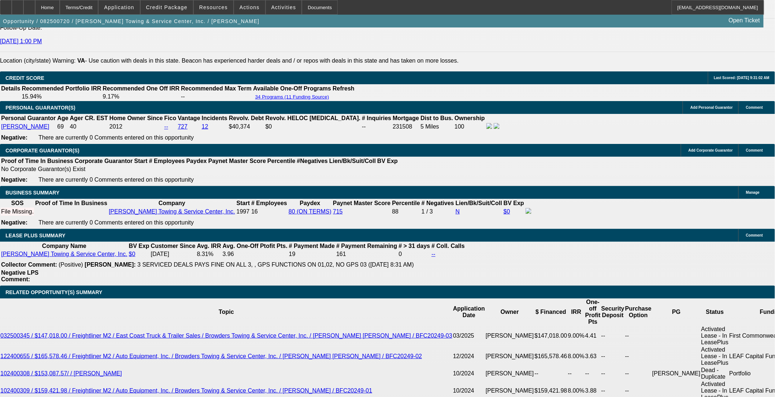
select select "0"
select select "2"
select select "0"
select select "6"
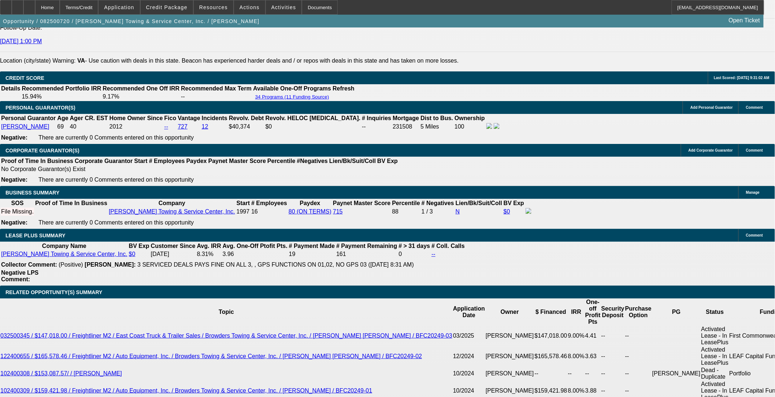
select select "0"
select select "2"
select select "0"
select select "6"
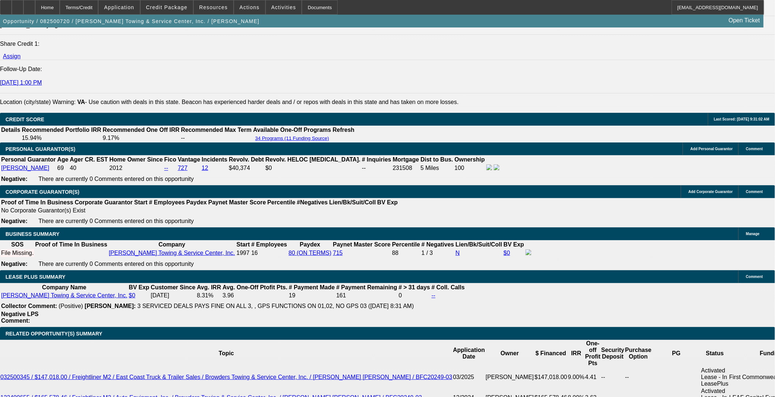
scroll to position [1002, 0]
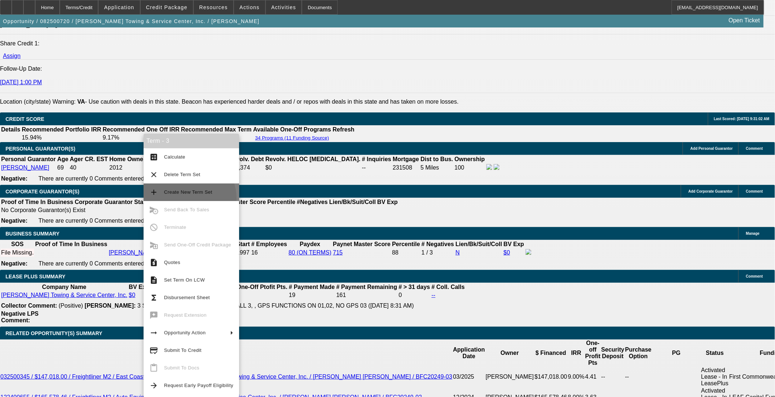
click at [187, 198] on button "add Create New Term Set" at bounding box center [191, 192] width 96 height 18
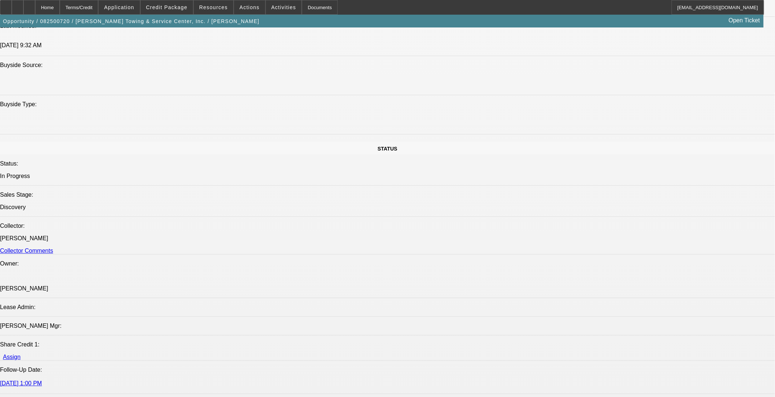
select select "0"
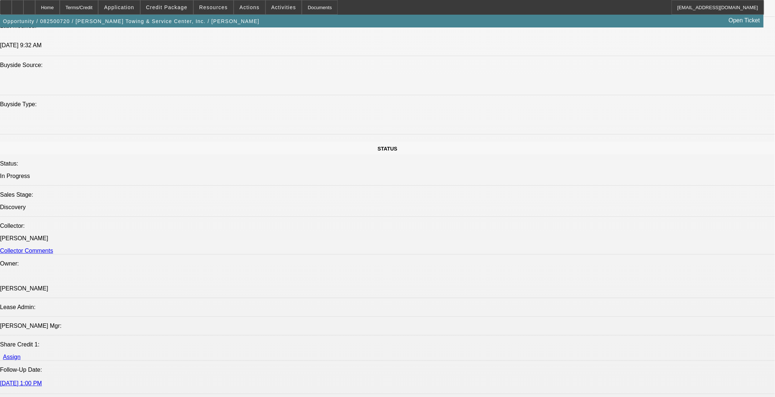
select select "0"
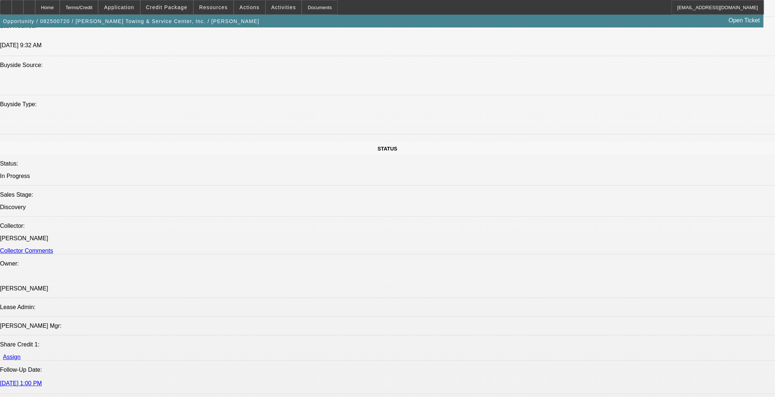
select select "0"
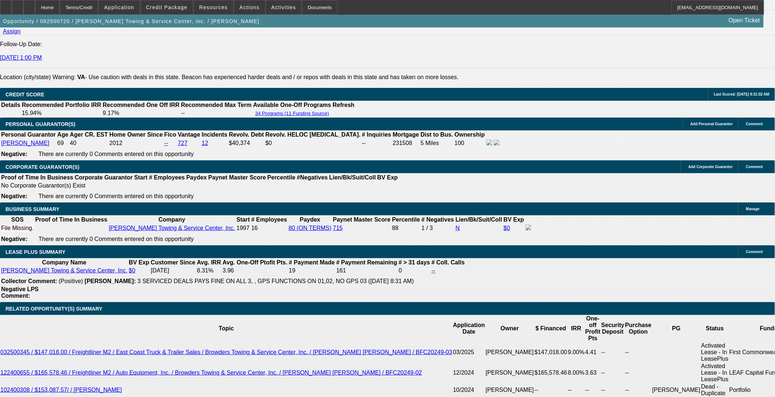
select select "1"
select select "2"
select select "6"
select select "1"
select select "2"
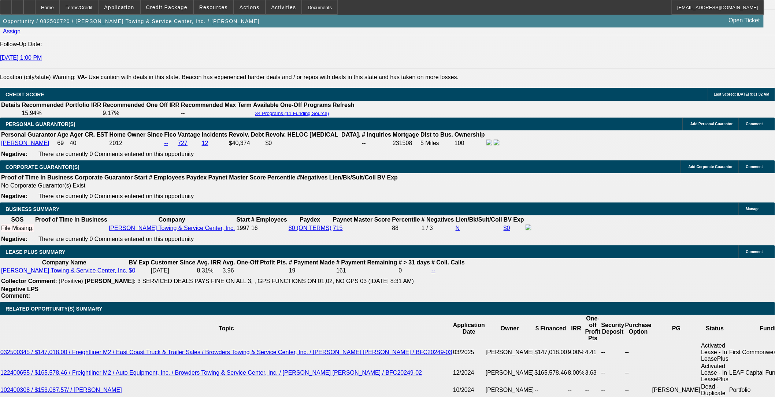
select select "6"
select select "1"
select select "2"
select select "6"
select select "1"
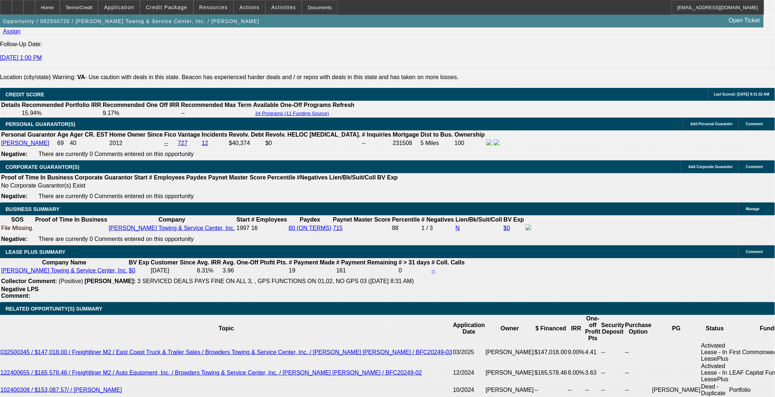
select select "2"
select select "6"
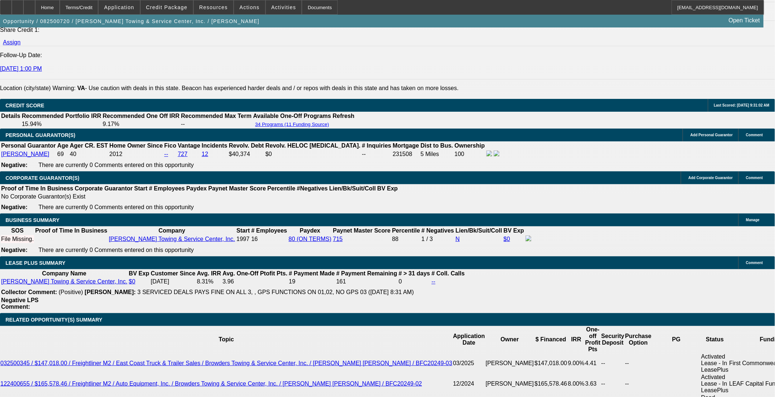
scroll to position [997, 0]
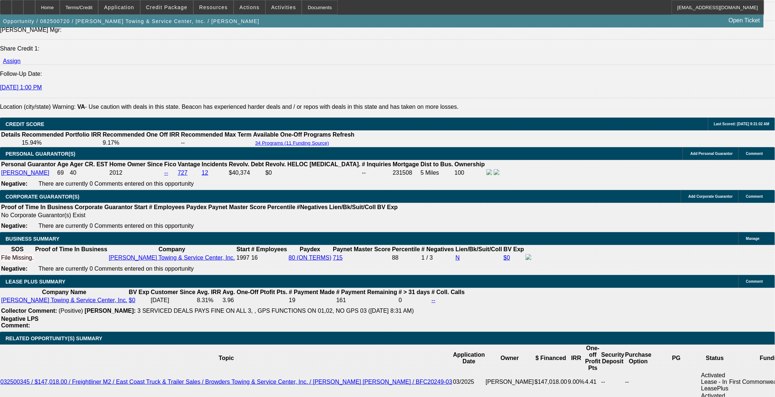
drag, startPoint x: 153, startPoint y: 249, endPoint x: 212, endPoint y: 247, distance: 59.7
type input "3"
type input "UNKNOWN"
type input "$47,676.25"
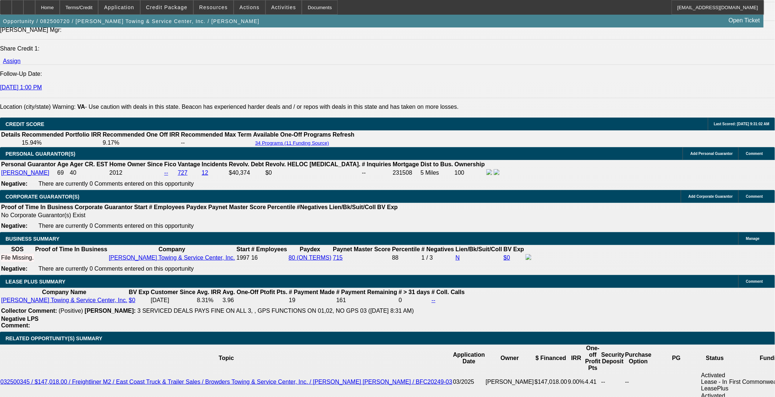
type input "36"
type input "$4,394.04"
type input "36"
drag, startPoint x: 123, startPoint y: 255, endPoint x: 201, endPoint y: 262, distance: 78.7
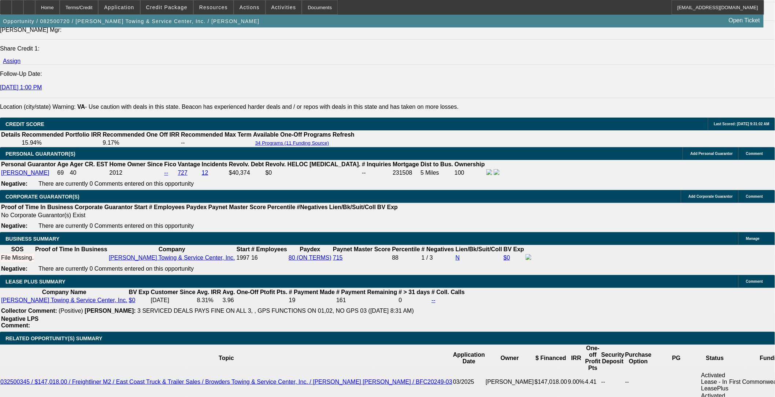
type input "$10,000.00"
drag, startPoint x: 115, startPoint y: 56, endPoint x: 108, endPoint y: 59, distance: 8.0
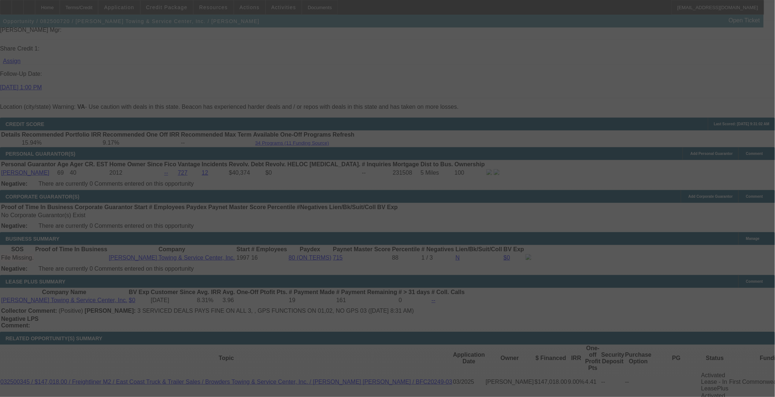
select select "0"
select select "2"
select select "0"
select select "6"
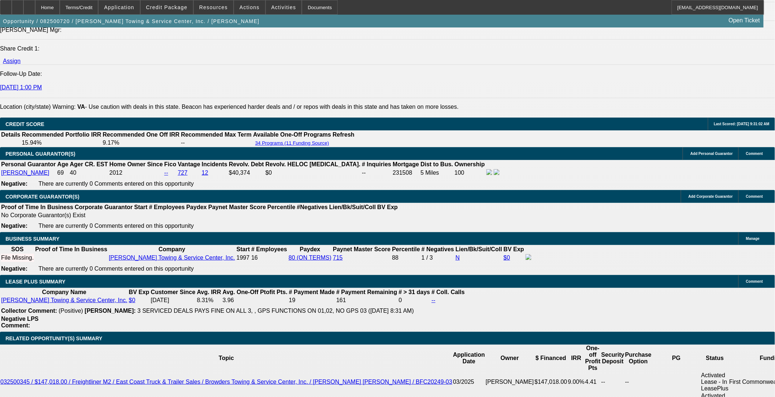
drag, startPoint x: 169, startPoint y: 246, endPoint x: 224, endPoint y: 246, distance: 54.9
type input "UNKNOWN"
type input "6"
type input "$4,297.38"
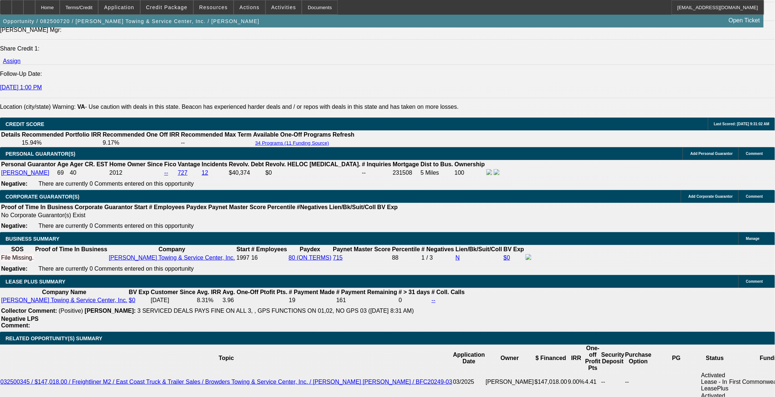
type input "6.5"
type input "$4,329.46"
type input "6.5"
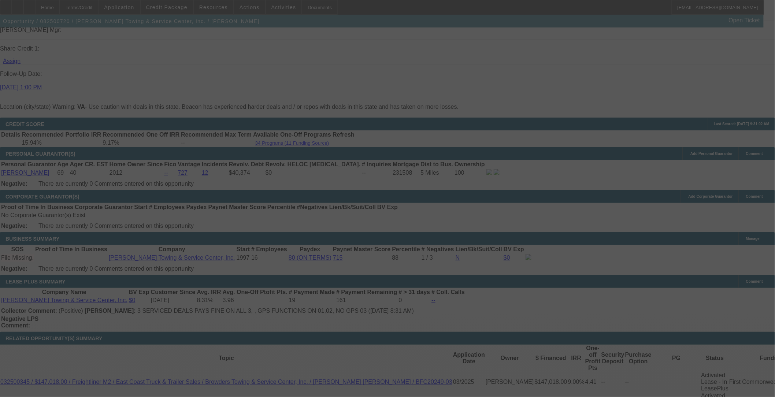
select select "0"
select select "2"
select select "0"
select select "6"
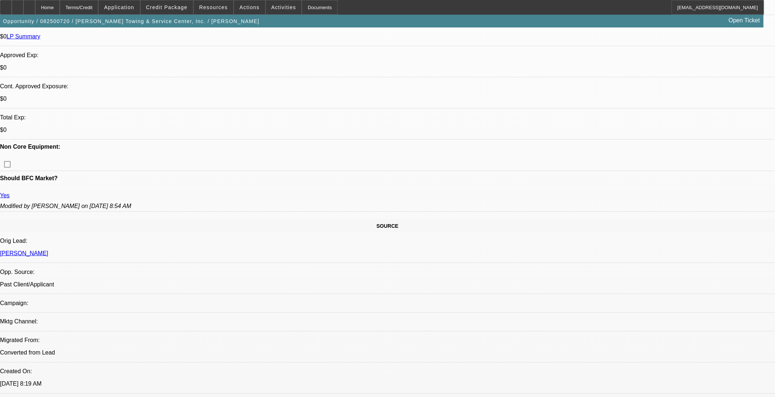
scroll to position [143, 0]
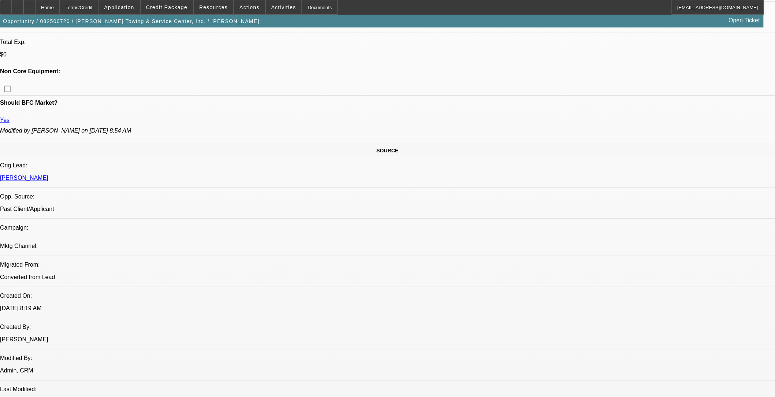
scroll to position [306, 0]
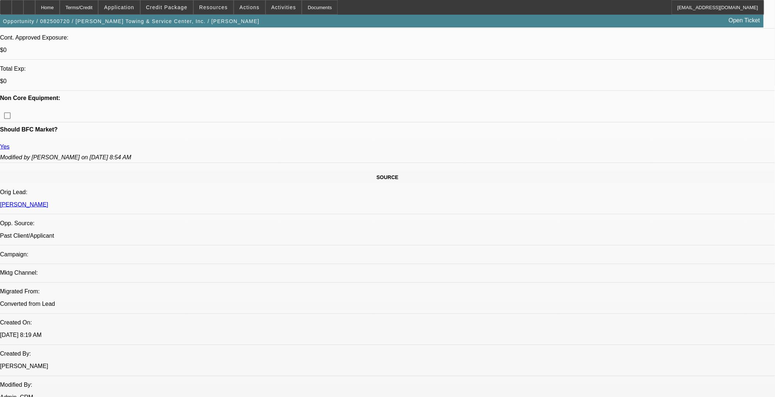
scroll to position [265, 0]
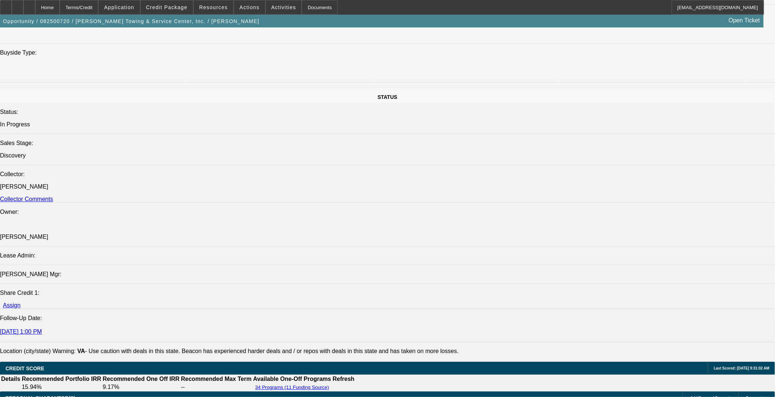
scroll to position [997, 0]
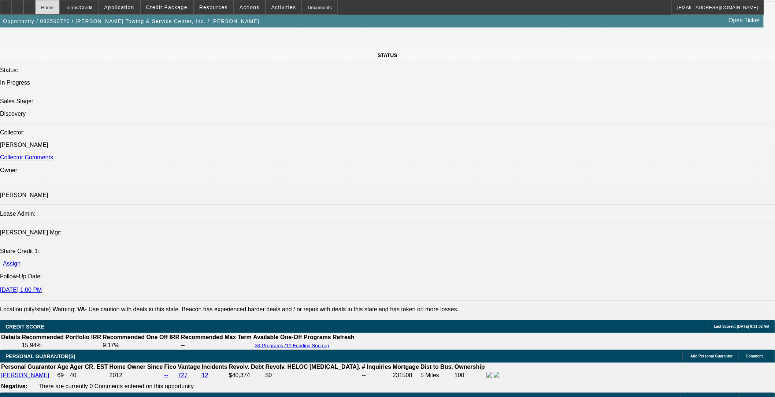
scroll to position [794, 0]
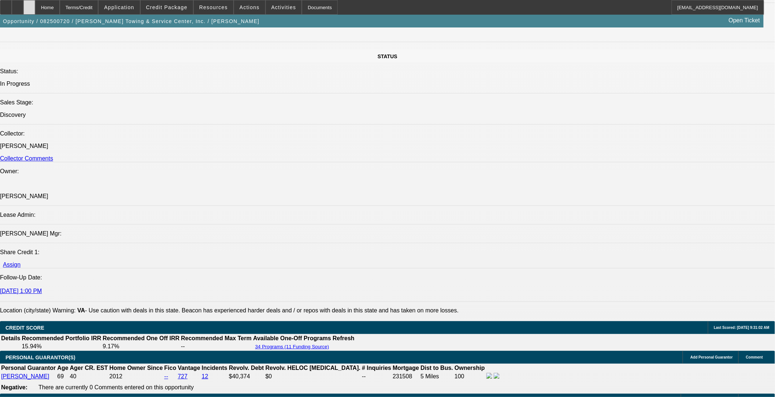
click at [35, 13] on div at bounding box center [29, 7] width 12 height 15
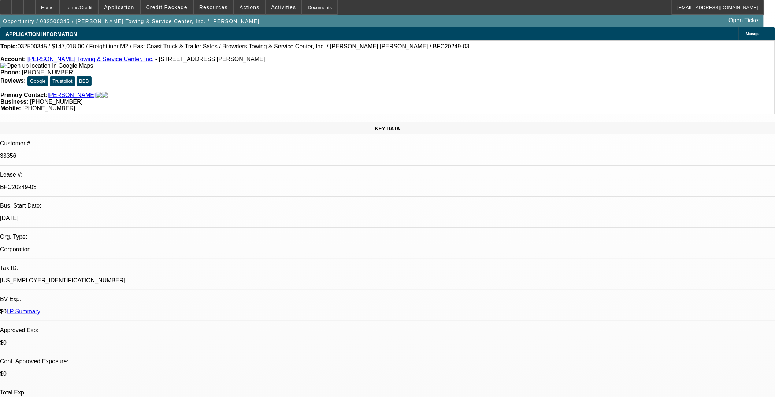
select select "0"
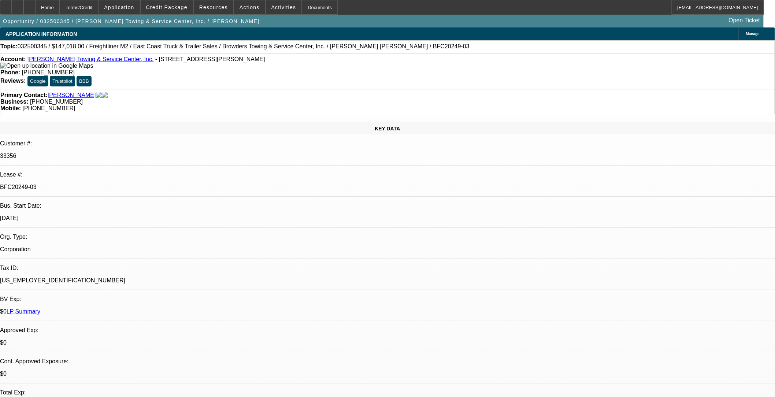
select select "0"
select select "1"
select select "2"
select select "6"
select select "1"
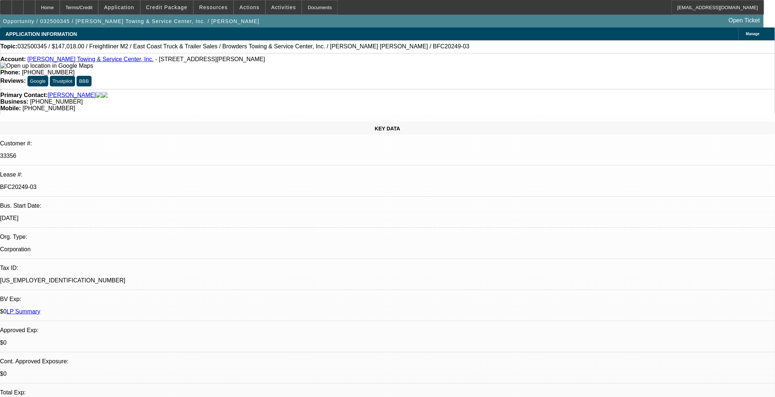
select select "2"
select select "6"
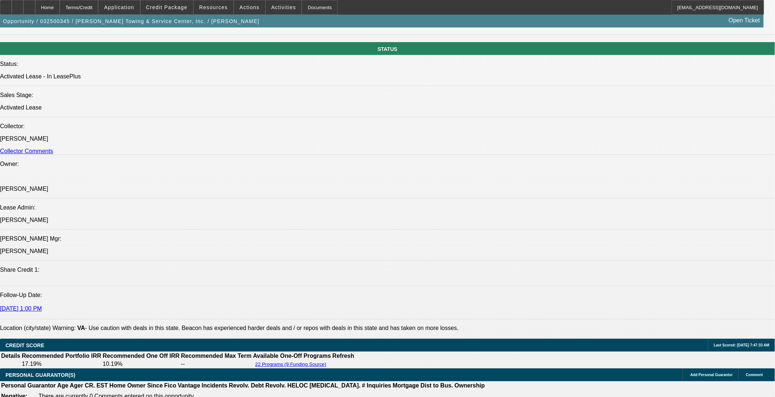
scroll to position [1017, 0]
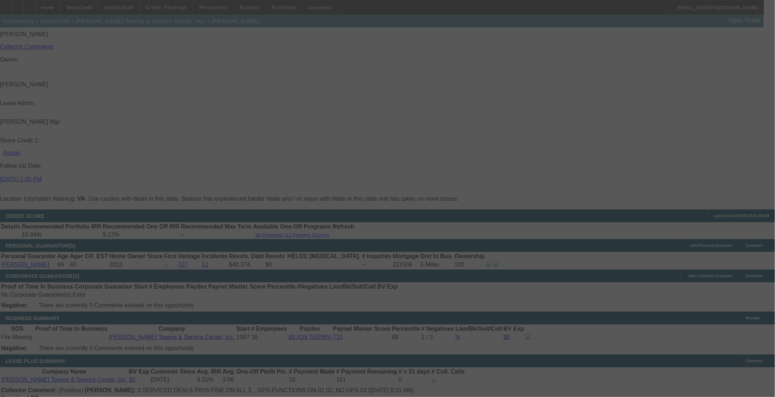
scroll to position [916, 0]
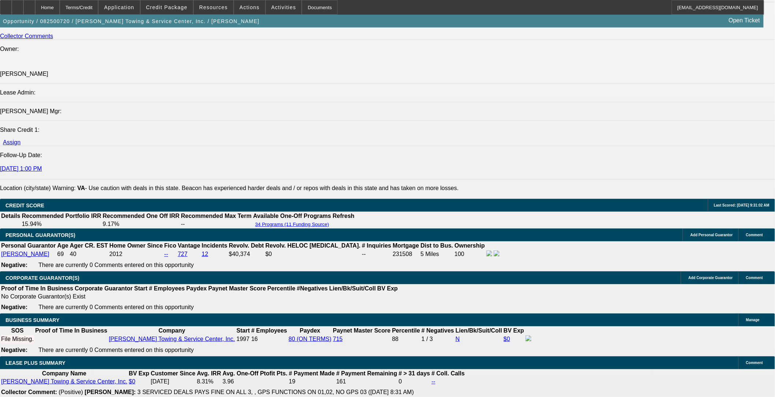
select select "0"
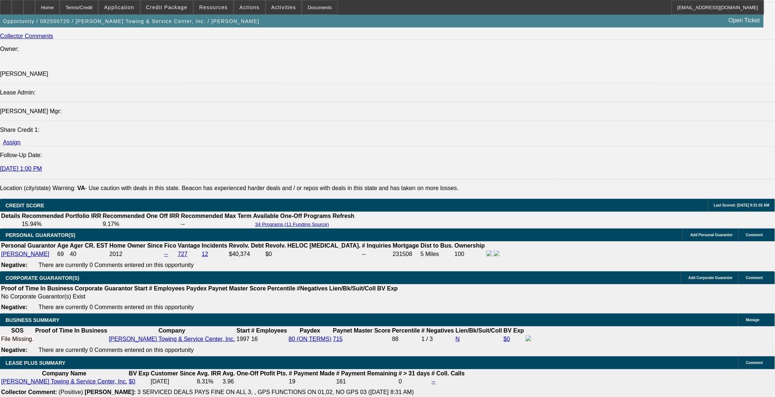
select select "0"
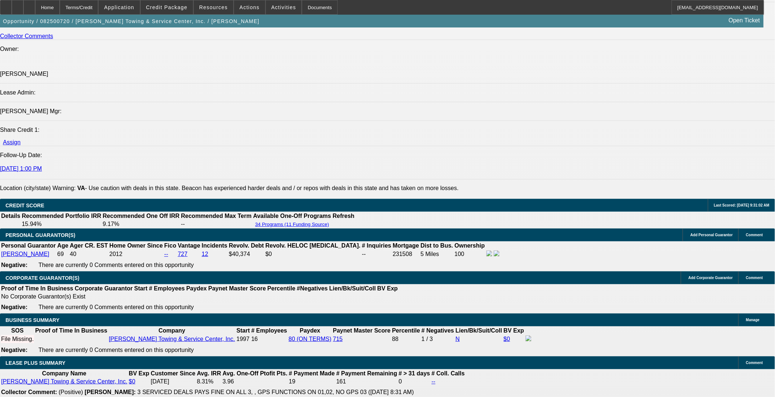
select select "0"
select select "1"
select select "2"
select select "6"
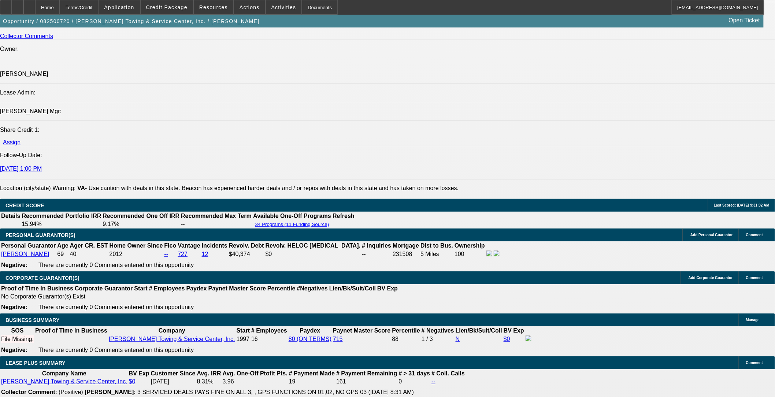
select select "1"
select select "2"
select select "6"
select select "1"
select select "2"
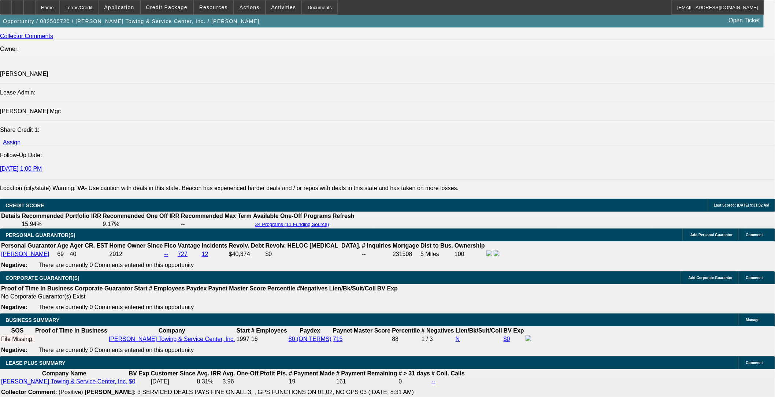
select select "6"
select select "1"
select select "2"
select select "6"
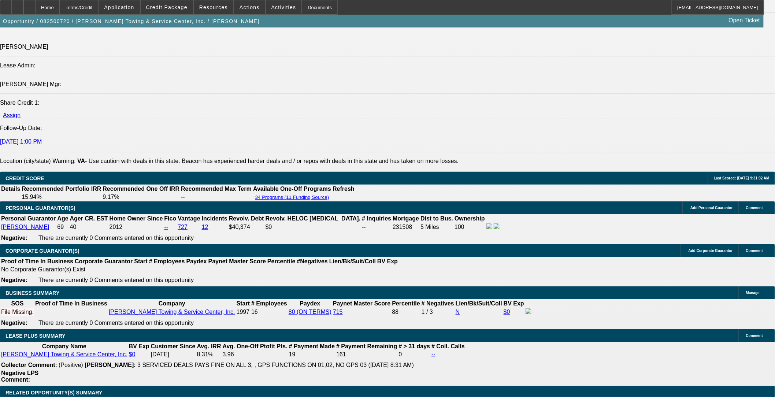
scroll to position [956, 0]
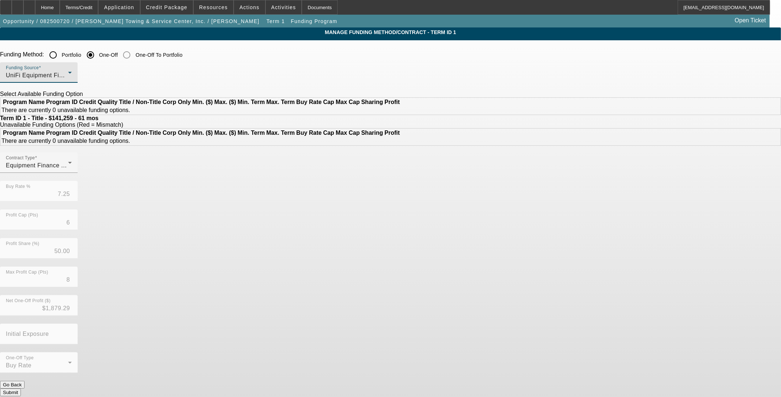
click at [68, 74] on div "UniFi Equipment Finance, Inc." at bounding box center [37, 75] width 62 height 9
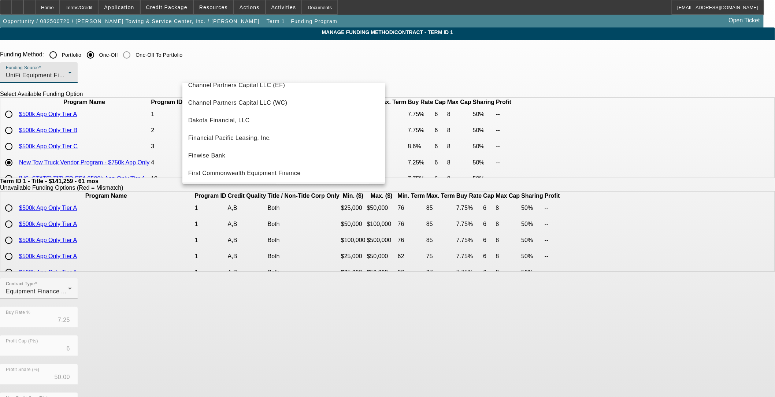
scroll to position [85, 0]
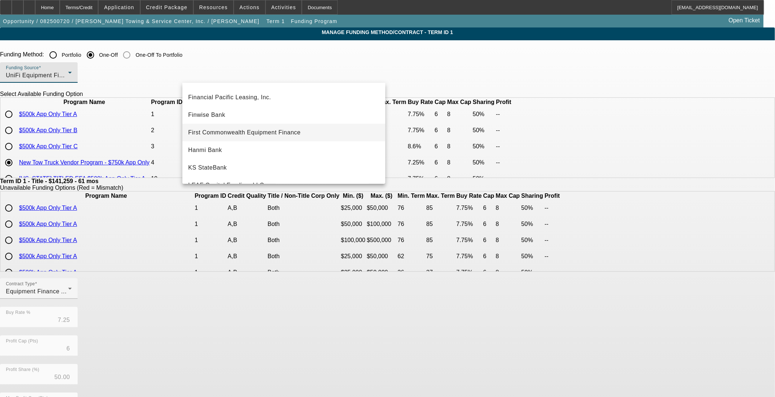
click at [275, 130] on span "First Commonwealth Equipment Finance" at bounding box center [244, 132] width 112 height 9
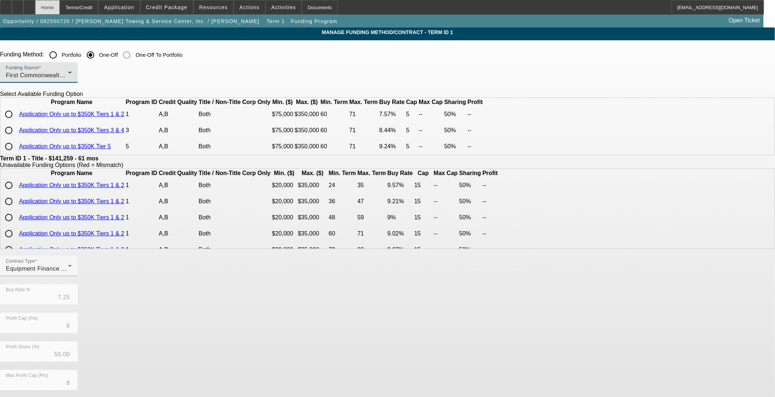
click at [60, 9] on div "Home" at bounding box center [47, 7] width 25 height 15
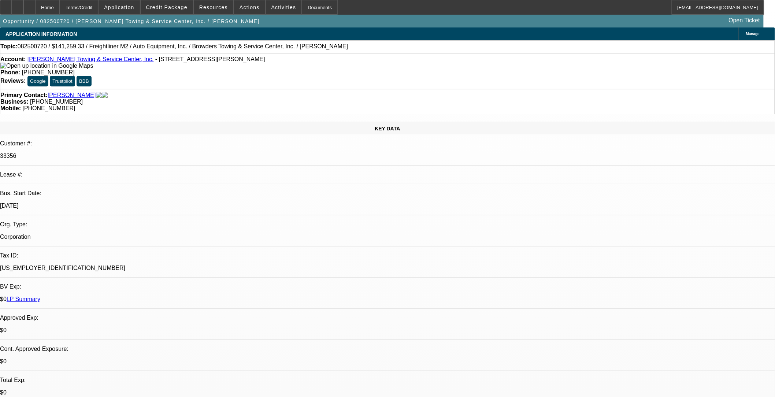
select select "0"
select select "2"
select select "0"
select select "6"
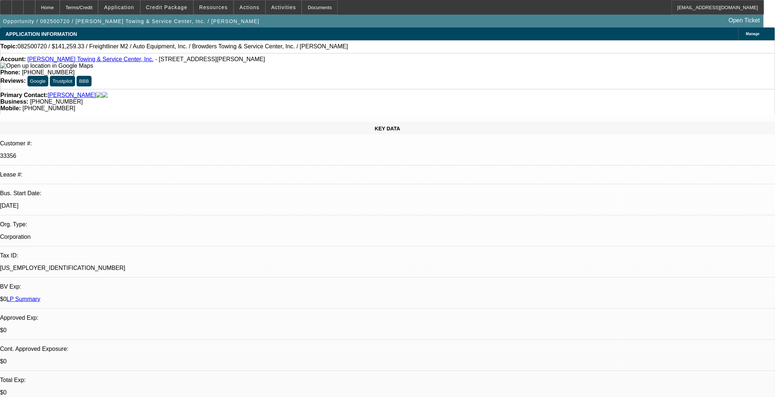
select select "0"
select select "2"
select select "0"
select select "6"
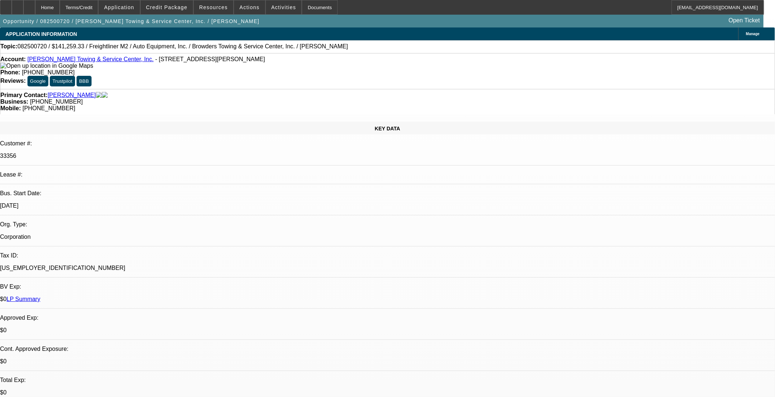
select select "0"
select select "2"
select select "0"
select select "6"
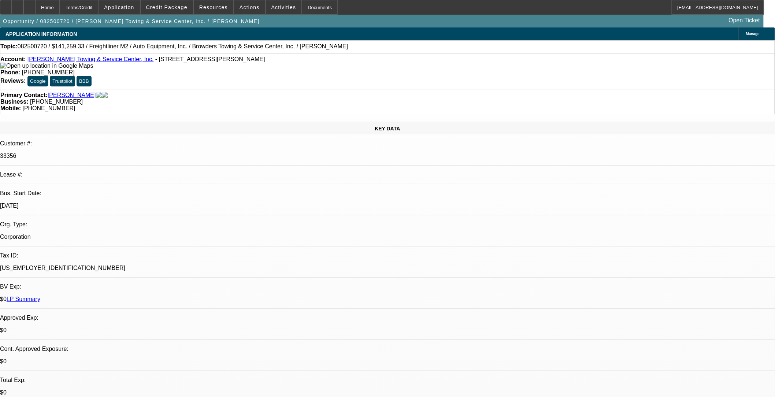
select select "0"
select select "2"
select select "0"
select select "6"
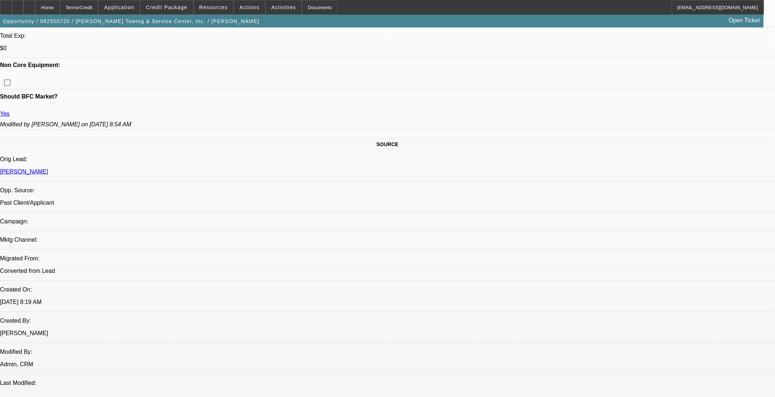
scroll to position [447, 0]
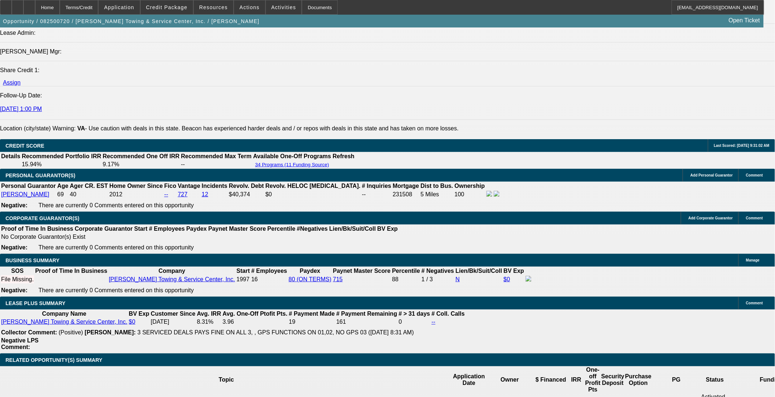
scroll to position [976, 0]
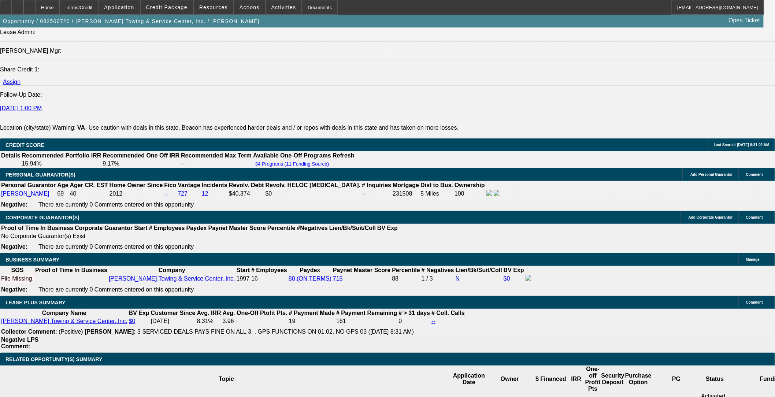
scroll to position [0, 0]
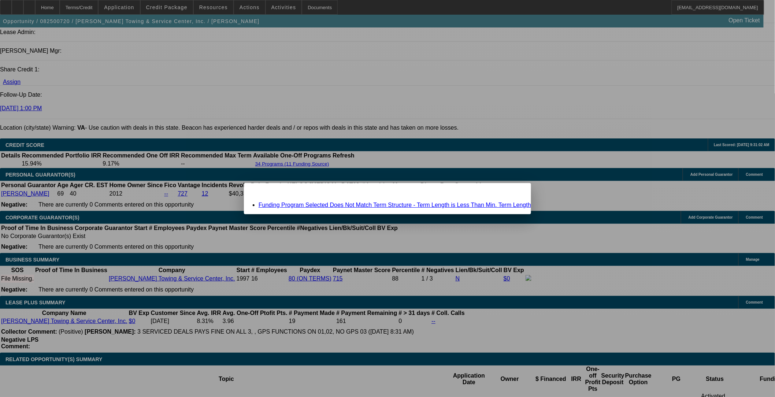
click at [448, 206] on link "Funding Program Selected Does Not Match Term Structure - Term Length is Less Th…" at bounding box center [394, 205] width 272 height 6
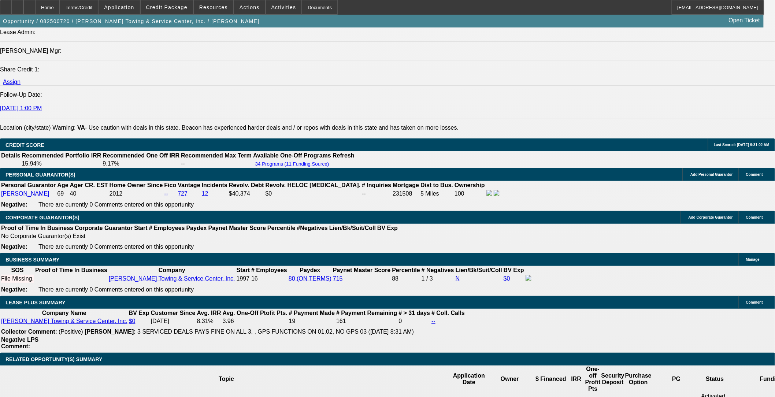
scroll to position [976, 0]
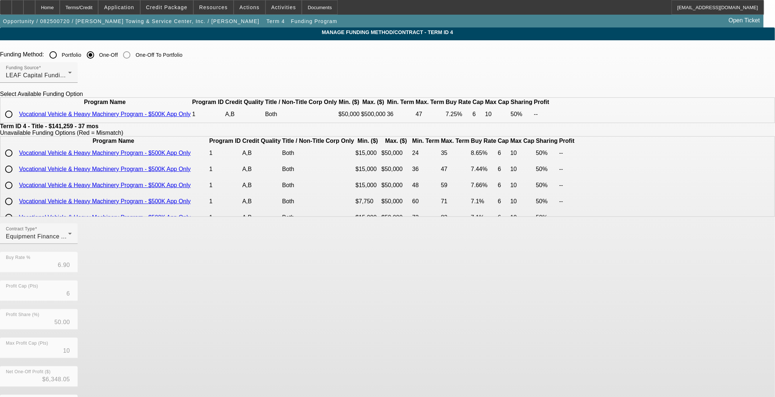
click at [16, 122] on input "radio" at bounding box center [8, 114] width 15 height 15
radio input "true"
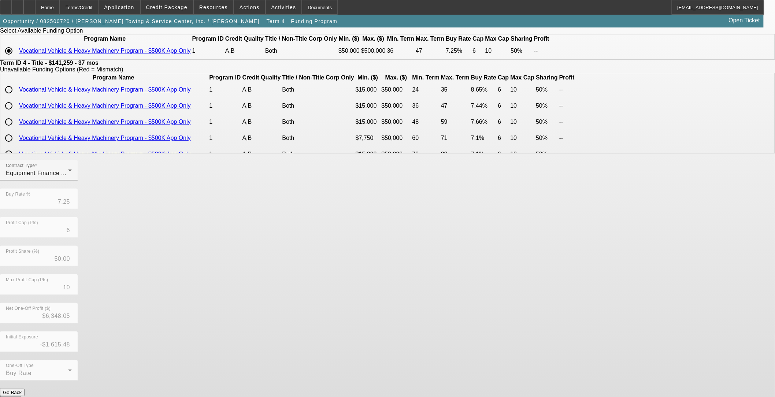
scroll to position [64, 0]
click at [21, 395] on button "Submit" at bounding box center [10, 399] width 21 height 8
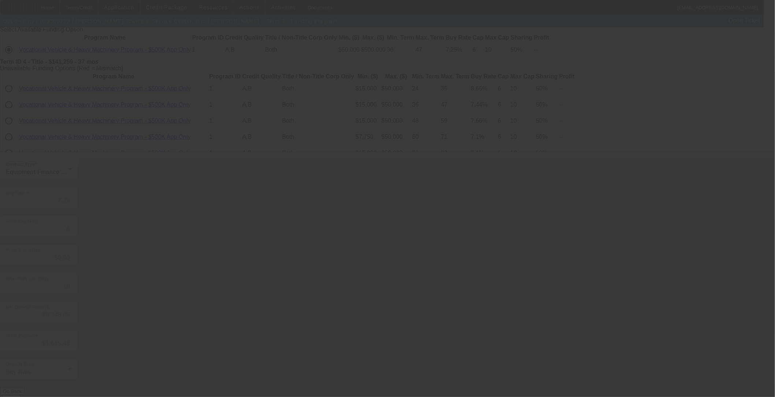
type input "6.90"
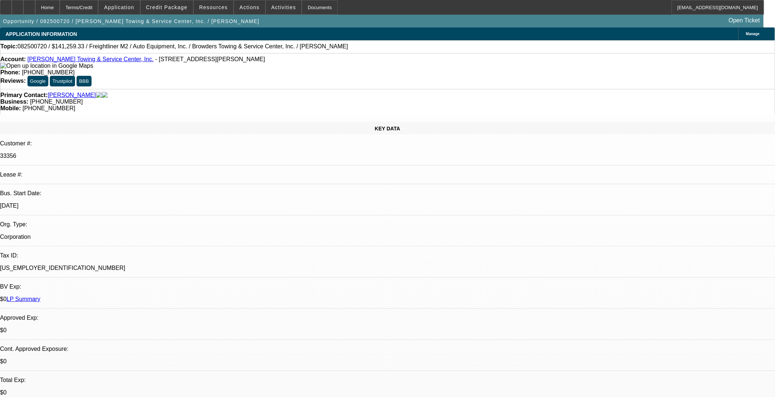
select select "0"
select select "2"
select select "0"
select select "6"
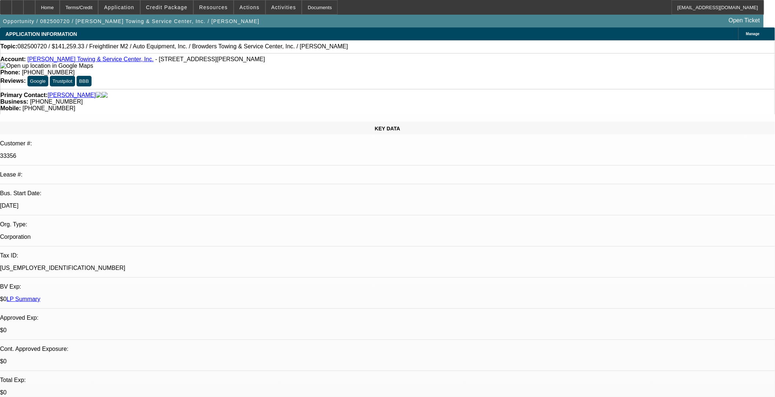
select select "0"
select select "2"
select select "0"
select select "6"
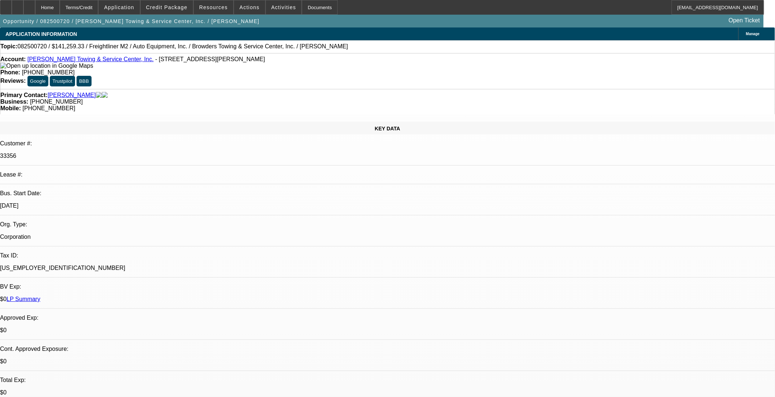
select select "0"
select select "2"
select select "0"
select select "6"
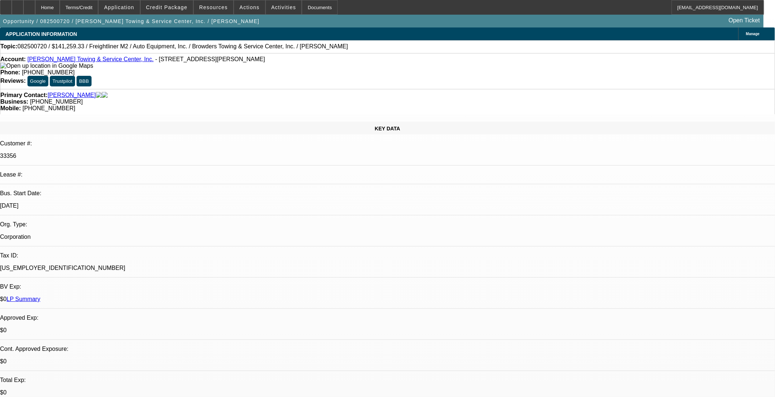
select select "0"
select select "2"
select select "0"
select select "6"
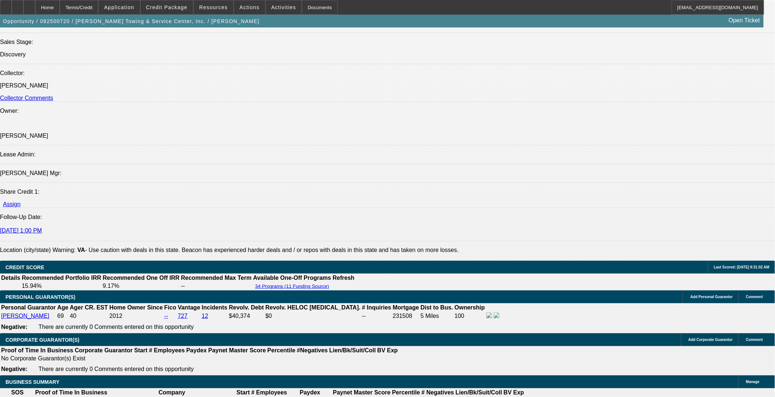
scroll to position [1017, 0]
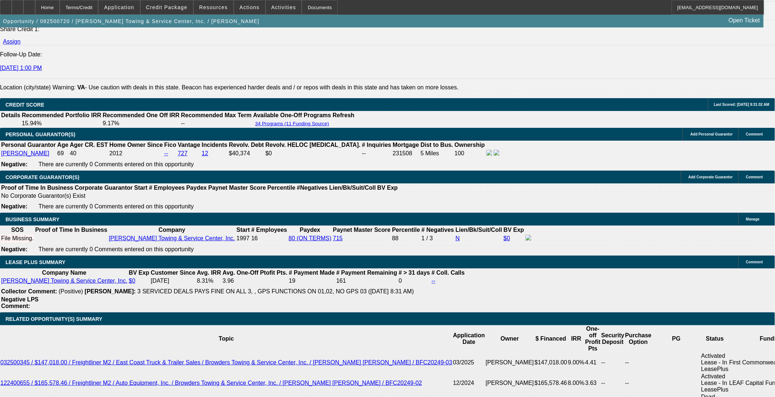
type input "UNKNOWN"
type input "7."
type input "$2,797.10"
type input "7.7"
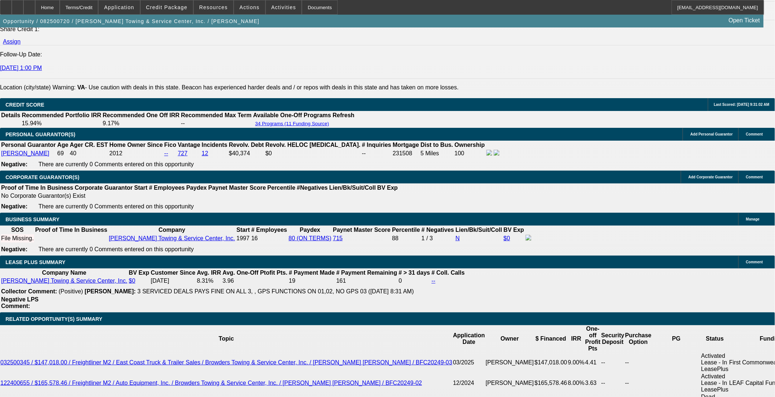
type input "$2,843.99"
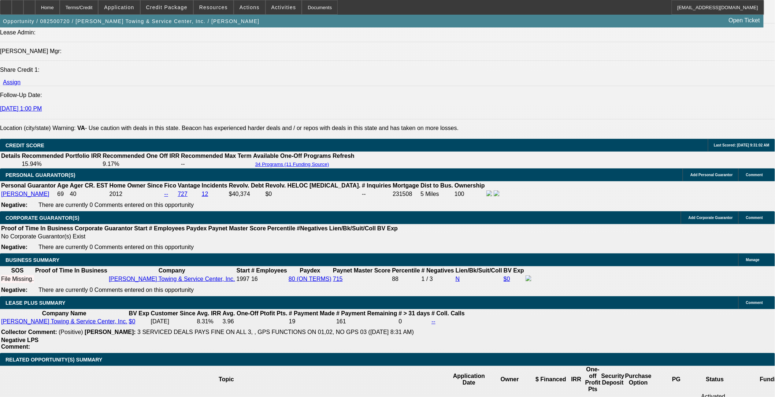
type input "7.7"
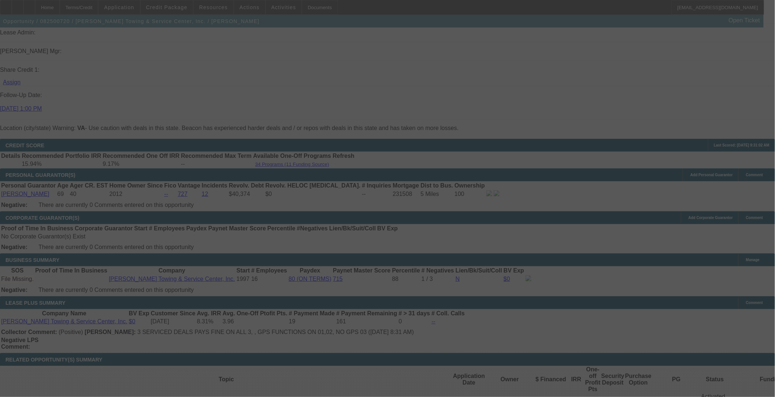
select select "0"
select select "2"
select select "0"
select select "6"
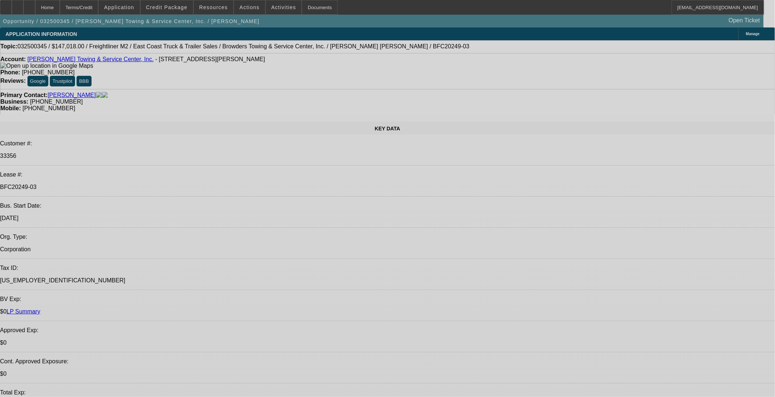
select select "0"
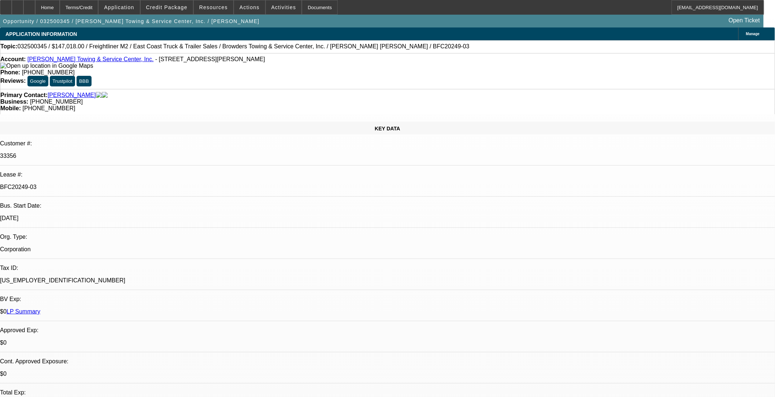
select select "0"
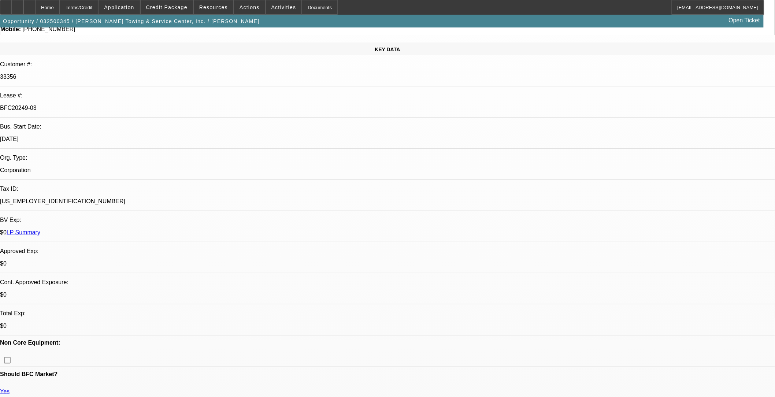
select select "1"
select select "2"
select select "6"
select select "1"
select select "2"
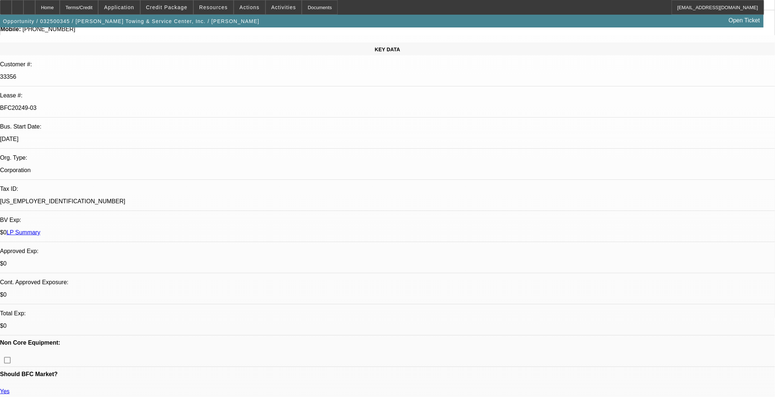
select select "6"
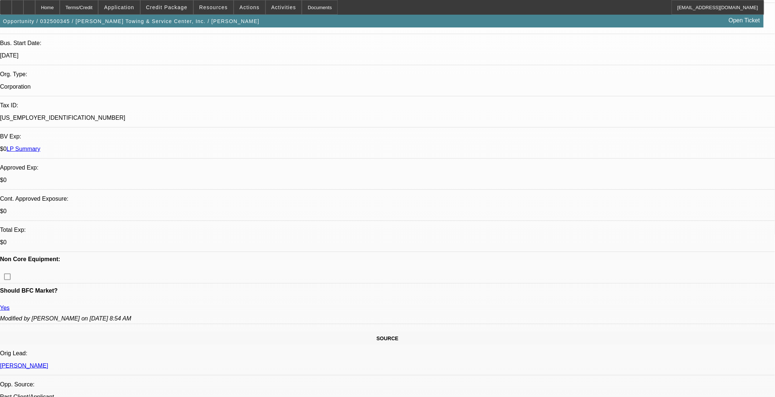
scroll to position [569, 0]
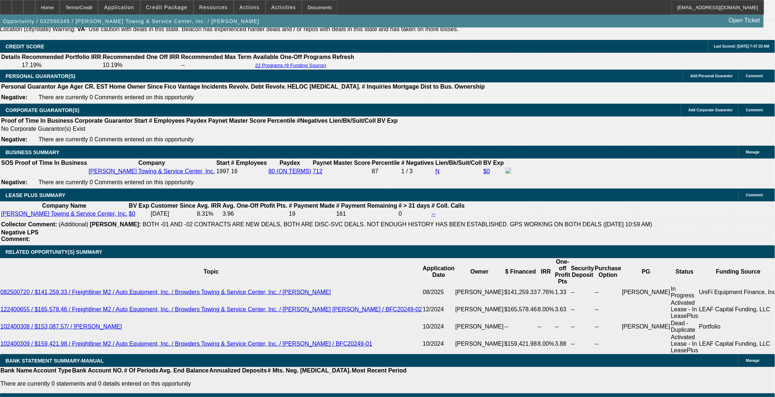
scroll to position [1098, 0]
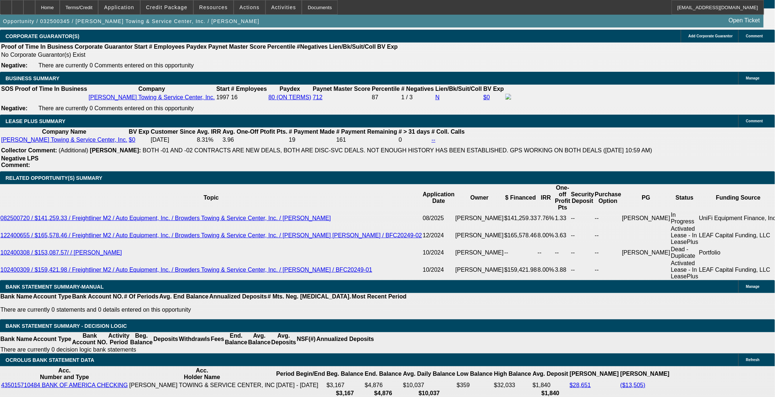
scroll to position [1139, 0]
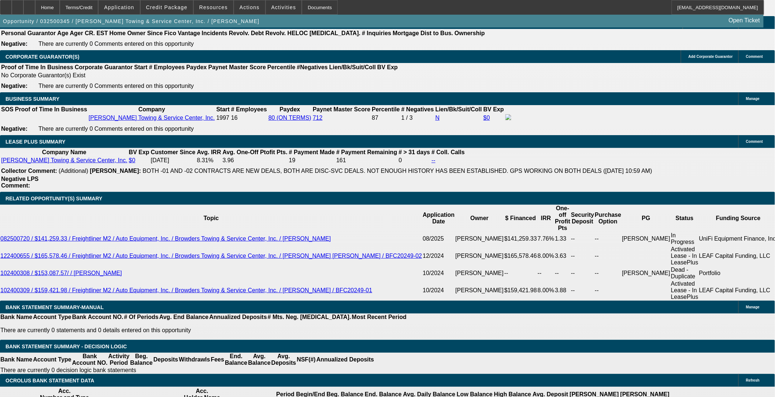
scroll to position [1220, 0]
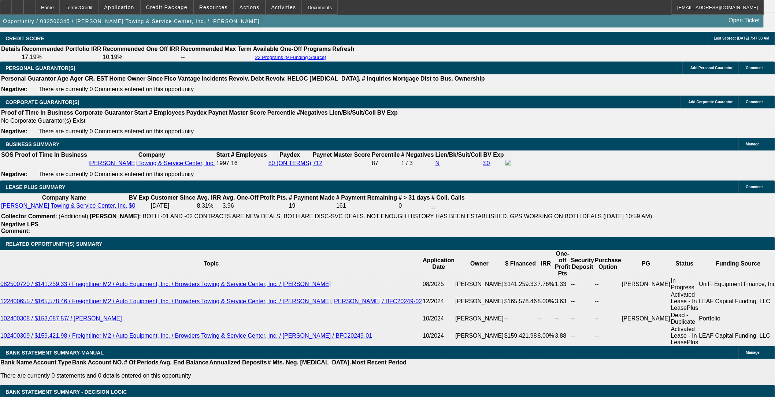
scroll to position [1098, 0]
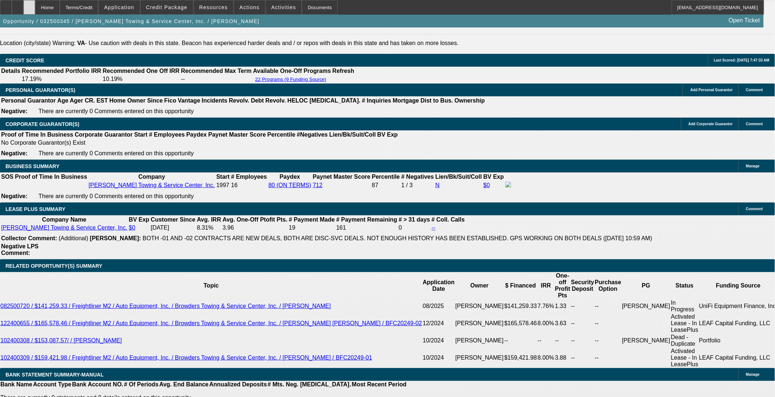
click at [29, 5] on icon at bounding box center [29, 5] width 0 height 0
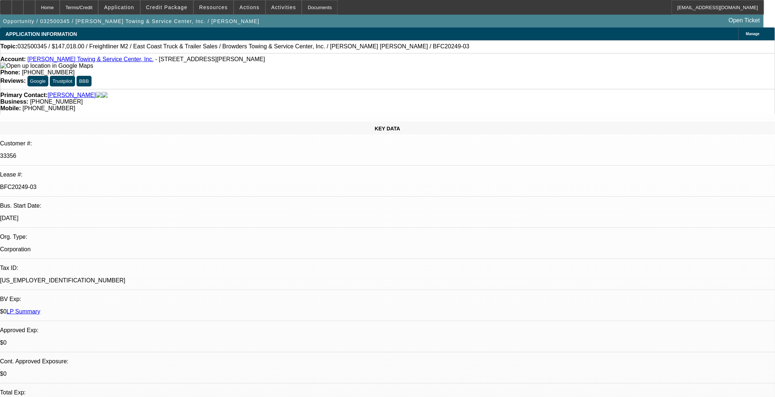
select select "0"
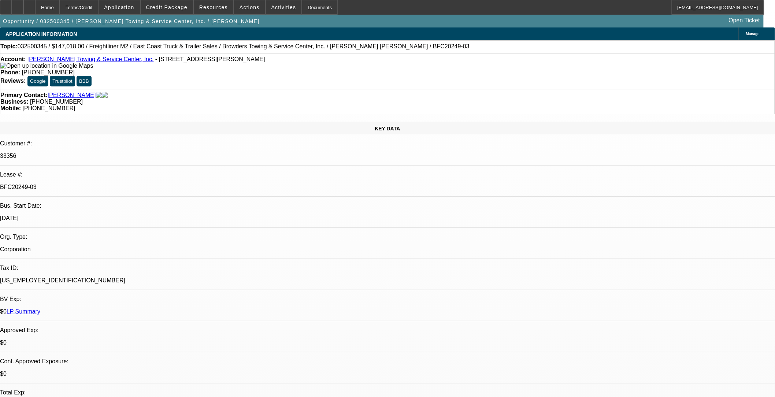
select select "0"
select select "1"
select select "2"
select select "6"
select select "1"
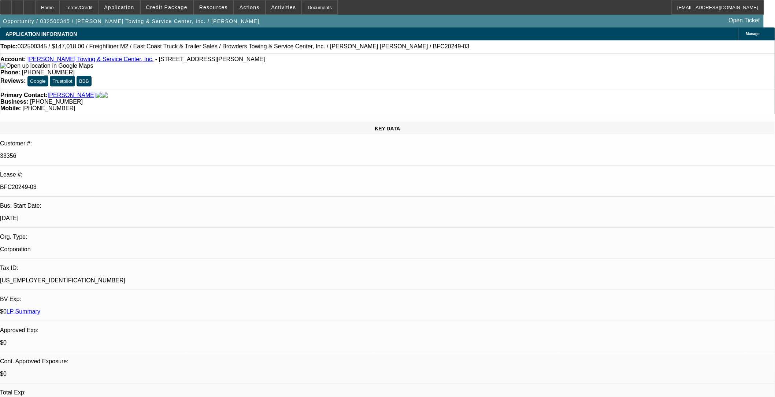
select select "2"
select select "6"
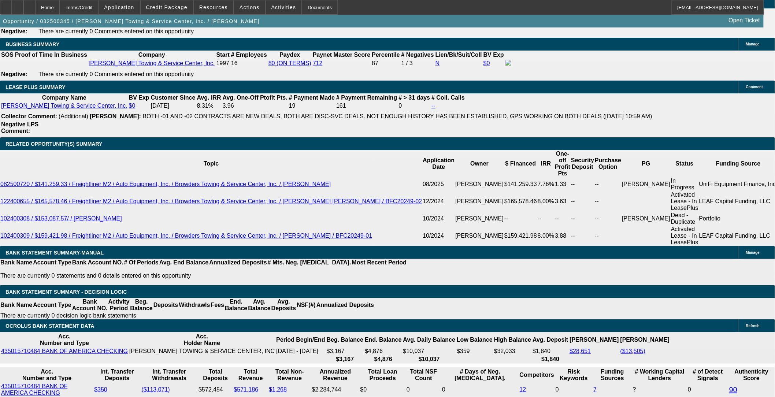
scroll to position [284, 0]
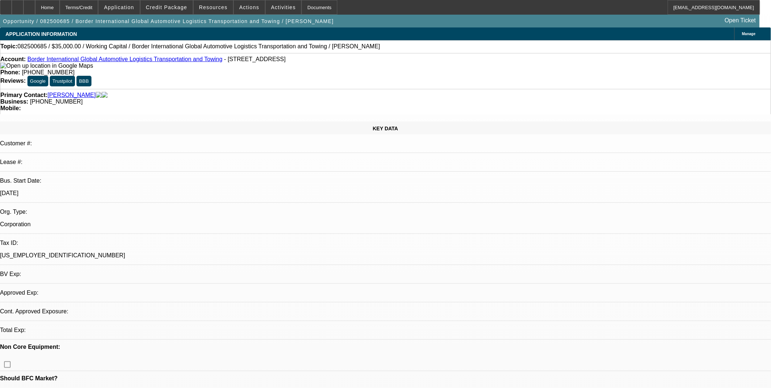
select select "0"
select select "1"
select select "2"
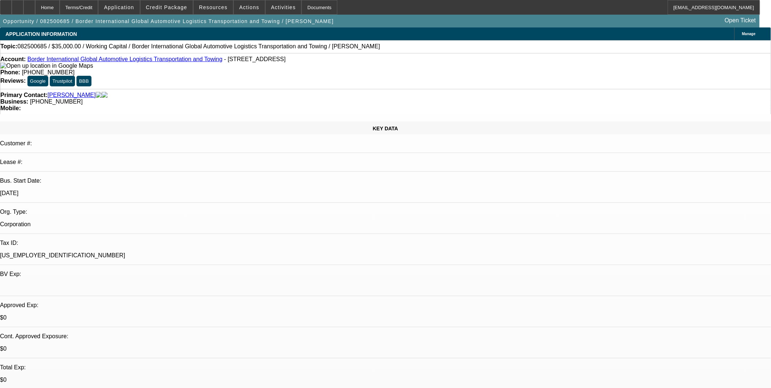
select select "6"
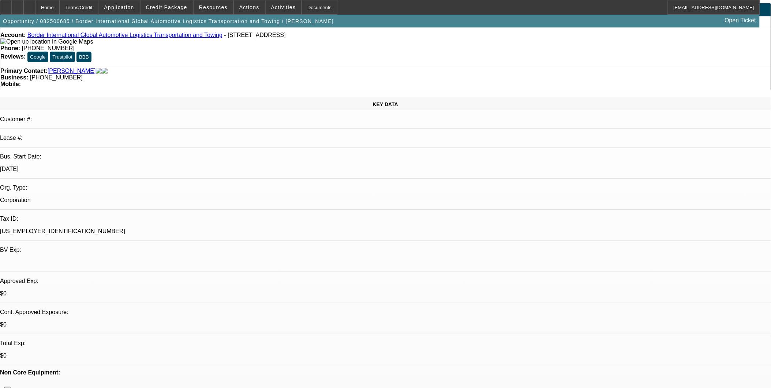
scroll to position [22, 0]
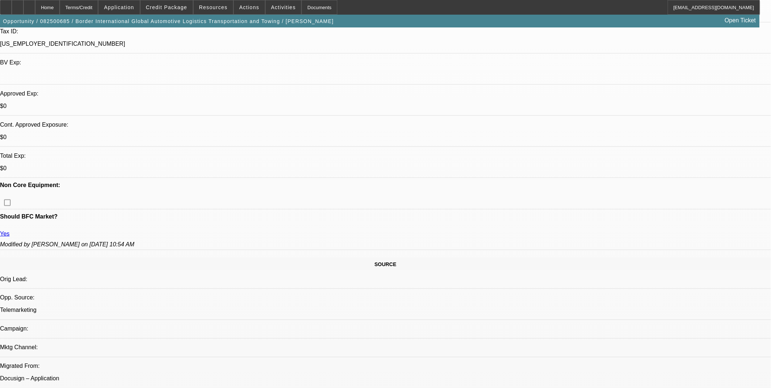
scroll to position [225, 0]
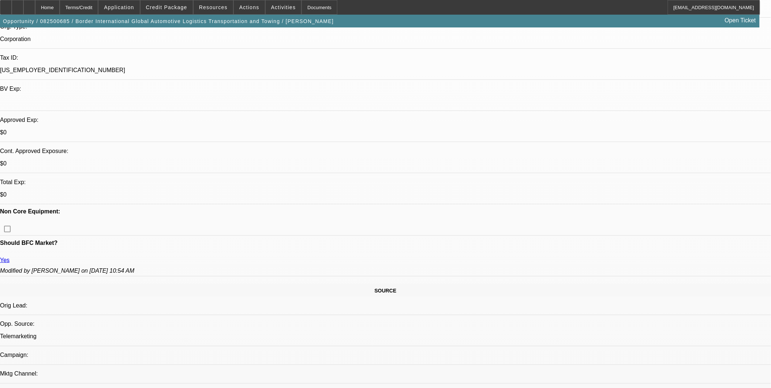
scroll to position [185, 0]
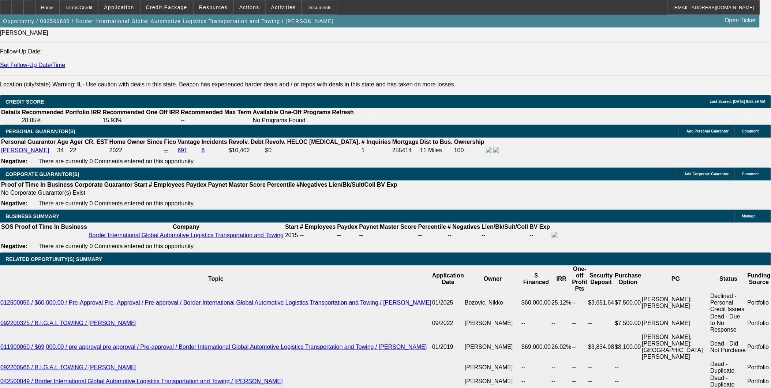
scroll to position [998, 0]
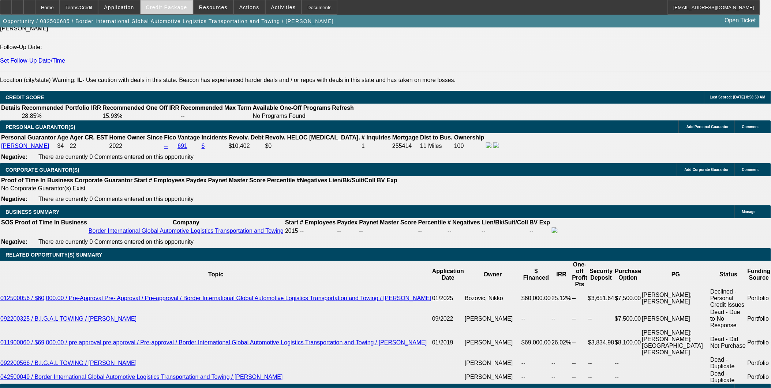
click at [176, 5] on span "Credit Package" at bounding box center [166, 7] width 41 height 6
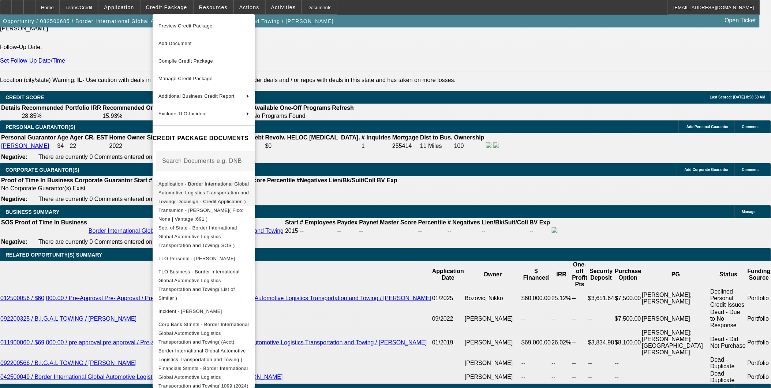
click at [222, 188] on span "Application - Border International Global Automotive Logistics Transportation a…" at bounding box center [204, 192] width 91 height 26
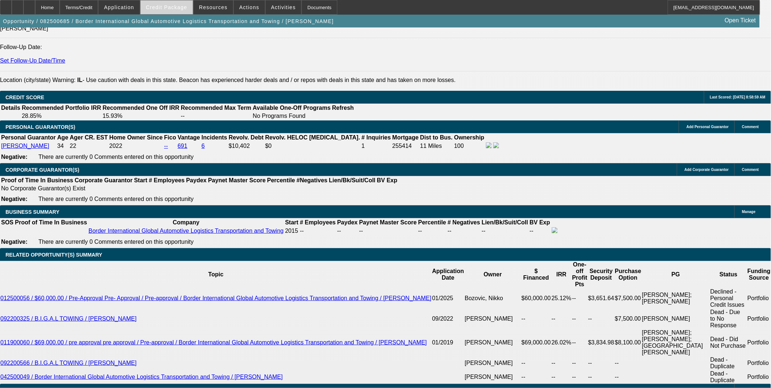
click at [184, 8] on span "Credit Package" at bounding box center [166, 7] width 41 height 6
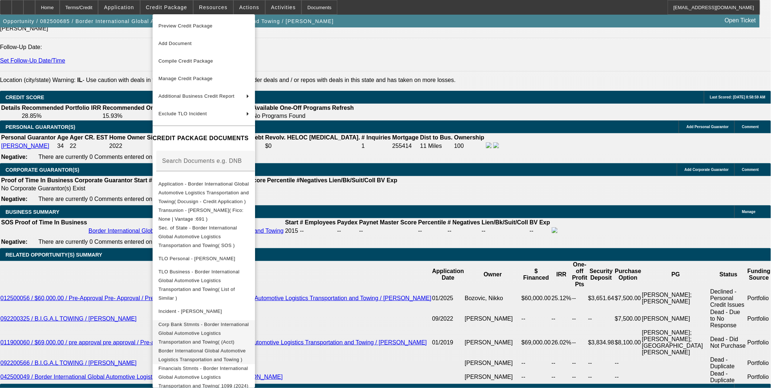
click at [219, 320] on span "Corp Bank Stmnts - Border International Global Automotive Logistics Transportat…" at bounding box center [204, 342] width 91 height 44
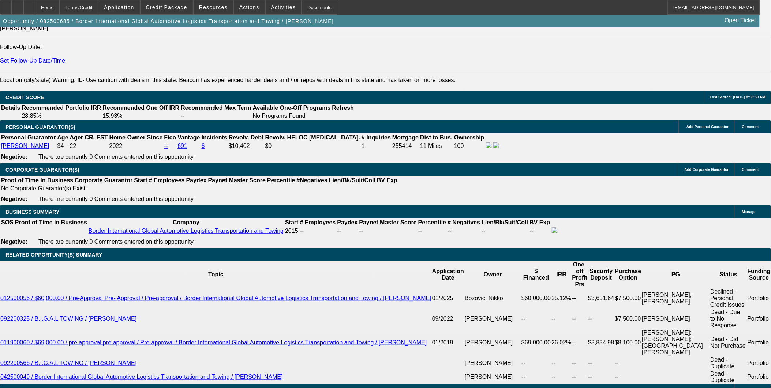
click at [164, 8] on span "Credit Package" at bounding box center [166, 7] width 41 height 6
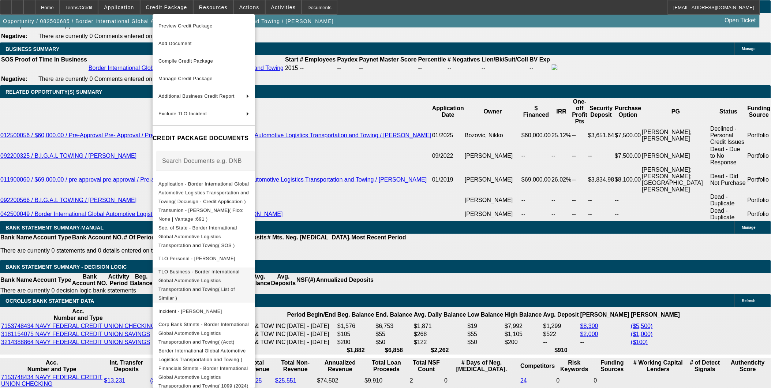
scroll to position [1324, 0]
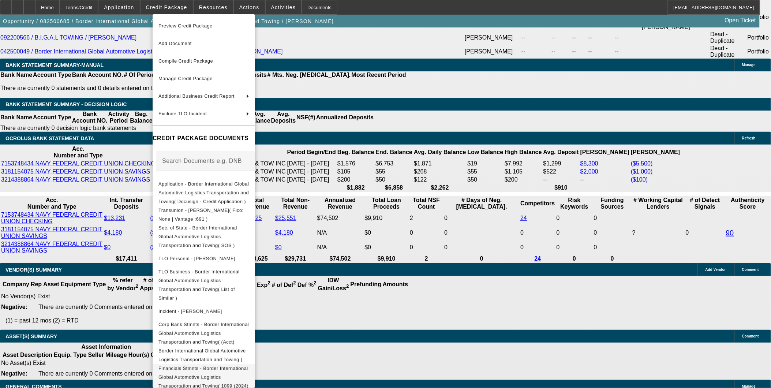
click at [249, 365] on span "Financials Stmnts - Border International Global Automotive Logistics Transporta…" at bounding box center [204, 381] width 90 height 32
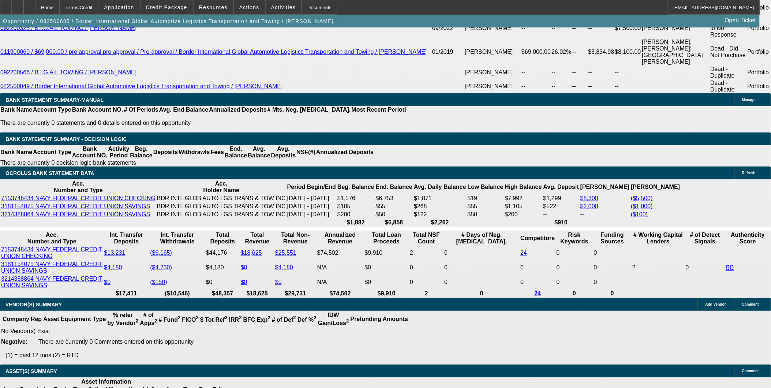
scroll to position [1202, 0]
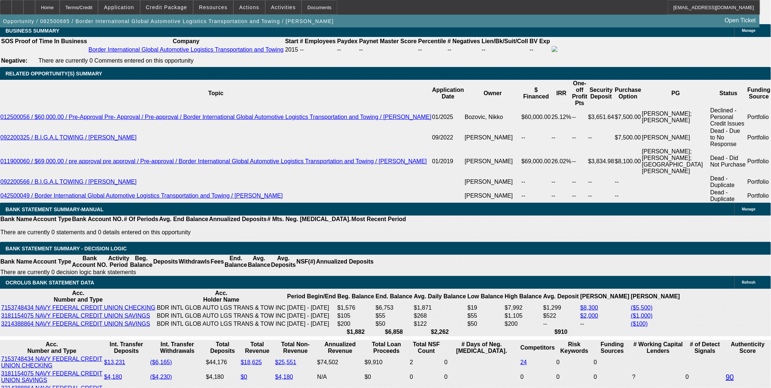
scroll to position [1161, 0]
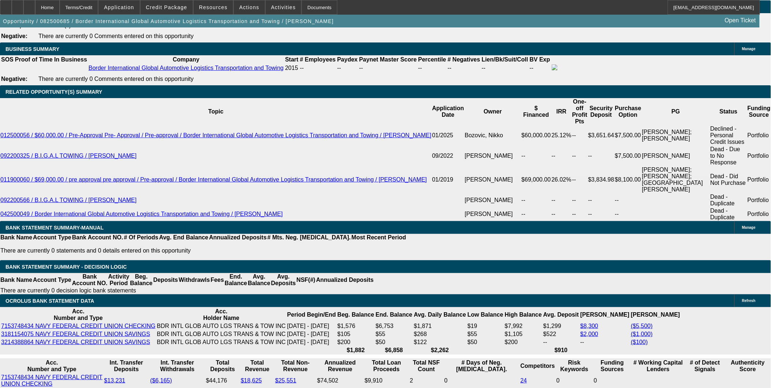
drag, startPoint x: 168, startPoint y: 220, endPoint x: 209, endPoint y: 220, distance: 41.4
type input "UNKNOWN"
type input "8"
drag, startPoint x: 158, startPoint y: 218, endPoint x: 176, endPoint y: 222, distance: 19.1
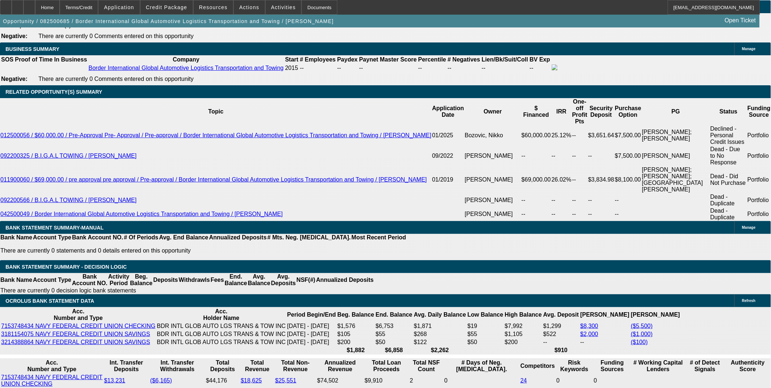
type input "$2,459.71"
type input "2"
type input "$17,675.19"
type input "20"
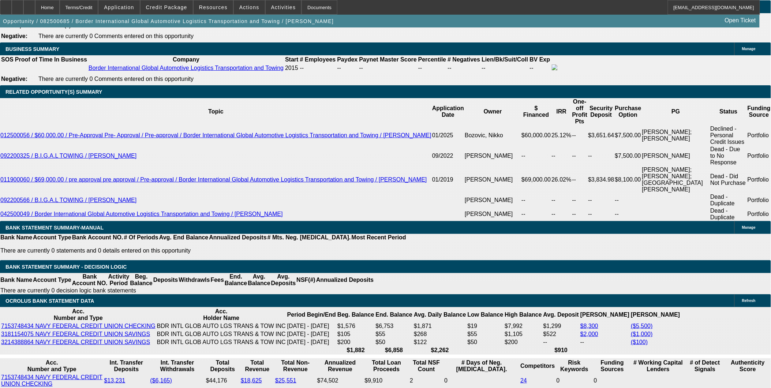
type input "$1,875.08"
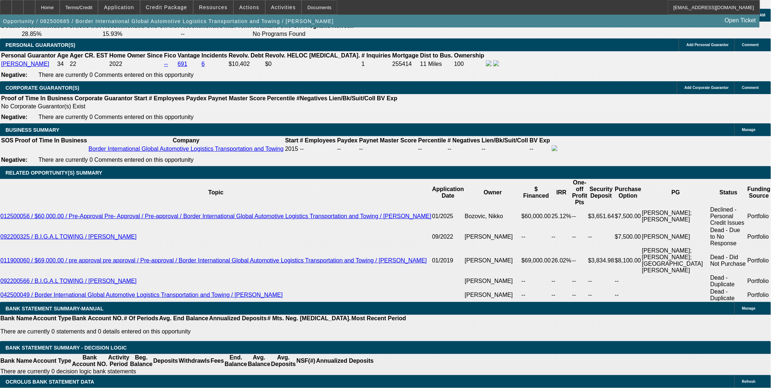
scroll to position [1080, 0]
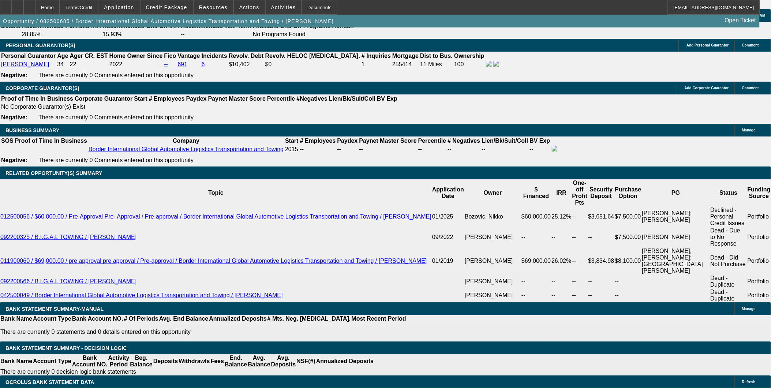
type input "20"
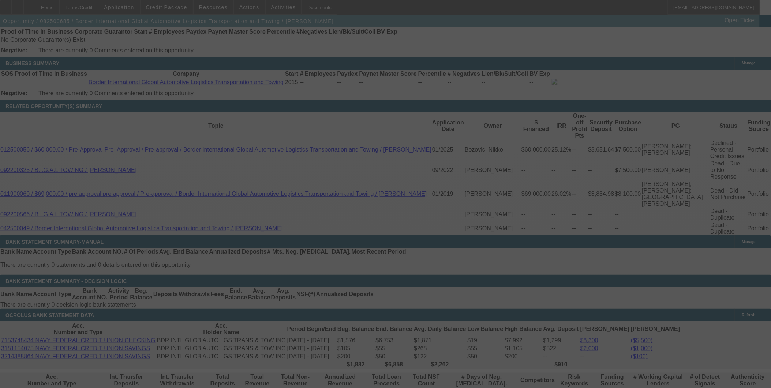
scroll to position [1161, 0]
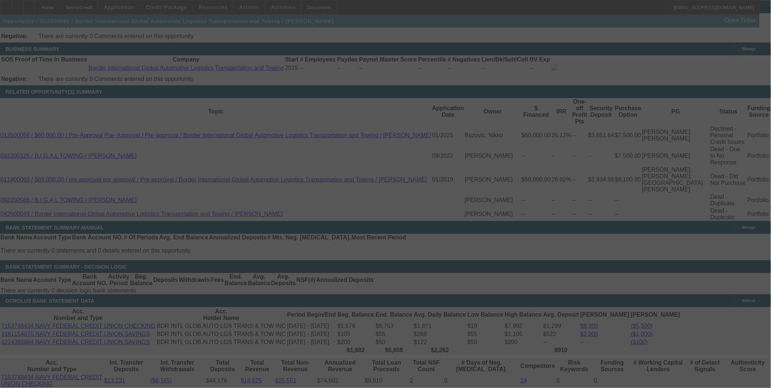
select select "0"
select select "2"
select select "0"
select select "6"
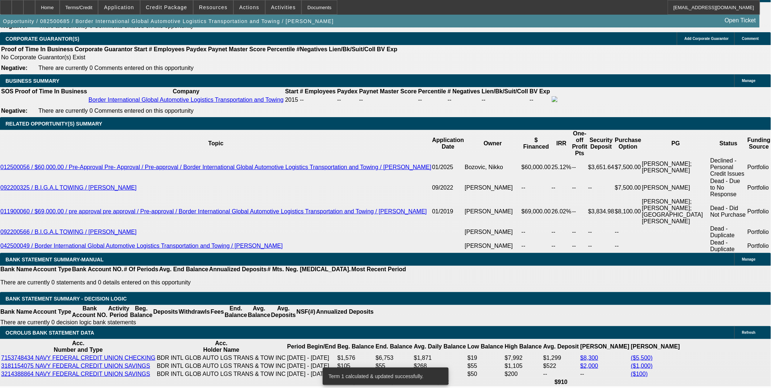
scroll to position [1080, 0]
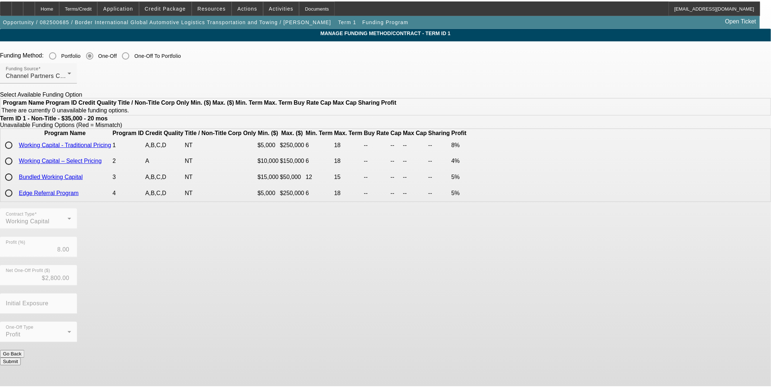
scroll to position [13, 0]
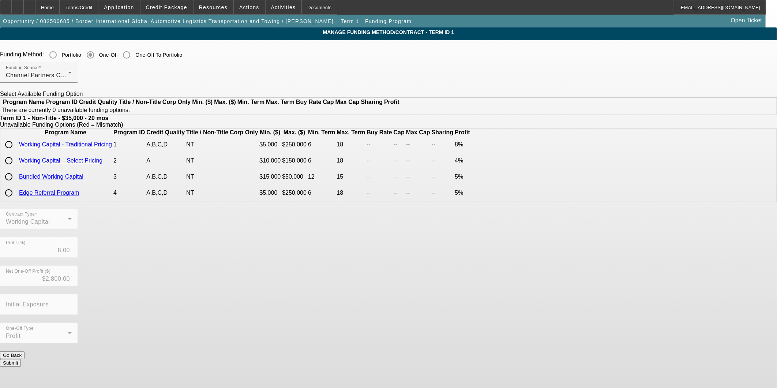
click at [78, 323] on div at bounding box center [39, 319] width 78 height 8
click at [25, 351] on button "Go Back" at bounding box center [12, 355] width 25 height 8
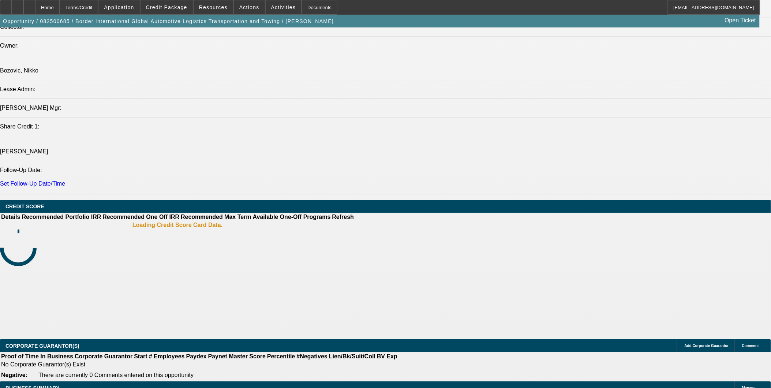
select select "0"
select select "2"
select select "0"
select select "6"
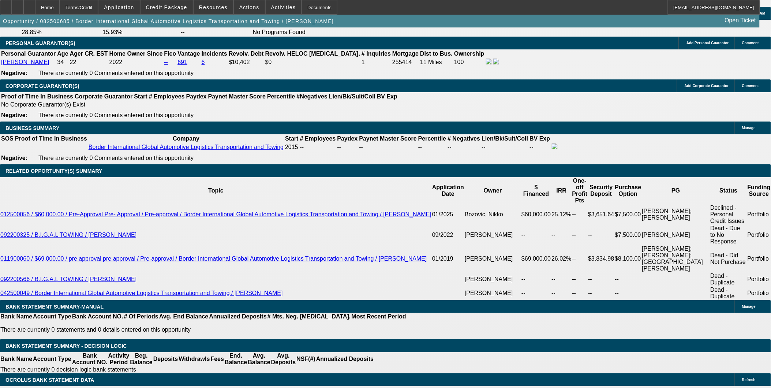
scroll to position [1086, 0]
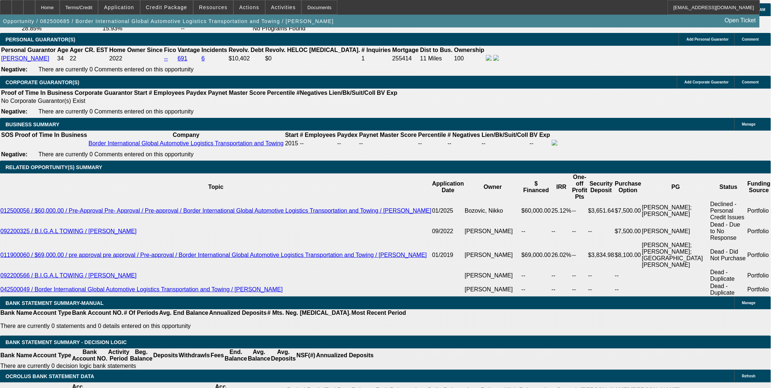
drag, startPoint x: 154, startPoint y: 295, endPoint x: 175, endPoint y: 296, distance: 20.9
type input "UNKNOWN"
type input "1"
type input "$35,233.33"
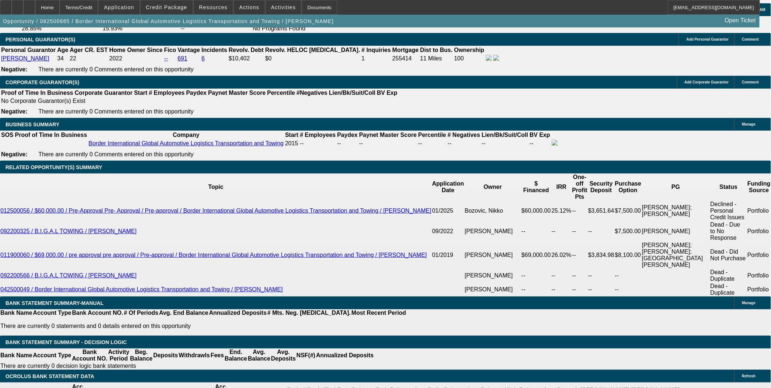
type input "18"
type input "$2,069.91"
type input "18"
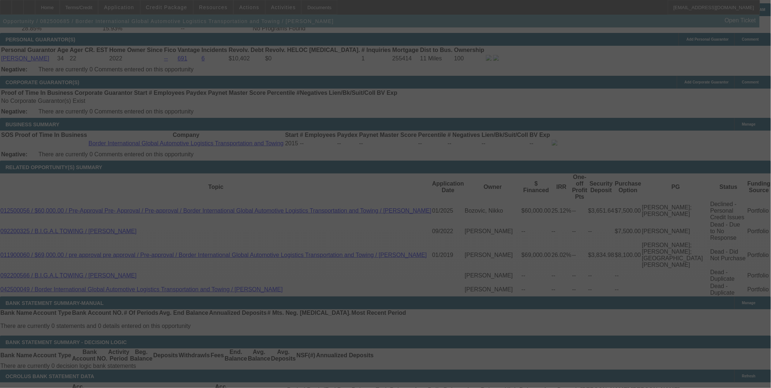
select select "0"
select select "2"
select select "0"
select select "6"
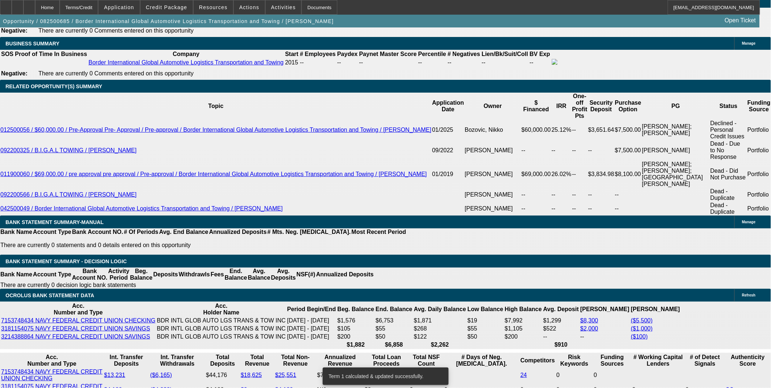
scroll to position [1167, 0]
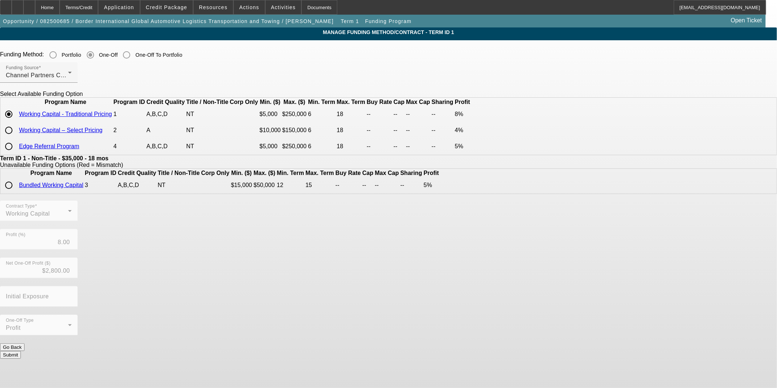
click at [21, 357] on button "Submit" at bounding box center [10, 355] width 21 height 8
click at [25, 351] on button "Go Back" at bounding box center [12, 347] width 25 height 8
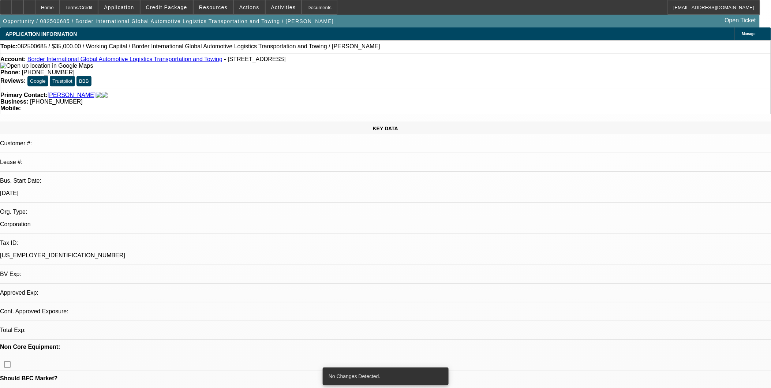
select select "0"
select select "2"
select select "0"
select select "6"
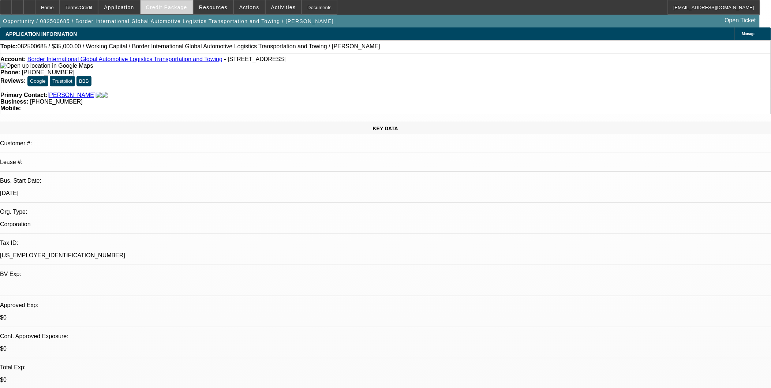
click at [180, 8] on span "Credit Package" at bounding box center [166, 7] width 41 height 6
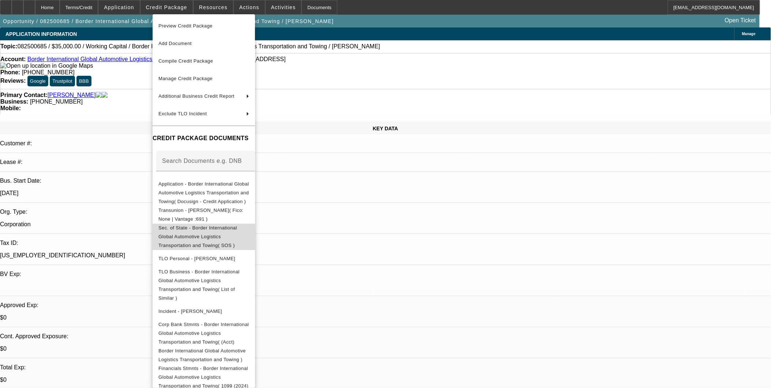
click at [227, 225] on span "Sec. of State - Border International Global Automotive Logistics Transportation…" at bounding box center [204, 236] width 91 height 26
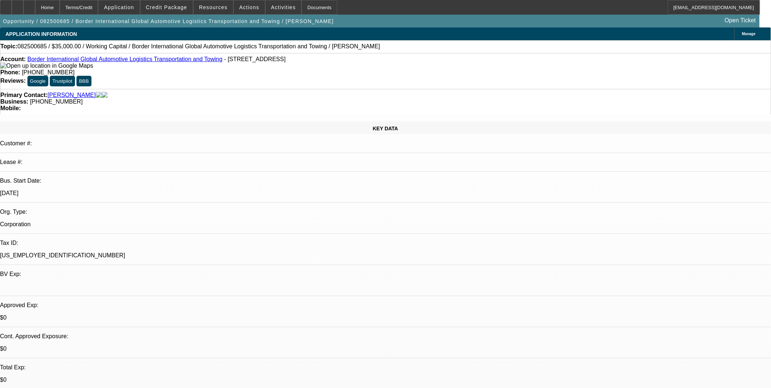
click at [162, 122] on div "KEY DATA" at bounding box center [385, 128] width 771 height 13
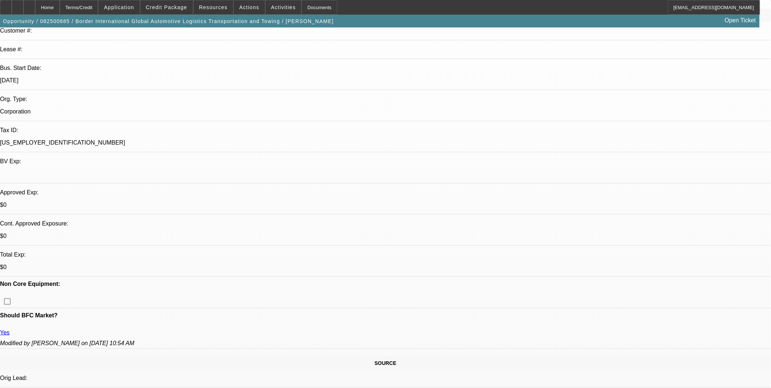
scroll to position [122, 0]
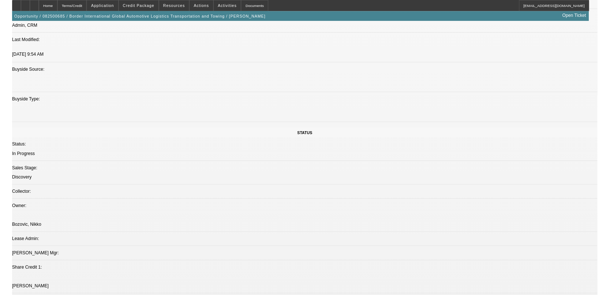
scroll to position [712, 0]
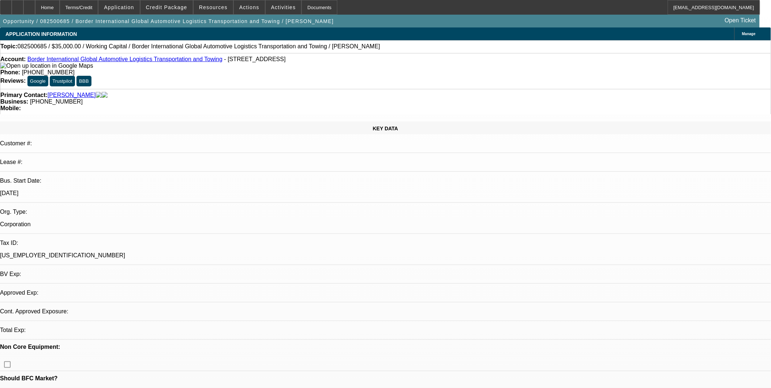
select select "0"
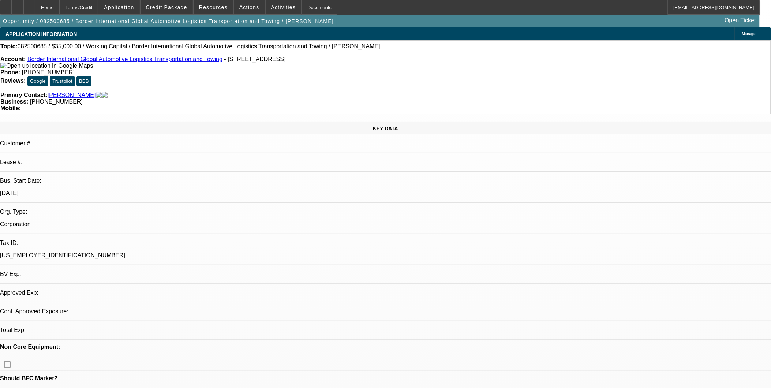
select select "0"
select select "1"
select select "2"
select select "6"
select select "1"
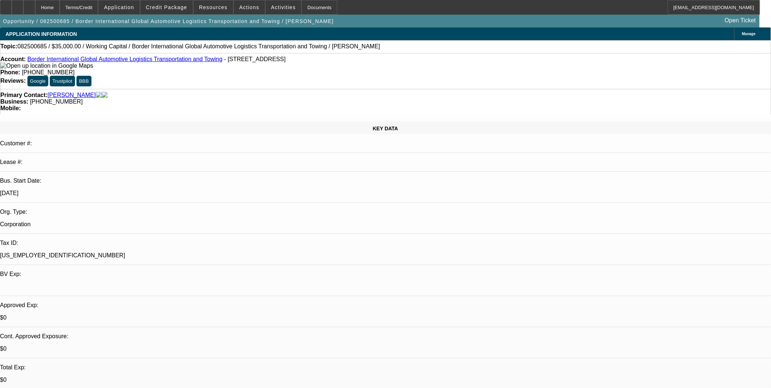
select select "2"
select select "6"
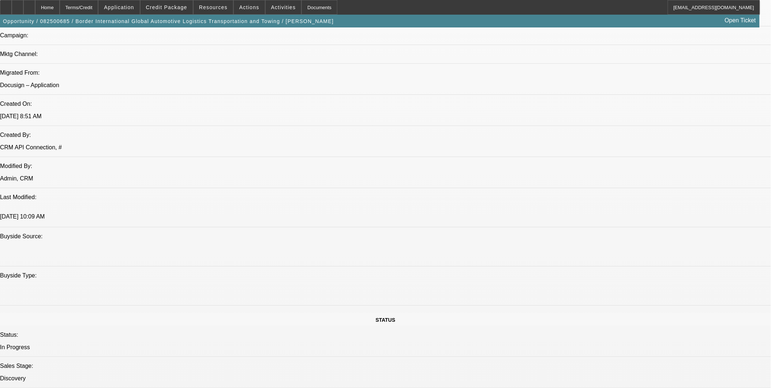
scroll to position [610, 0]
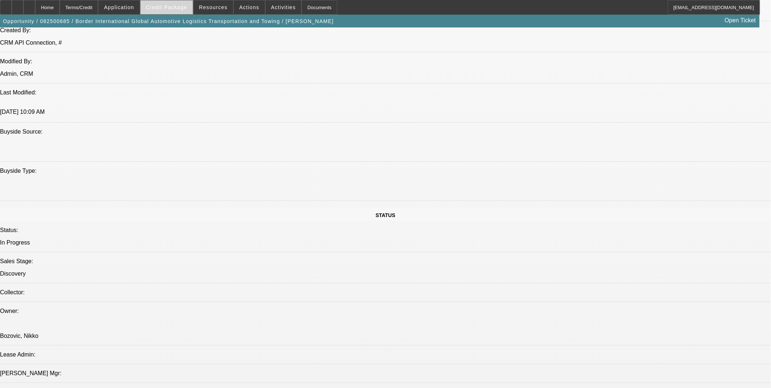
click at [186, 8] on span "Credit Package" at bounding box center [166, 7] width 41 height 6
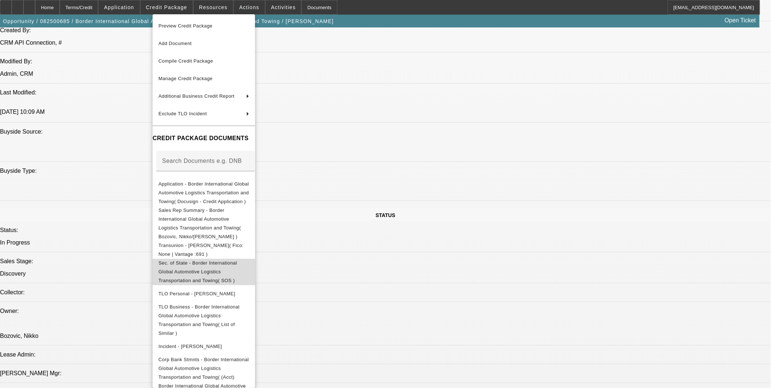
click at [212, 260] on span "Sec. of State - Border International Global Automotive Logistics Transportation…" at bounding box center [198, 271] width 79 height 23
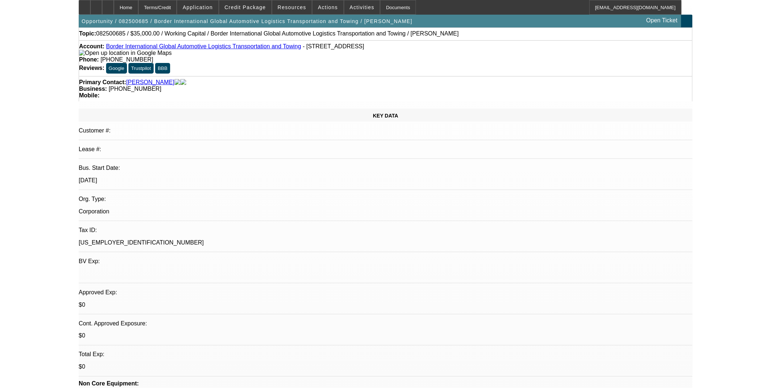
scroll to position [0, 0]
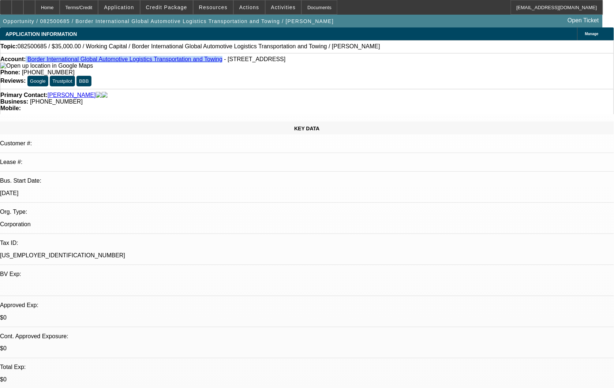
drag, startPoint x: 32, startPoint y: 60, endPoint x: 191, endPoint y: 60, distance: 159.2
click at [191, 60] on div "Account: Border International Global Automotive Logistics Transportation and To…" at bounding box center [307, 62] width 614 height 13
copy div "Border International Global Automotive Logistics Transportation and Towing"
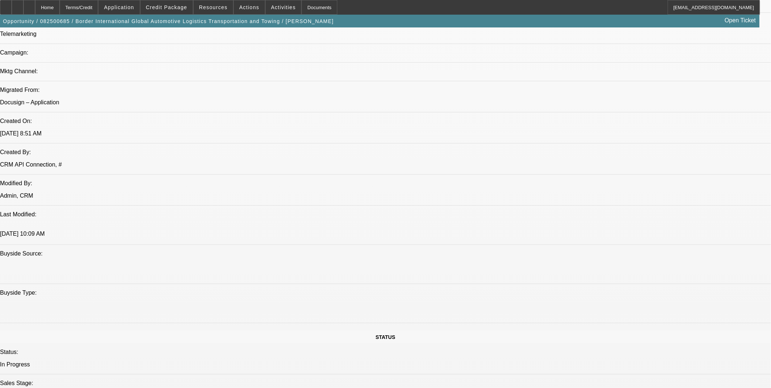
scroll to position [488, 0]
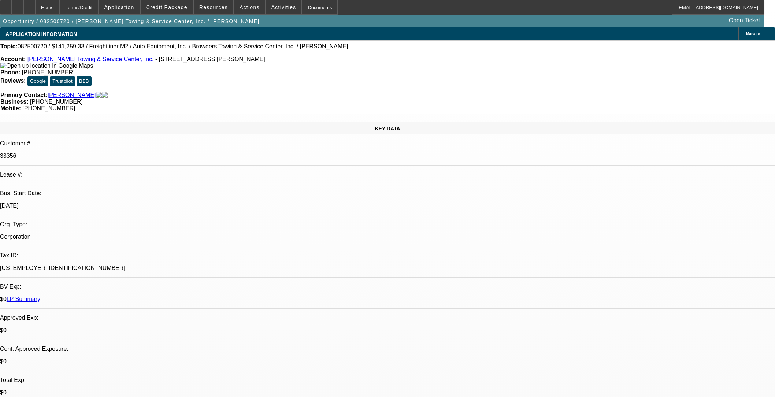
select select "0"
select select "2"
select select "0"
select select "6"
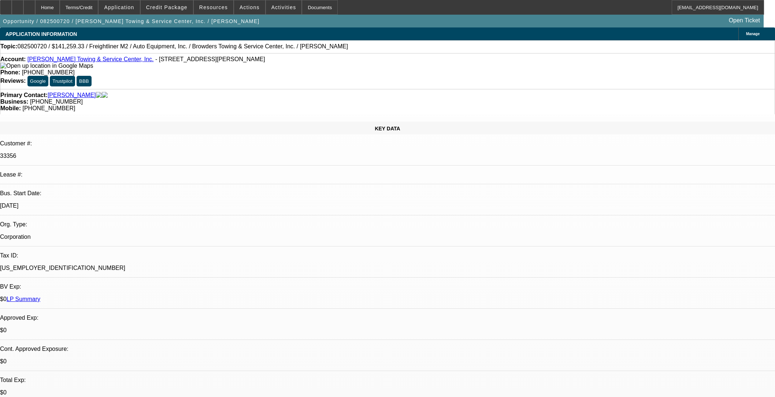
select select "0"
select select "2"
select select "0"
select select "6"
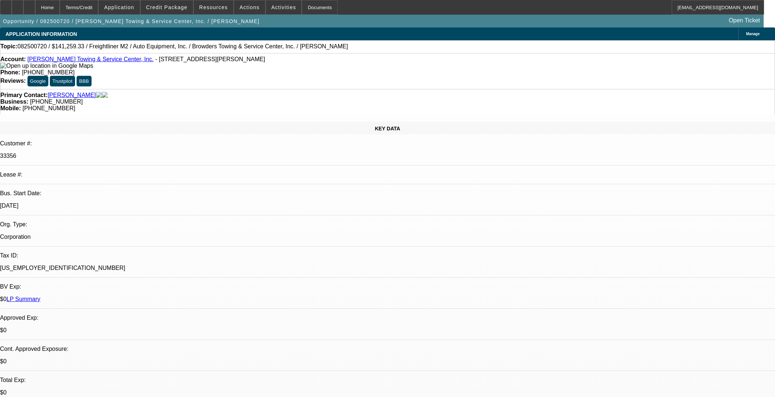
select select "0"
select select "2"
select select "0"
select select "6"
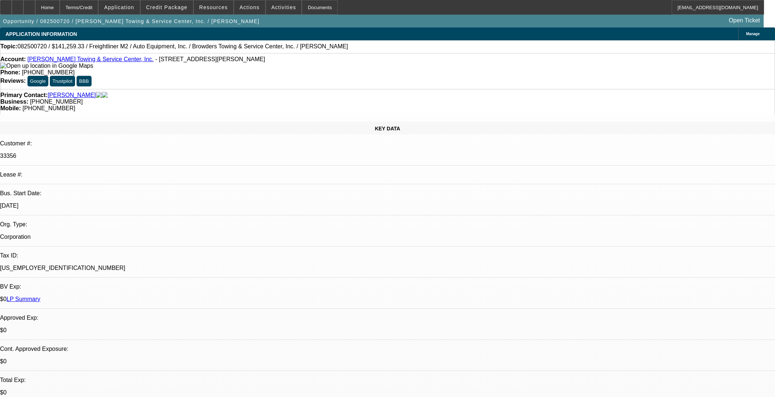
select select "0"
select select "2"
select select "0"
select select "6"
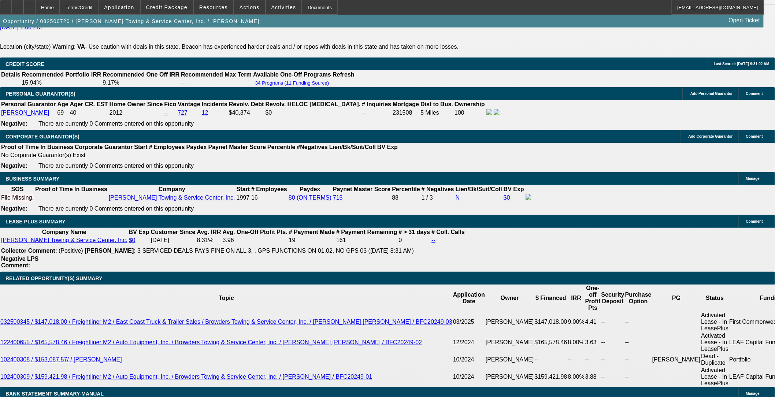
scroll to position [1017, 0]
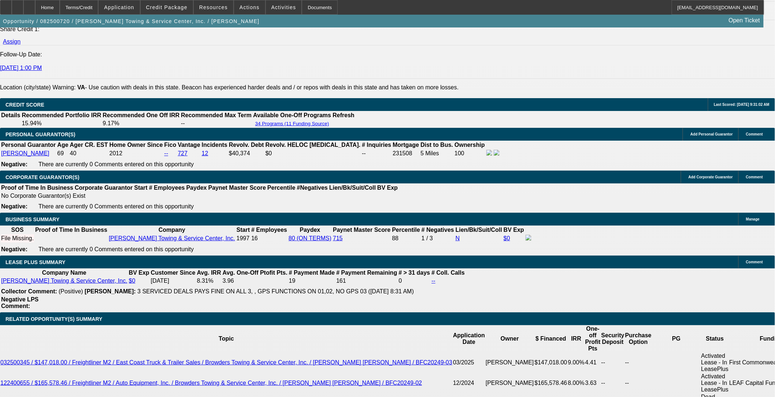
type input "7."
type input "UNKNOWN"
type input "$2,797.10"
type input "7.8"
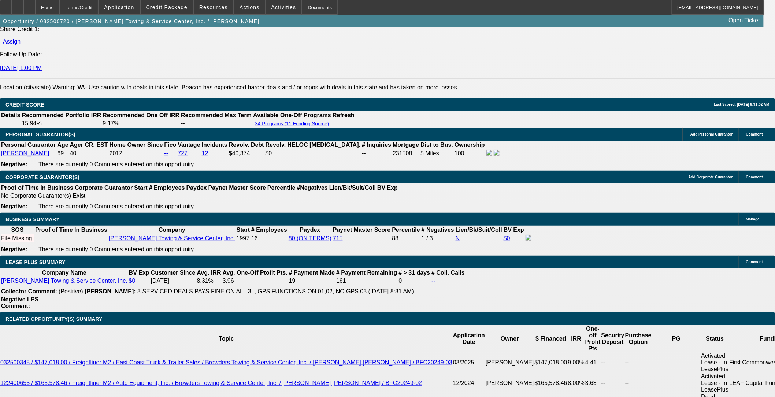
type input "$2,850.73"
type input "7.8"
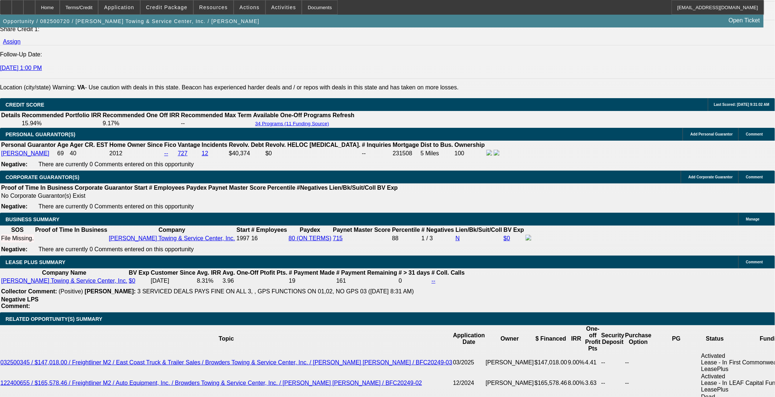
type input "$2,850.73"
type input "2830.55"
drag, startPoint x: 394, startPoint y: 240, endPoint x: 453, endPoint y: 248, distance: 59.8
paste input "2850.73"
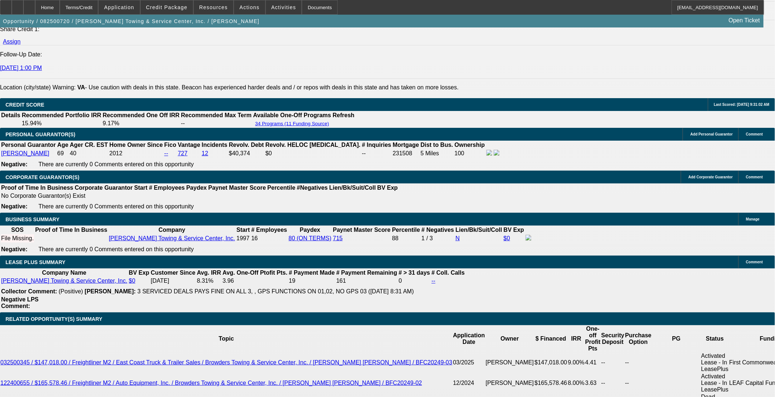
type input "$2,850.73"
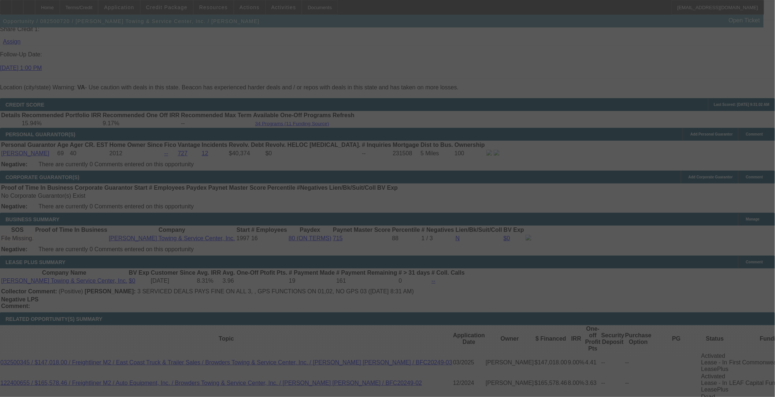
select select "0"
select select "2"
select select "0"
select select "6"
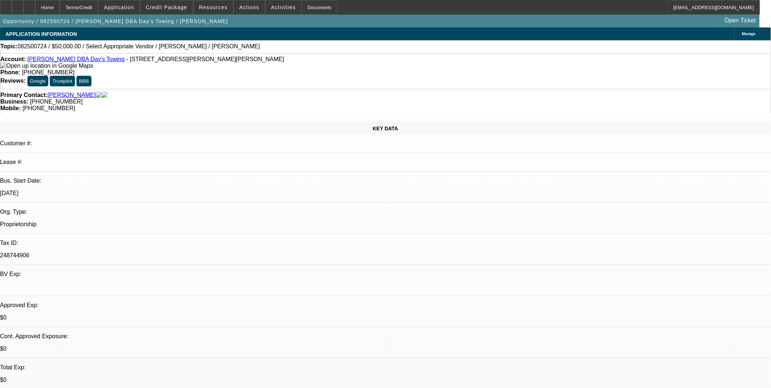
select select "0"
select select "2"
select select "0.1"
select select "1"
select select "2"
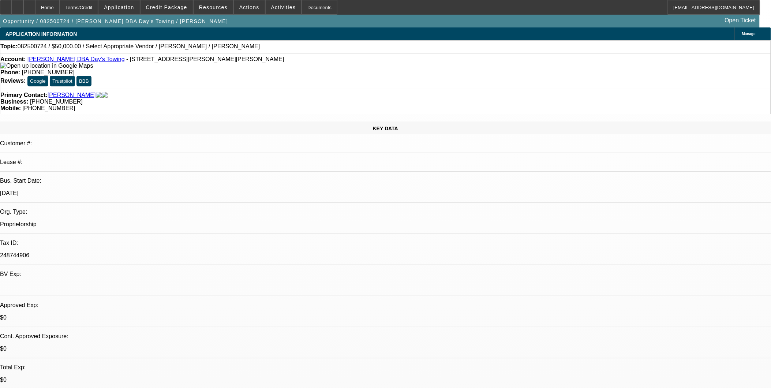
select select "4"
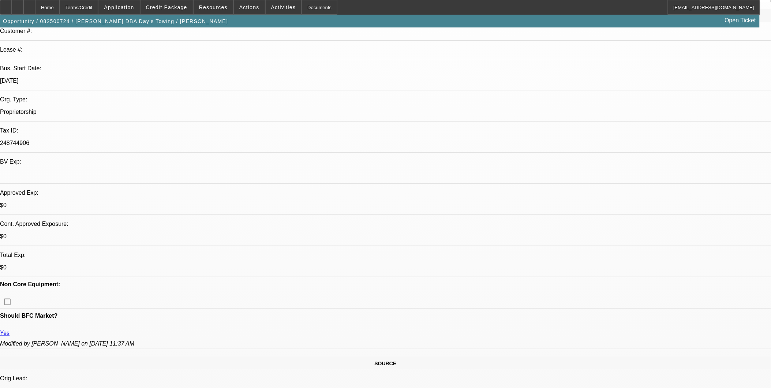
scroll to position [122, 0]
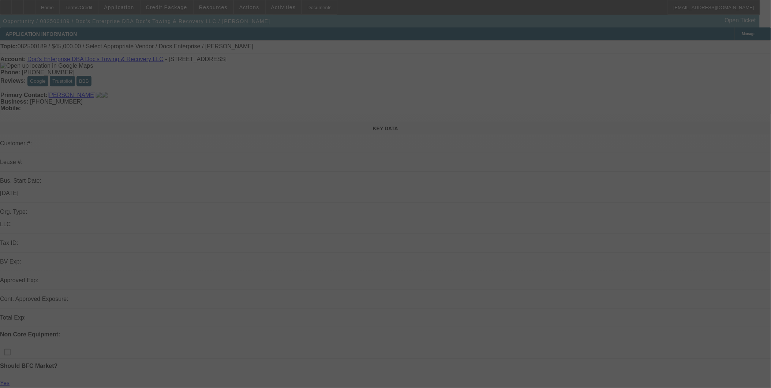
select select "0"
select select "2"
select select "0.1"
select select "4"
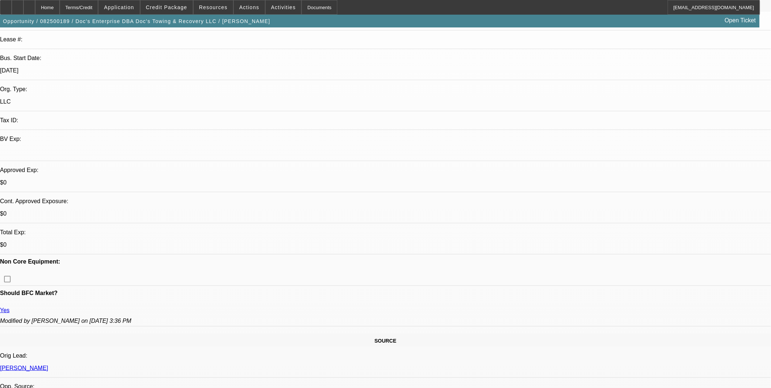
scroll to position [122, 0]
click at [134, 7] on span "Application" at bounding box center [119, 7] width 30 height 6
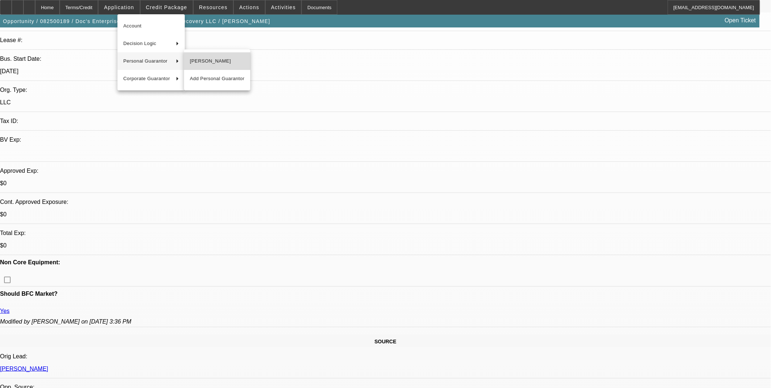
click at [218, 63] on span "[PERSON_NAME]" at bounding box center [217, 61] width 55 height 9
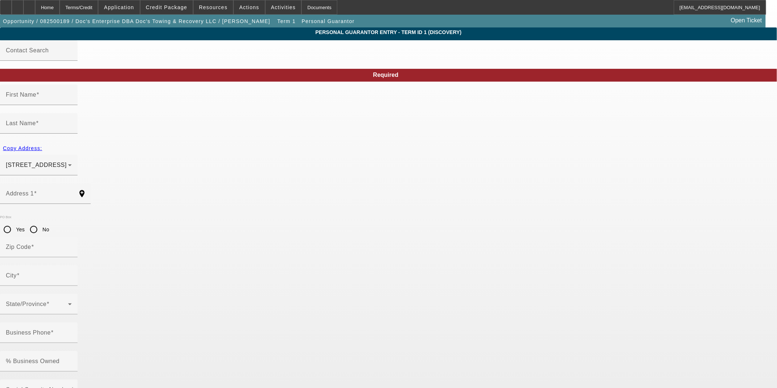
type input "[PERSON_NAME]"
type input "[STREET_ADDRESS]"
radio input "true"
type input "70119"
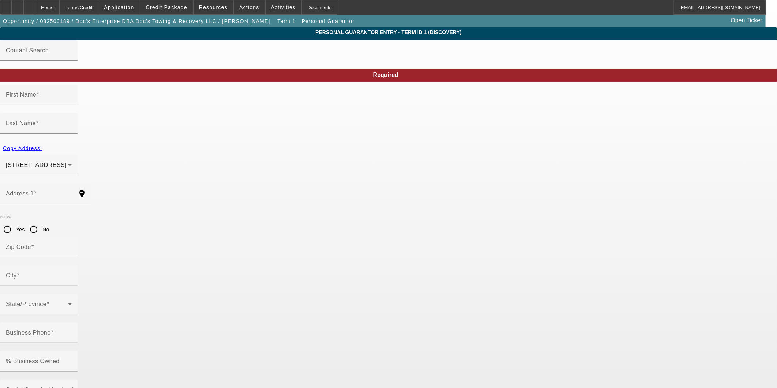
type input "[GEOGRAPHIC_DATA]"
type input "[PHONE_NUMBER]"
type input "426-13-9210"
type input "[EMAIL_ADDRESS][DOMAIN_NAME]"
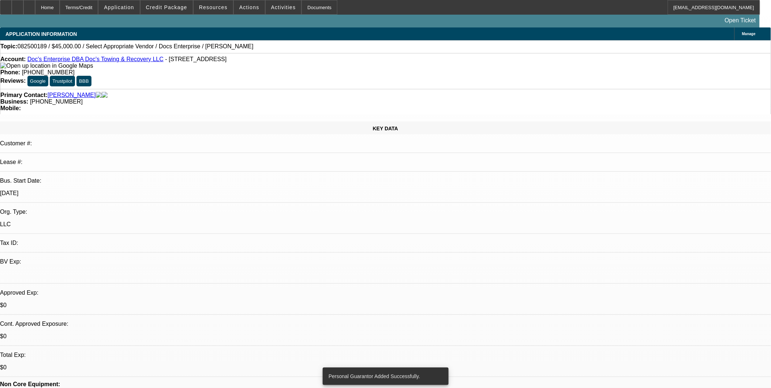
select select "0"
select select "2"
select select "0.1"
select select "4"
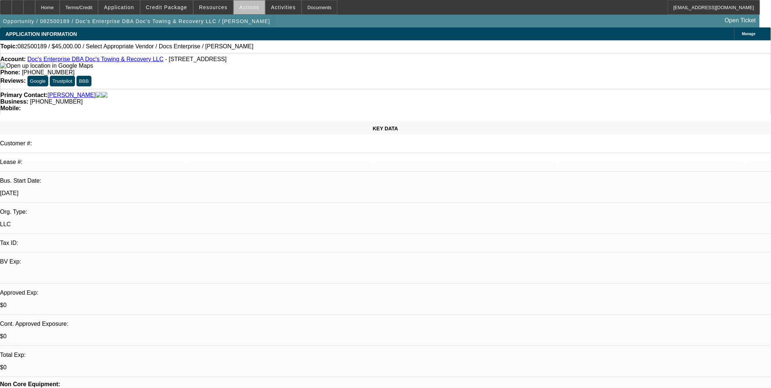
click at [253, 8] on span at bounding box center [249, 8] width 31 height 18
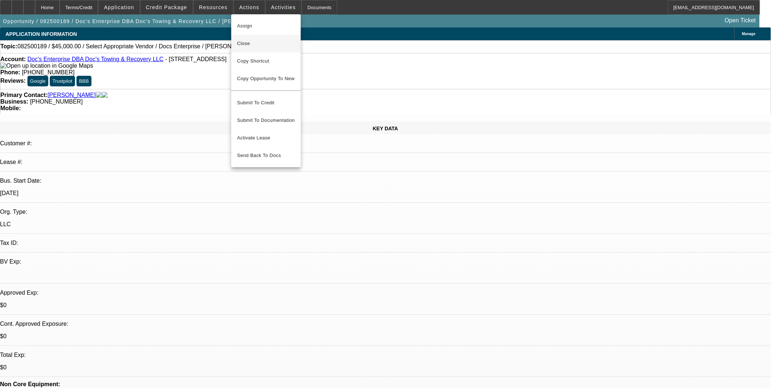
click at [257, 45] on span "Close" at bounding box center [266, 43] width 58 height 9
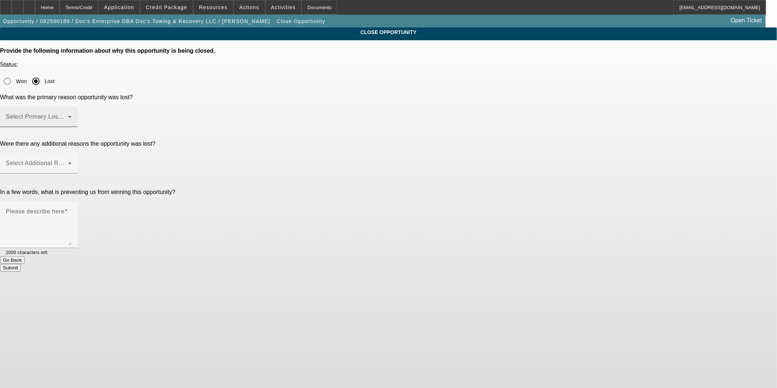
click at [395, 80] on div at bounding box center [388, 194] width 777 height 388
click at [68, 115] on span at bounding box center [37, 119] width 62 height 9
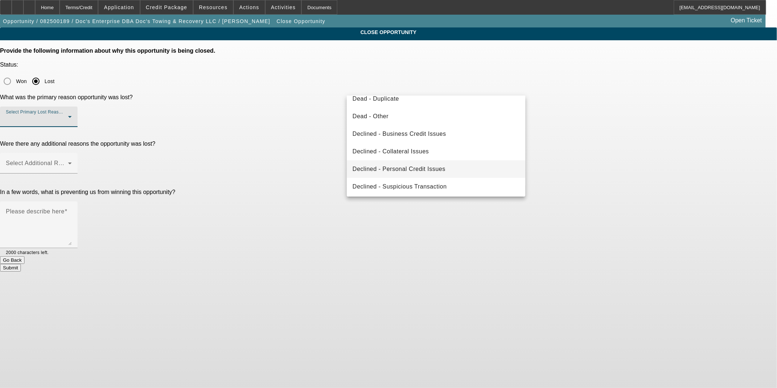
scroll to position [98, 0]
click at [404, 167] on span "Declined - Personal Credit Issues" at bounding box center [399, 168] width 93 height 9
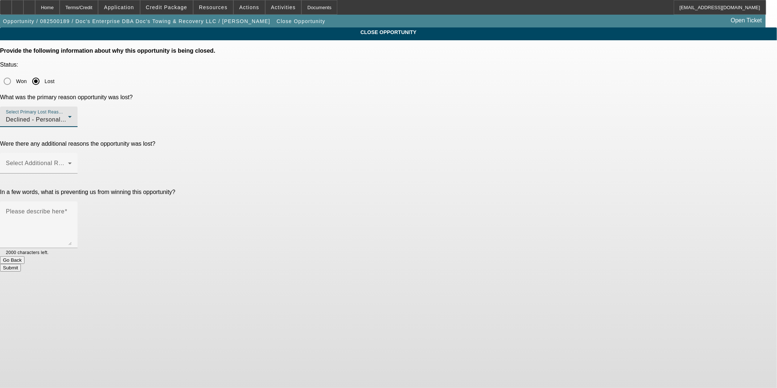
click at [72, 107] on div "Select Primary Lost Reason Declined - Personal Credit Issues" at bounding box center [39, 117] width 66 height 20
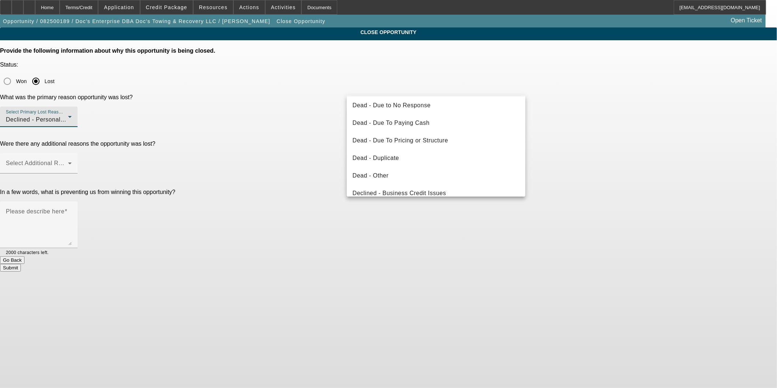
scroll to position [0, 0]
click at [429, 103] on mat-option "Dead - Did Not Purchase" at bounding box center [436, 108] width 179 height 18
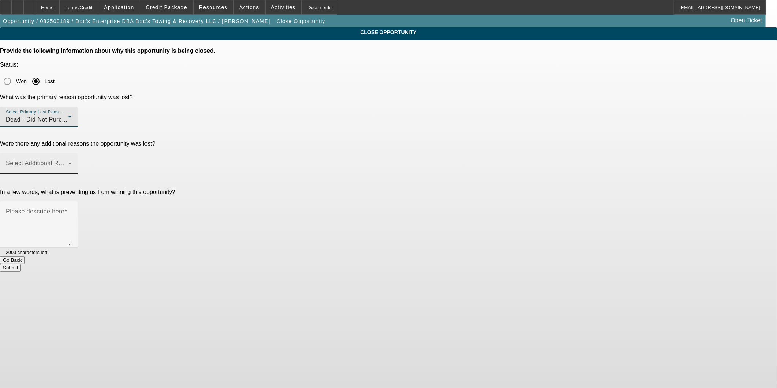
click at [81, 160] on span at bounding box center [79, 163] width 3 height 6
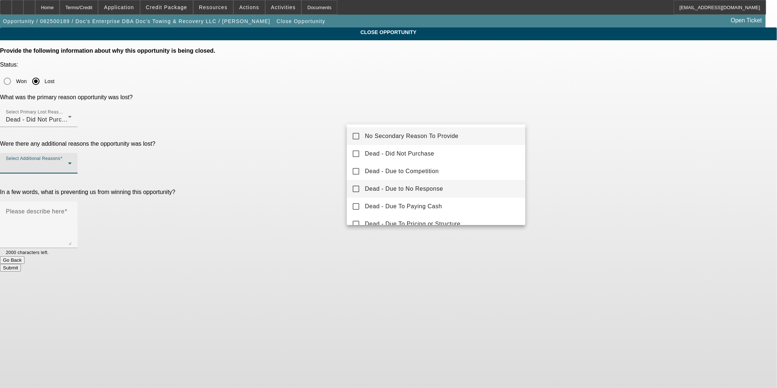
scroll to position [81, 0]
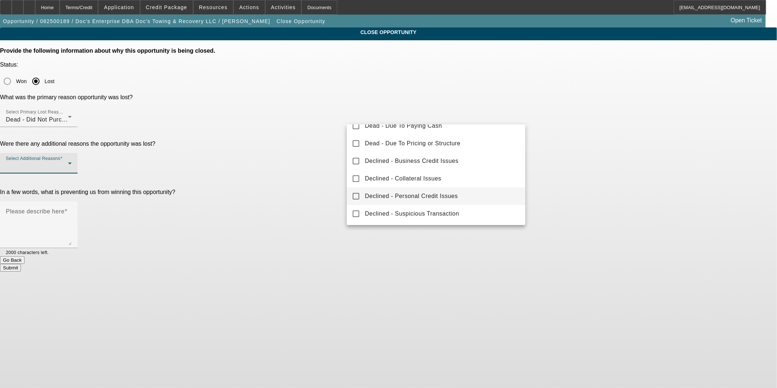
click at [429, 196] on span "Declined - Personal Credit Issues" at bounding box center [411, 196] width 93 height 9
click at [624, 141] on div at bounding box center [388, 194] width 777 height 388
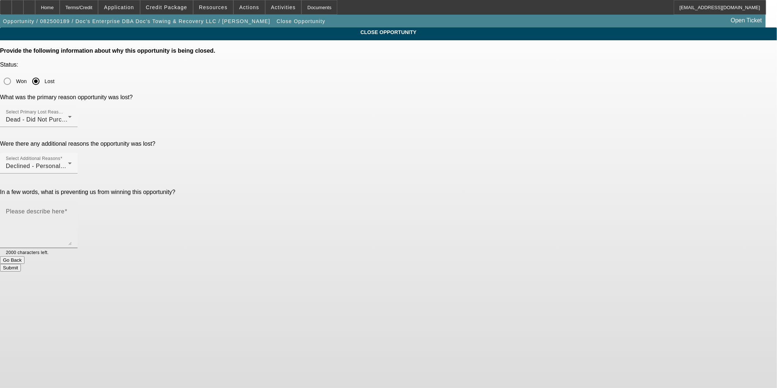
click at [72, 210] on textarea "Please describe here" at bounding box center [39, 227] width 66 height 35
type textarea "Paid cash for a truck but he has awful credit and a lot of collections summing …"
click at [21, 264] on button "Submit" at bounding box center [10, 268] width 21 height 8
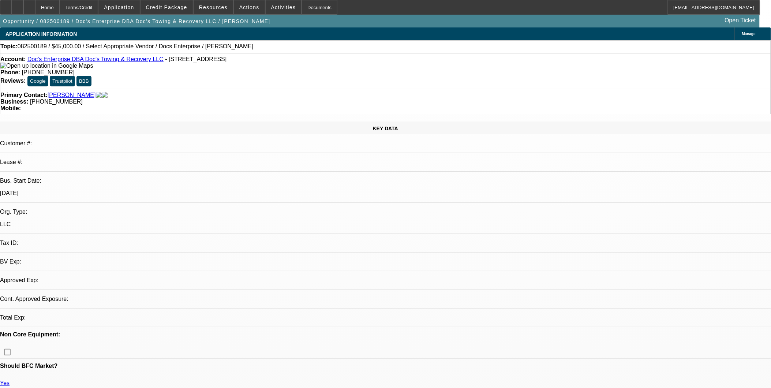
select select "0"
select select "2"
select select "0.1"
select select "1"
select select "2"
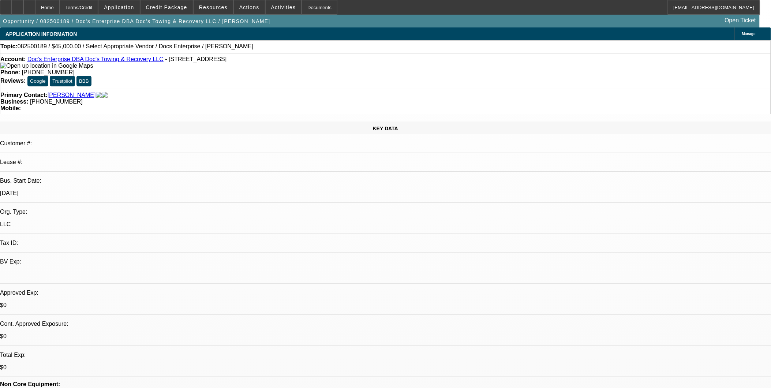
select select "4"
